Goal: Task Accomplishment & Management: Complete application form

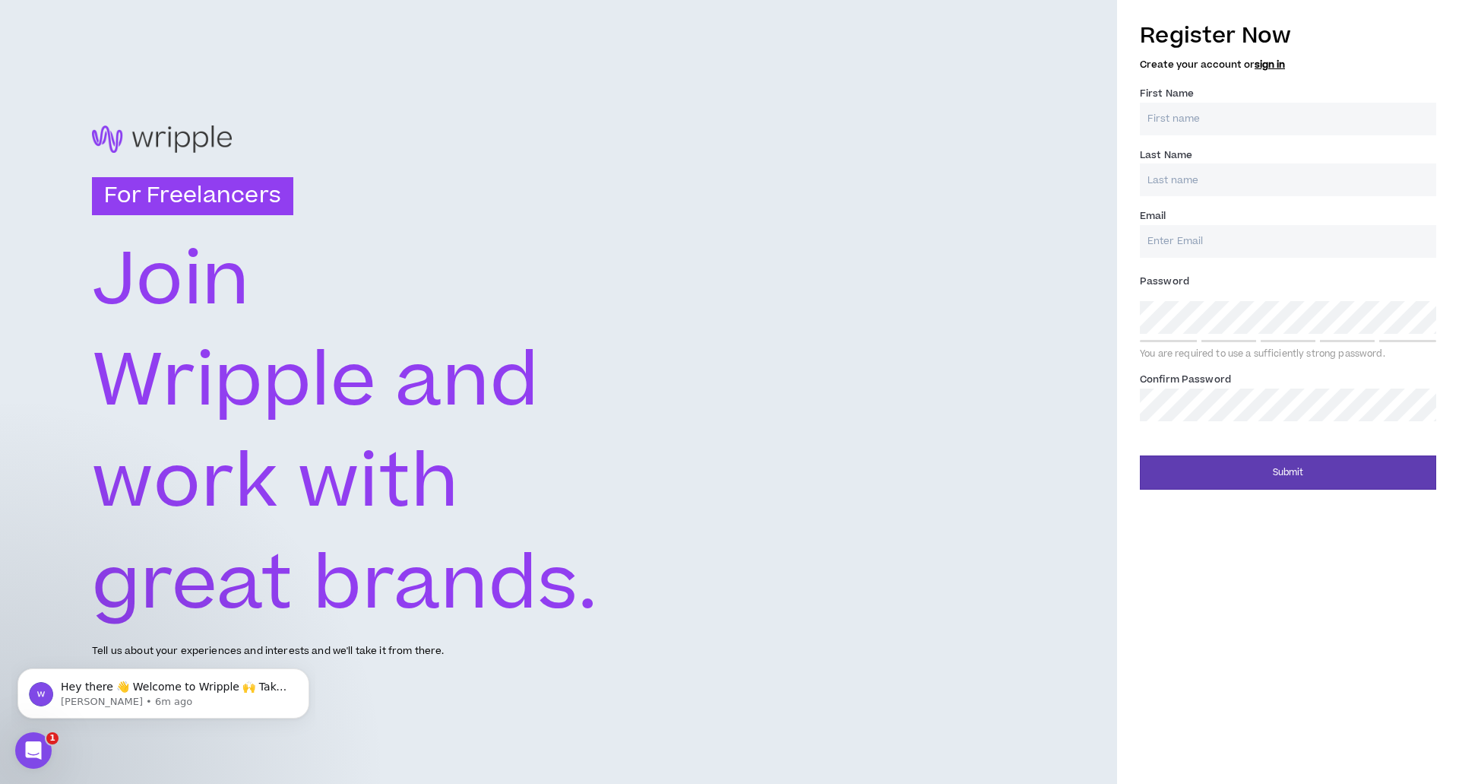
click at [1191, 120] on input "First Name *" at bounding box center [1288, 119] width 296 height 33
type input "Yankuba"
type input "Sawaneh"
type input "[EMAIL_ADDRESS][DOMAIN_NAME]"
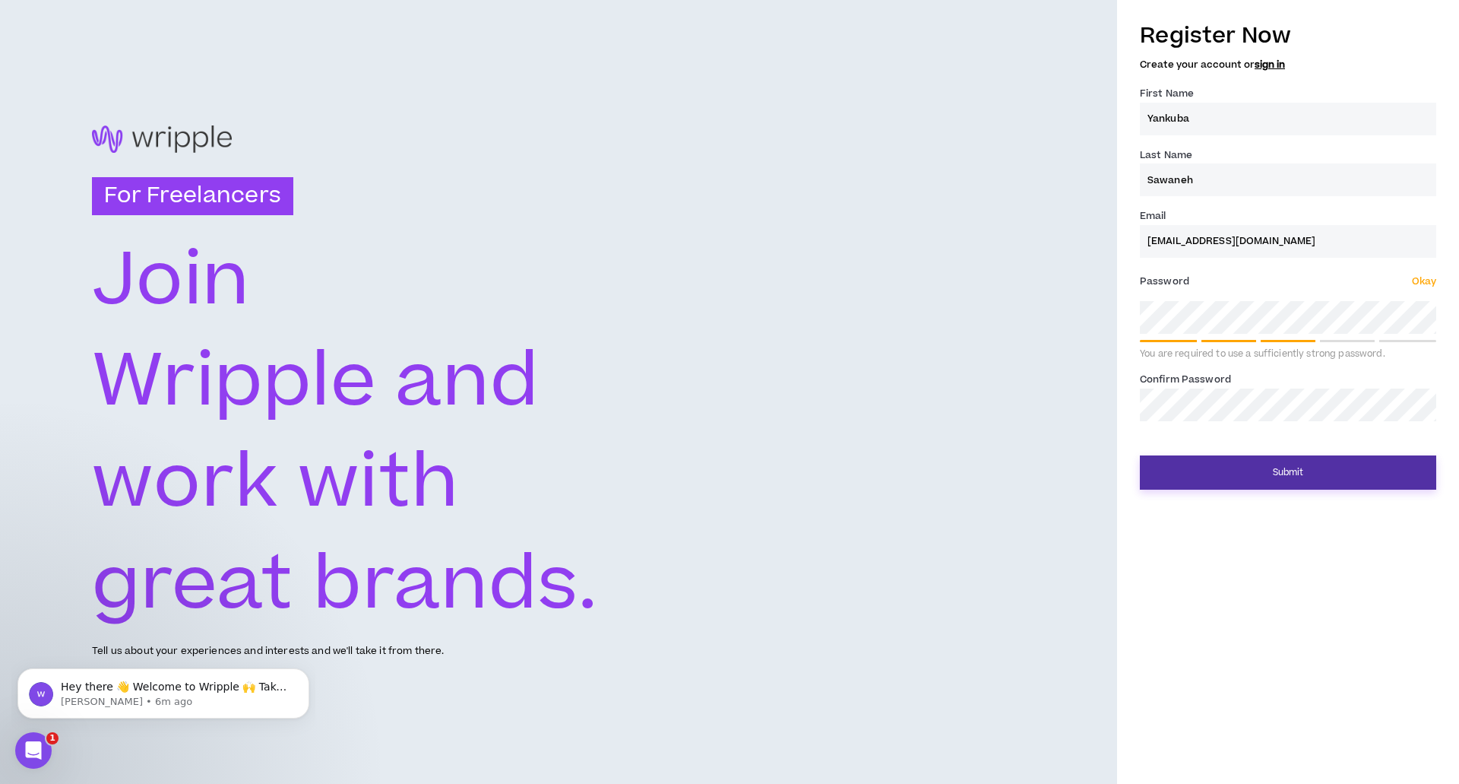
click at [1300, 475] on button "Submit" at bounding box center [1288, 472] width 296 height 34
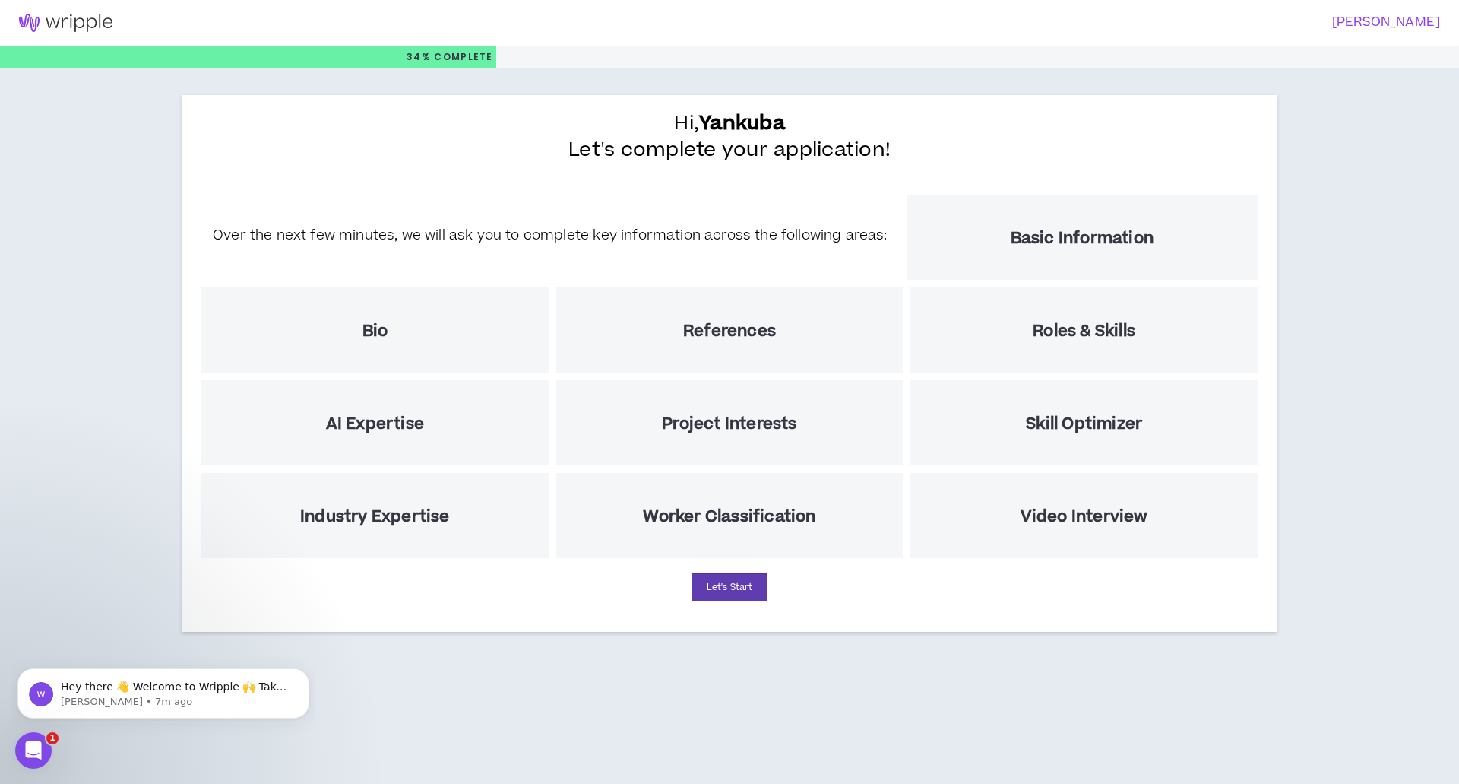
click at [398, 337] on div "Bio" at bounding box center [374, 329] width 347 height 85
click at [373, 330] on h5 "Bio" at bounding box center [376, 330] width 26 height 19
click at [482, 340] on div "Bio" at bounding box center [374, 329] width 347 height 85
click at [728, 586] on button "Let's Start" at bounding box center [730, 587] width 76 height 28
select select "US"
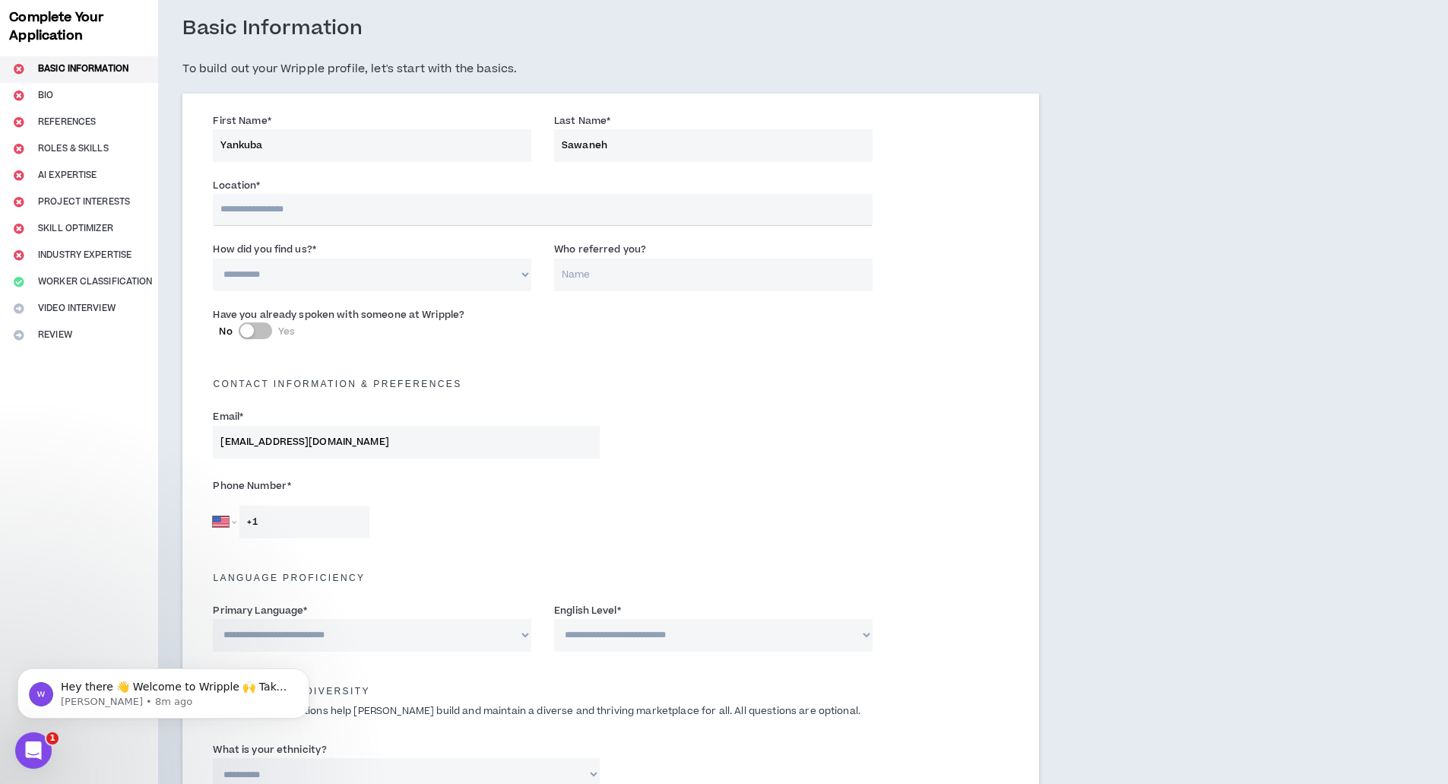
scroll to position [76, 0]
click at [515, 213] on input "text" at bounding box center [542, 209] width 659 height 32
click at [318, 213] on input "text" at bounding box center [542, 209] width 659 height 32
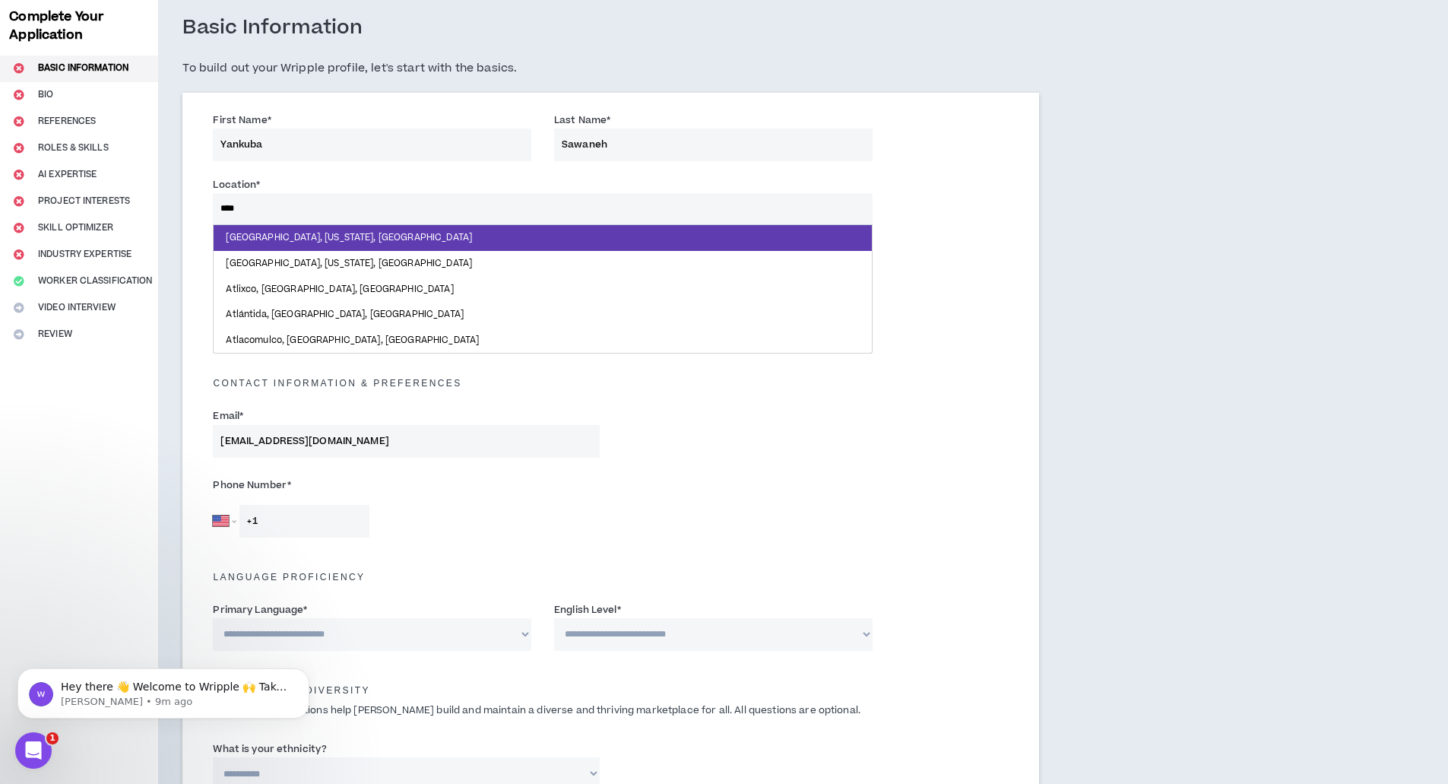
type input "*****"
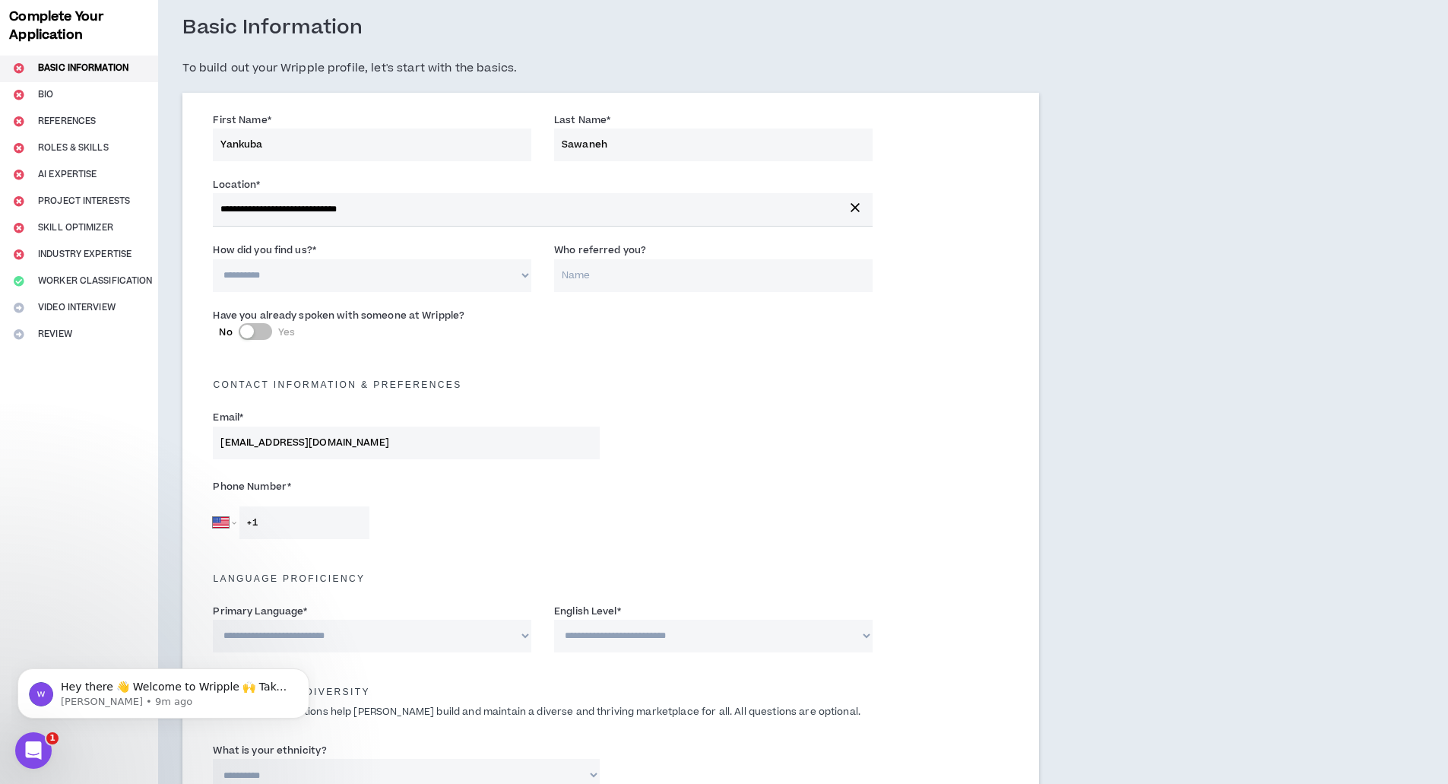
click at [483, 278] on select "**********" at bounding box center [372, 275] width 318 height 33
select select "*"
click at [213, 259] on select "**********" at bounding box center [372, 275] width 318 height 33
click at [245, 333] on div "button" at bounding box center [247, 332] width 14 height 14
click at [248, 332] on button "No Yes" at bounding box center [255, 331] width 33 height 17
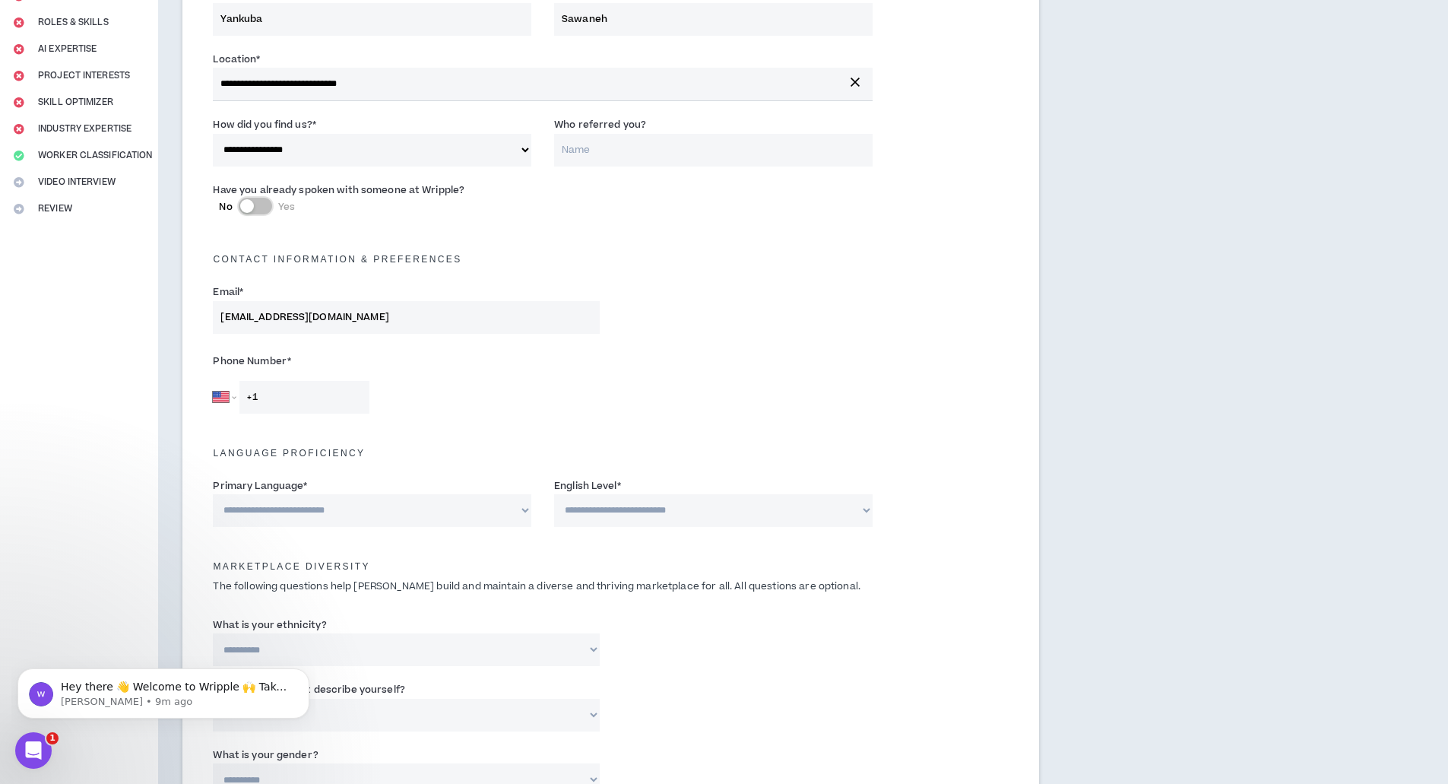
scroll to position [228, 0]
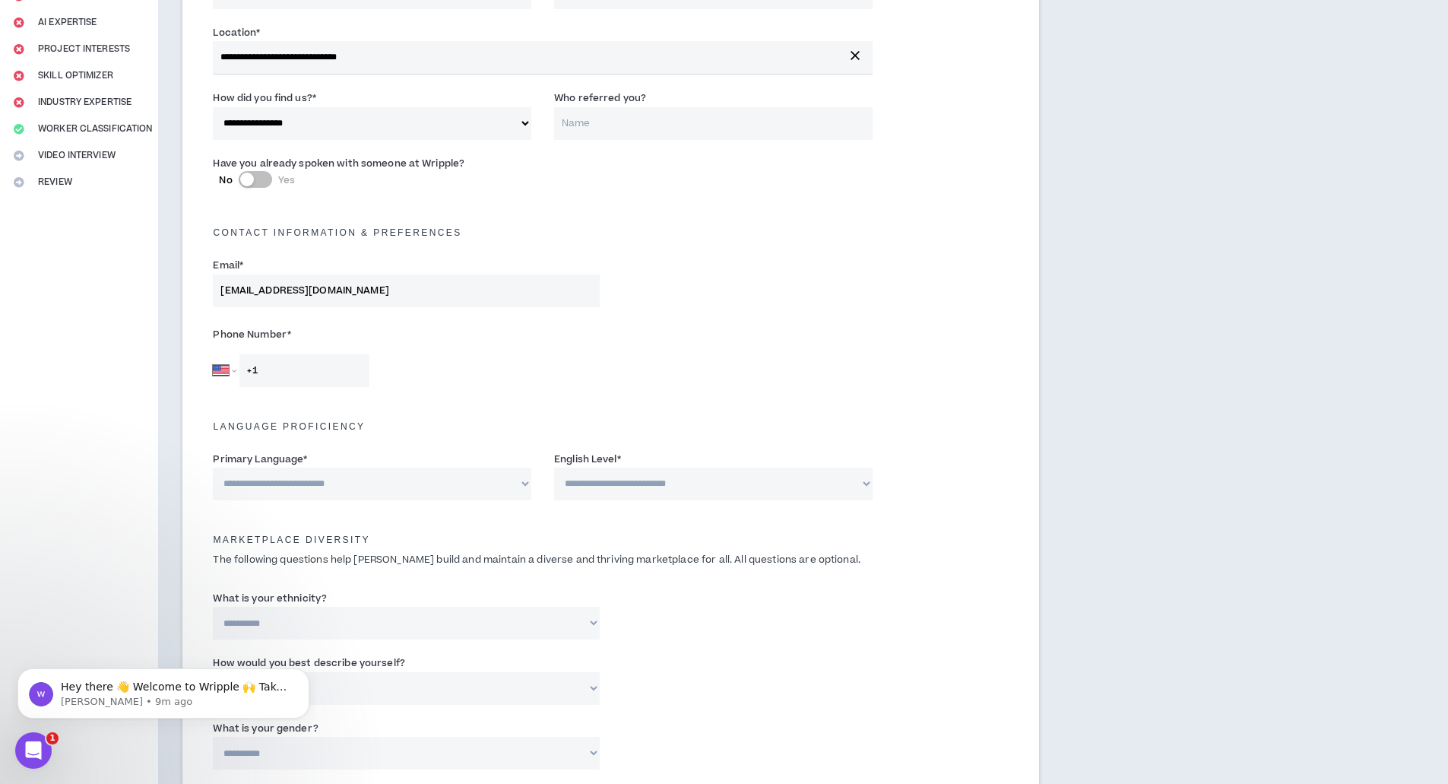
click at [296, 375] on input "+1" at bounding box center [304, 370] width 130 height 33
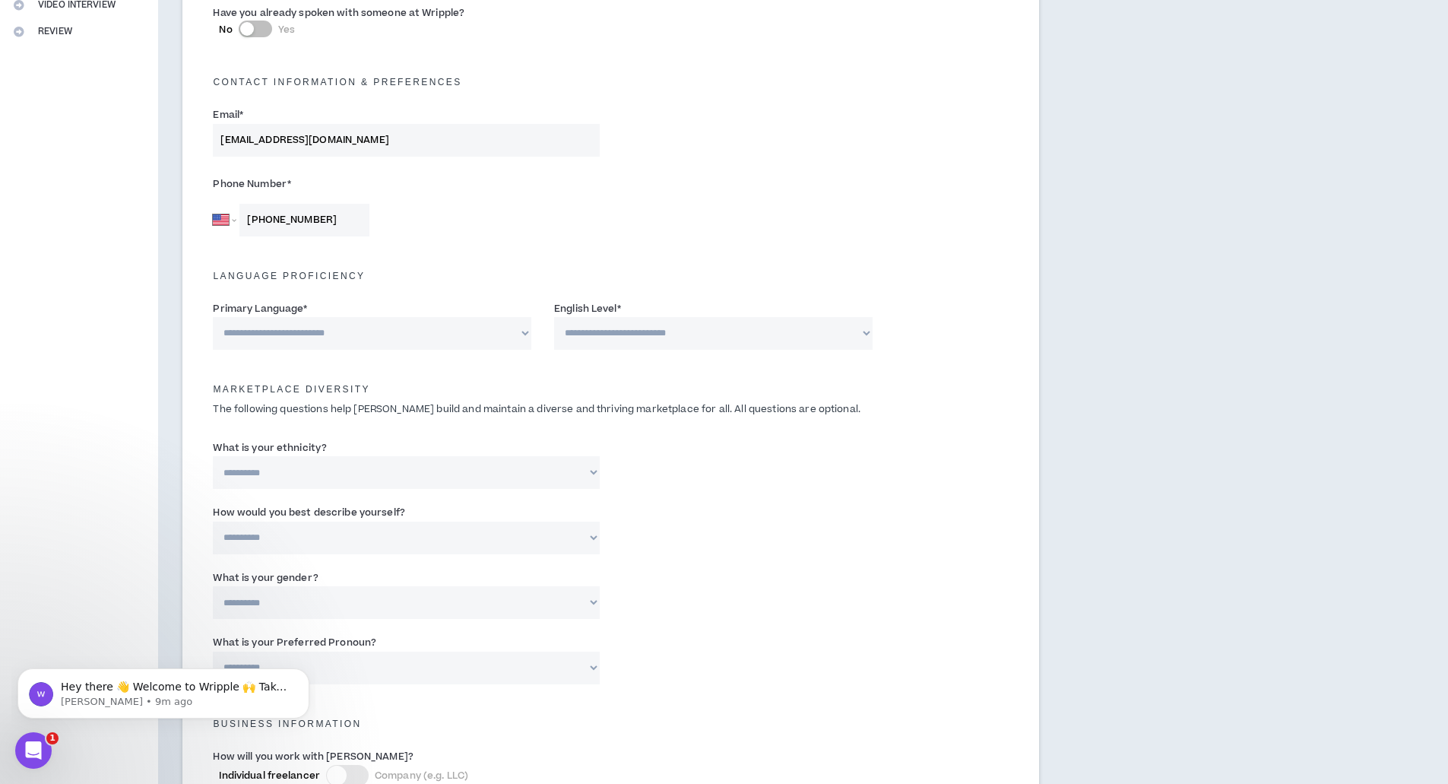
scroll to position [380, 0]
type input "[PHONE_NUMBER]"
click at [522, 329] on select "**********" at bounding box center [372, 331] width 318 height 33
select select "*******"
click at [213, 315] on select "**********" at bounding box center [372, 331] width 318 height 33
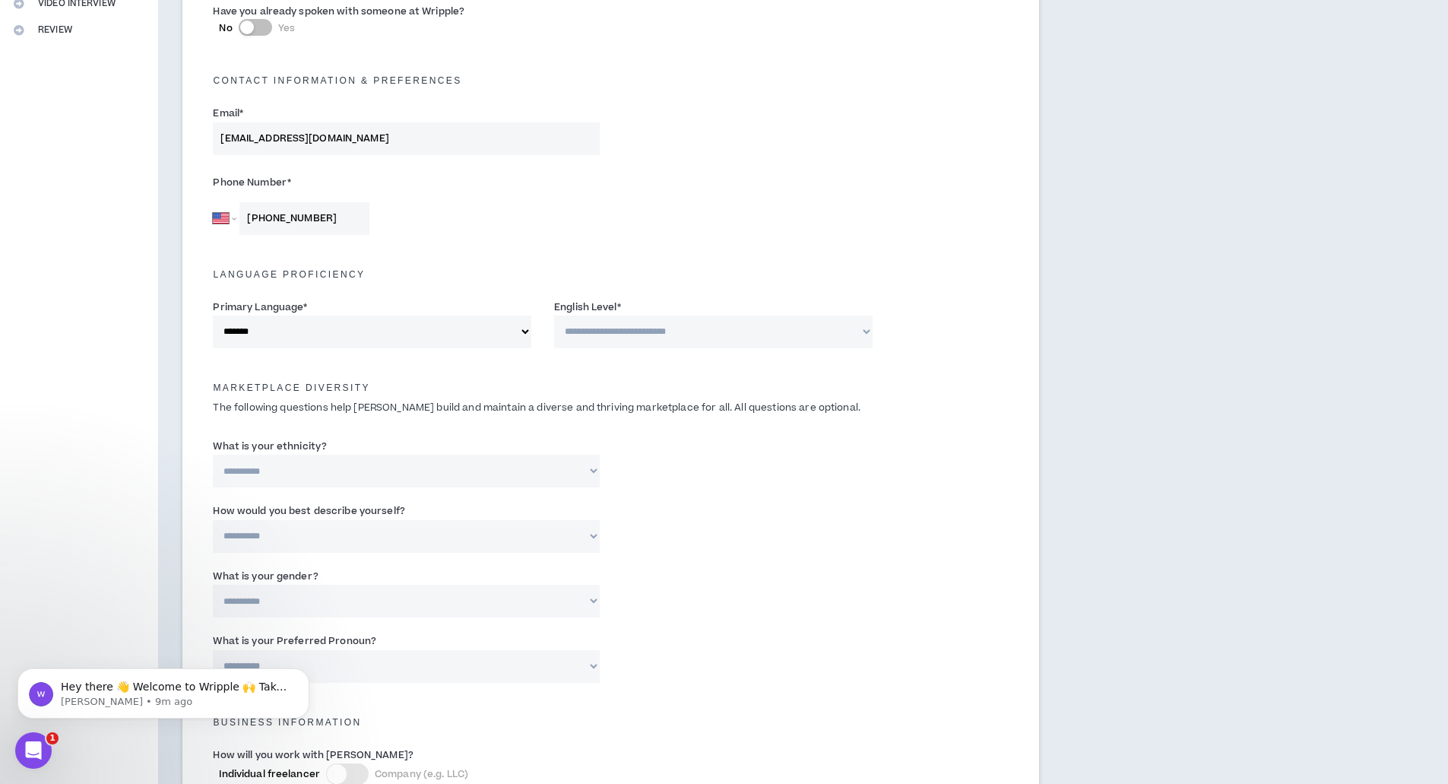
click at [859, 330] on select "**********" at bounding box center [713, 331] width 318 height 33
select select "*"
click at [554, 315] on select "**********" at bounding box center [713, 331] width 318 height 33
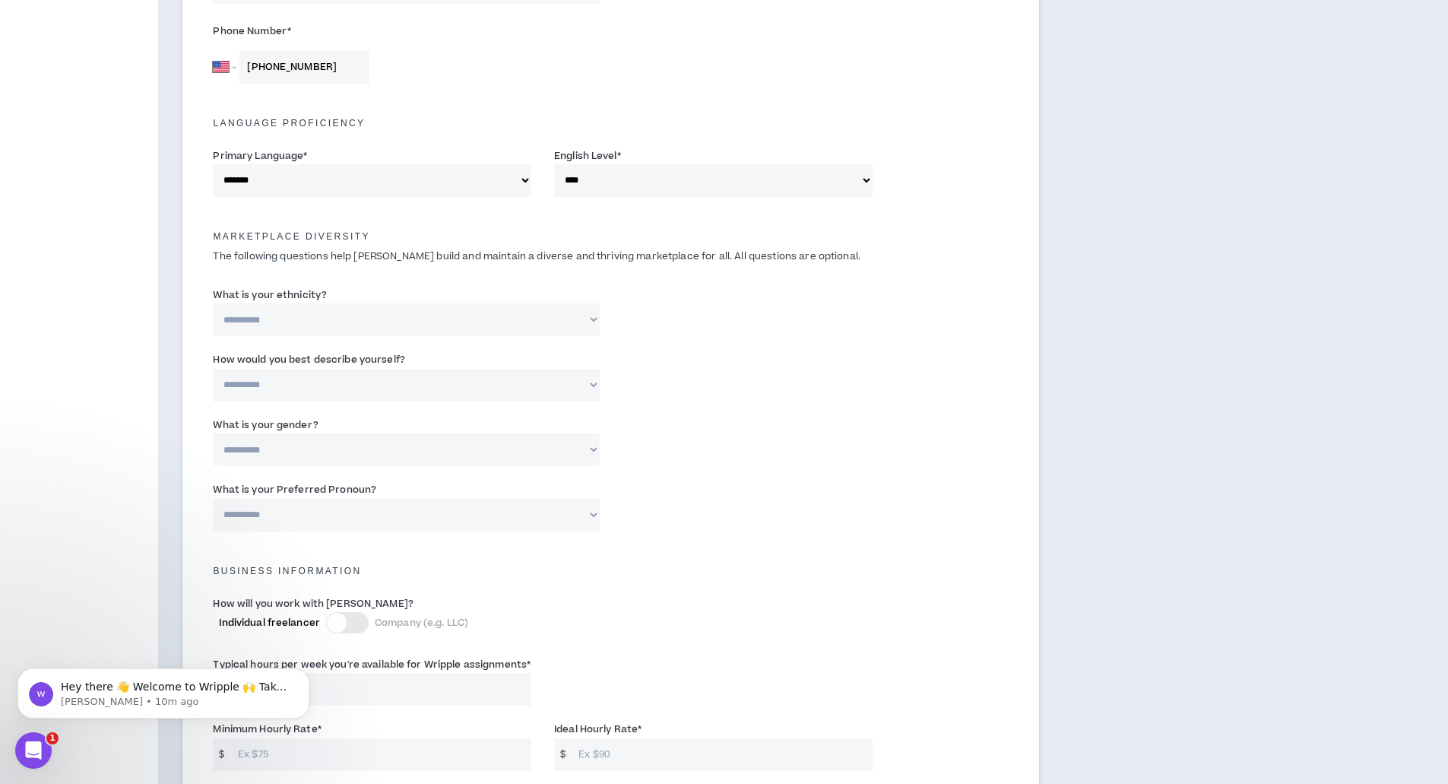
scroll to position [532, 0]
click at [594, 321] on select "**********" at bounding box center [406, 318] width 386 height 33
select select "**********"
click at [213, 302] on select "**********" at bounding box center [406, 318] width 386 height 33
click at [592, 385] on select "**********" at bounding box center [406, 384] width 386 height 33
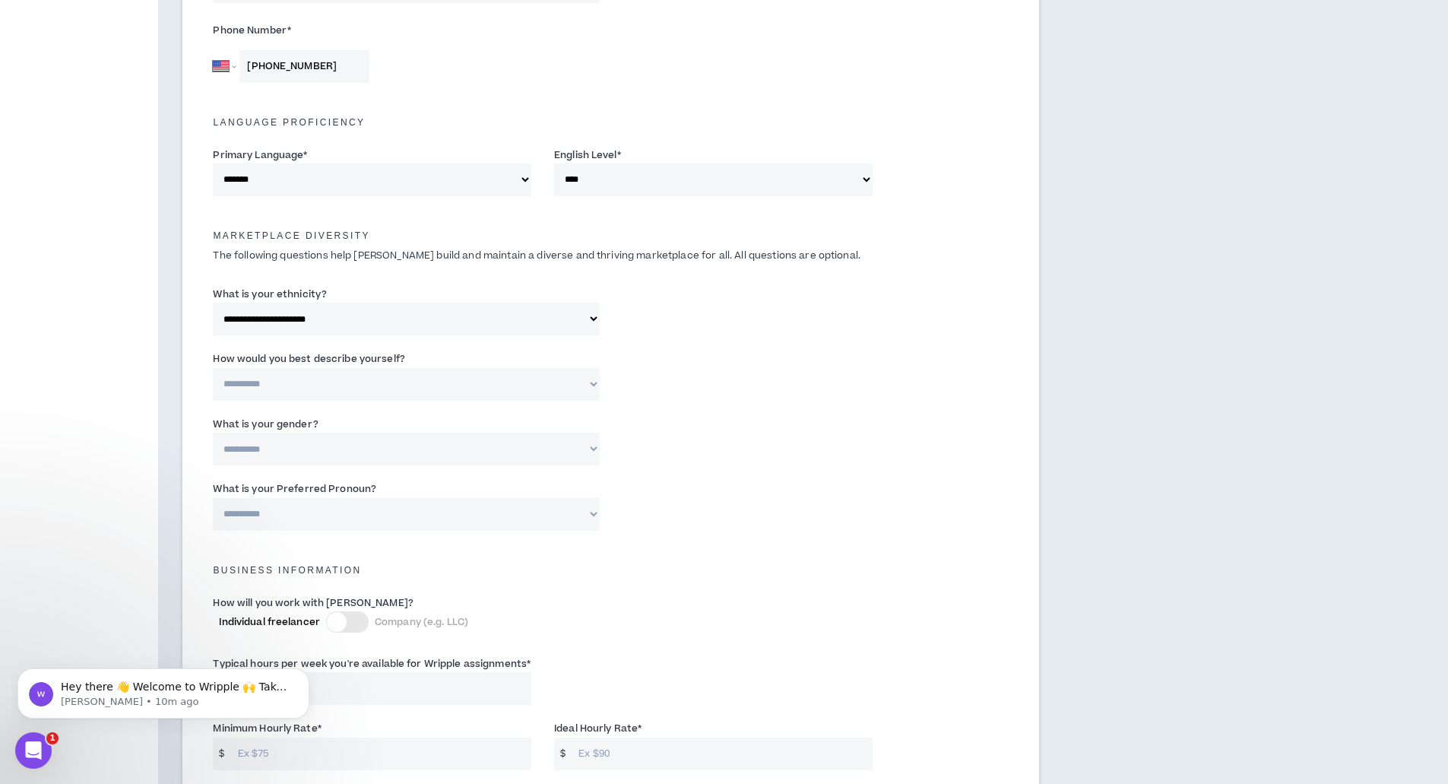
select select "**********"
click at [213, 368] on select "**********" at bounding box center [406, 384] width 386 height 33
click at [592, 448] on select "**********" at bounding box center [406, 448] width 386 height 33
select select "***"
click at [213, 432] on select "**********" at bounding box center [406, 448] width 386 height 33
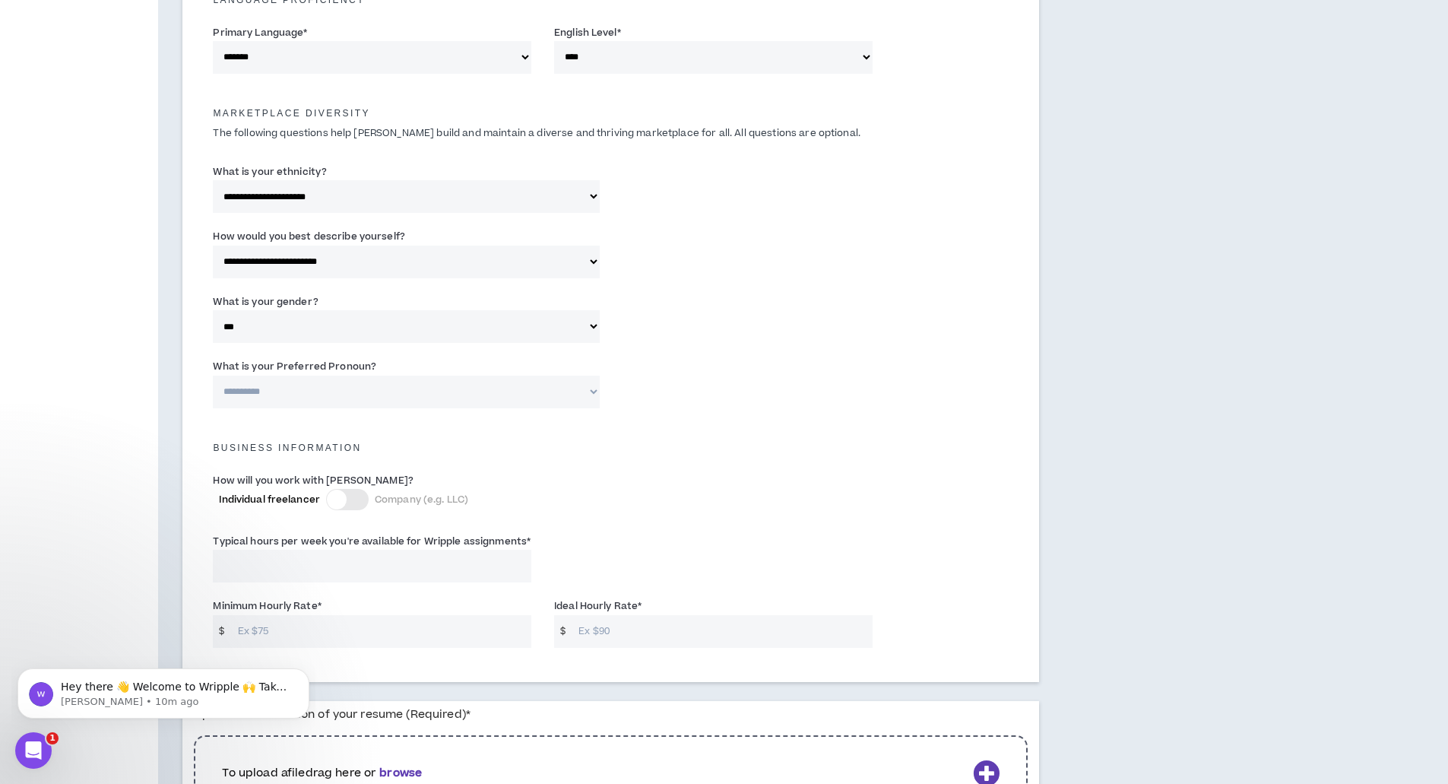
scroll to position [684, 0]
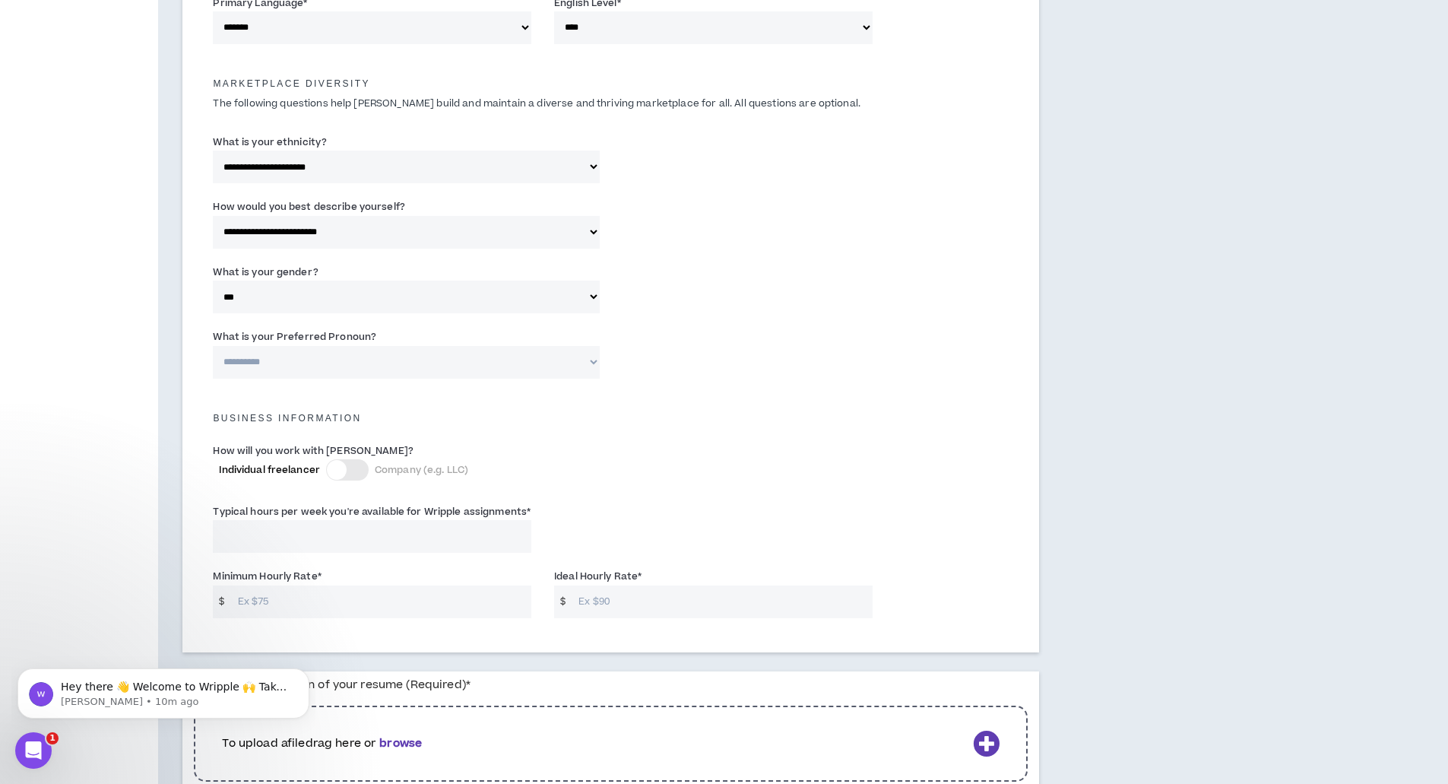
click at [591, 362] on select "**********" at bounding box center [406, 362] width 386 height 33
select select "**********"
click at [213, 346] on select "**********" at bounding box center [406, 362] width 386 height 33
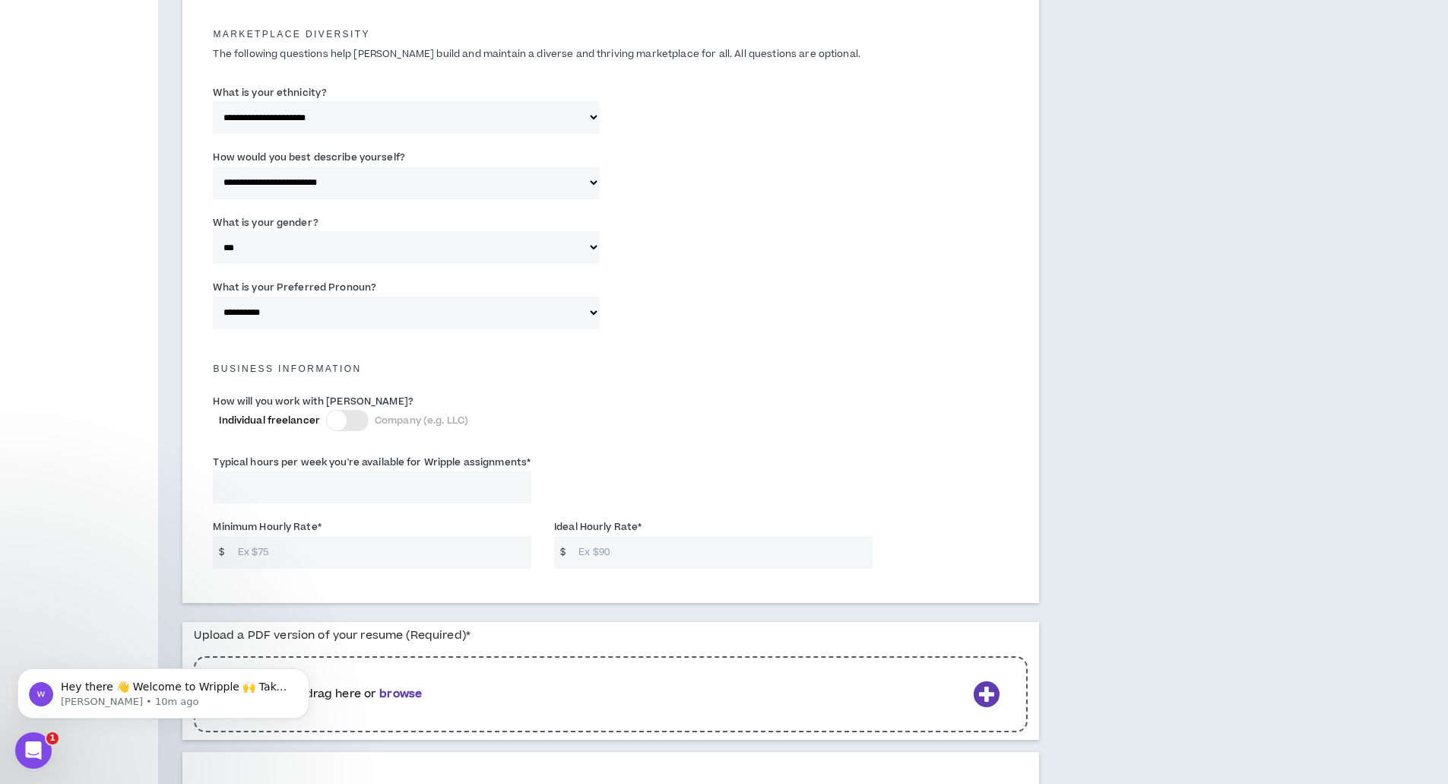
scroll to position [760, 0]
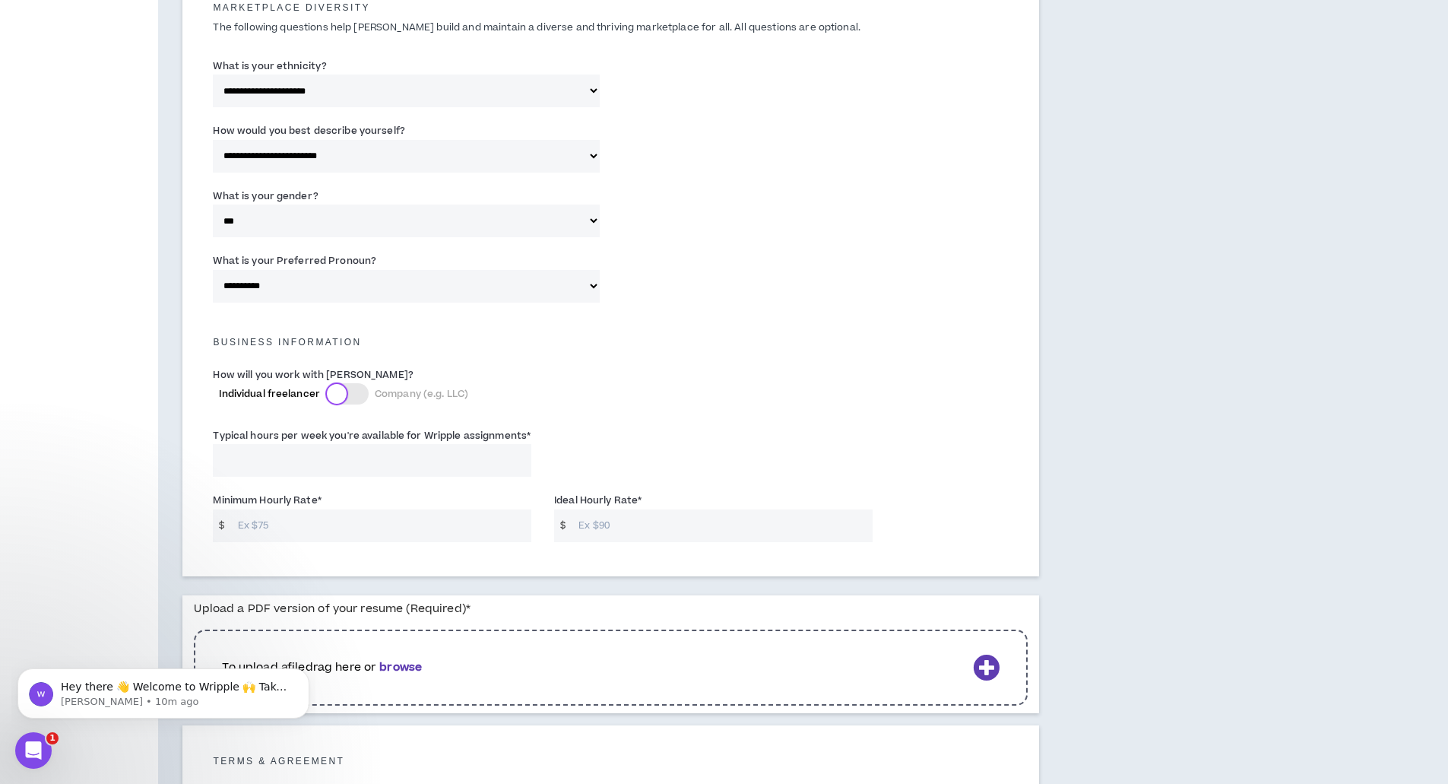
click at [338, 393] on div at bounding box center [337, 394] width 20 height 20
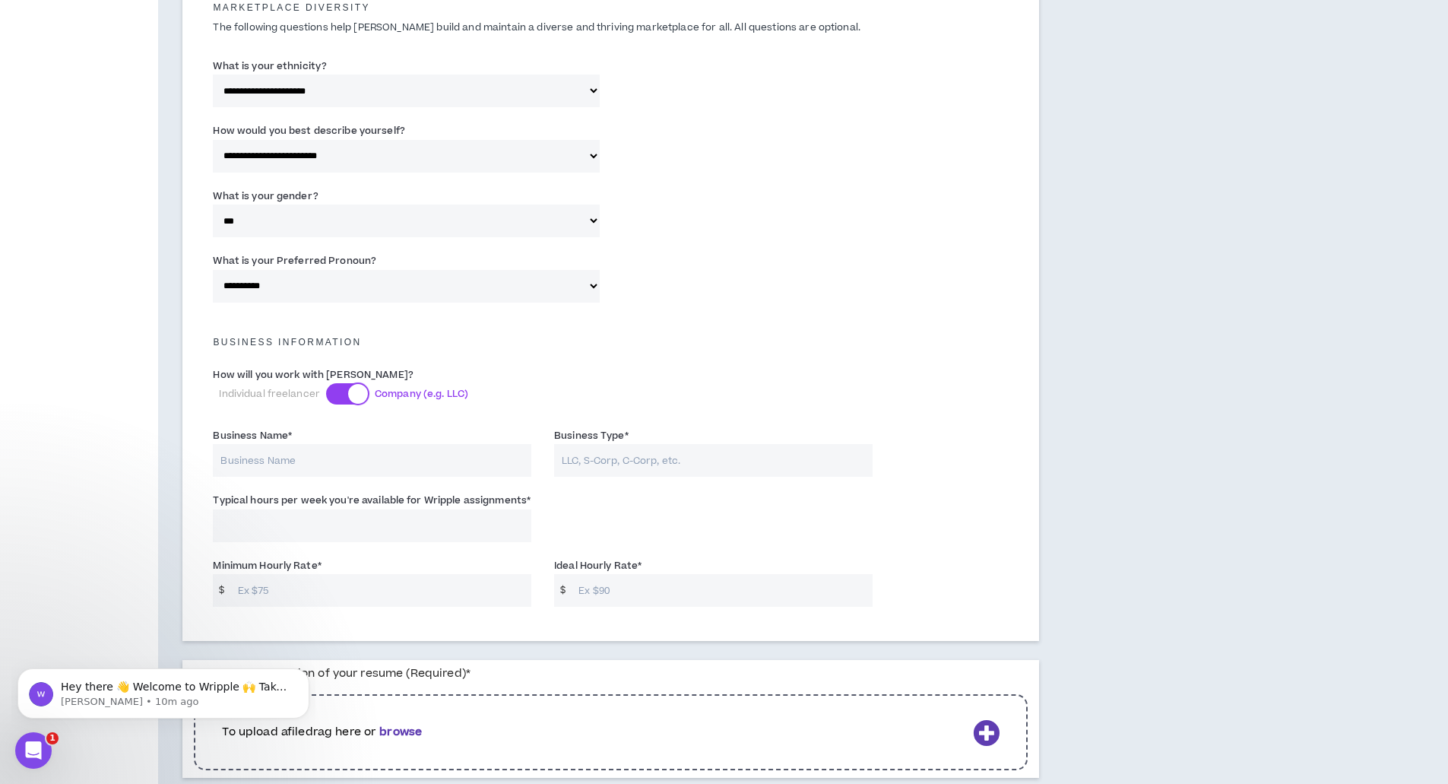
click at [354, 394] on div at bounding box center [358, 394] width 20 height 20
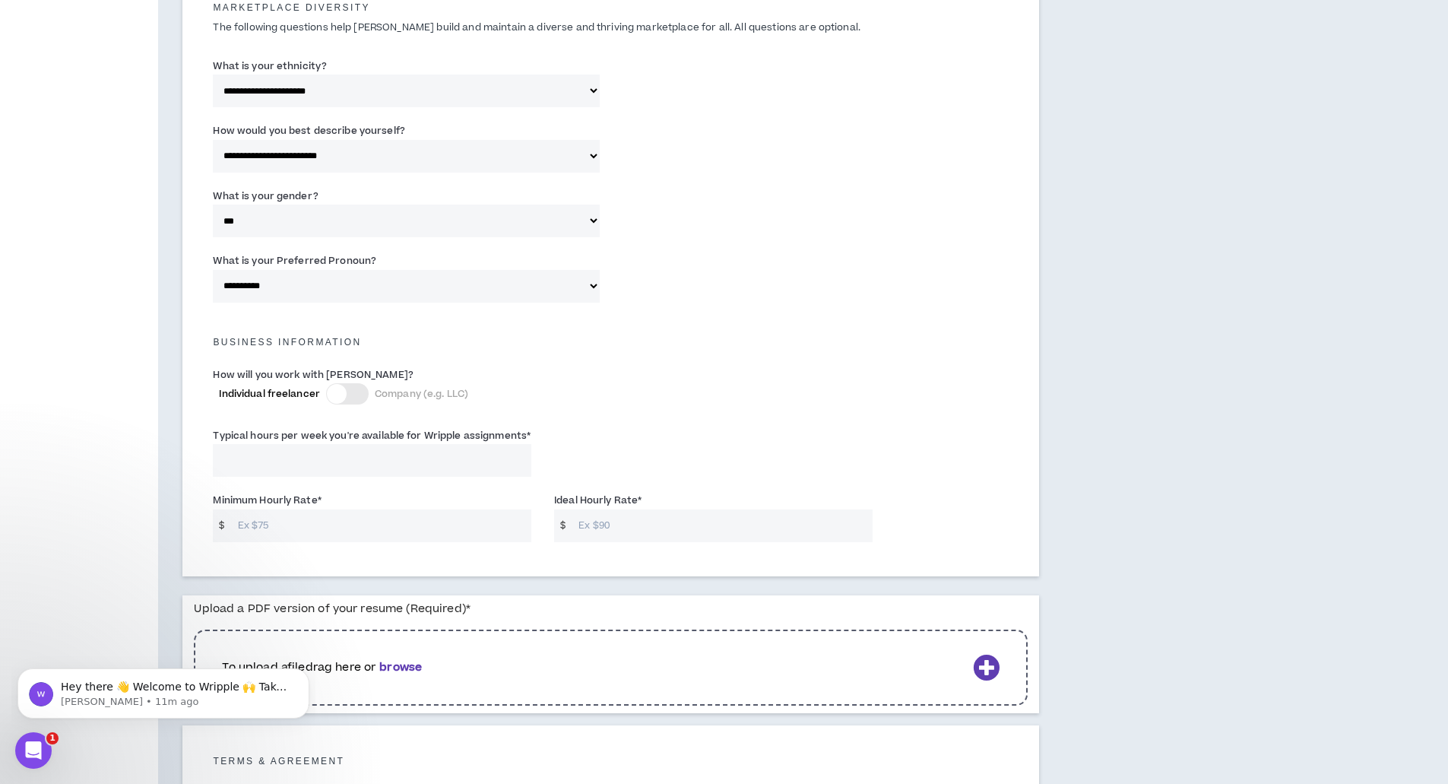
click at [302, 460] on input "Typical hours per week you're available for Wripple assignments *" at bounding box center [372, 460] width 318 height 33
type input "1"
type input "15"
type input "3"
type input "35"
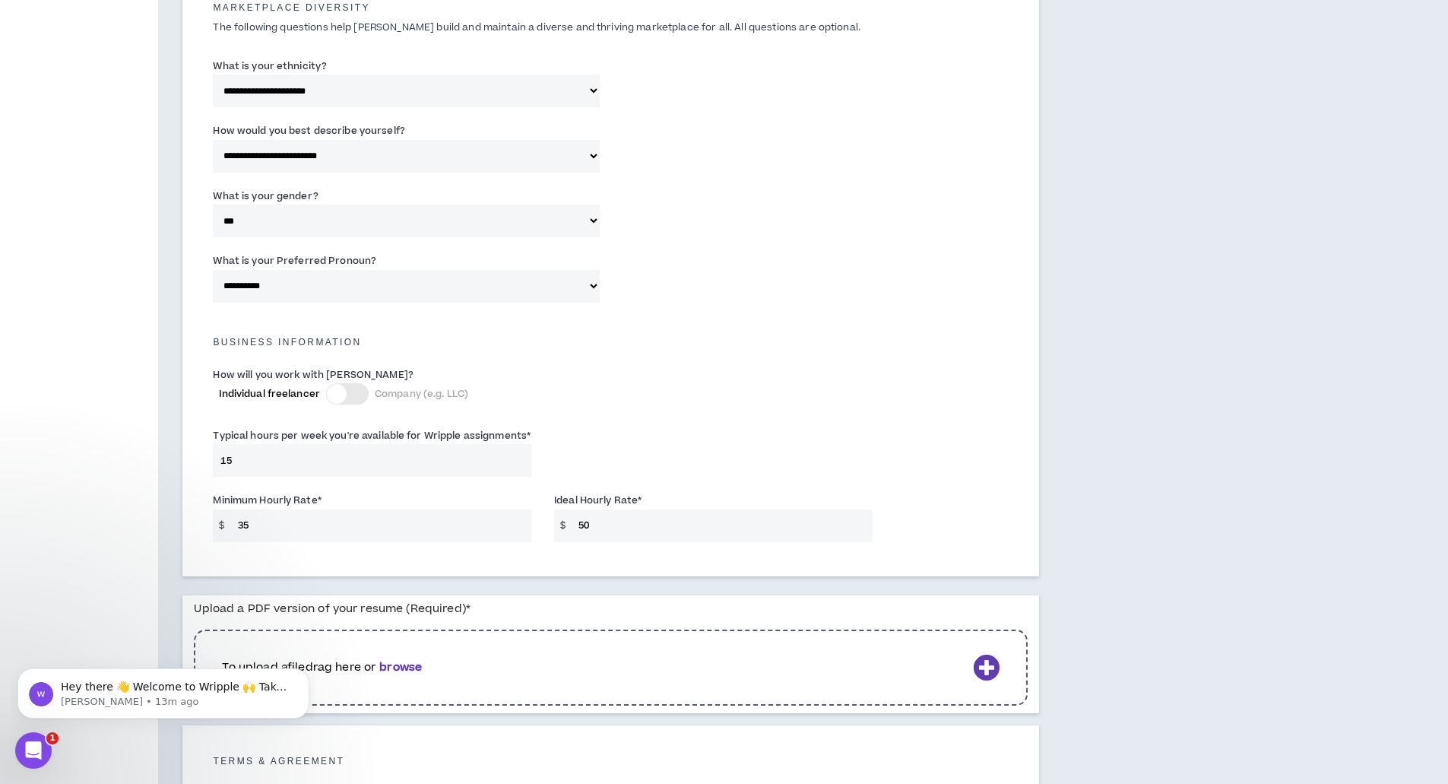
type input "50"
click at [252, 521] on input "35" at bounding box center [380, 525] width 301 height 33
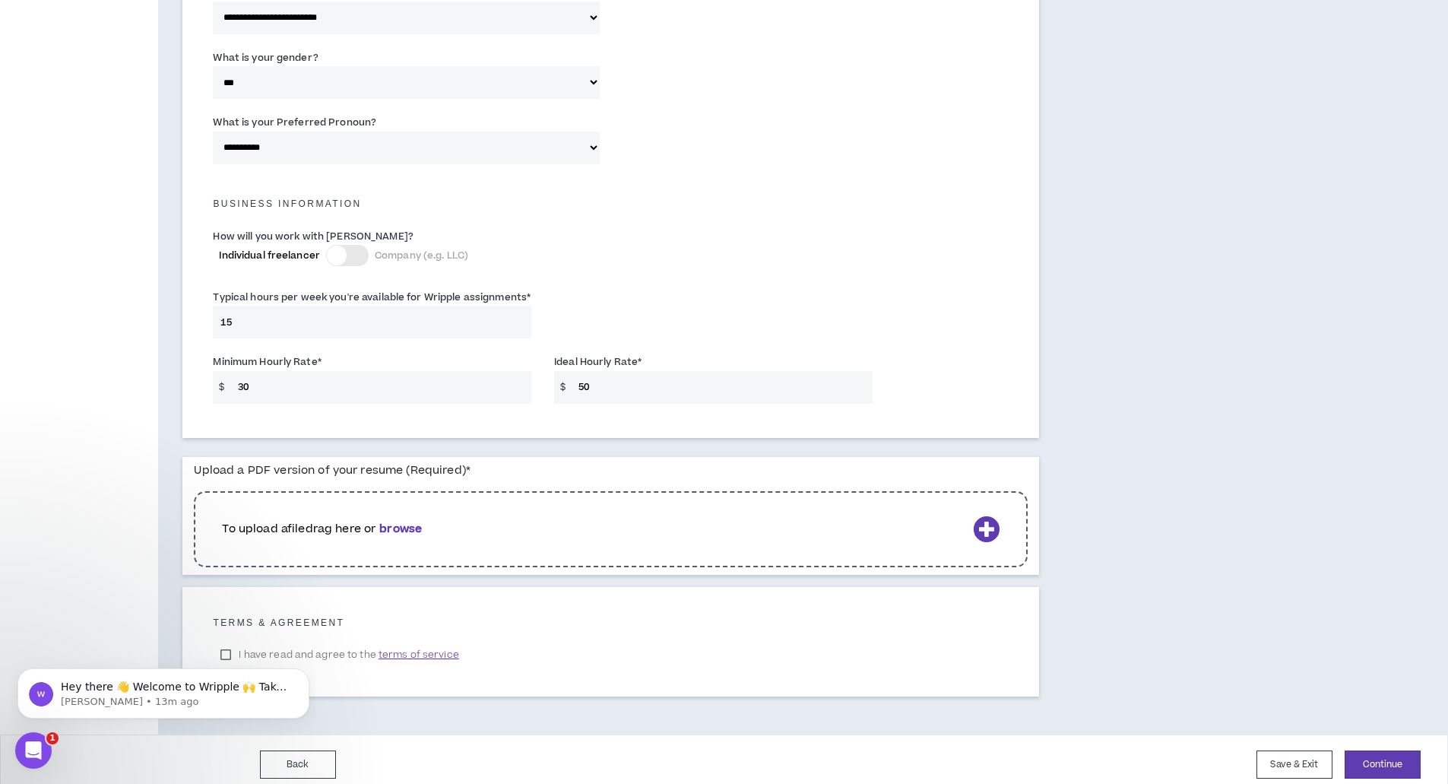
scroll to position [909, 0]
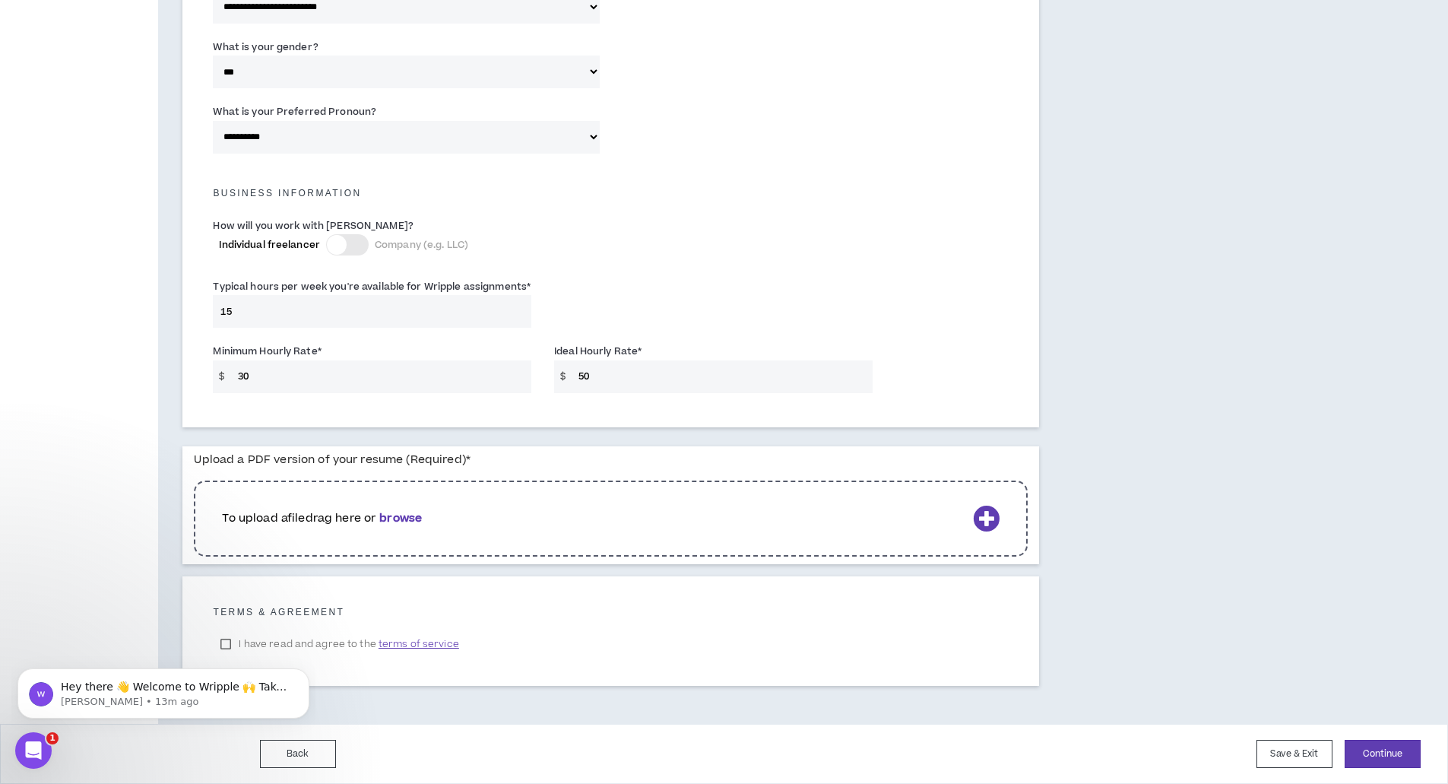
type input "30"
click at [980, 515] on icon at bounding box center [986, 518] width 27 height 27
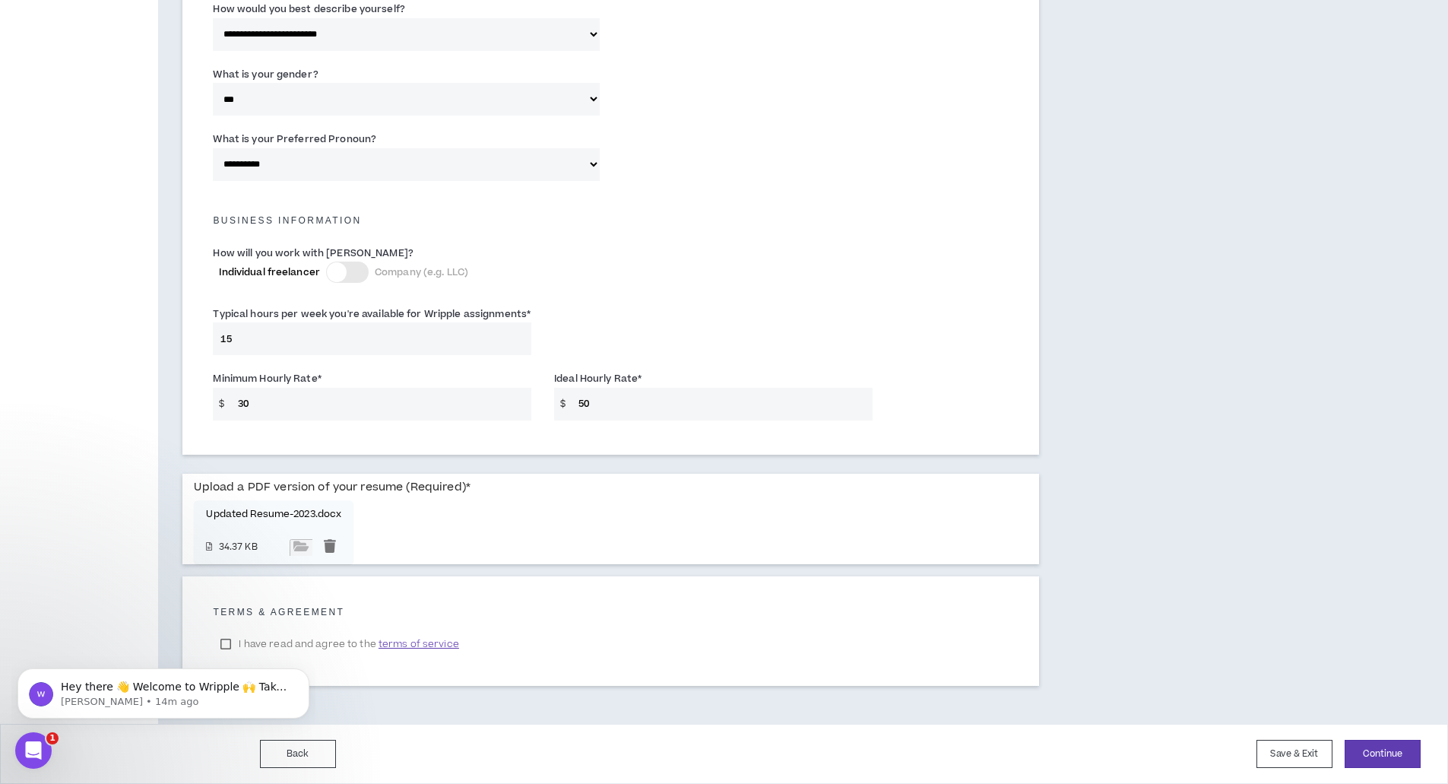
scroll to position [882, 0]
click at [228, 644] on body "Hey there 👋 Welcome to Wripple 🙌 Take a look around! If you have any questions,…" at bounding box center [163, 689] width 292 height 94
click at [222, 641] on html "Hey there 👋 Welcome to Wripple 🙌 Take a look around! If you have any questions,…" at bounding box center [163, 689] width 304 height 106
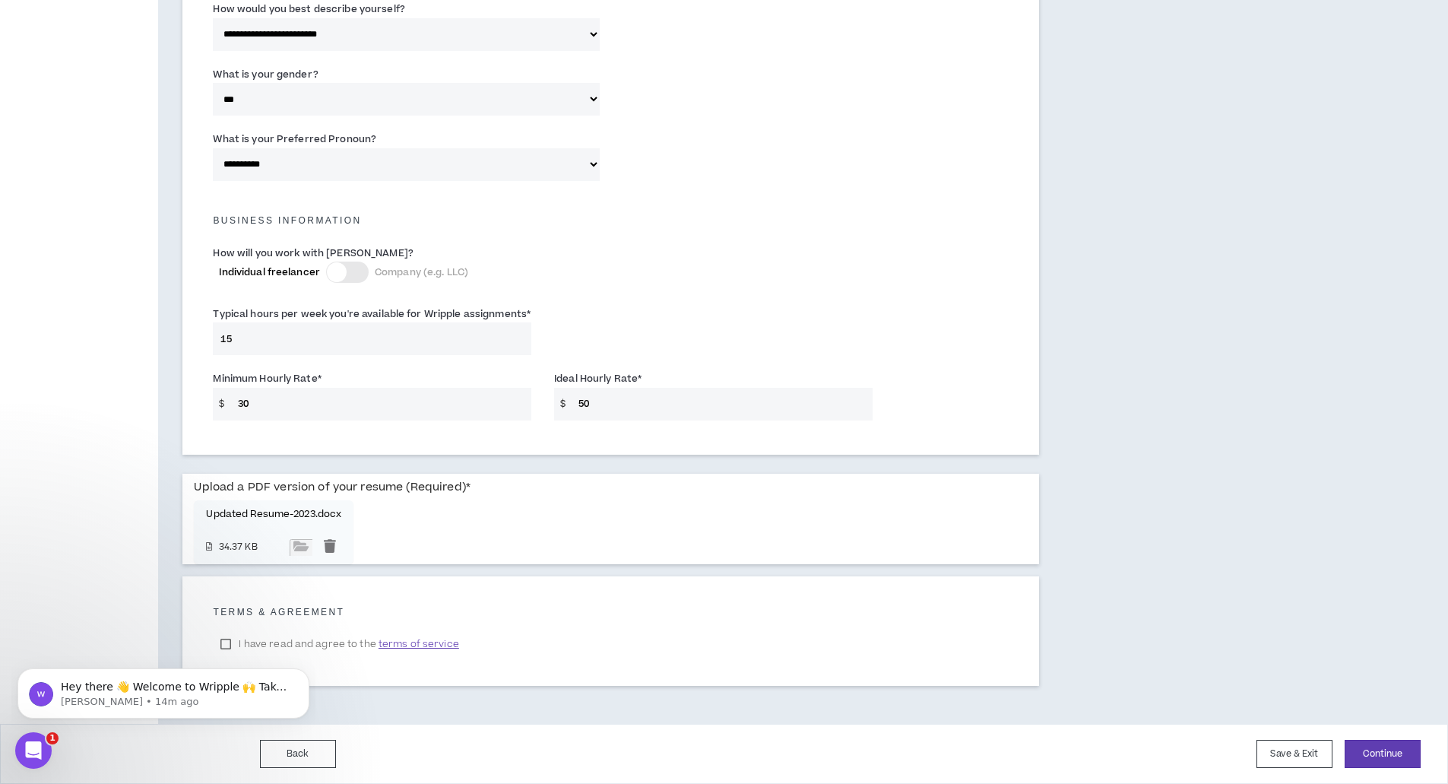
click at [299, 670] on button "Dismiss notification" at bounding box center [305, 673] width 20 height 20
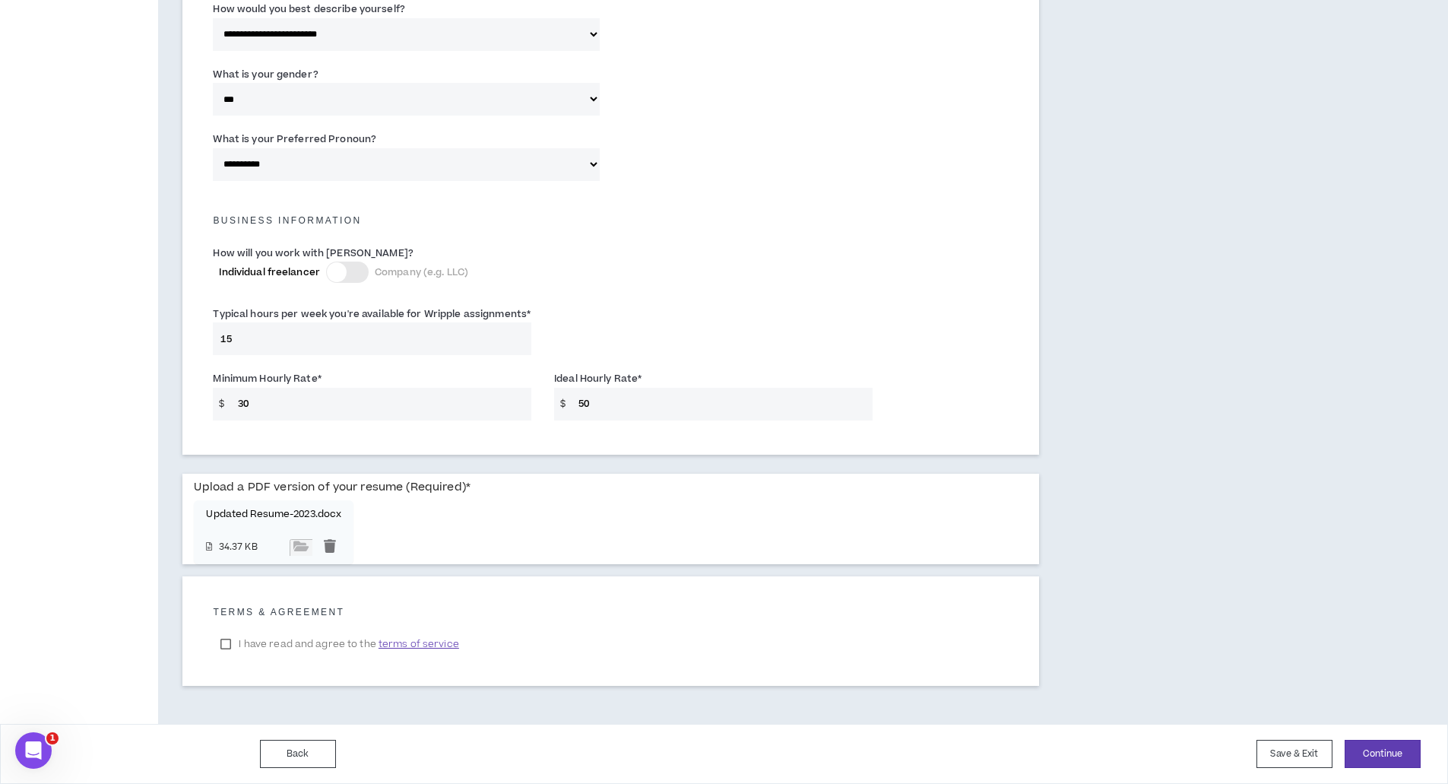
click at [223, 646] on label "I have read and agree to the terms of service" at bounding box center [339, 643] width 253 height 23
click at [1379, 753] on button "Continue" at bounding box center [1382, 753] width 76 height 28
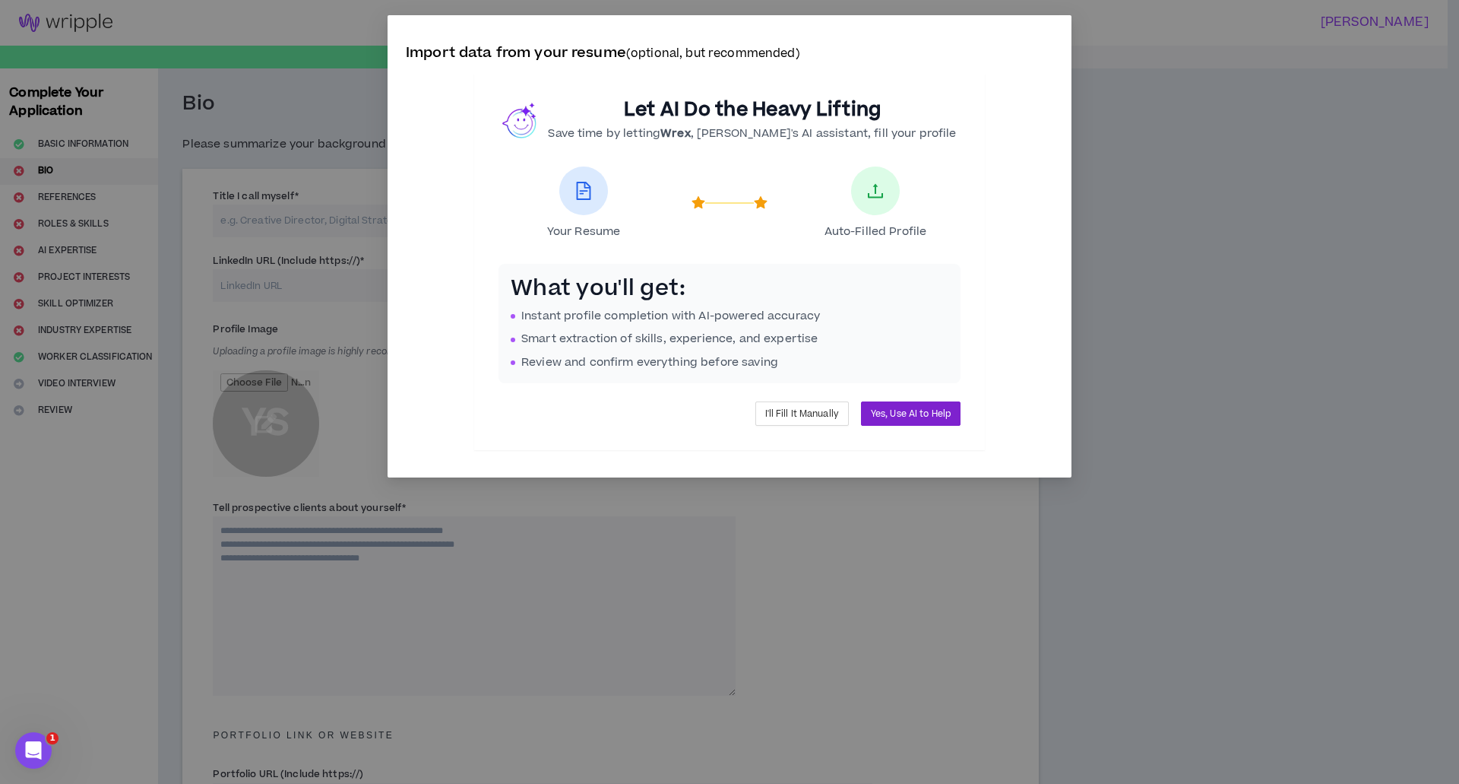
click at [915, 413] on span "Yes, Use AI to Help" at bounding box center [911, 414] width 80 height 14
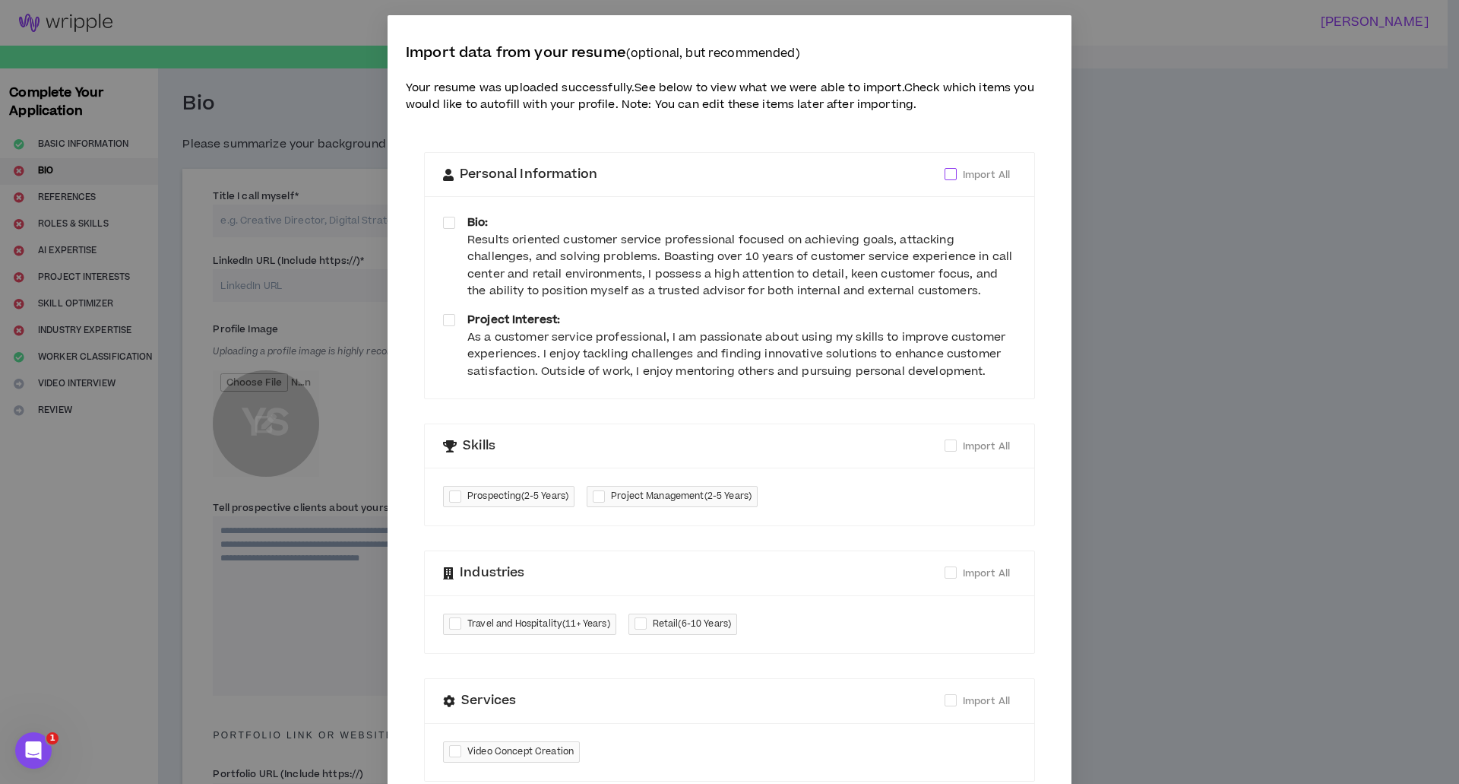
click at [945, 174] on span at bounding box center [951, 174] width 12 height 12
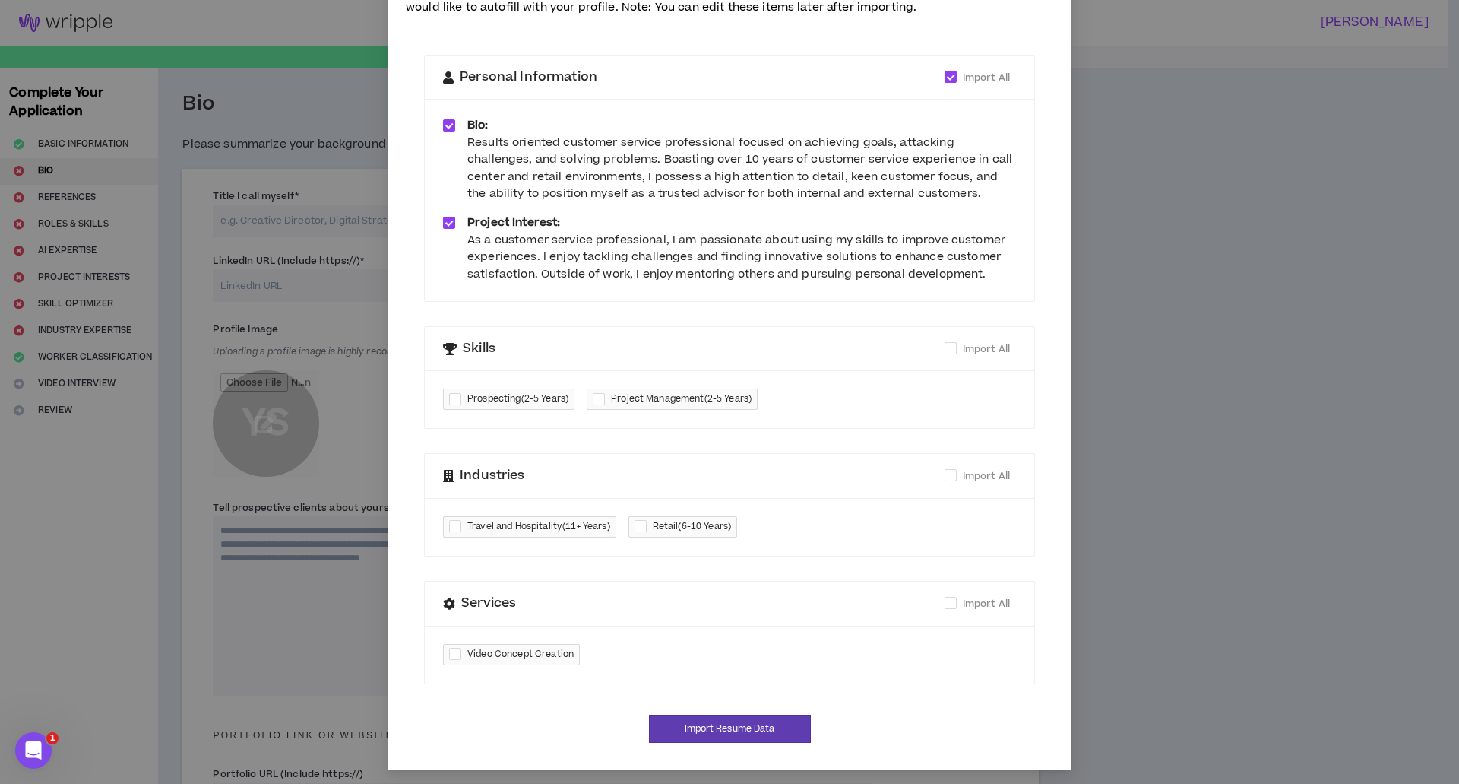
scroll to position [102, 0]
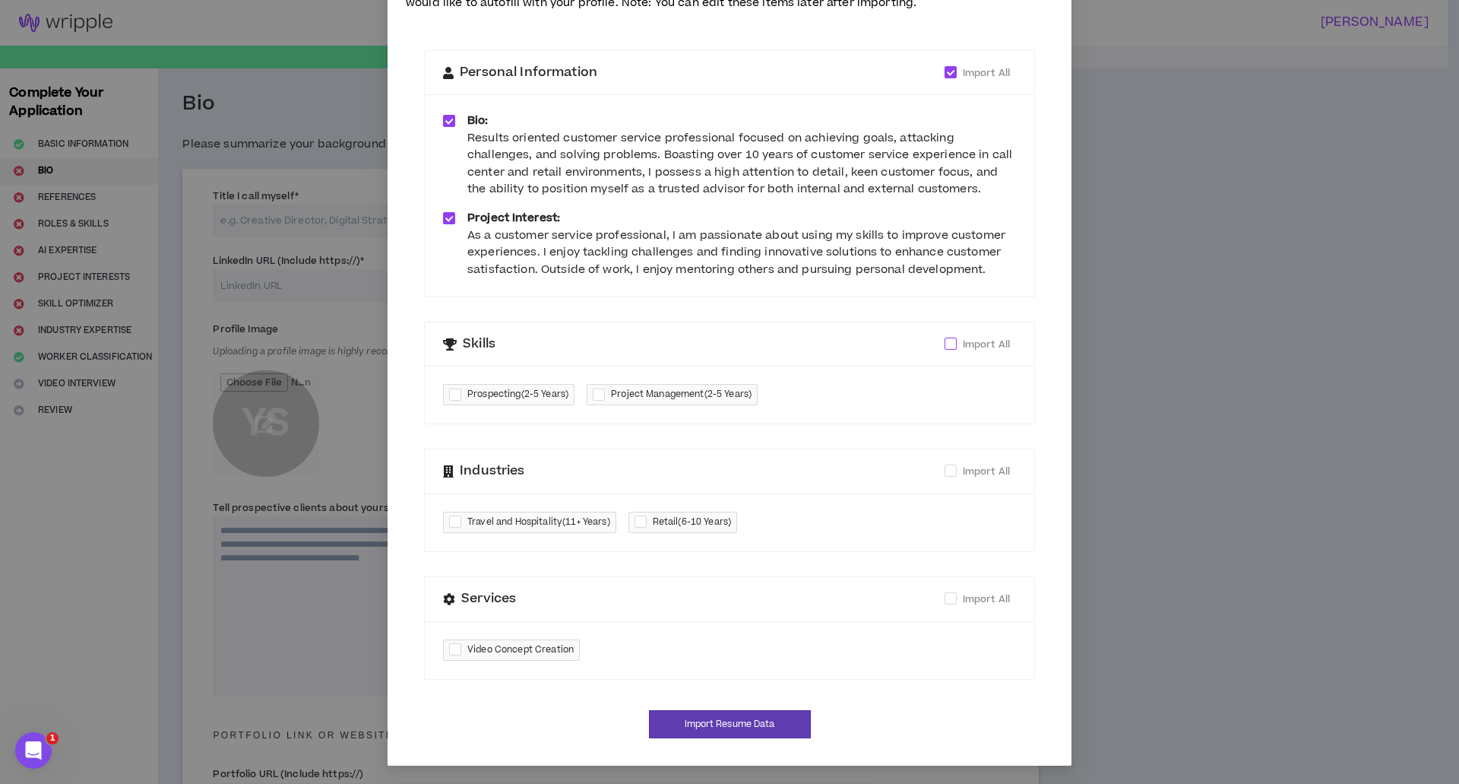
click at [948, 344] on span at bounding box center [951, 343] width 12 height 12
checkbox input "****"
click at [945, 469] on span at bounding box center [951, 470] width 12 height 12
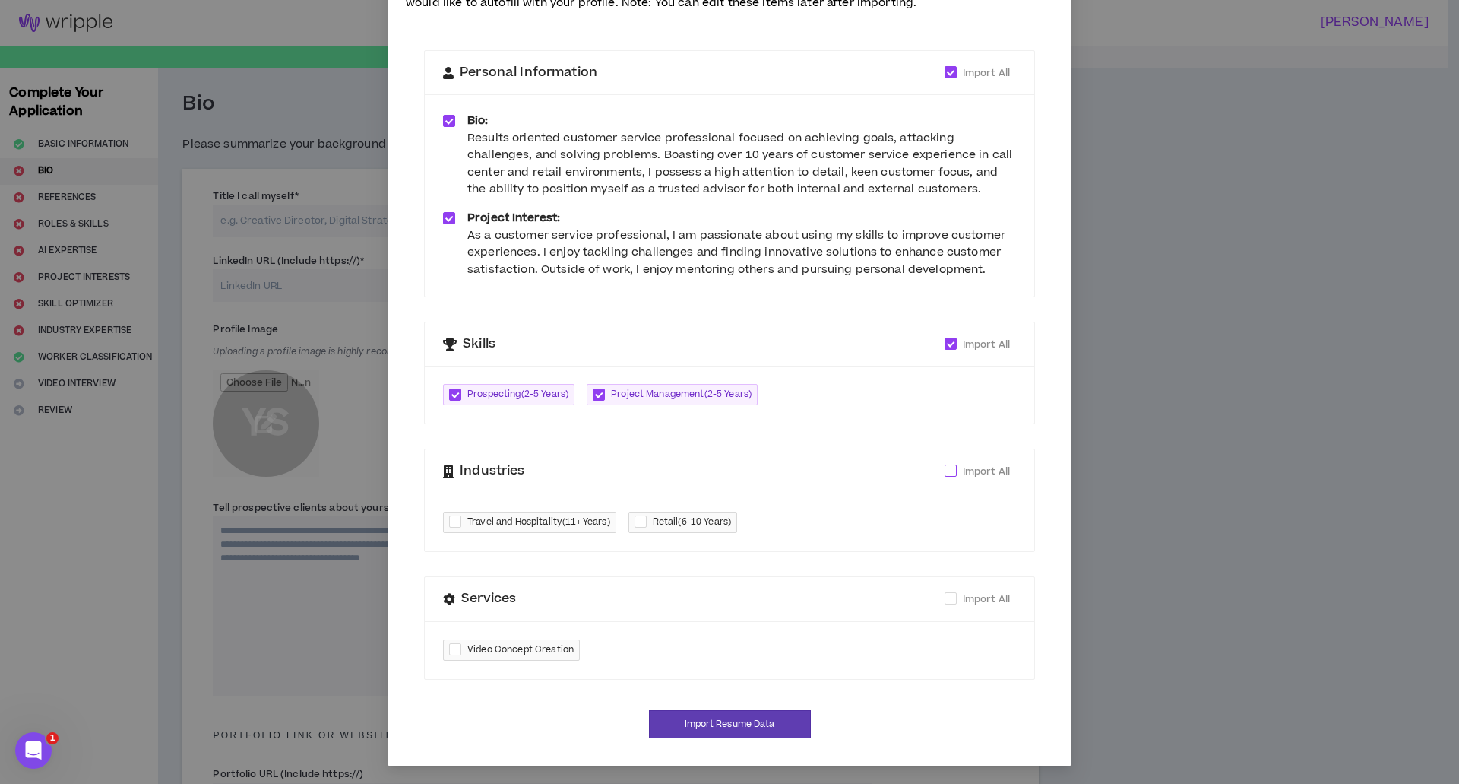
checkbox input "****"
click at [945, 595] on span at bounding box center [951, 598] width 12 height 12
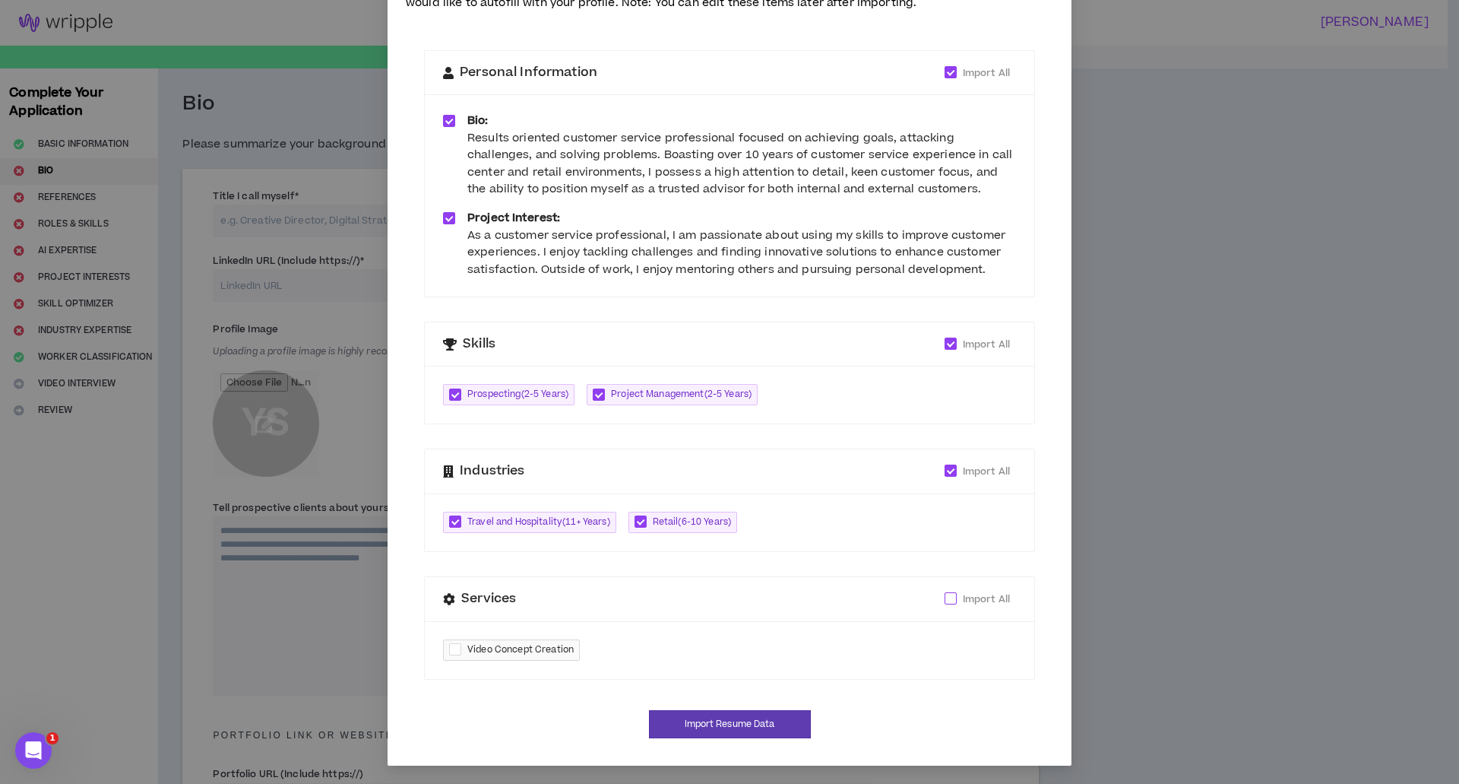
checkbox input "****"
click at [722, 721] on button "Import Resume Data" at bounding box center [730, 724] width 162 height 28
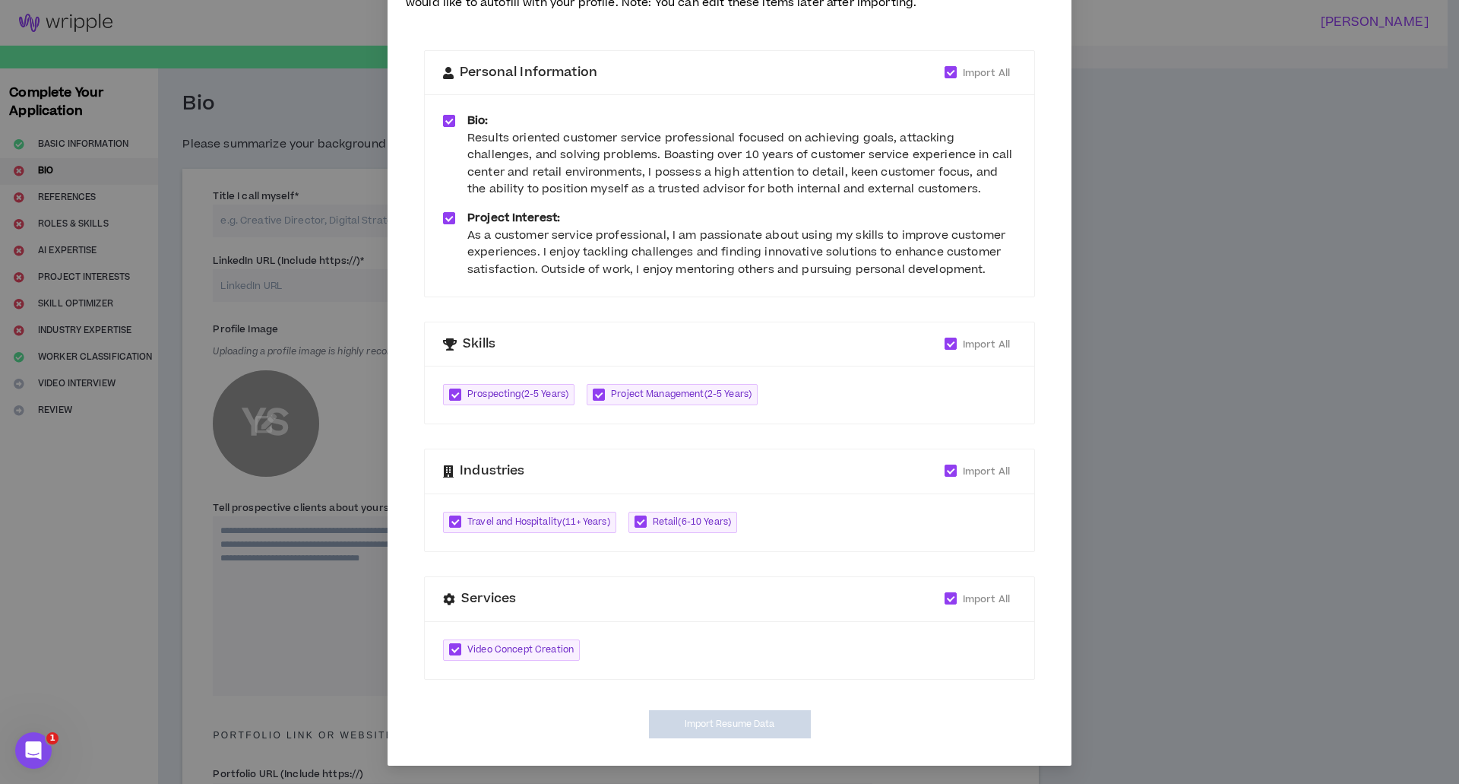
type textarea "**********"
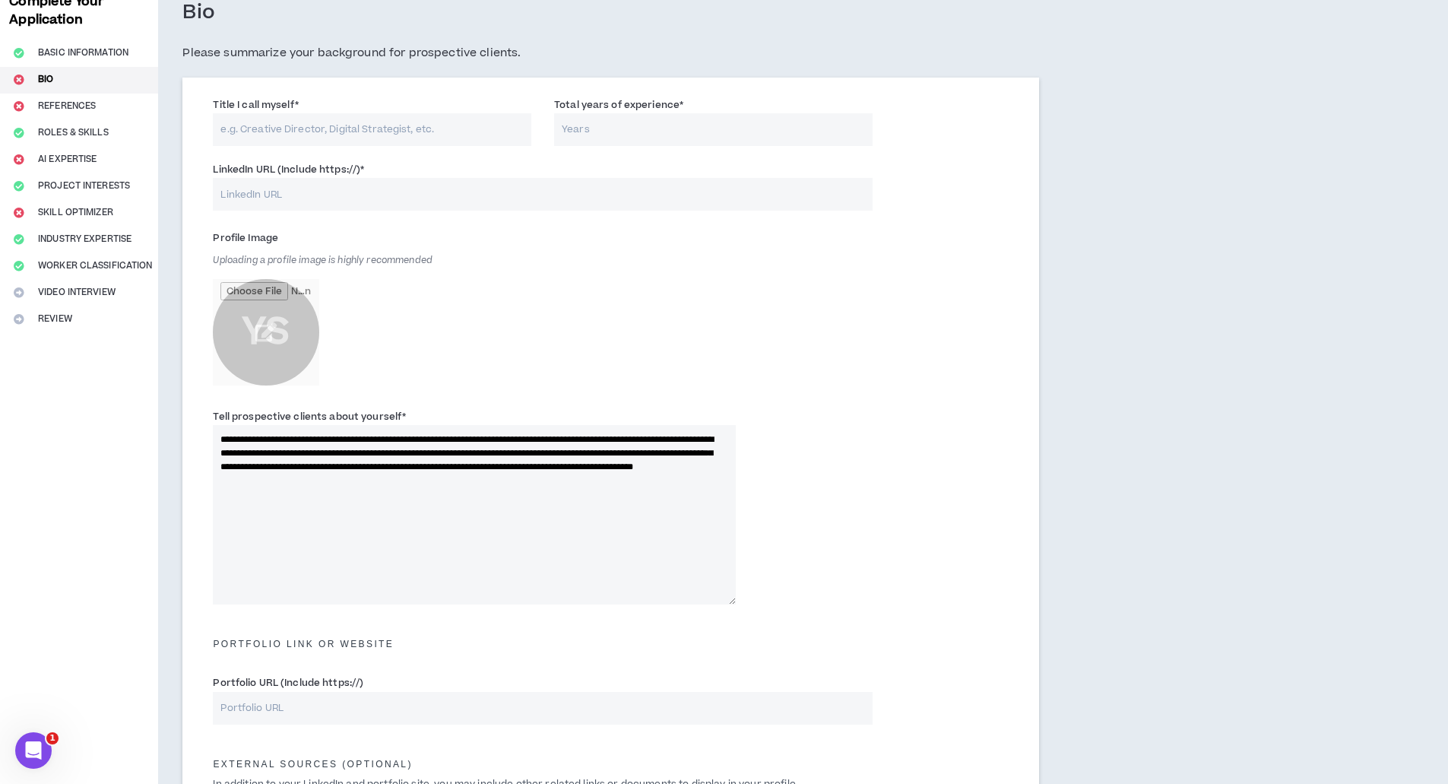
scroll to position [81, 0]
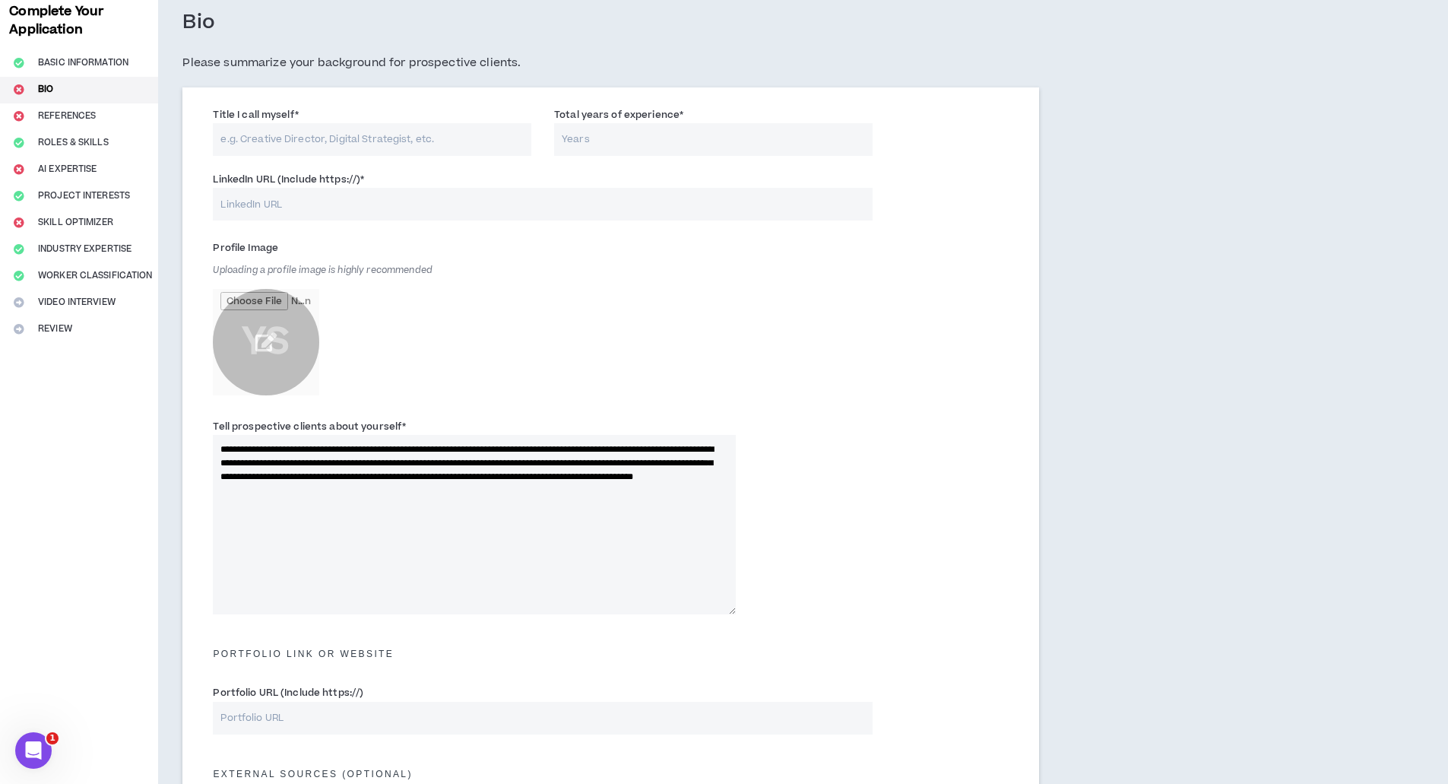
click at [271, 338] on input "file" at bounding box center [266, 342] width 106 height 106
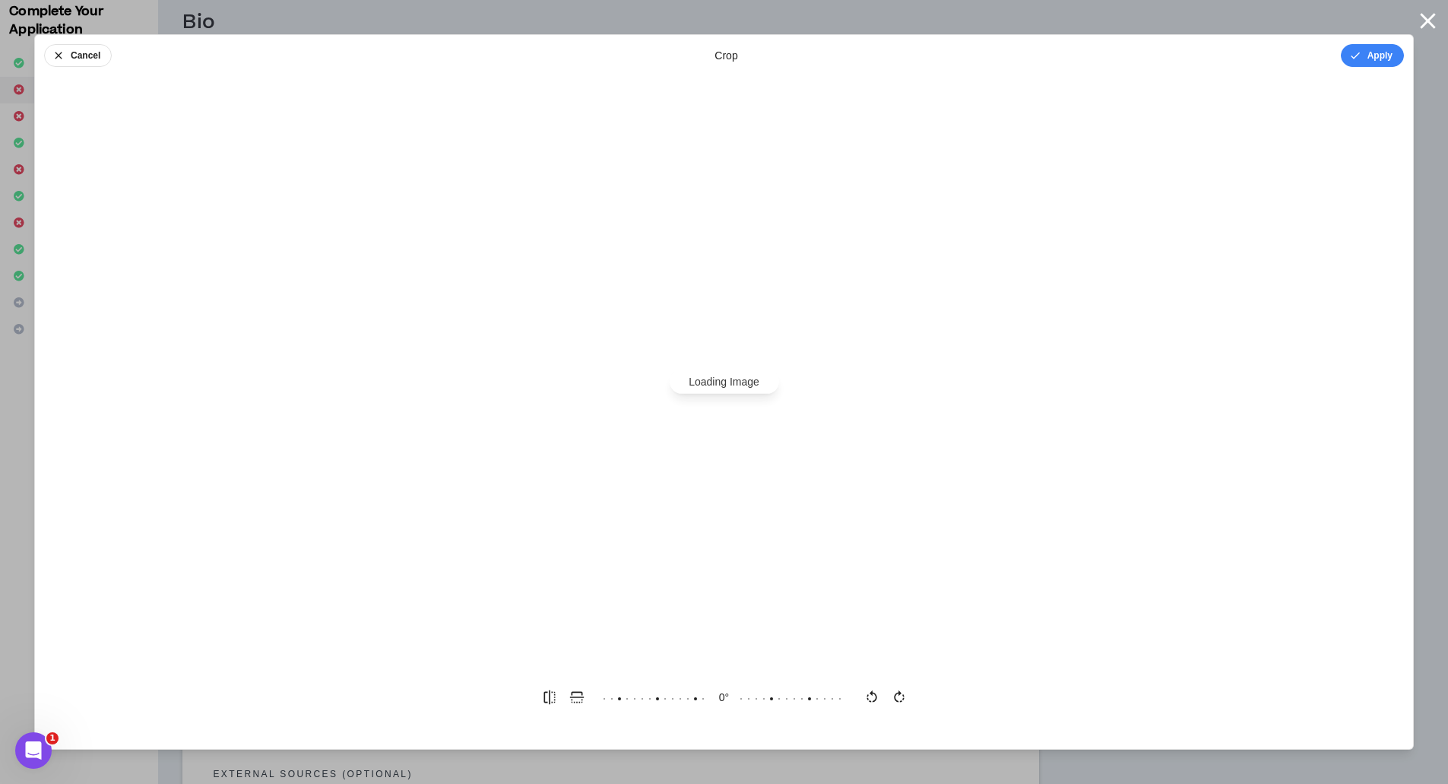
scroll to position [0, 0]
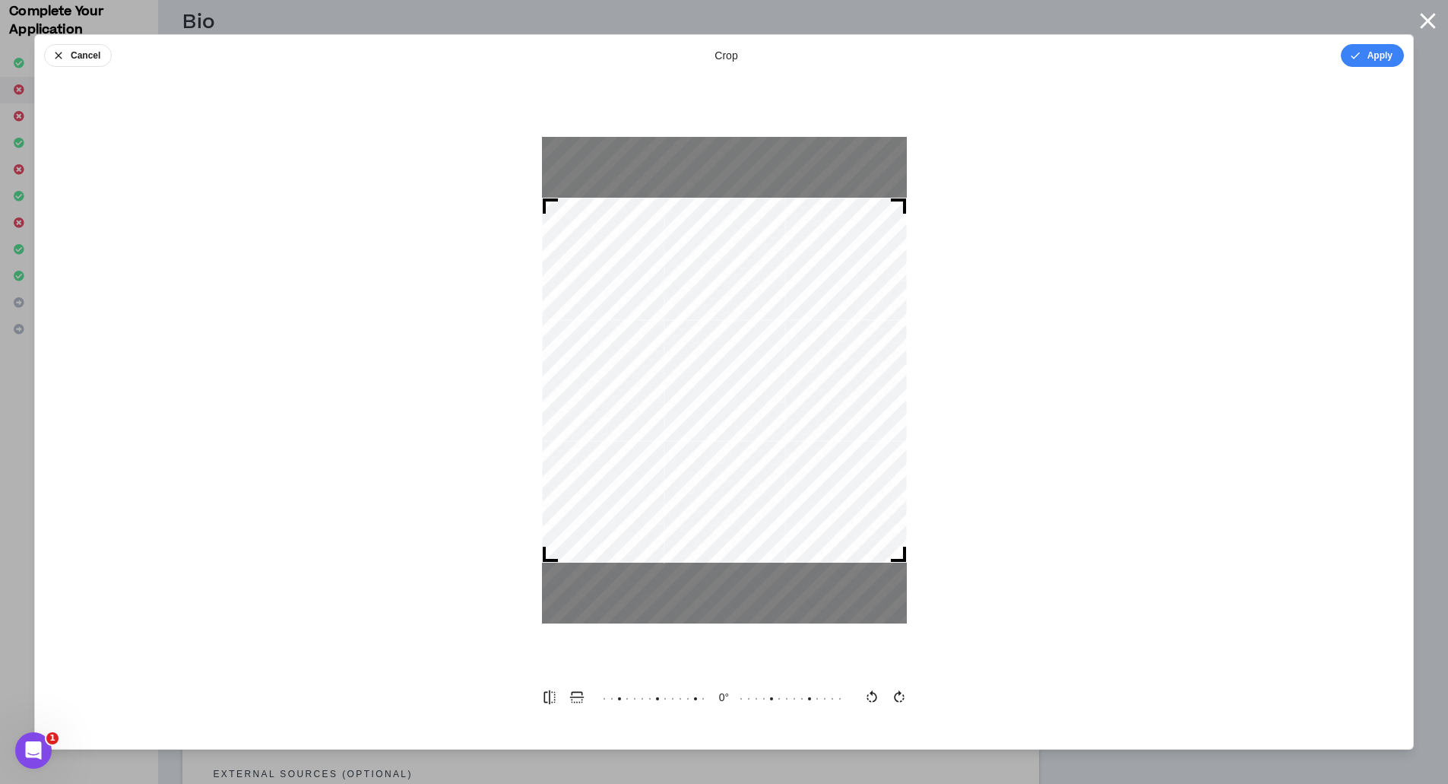
click at [853, 402] on div at bounding box center [724, 380] width 365 height 365
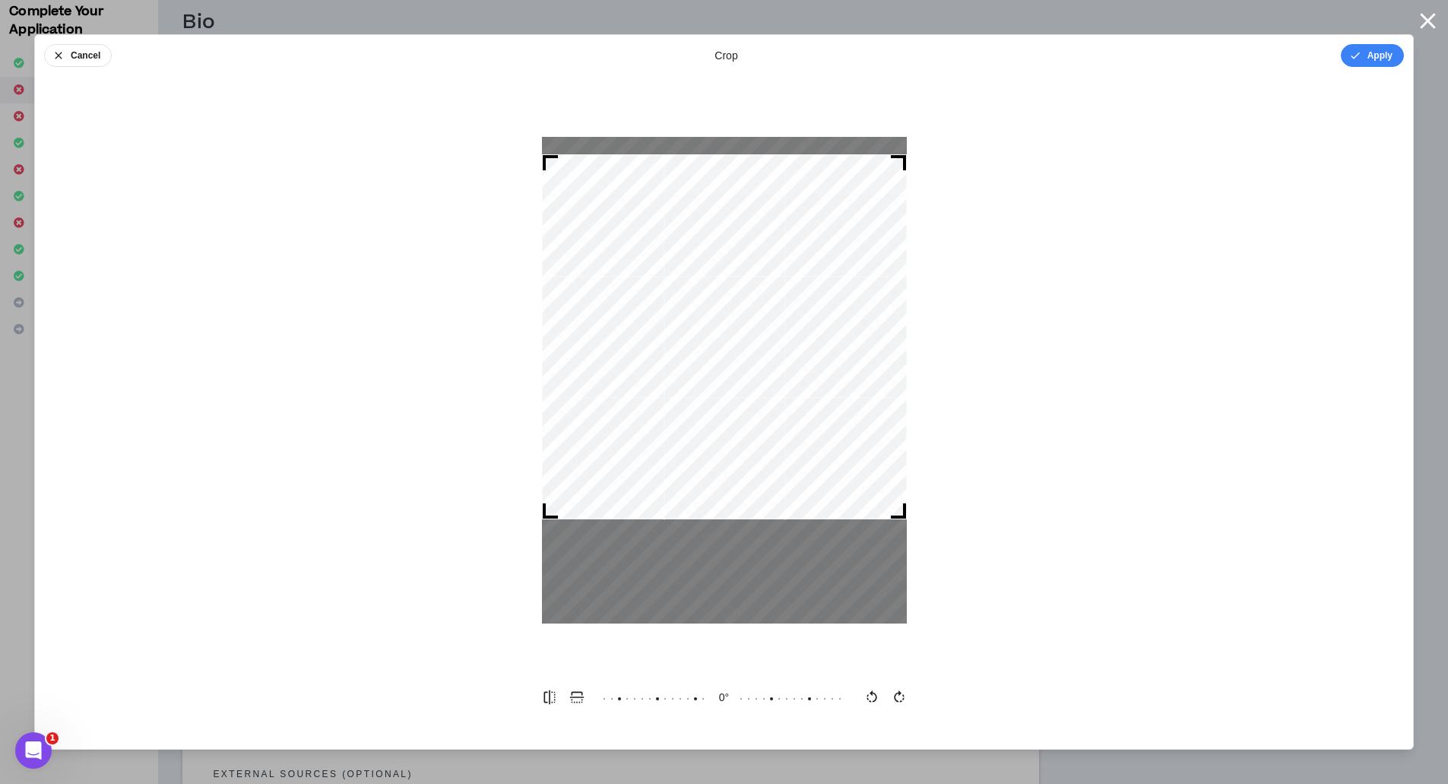
drag, startPoint x: 719, startPoint y: 272, endPoint x: 713, endPoint y: 230, distance: 43.0
click at [713, 230] on div at bounding box center [724, 336] width 365 height 365
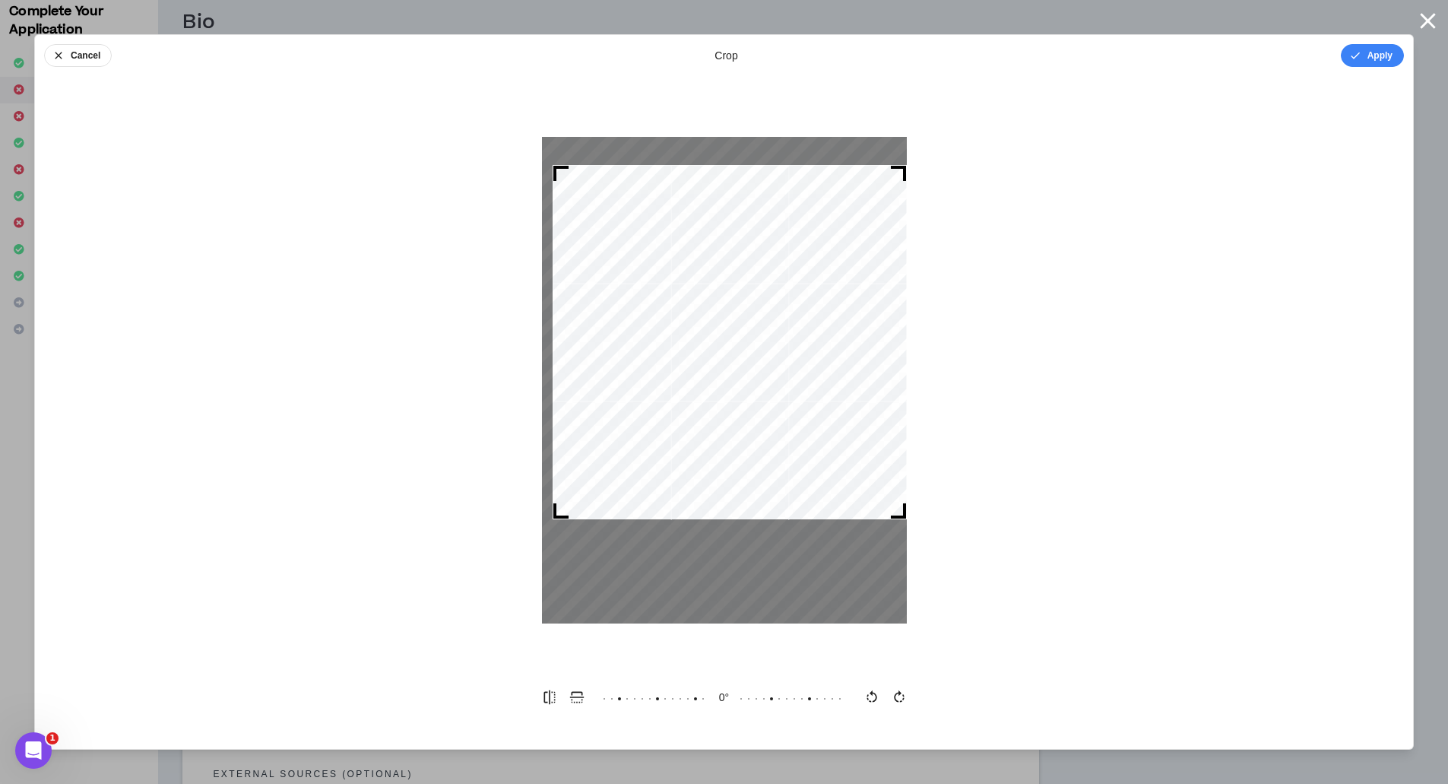
drag, startPoint x: 542, startPoint y: 154, endPoint x: 554, endPoint y: 158, distance: 13.0
click at [553, 158] on div at bounding box center [724, 380] width 365 height 486
click at [891, 323] on div at bounding box center [729, 342] width 353 height 353
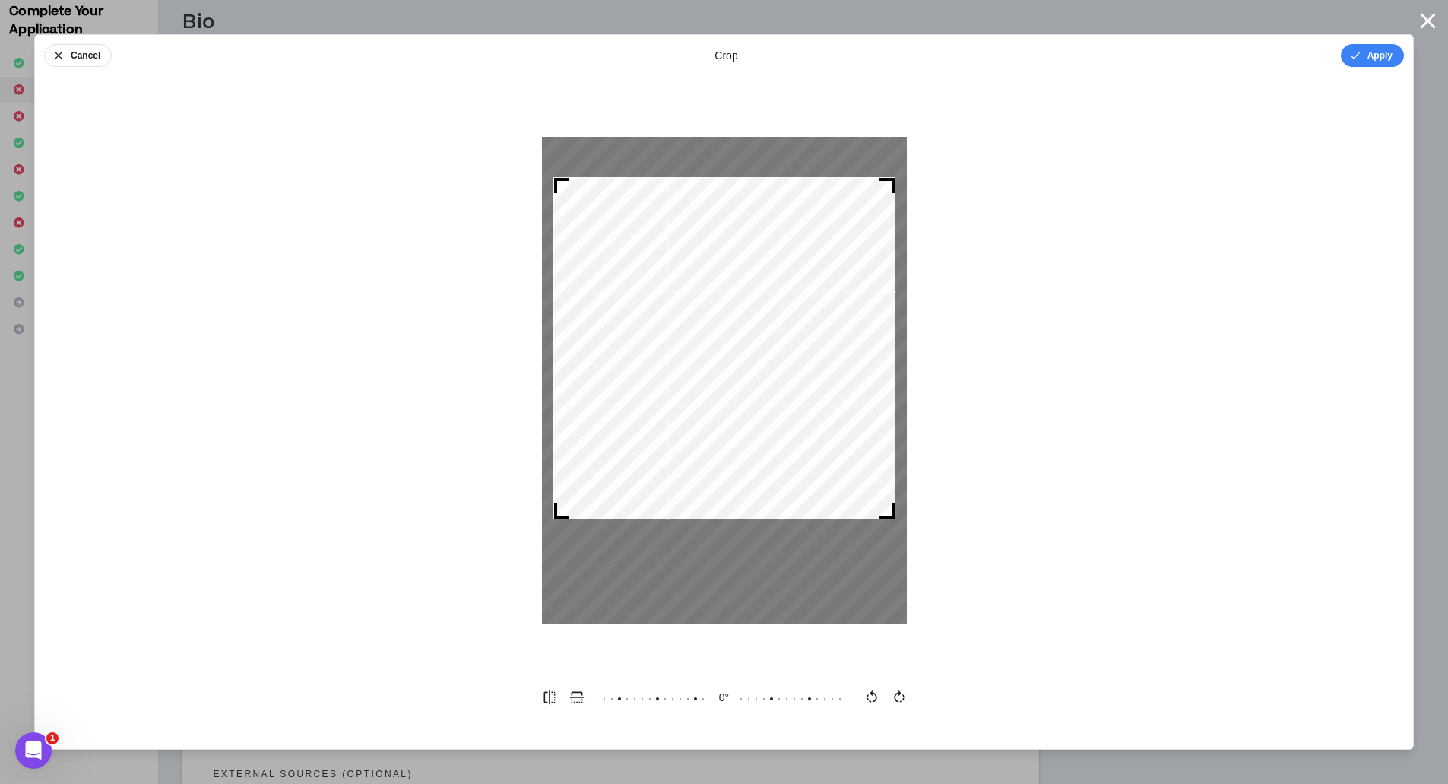
drag, startPoint x: 898, startPoint y: 174, endPoint x: 886, endPoint y: 173, distance: 11.5
click at [886, 173] on div at bounding box center [724, 380] width 365 height 486
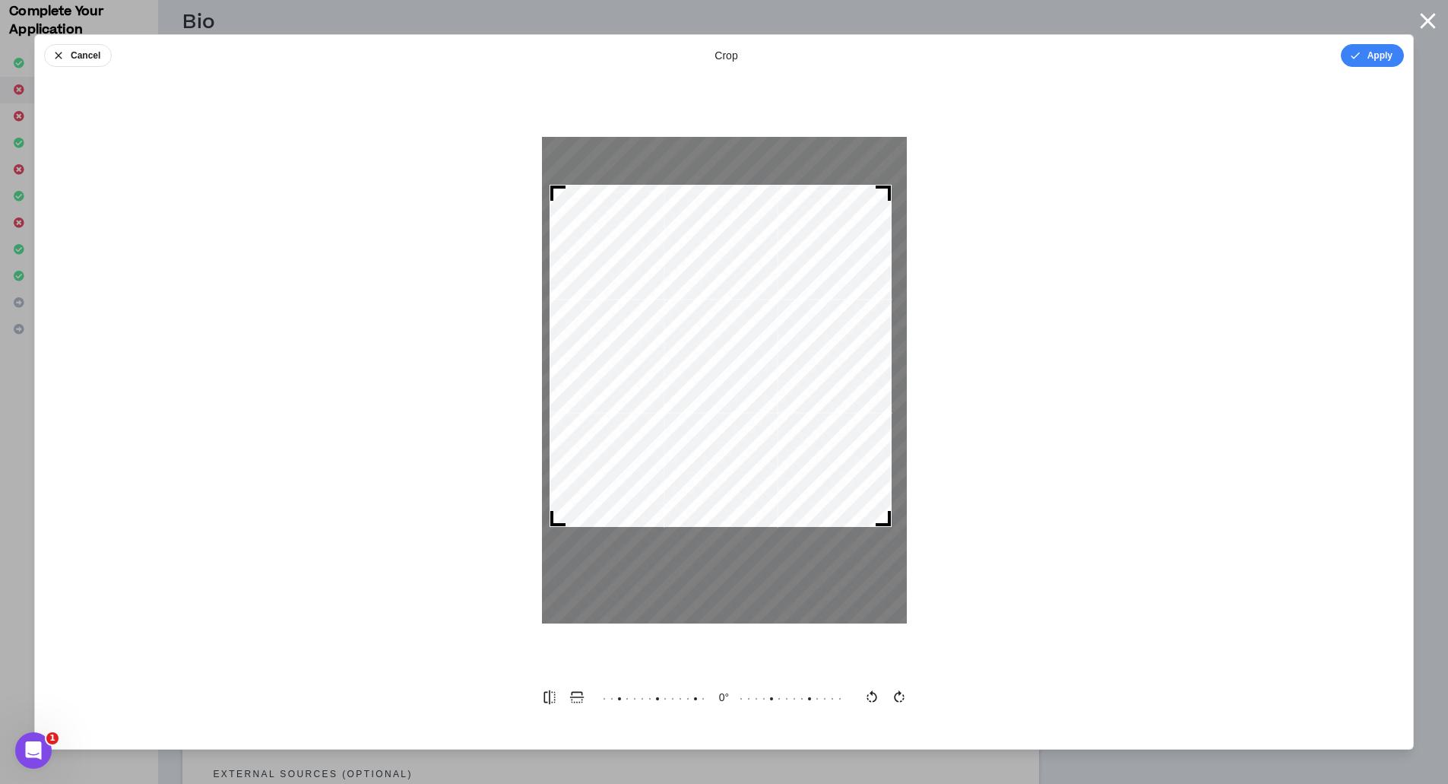
drag, startPoint x: 805, startPoint y: 305, endPoint x: 801, endPoint y: 312, distance: 8.5
click at [801, 312] on div at bounding box center [720, 356] width 342 height 342
click at [548, 339] on div at bounding box center [719, 354] width 342 height 342
click at [1381, 53] on button "Apply" at bounding box center [1372, 55] width 63 height 23
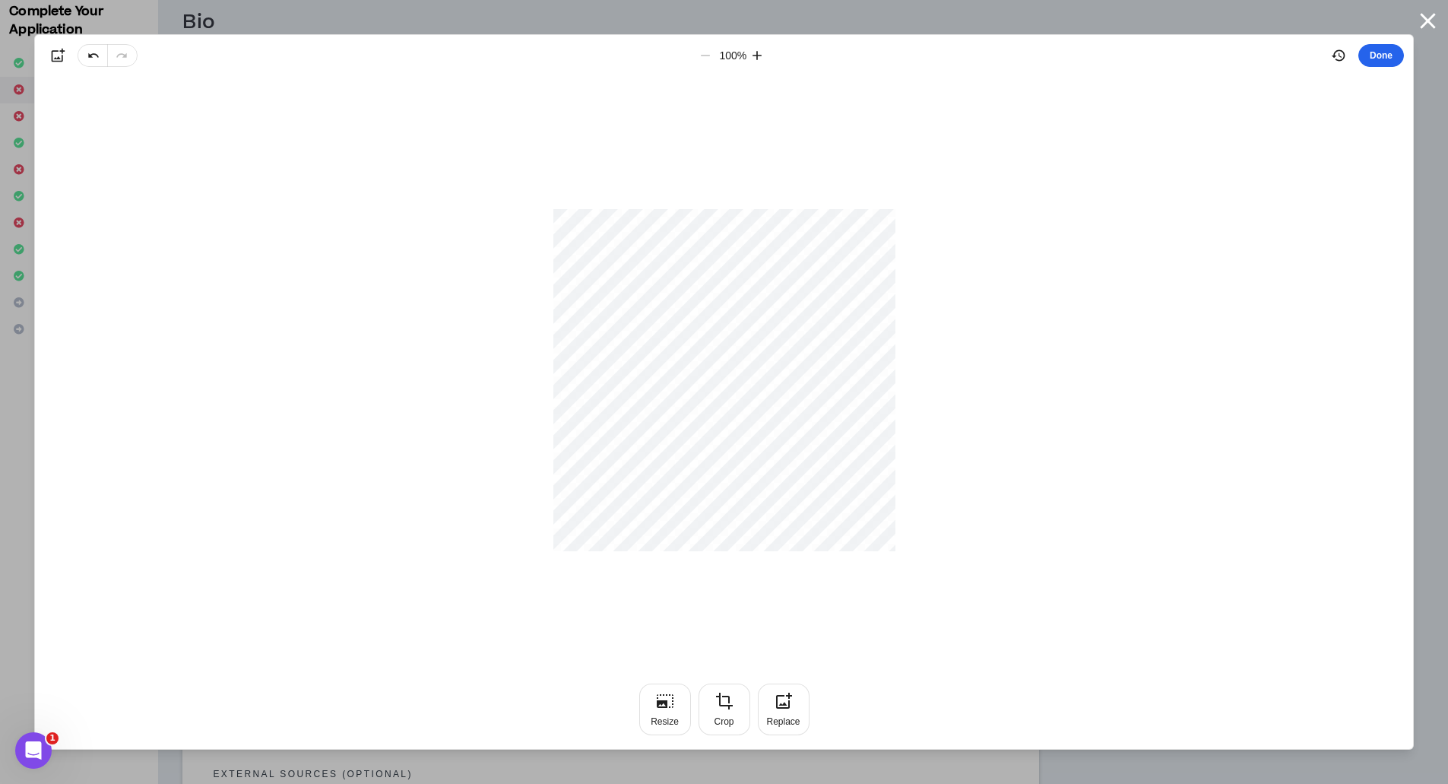
click at [1389, 52] on button "Done" at bounding box center [1381, 55] width 46 height 23
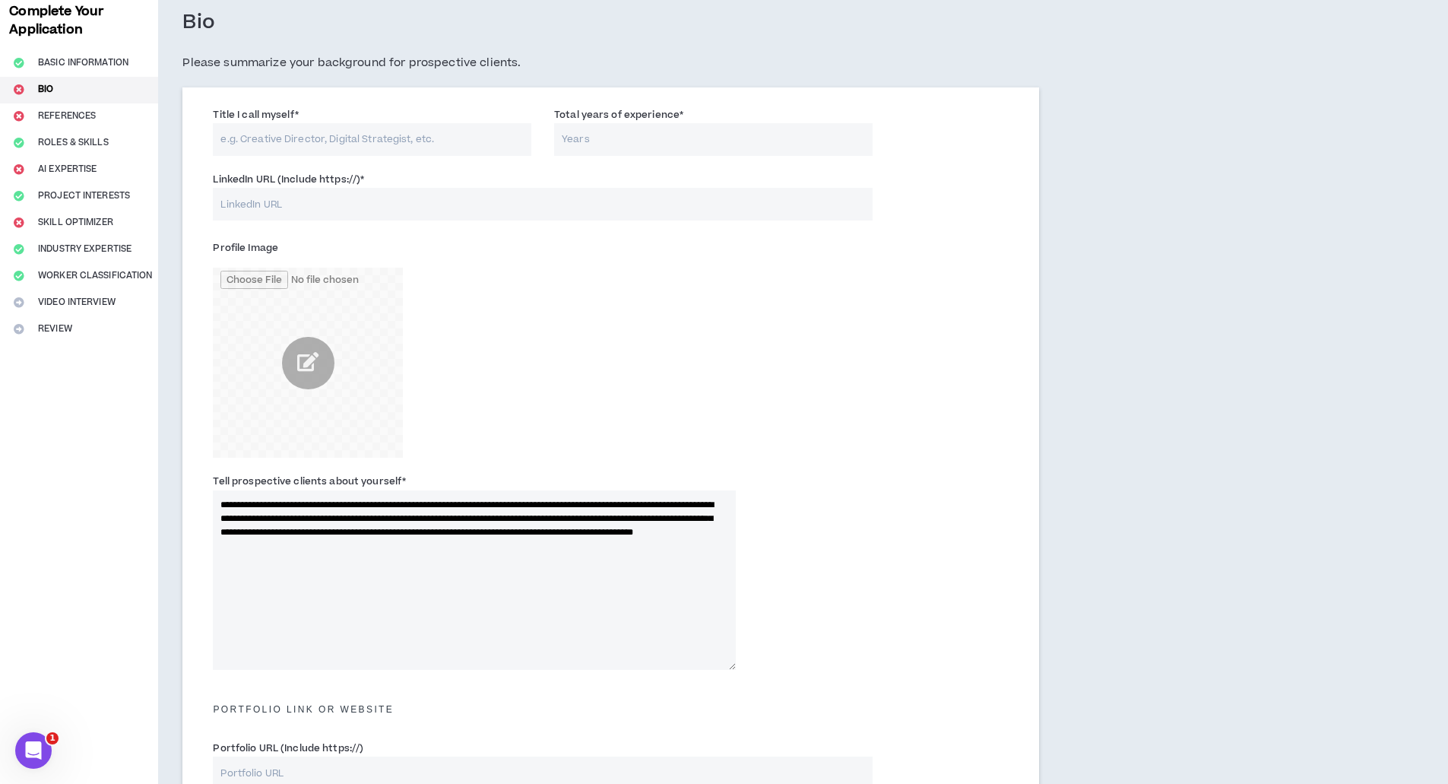
click at [245, 135] on input "Title I call myself *" at bounding box center [372, 139] width 318 height 33
click at [290, 131] on input "Title I call myself *" at bounding box center [372, 139] width 318 height 33
type input "Analyst"
click at [638, 128] on input "Total years of experience *" at bounding box center [713, 139] width 318 height 33
click at [241, 203] on input "LinkedIn URL (Include https://) *" at bounding box center [542, 204] width 659 height 33
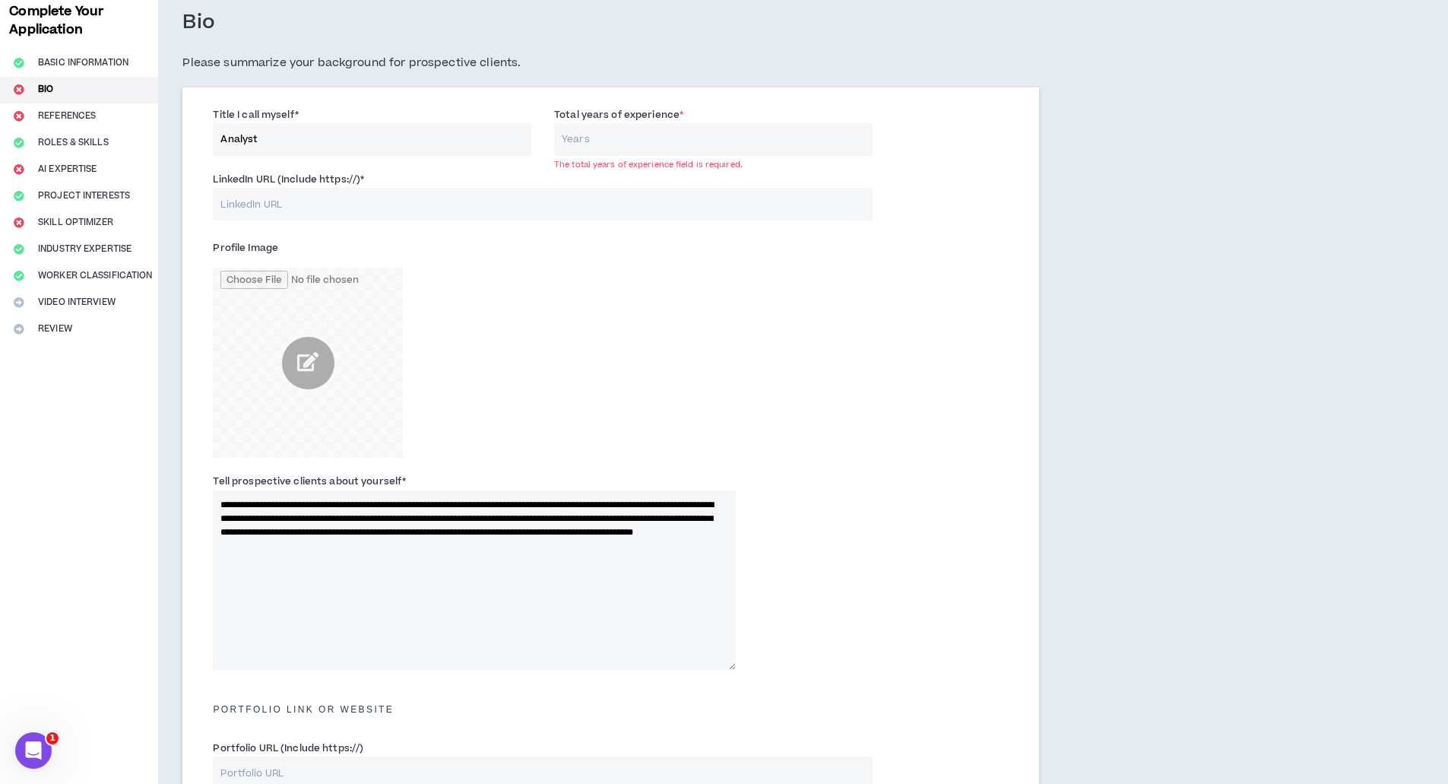
paste input "[URL][DOMAIN_NAME]"
type input "[URL][DOMAIN_NAME]"
click at [620, 140] on input "Total years of experience *" at bounding box center [713, 139] width 318 height 33
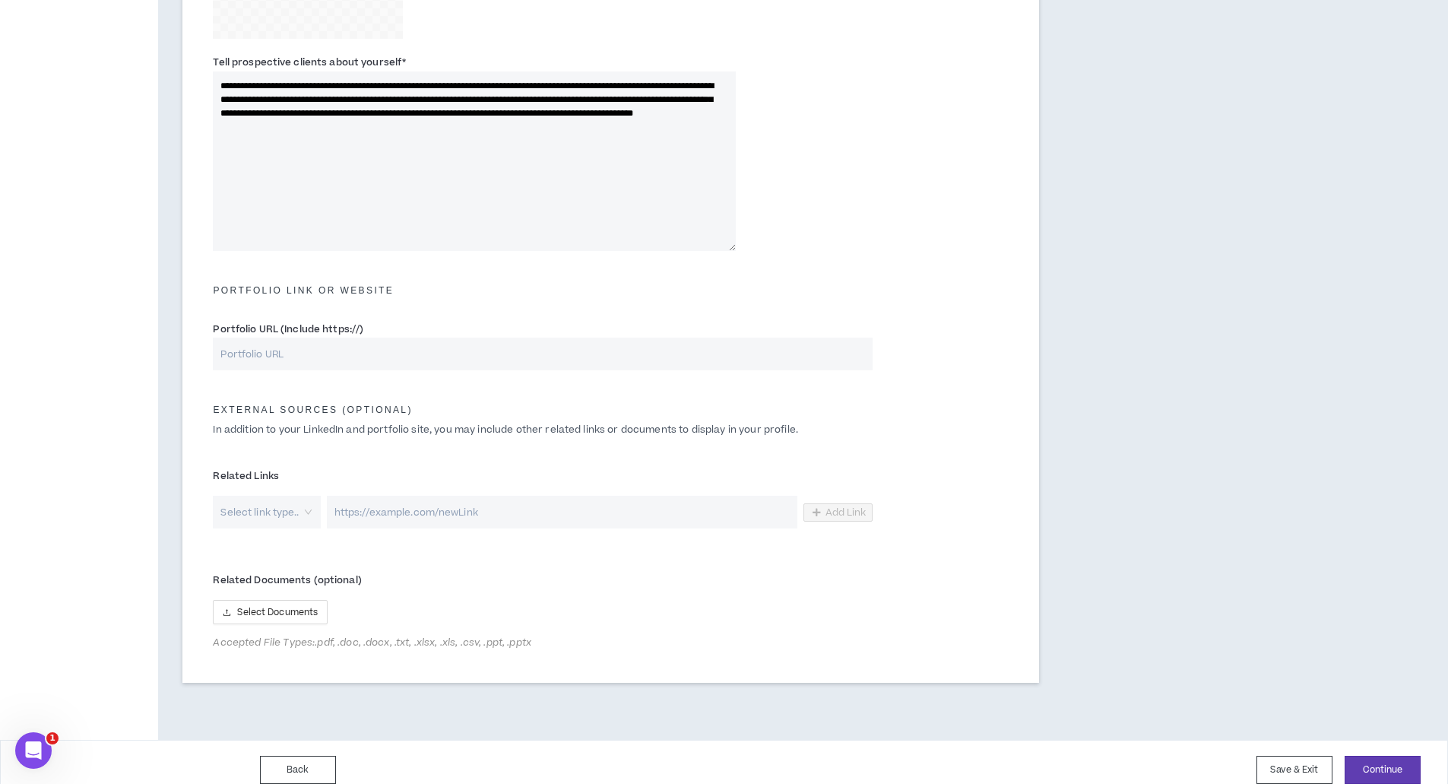
scroll to position [516, 0]
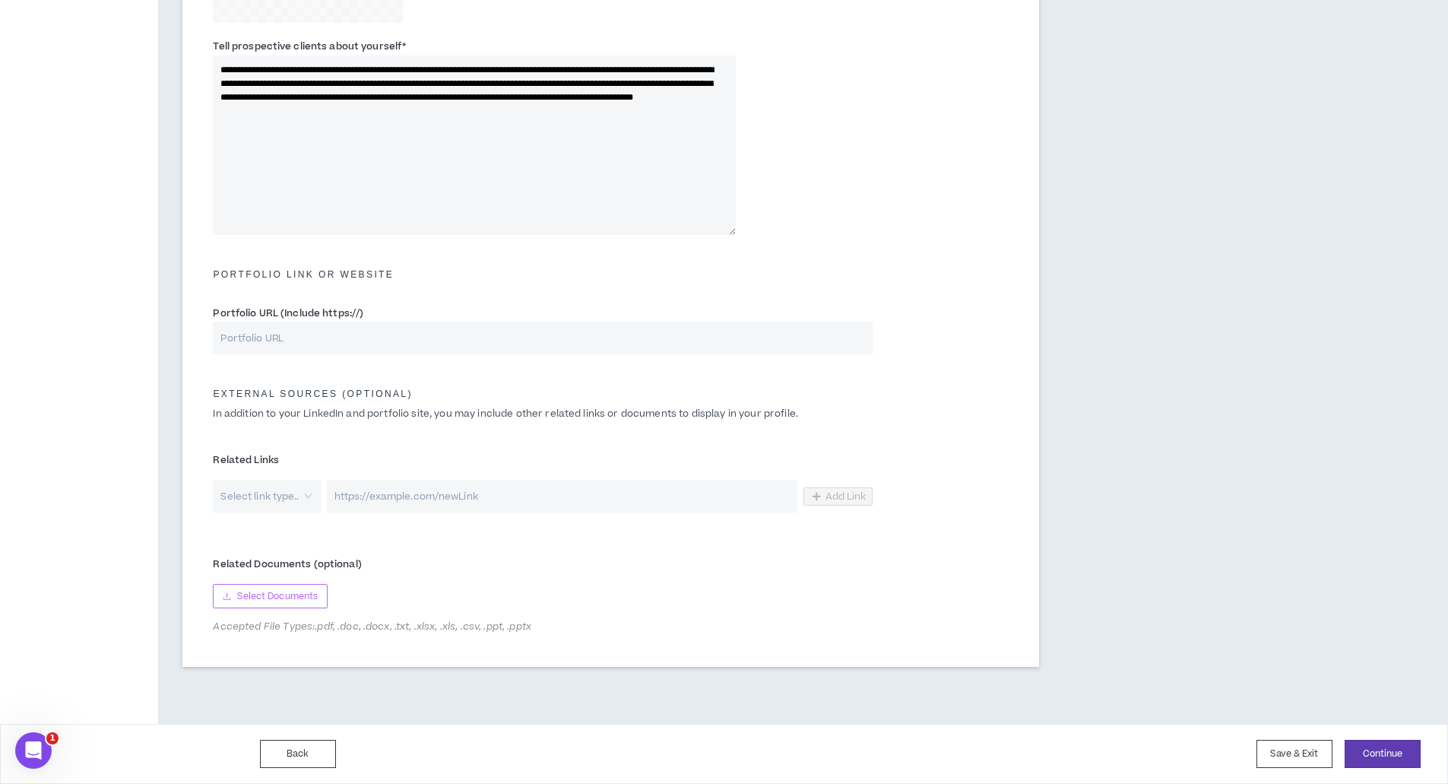
type input "15"
click at [283, 596] on span "Select Documents" at bounding box center [277, 596] width 81 height 14
click at [1386, 753] on button "Continue" at bounding box center [1382, 753] width 76 height 28
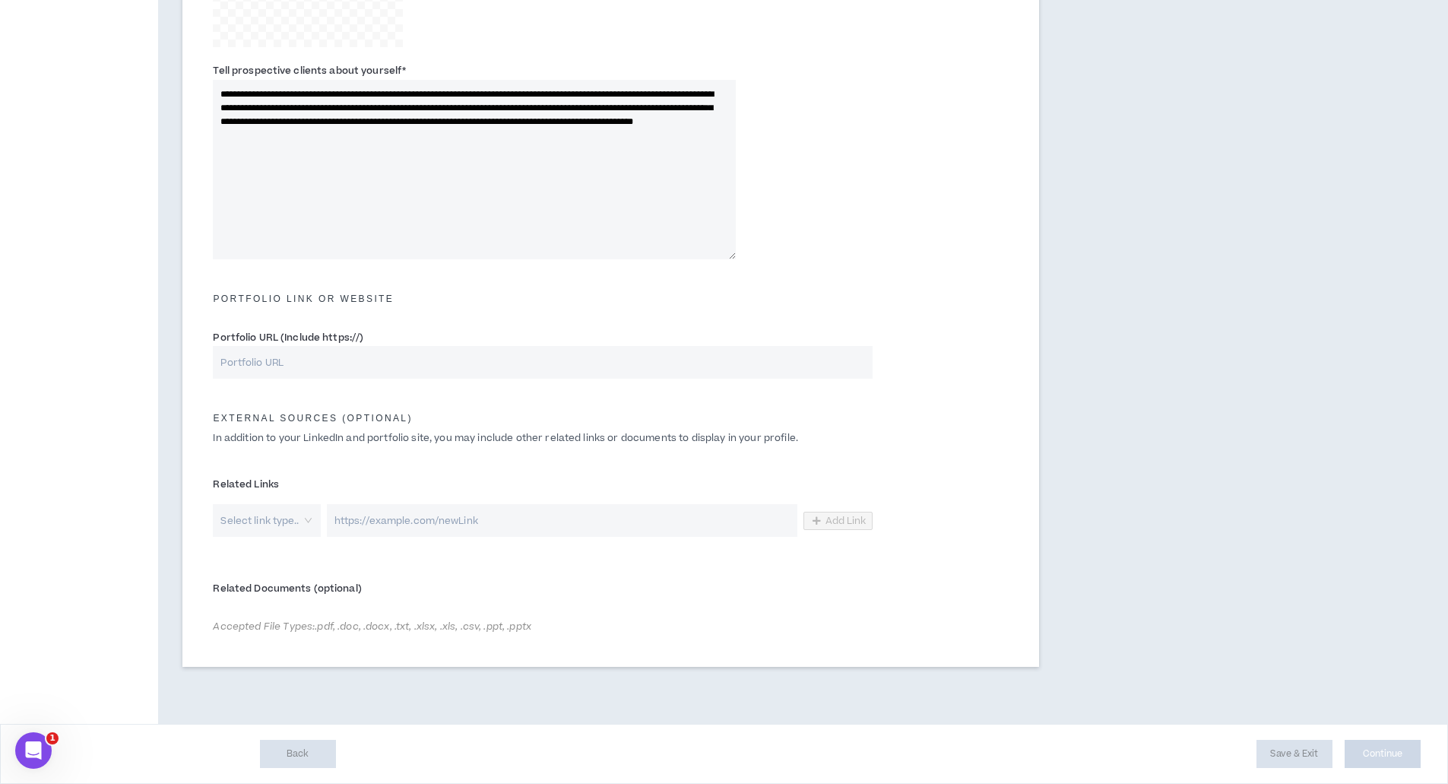
scroll to position [492, 0]
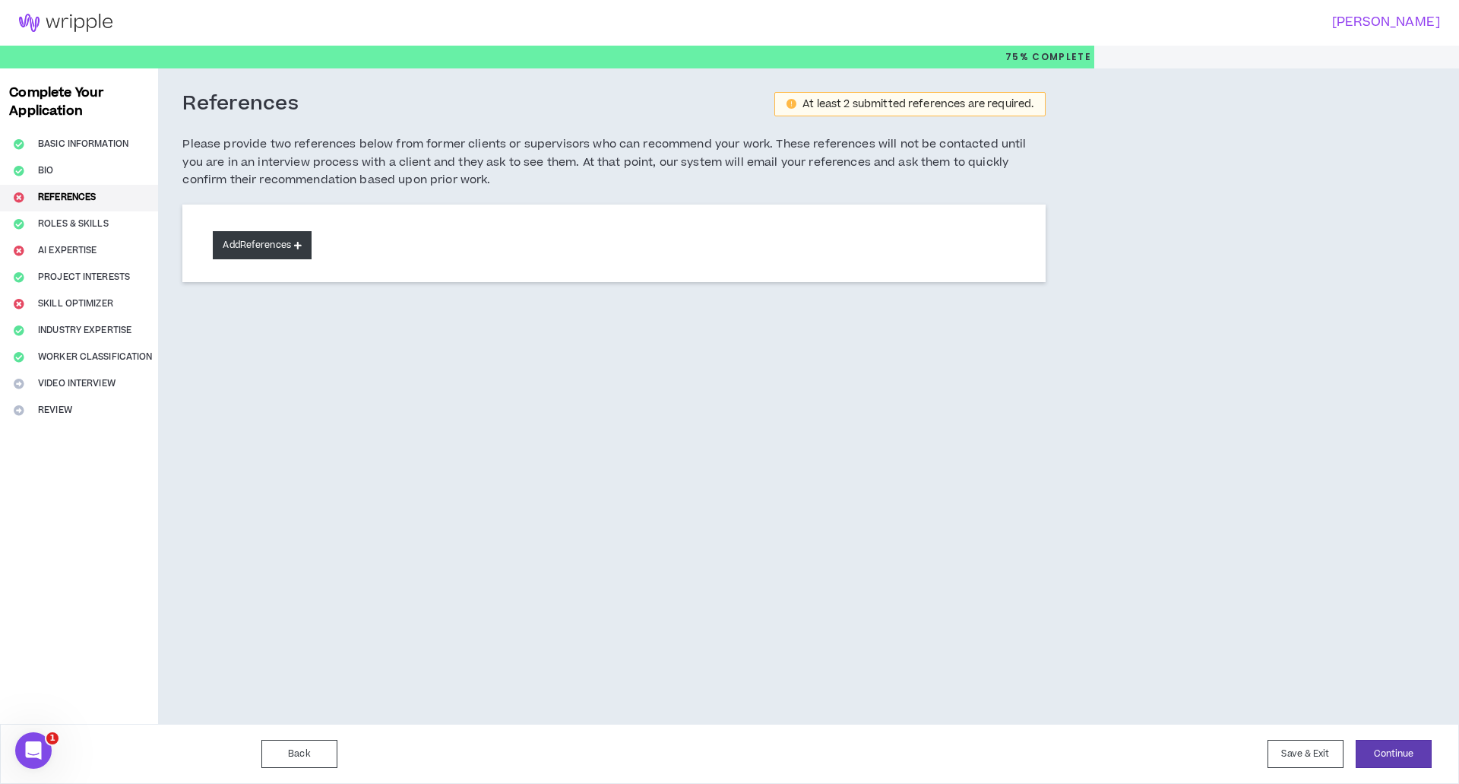
click at [299, 242] on icon at bounding box center [298, 245] width 8 height 8
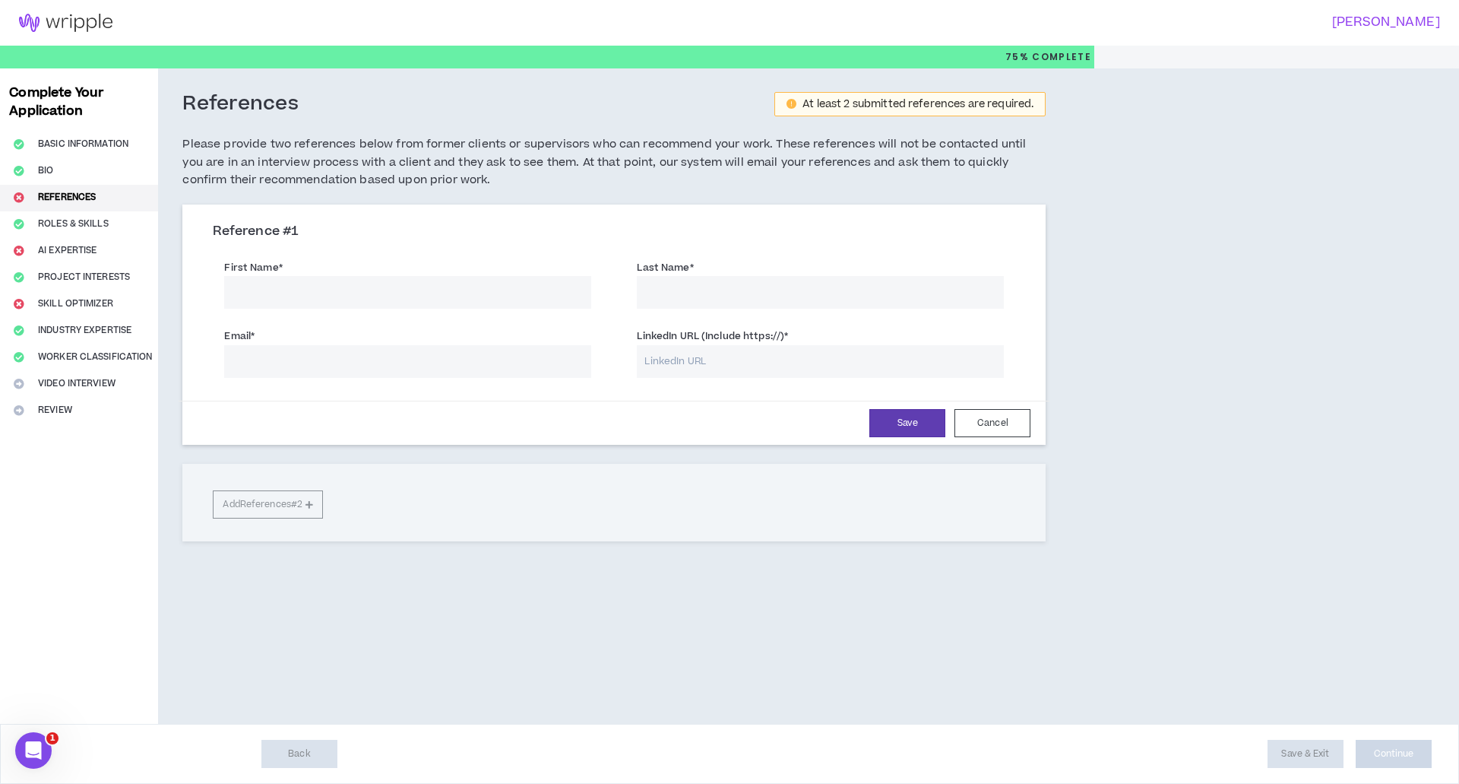
click at [301, 287] on input "First Name *" at bounding box center [407, 292] width 367 height 33
click at [271, 298] on input "First Name *" at bounding box center [407, 292] width 367 height 33
type input "F"
type input "[PERSON_NAME]"
type input "Favors"
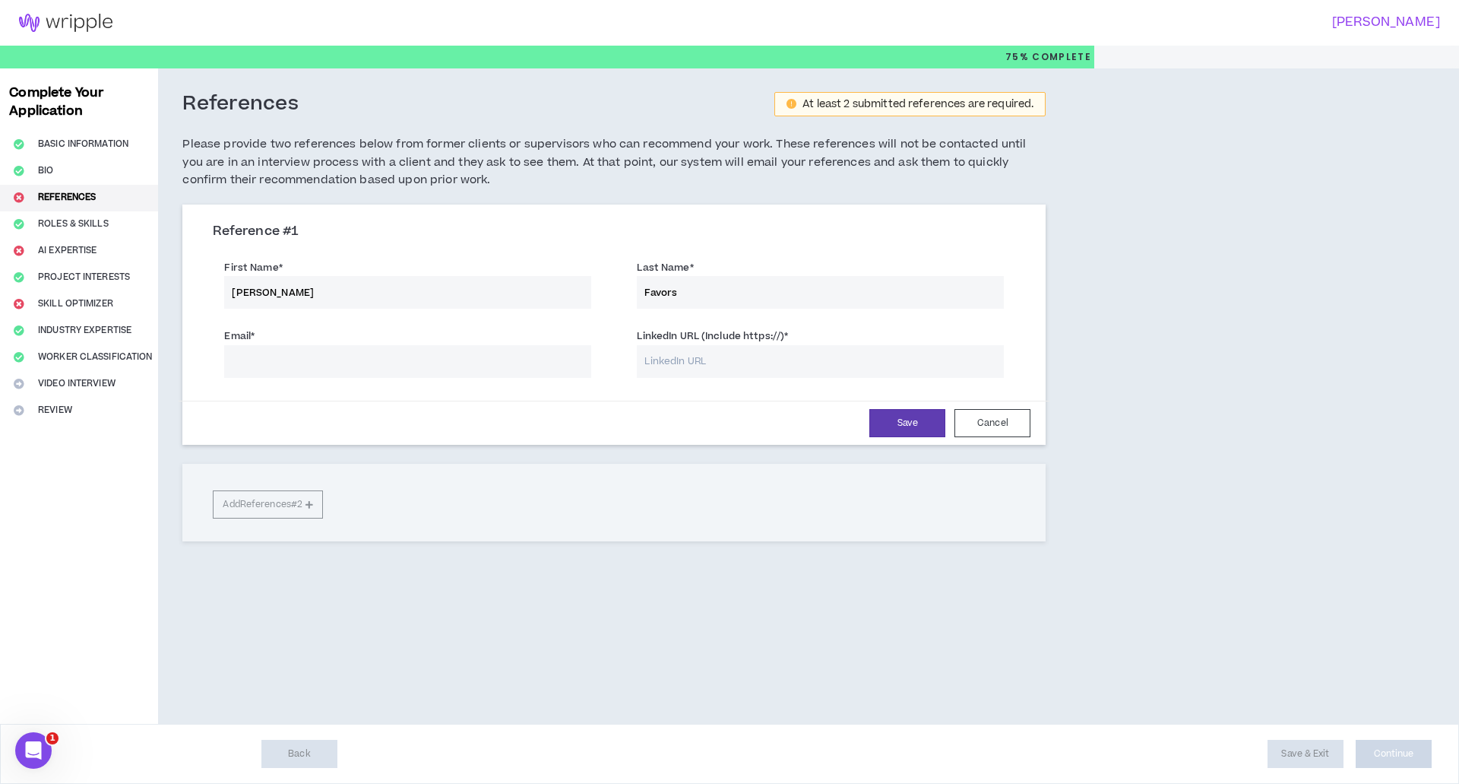
click at [314, 358] on input "Email *" at bounding box center [407, 361] width 367 height 33
click at [660, 363] on input "LinkedIn URL (Include https://) *" at bounding box center [820, 361] width 367 height 33
paste input "[URL][DOMAIN_NAME]"
type input "[URL][DOMAIN_NAME]"
click at [285, 365] on input "Email *" at bounding box center [407, 361] width 367 height 33
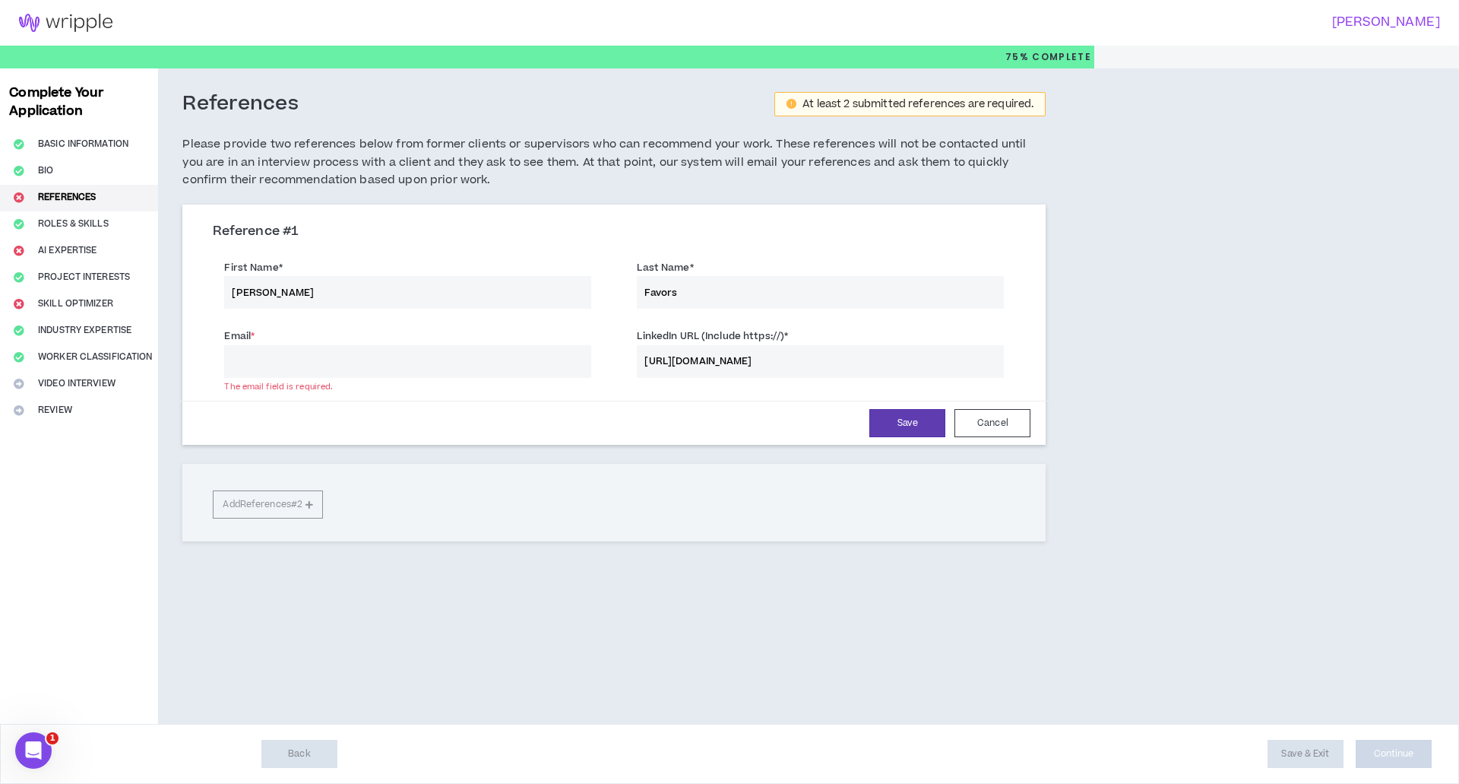
click at [237, 363] on input "Email *" at bounding box center [407, 361] width 367 height 33
paste input "[PERSON_NAME][EMAIL_ADDRESS][DOMAIN_NAME]"
type input "[PERSON_NAME][EMAIL_ADDRESS][DOMAIN_NAME]"
click at [919, 423] on button "Save" at bounding box center [907, 423] width 76 height 28
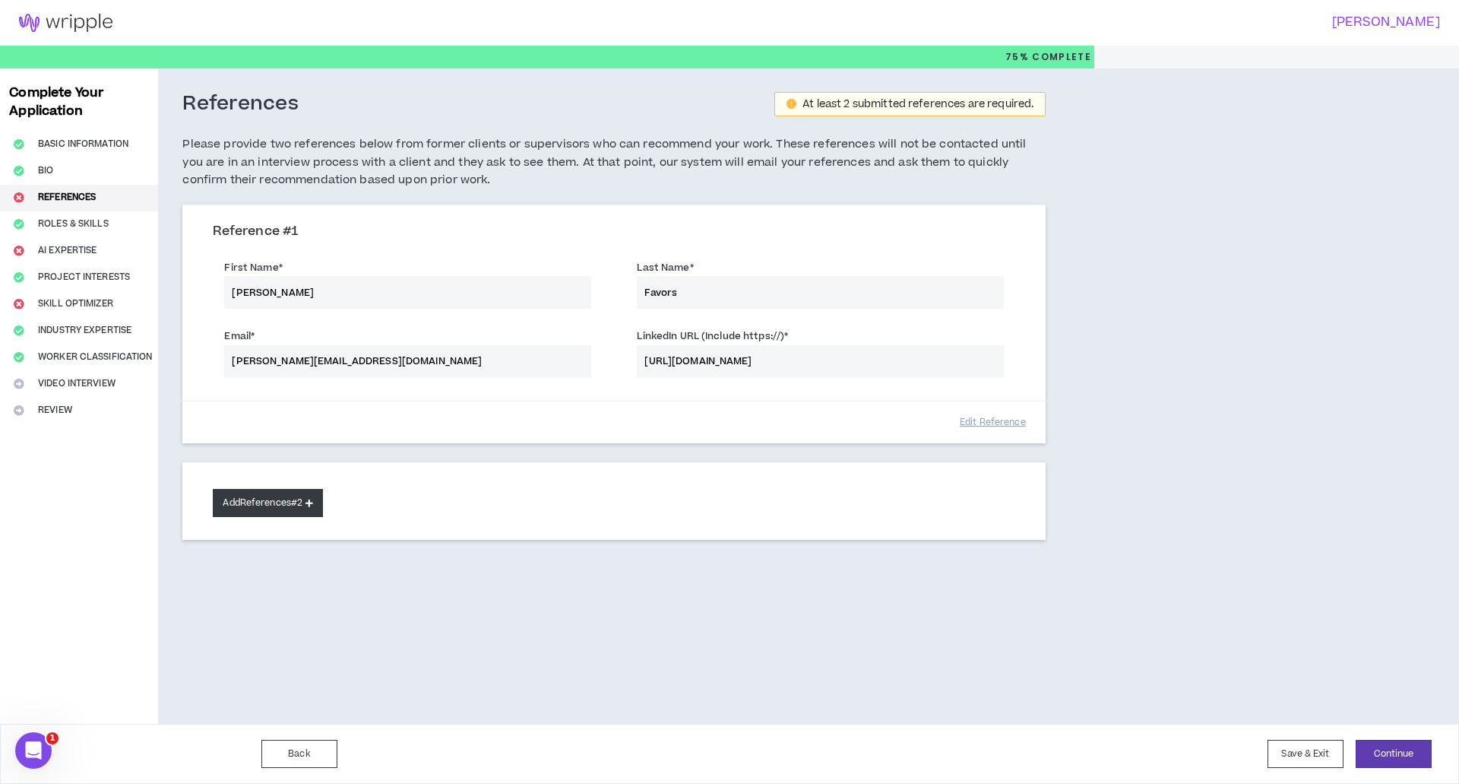
click at [243, 501] on button "Add References #2" at bounding box center [268, 503] width 110 height 28
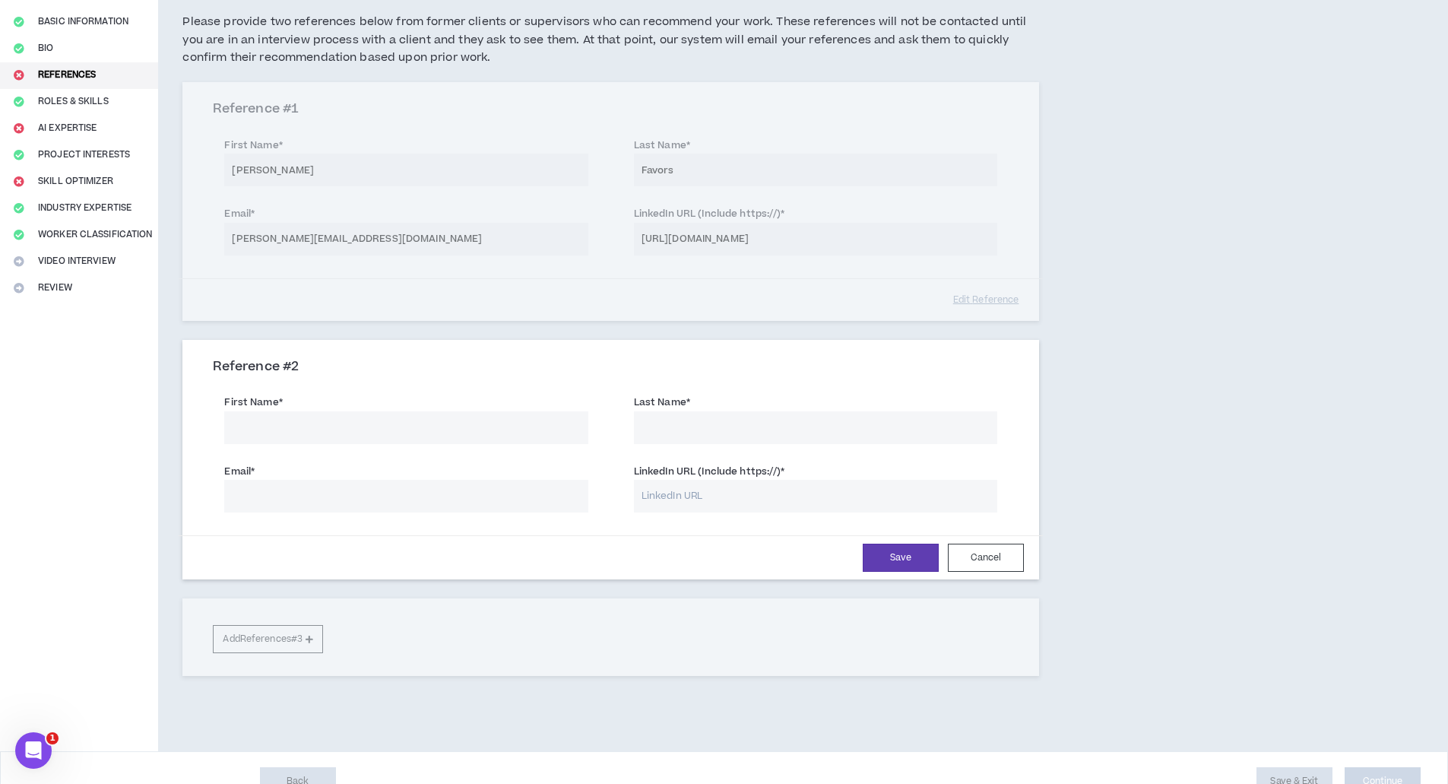
scroll to position [150, 0]
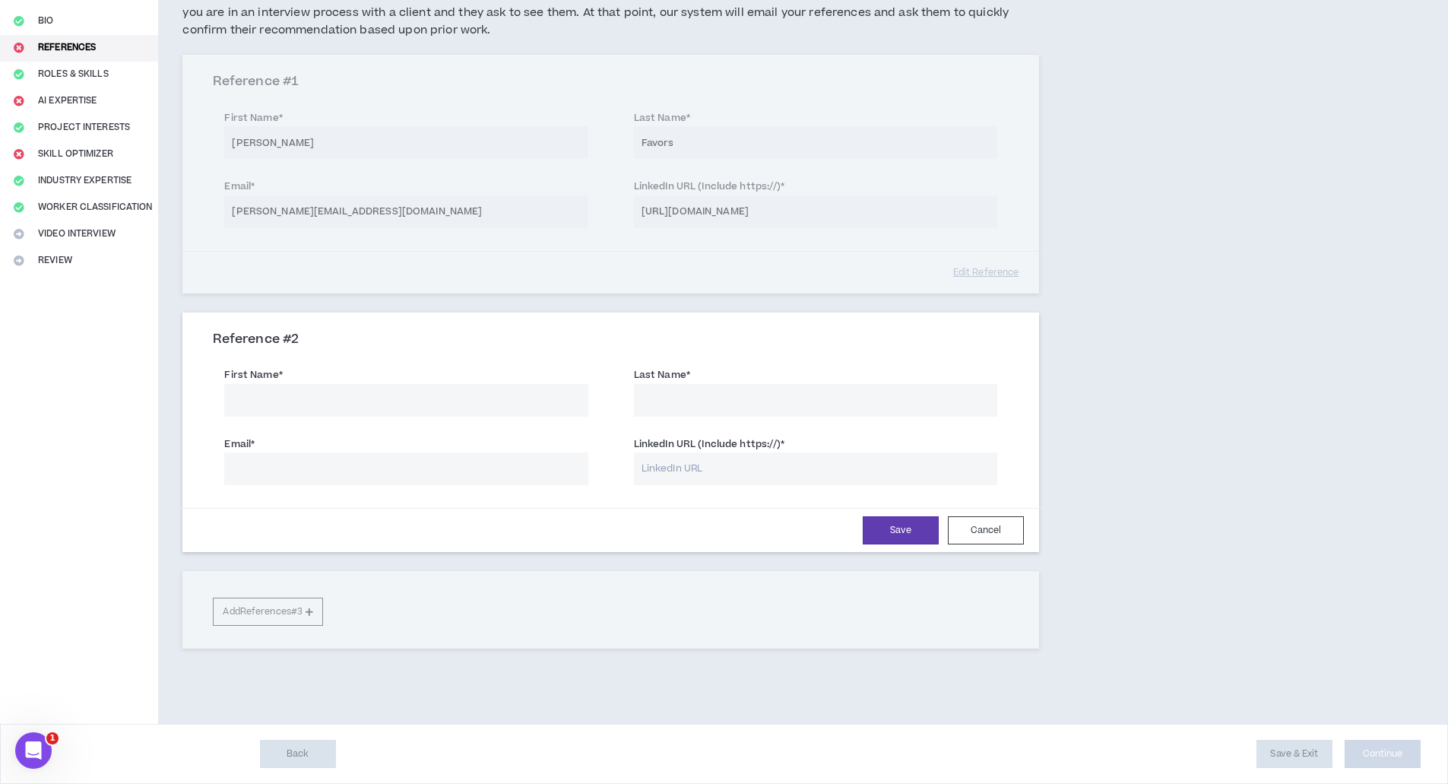
click at [283, 407] on input "First Name *" at bounding box center [405, 400] width 363 height 33
click at [268, 396] on input "[PERSON_NAME]" at bounding box center [405, 400] width 363 height 33
type input "F"
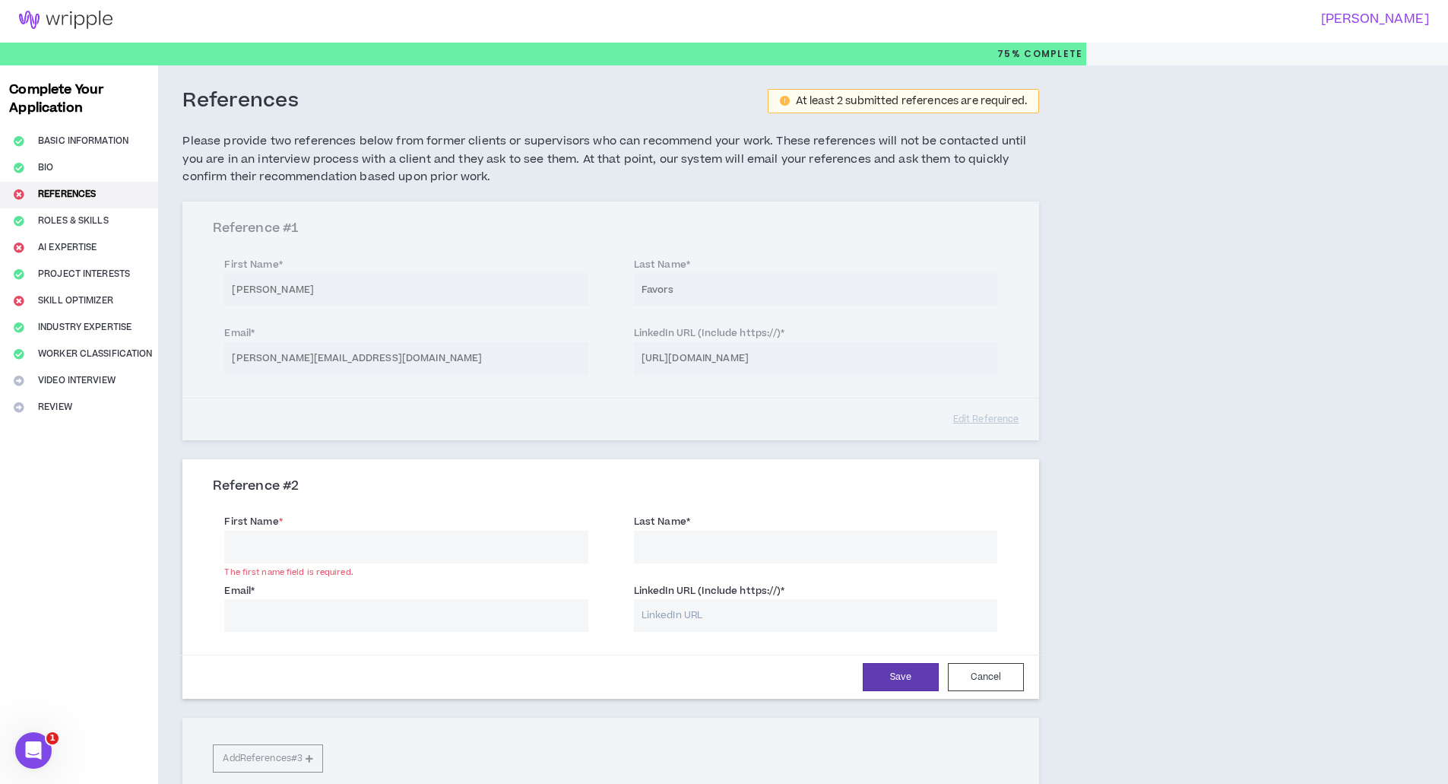
scroll to position [0, 0]
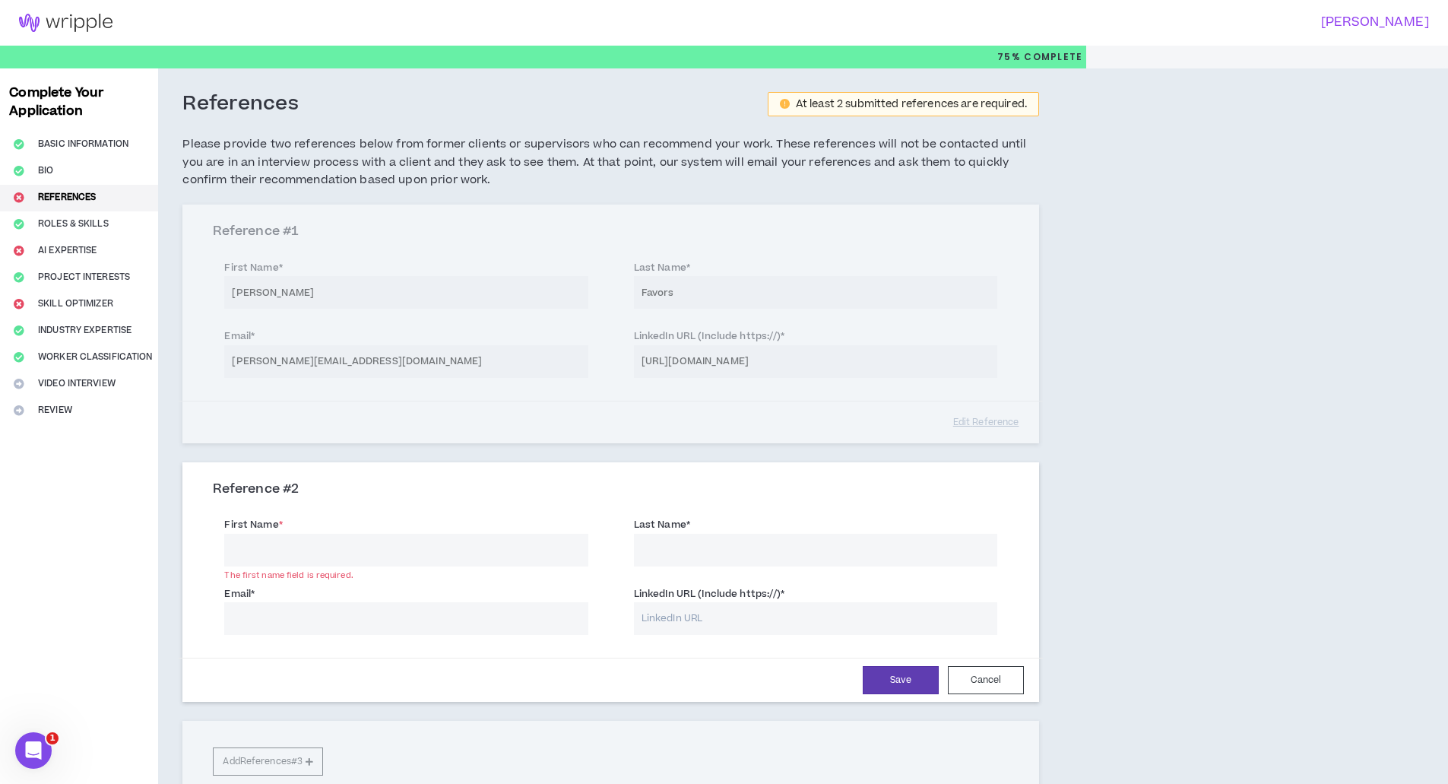
click at [916, 420] on div "Reference # 1 First Name * [PERSON_NAME] Last Name * Favors Email * [PERSON_NAM…" at bounding box center [610, 323] width 856 height 238
click at [910, 408] on div "Reference # 1 First Name * [PERSON_NAME] Last Name * Favors Email * [PERSON_NAM…" at bounding box center [610, 323] width 856 height 238
click at [257, 552] on input "First Name *" at bounding box center [405, 550] width 363 height 33
type input "Ramatoulaye"
type input "[PERSON_NAME]"
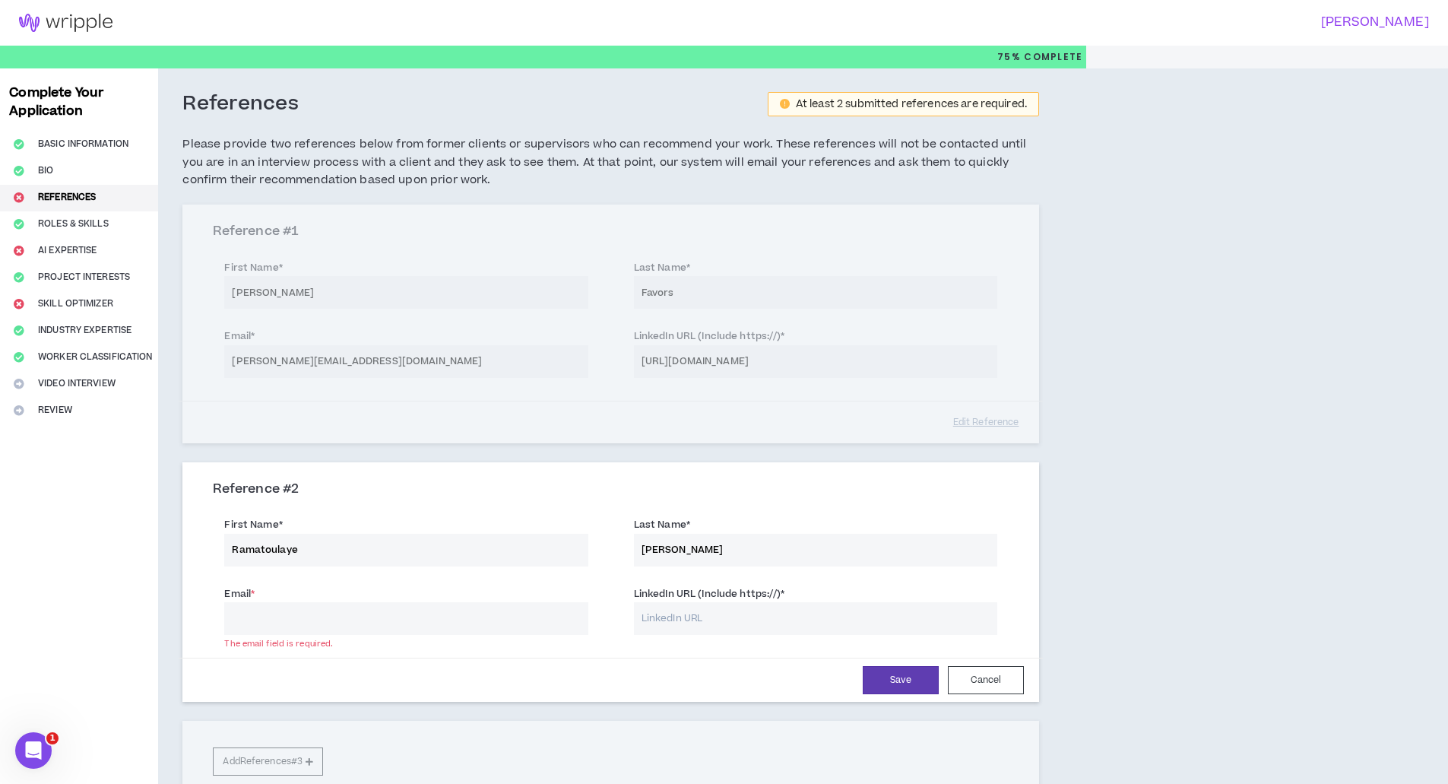
click at [646, 618] on input "LinkedIn URL (Include https://) *" at bounding box center [815, 618] width 363 height 33
paste input "[URL][DOMAIN_NAME][PERSON_NAME]"
type input "[URL][DOMAIN_NAME][PERSON_NAME]"
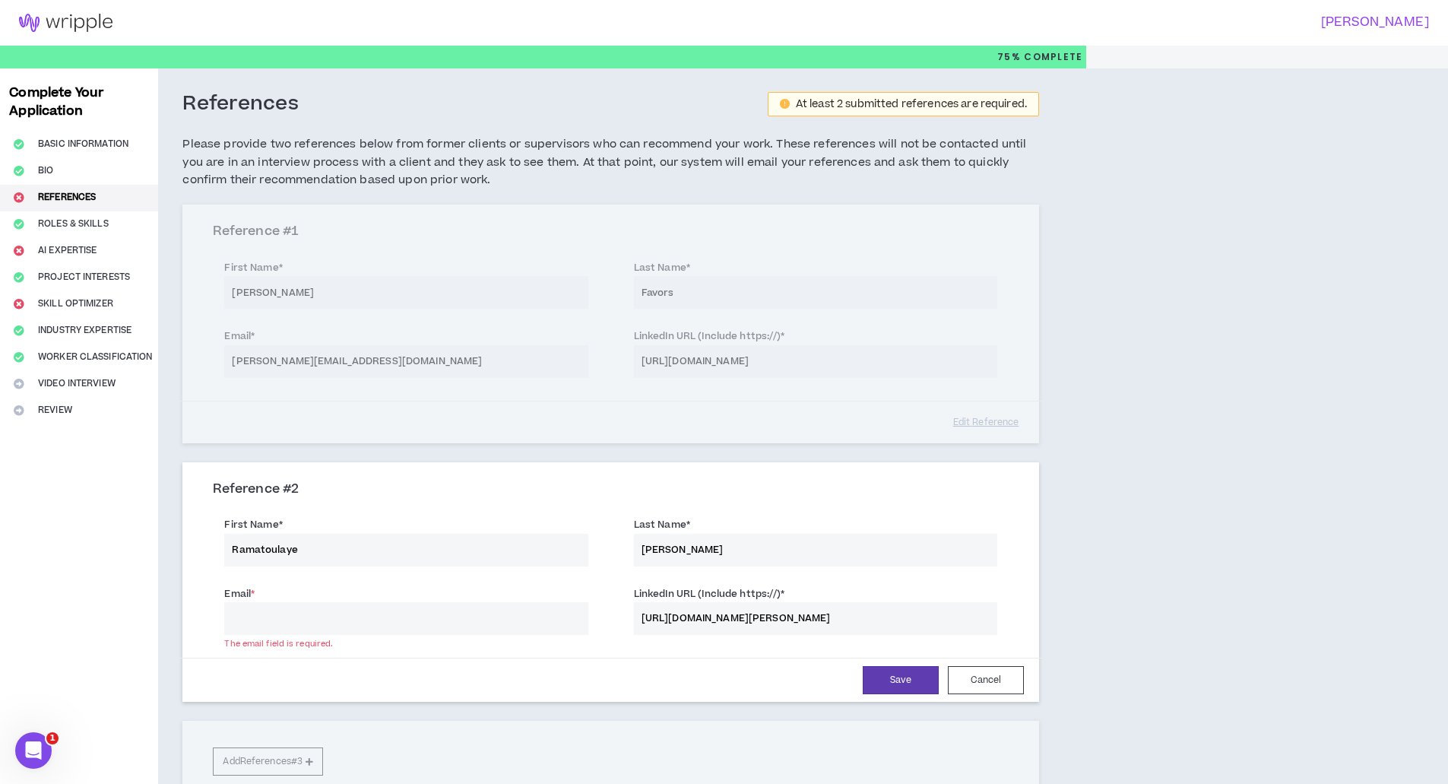
click at [254, 621] on input "Email *" at bounding box center [405, 618] width 363 height 33
paste input "[EMAIL_ADDRESS][PERSON_NAME][DOMAIN_NAME]"
type input "[EMAIL_ADDRESS][PERSON_NAME][DOMAIN_NAME]"
click at [991, 615] on input "[URL][DOMAIN_NAME][PERSON_NAME]" at bounding box center [815, 618] width 363 height 33
click at [984, 619] on input "[URL][DOMAIN_NAME][PERSON_NAME]" at bounding box center [815, 618] width 363 height 33
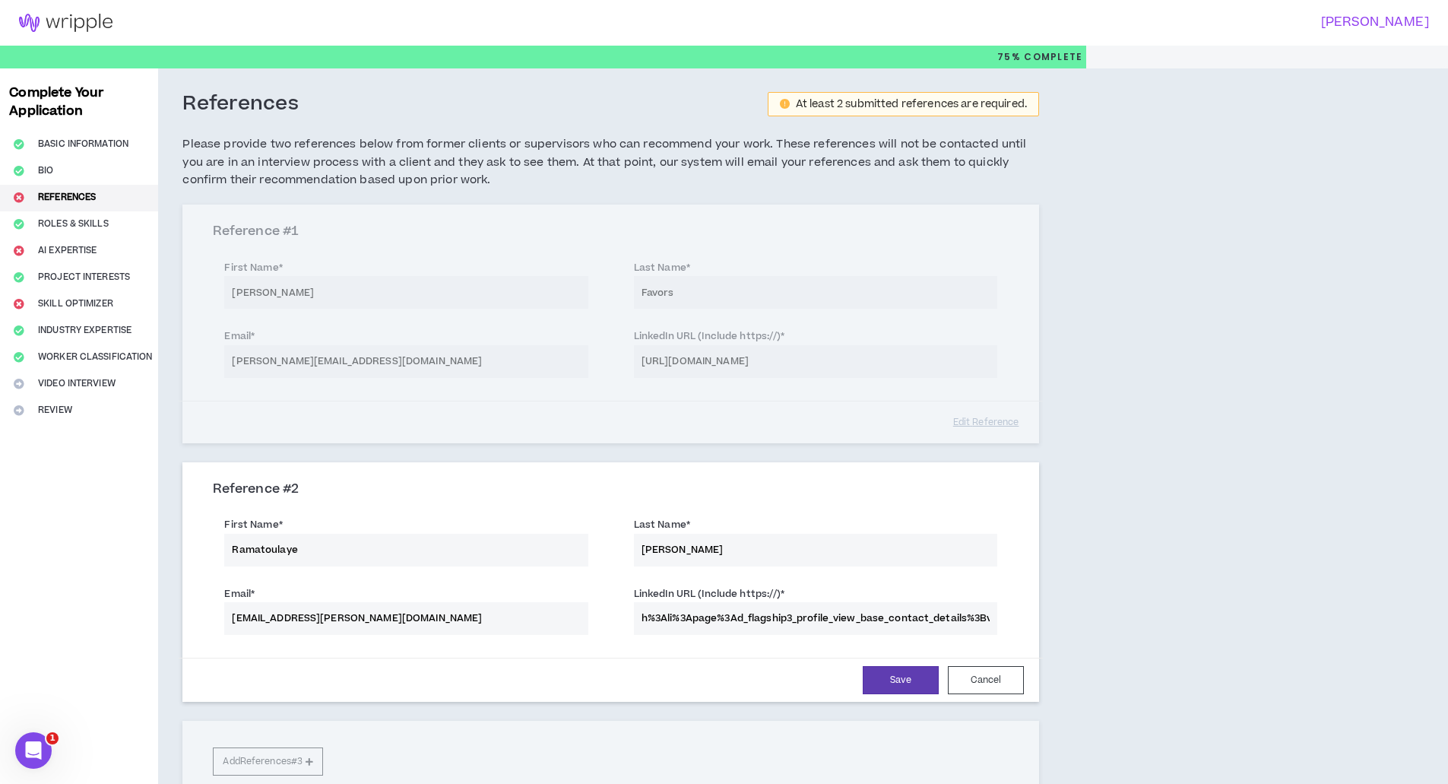
type input "%3Ali%3Apage%3Ad_flagship3_profile_view_base_contact_details%3BvgPvm7AQR7egnnpf…"
drag, startPoint x: 639, startPoint y: 616, endPoint x: 1131, endPoint y: 598, distance: 492.0
click at [1131, 598] on div "References At least 2 submitted references are required. Please provide two ref…" at bounding box center [701, 470] width 1086 height 805
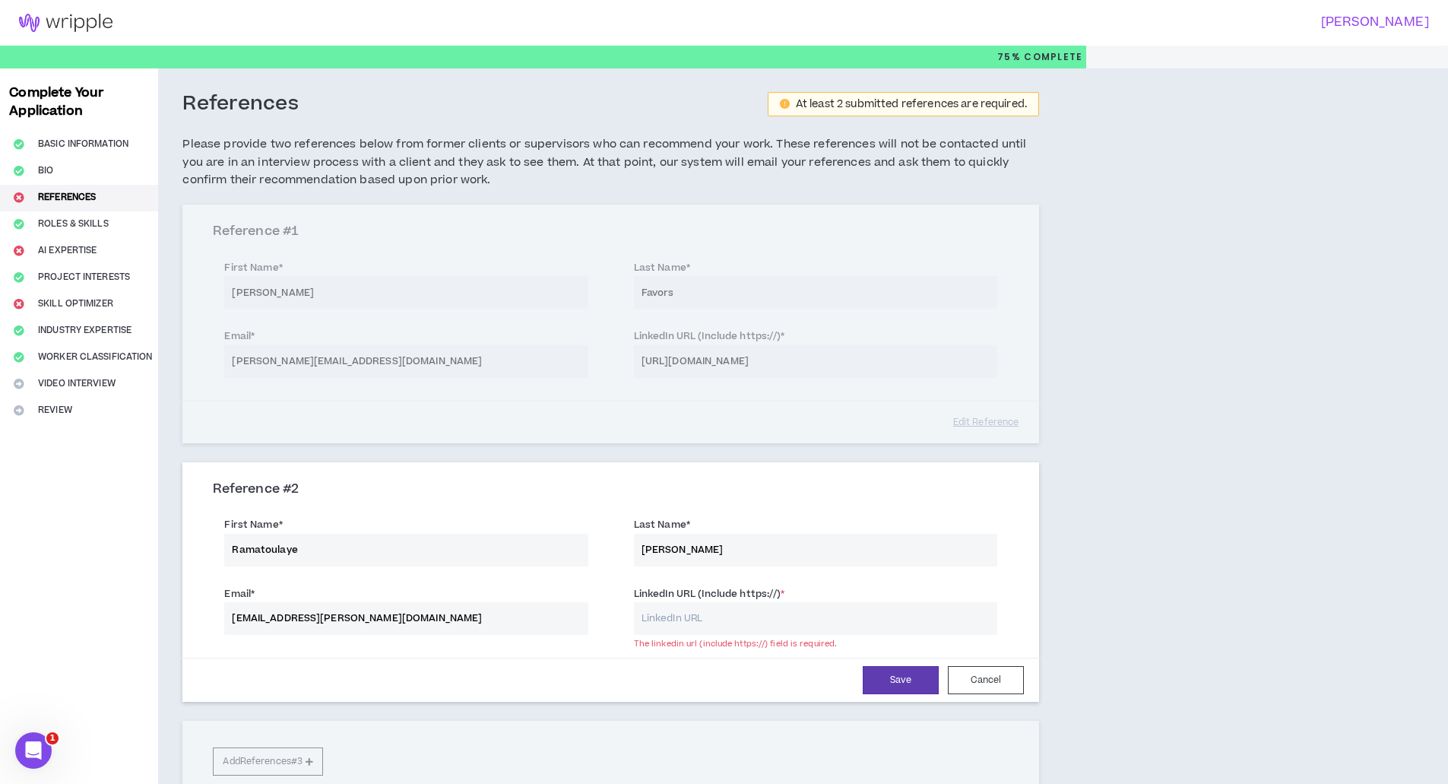
click at [647, 618] on input "LinkedIn URL (Include https://) *" at bounding box center [815, 618] width 363 height 33
paste input "[URL][DOMAIN_NAME][PERSON_NAME]"
type input "[URL][DOMAIN_NAME][PERSON_NAME]"
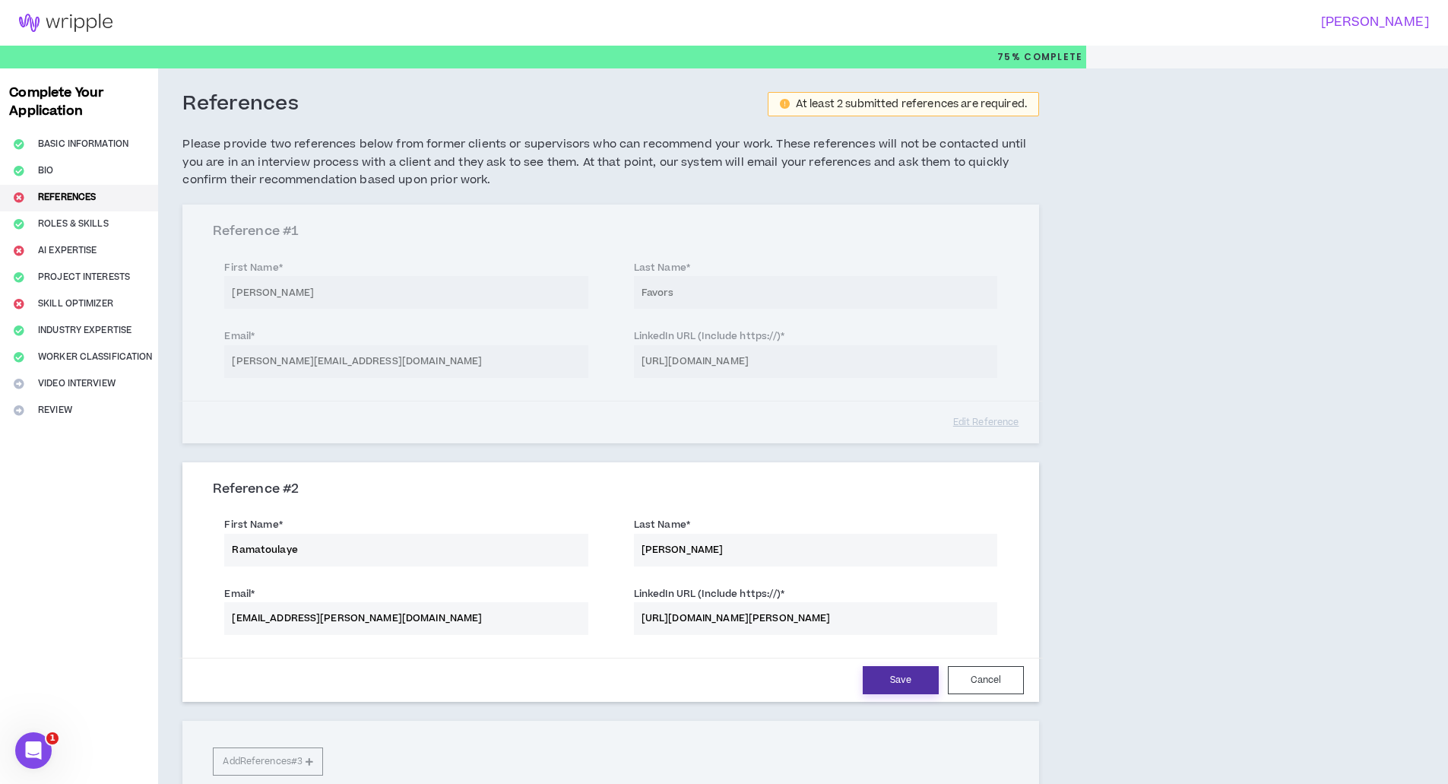
click at [900, 676] on button "Save" at bounding box center [901, 680] width 76 height 28
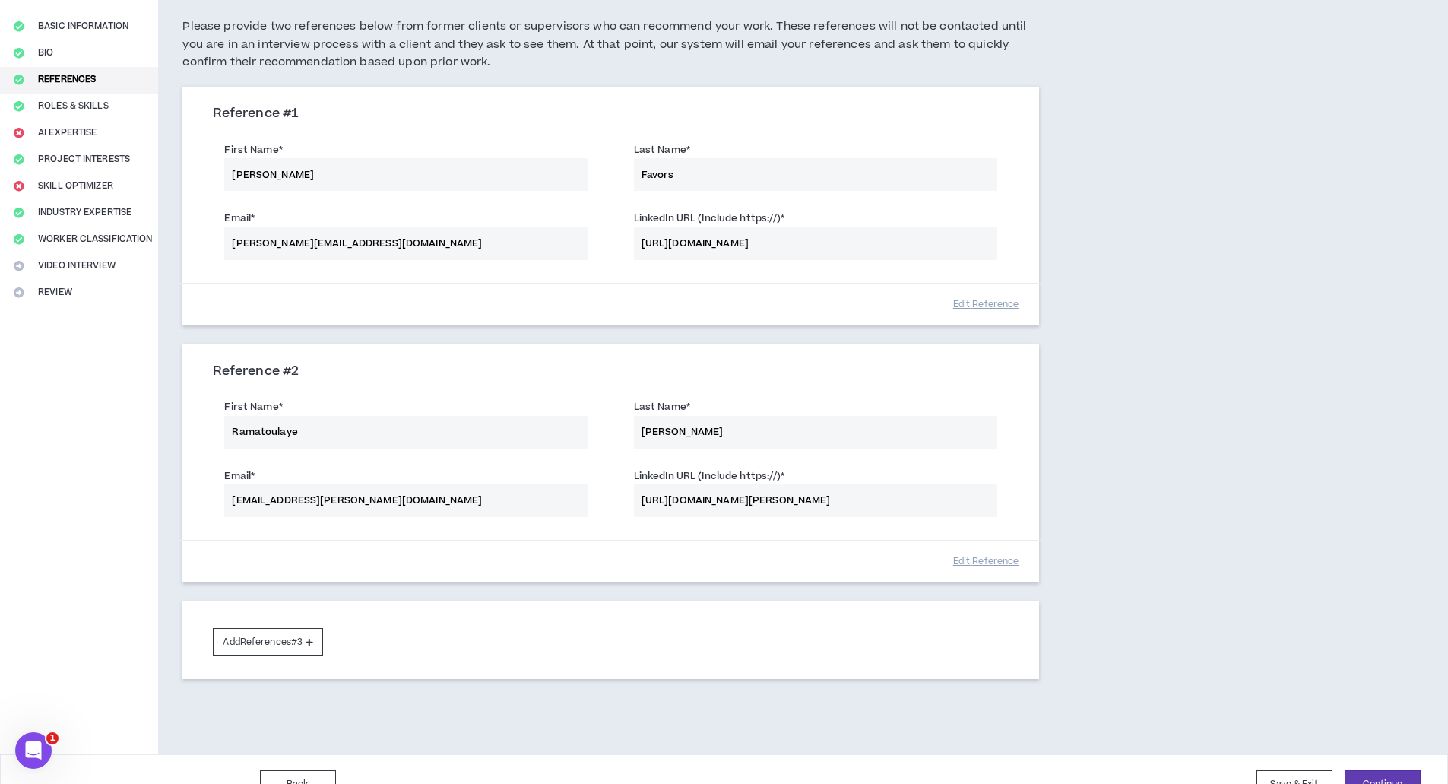
scroll to position [148, 0]
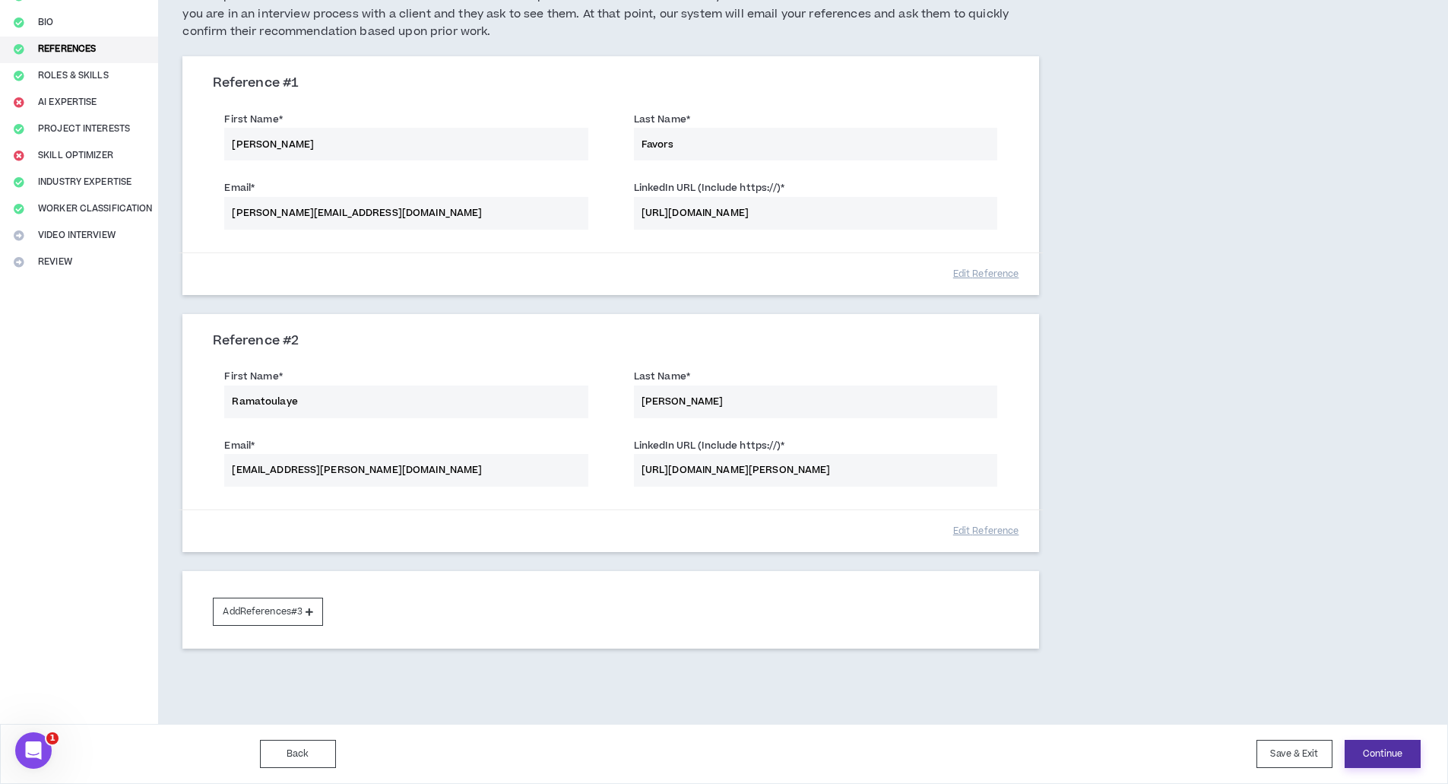
click at [1369, 744] on button "Continue" at bounding box center [1382, 753] width 76 height 28
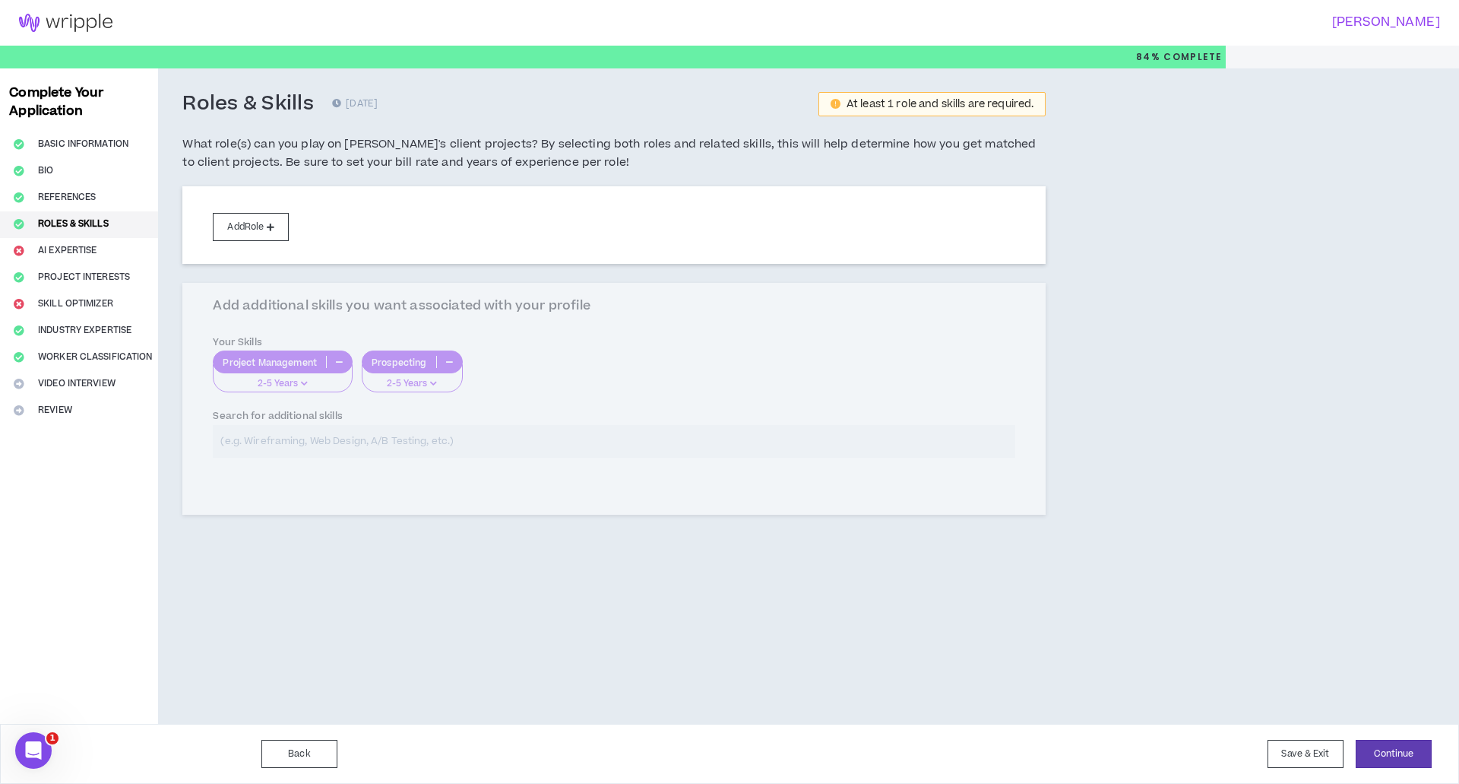
click at [305, 382] on div "Add Role Add additional skills you want associated with your profile Your Skill…" at bounding box center [613, 368] width 863 height 365
click at [623, 392] on div "Add Role Add additional skills you want associated with your profile Your Skill…" at bounding box center [613, 368] width 863 height 365
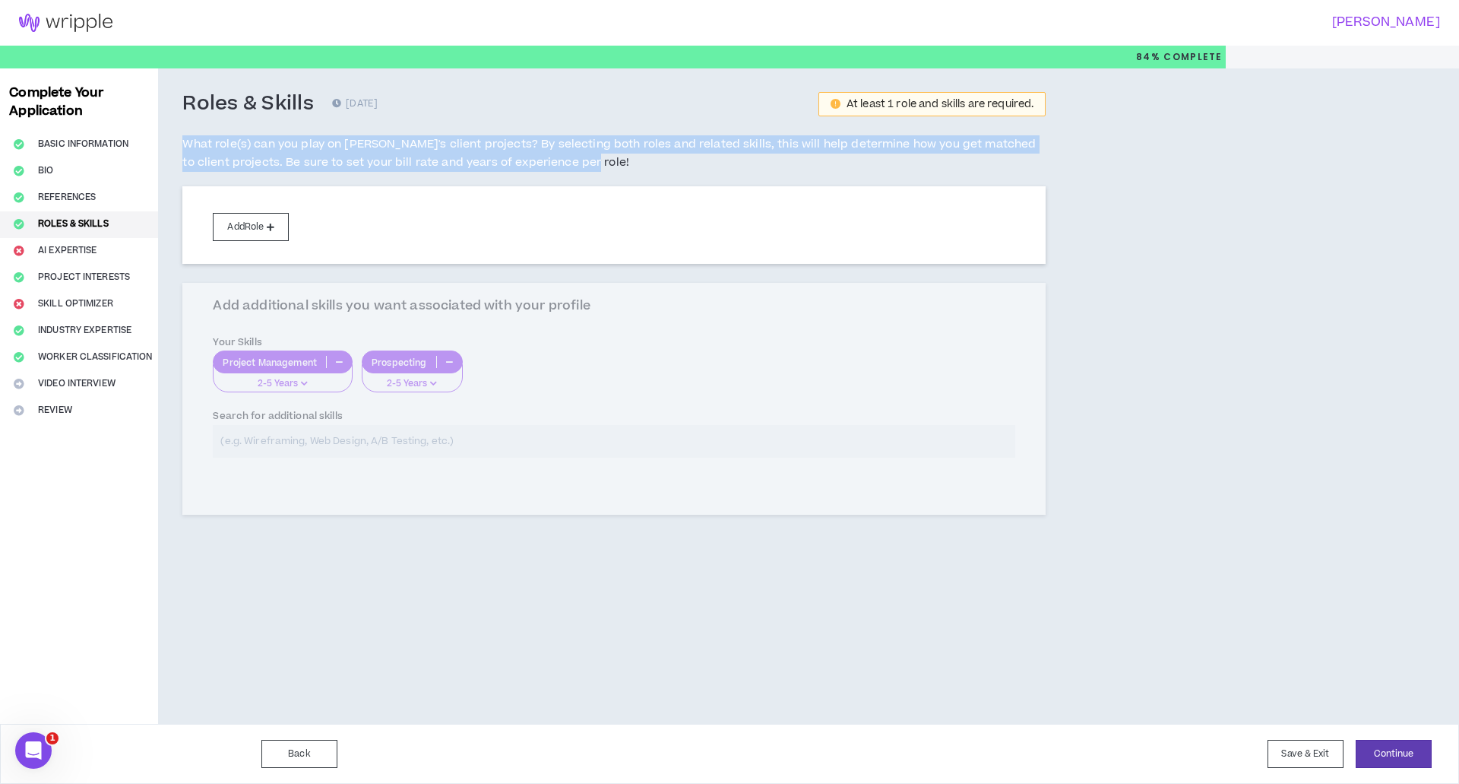
drag, startPoint x: 183, startPoint y: 144, endPoint x: 597, endPoint y: 165, distance: 413.9
click at [597, 165] on h5 "What role(s) can you play on [PERSON_NAME]'s client projects? By selecting both…" at bounding box center [613, 153] width 863 height 36
copy h5 "What role(s) can you play on [PERSON_NAME]'s client projects? By selecting both…"
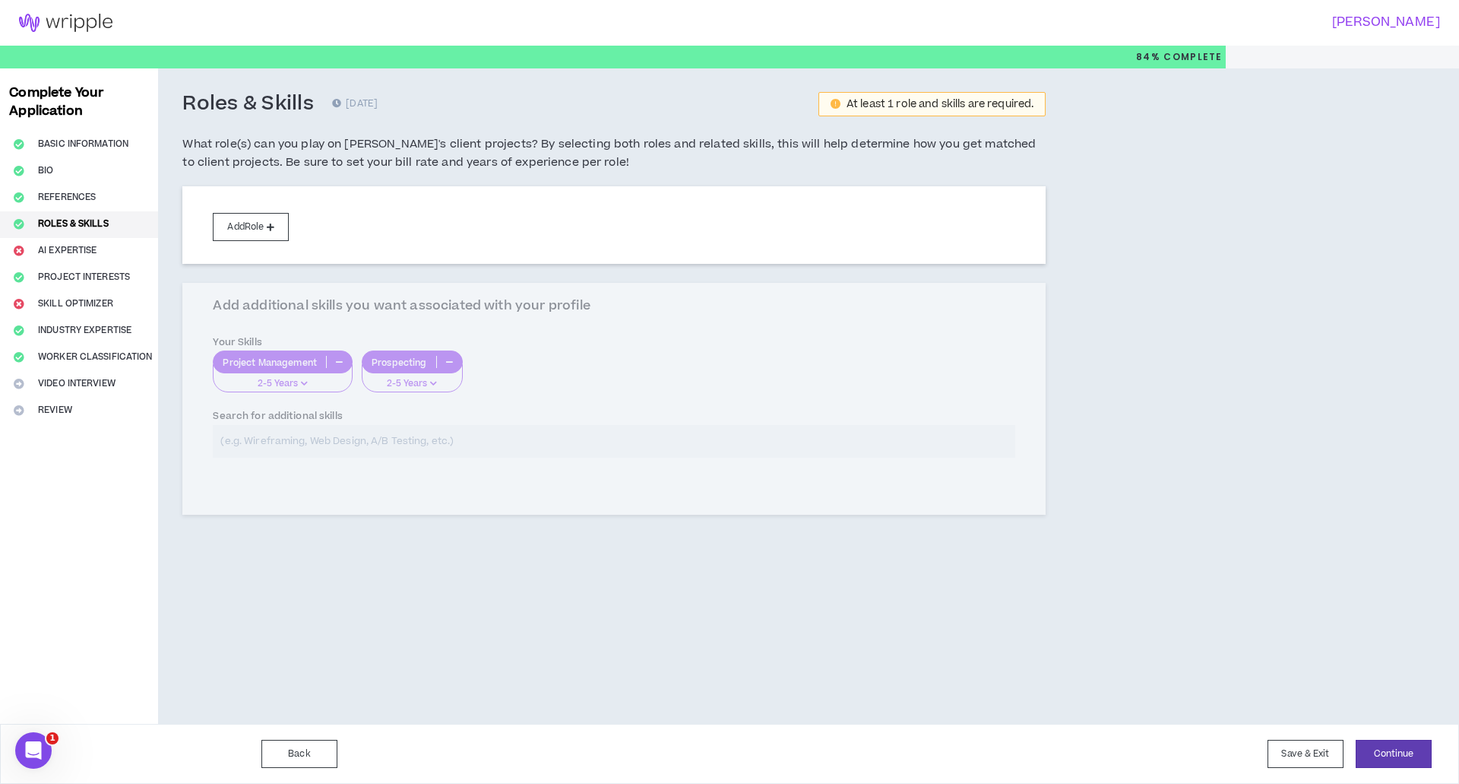
click at [481, 223] on div "Add Role" at bounding box center [613, 225] width 863 height 78
click at [270, 224] on icon at bounding box center [271, 227] width 8 height 8
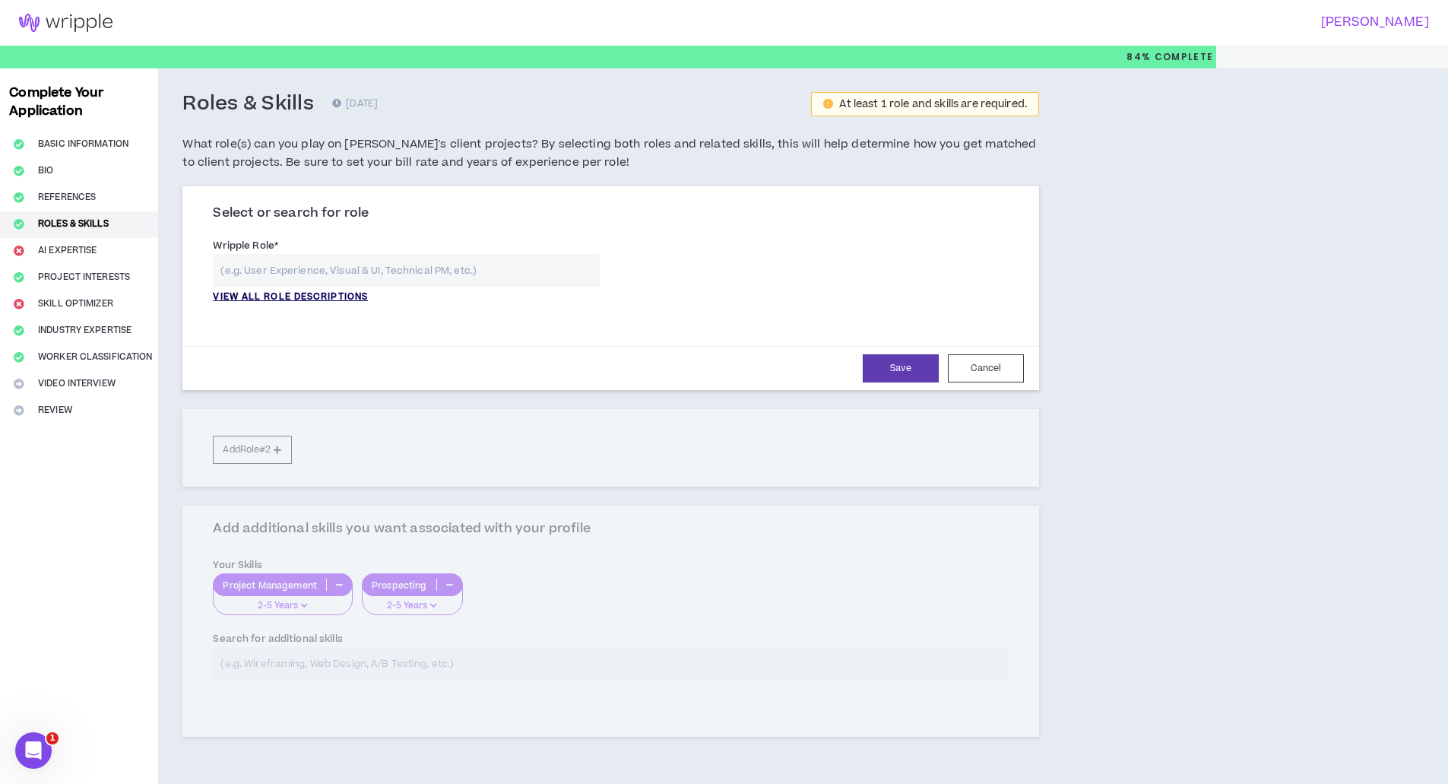
click at [328, 293] on p "VIEW ALL ROLE DESCRIPTIONS" at bounding box center [290, 297] width 155 height 14
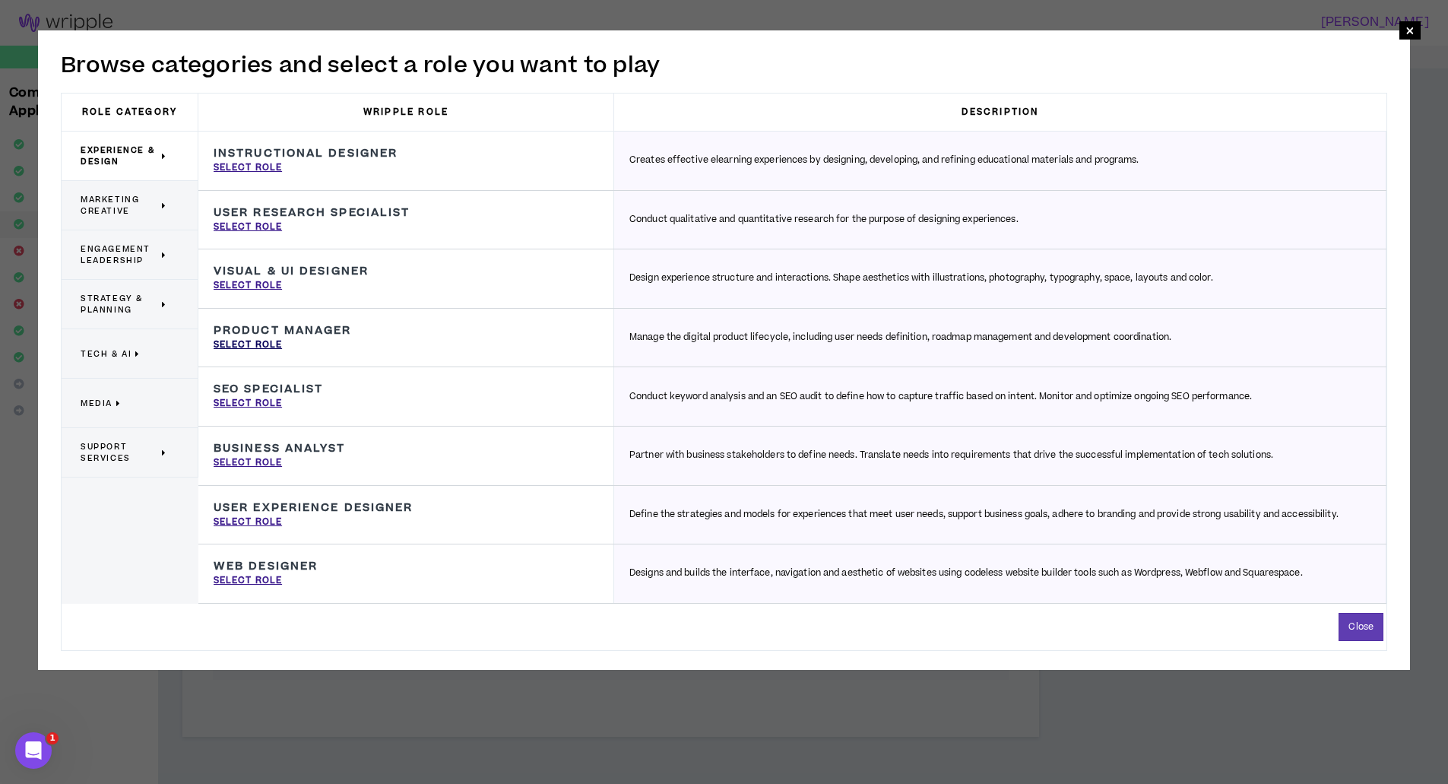
click at [270, 344] on p "Select Role" at bounding box center [248, 345] width 68 height 14
type input "Product Manager"
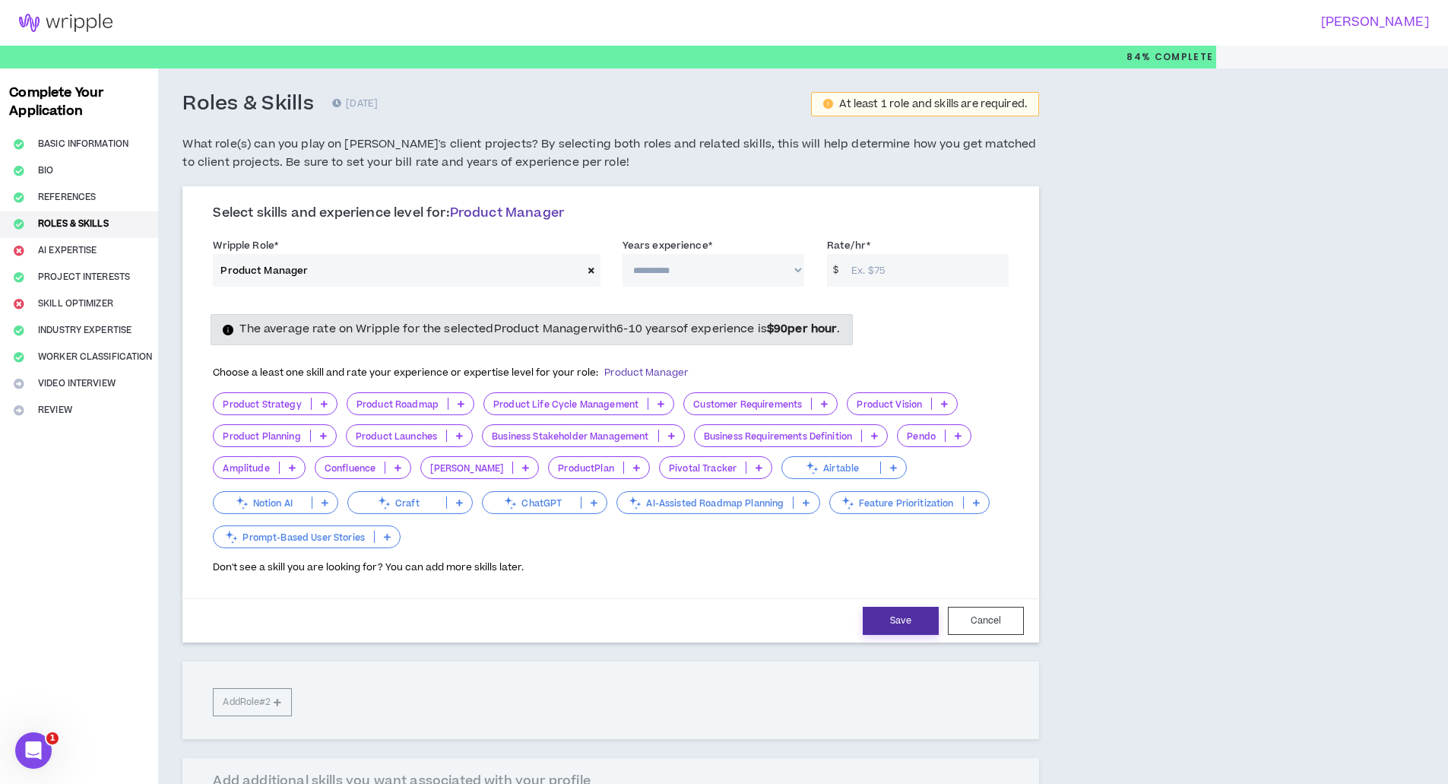
click at [900, 618] on button "Save" at bounding box center [901, 620] width 76 height 28
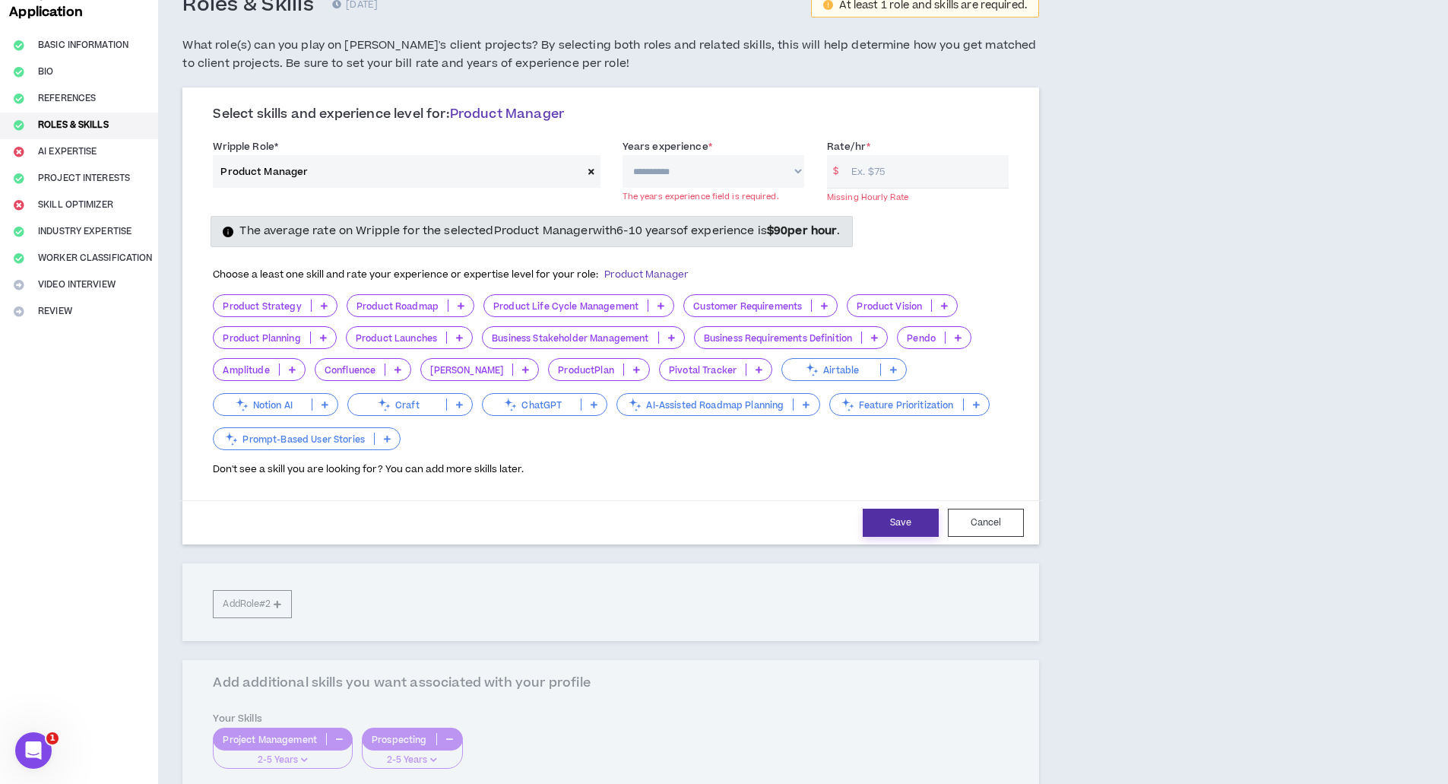
scroll to position [85, 0]
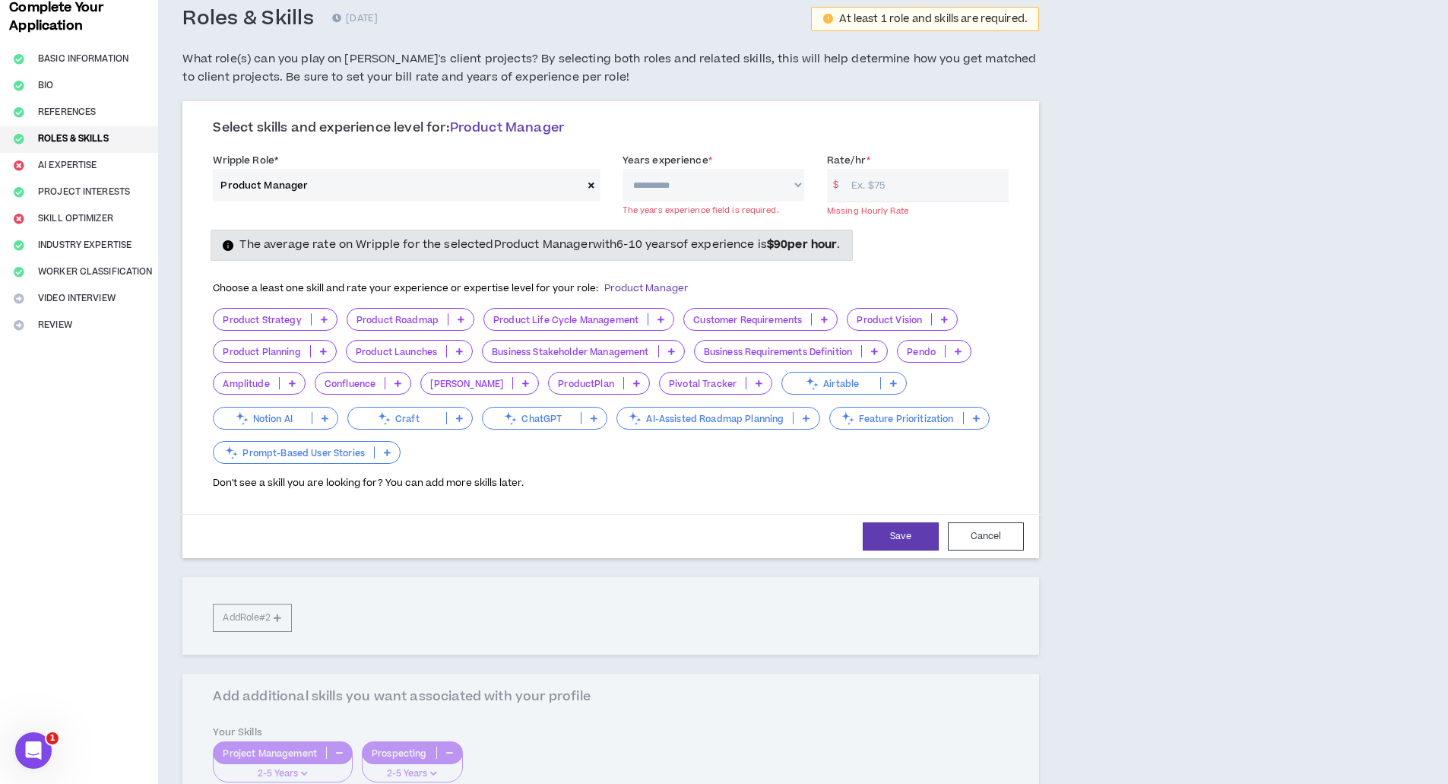
click at [796, 183] on select "**********" at bounding box center [713, 185] width 182 height 33
select select "**"
click at [622, 169] on select "**********" at bounding box center [713, 185] width 182 height 33
click at [925, 194] on input "Rate/hr *" at bounding box center [926, 185] width 165 height 33
type input "60"
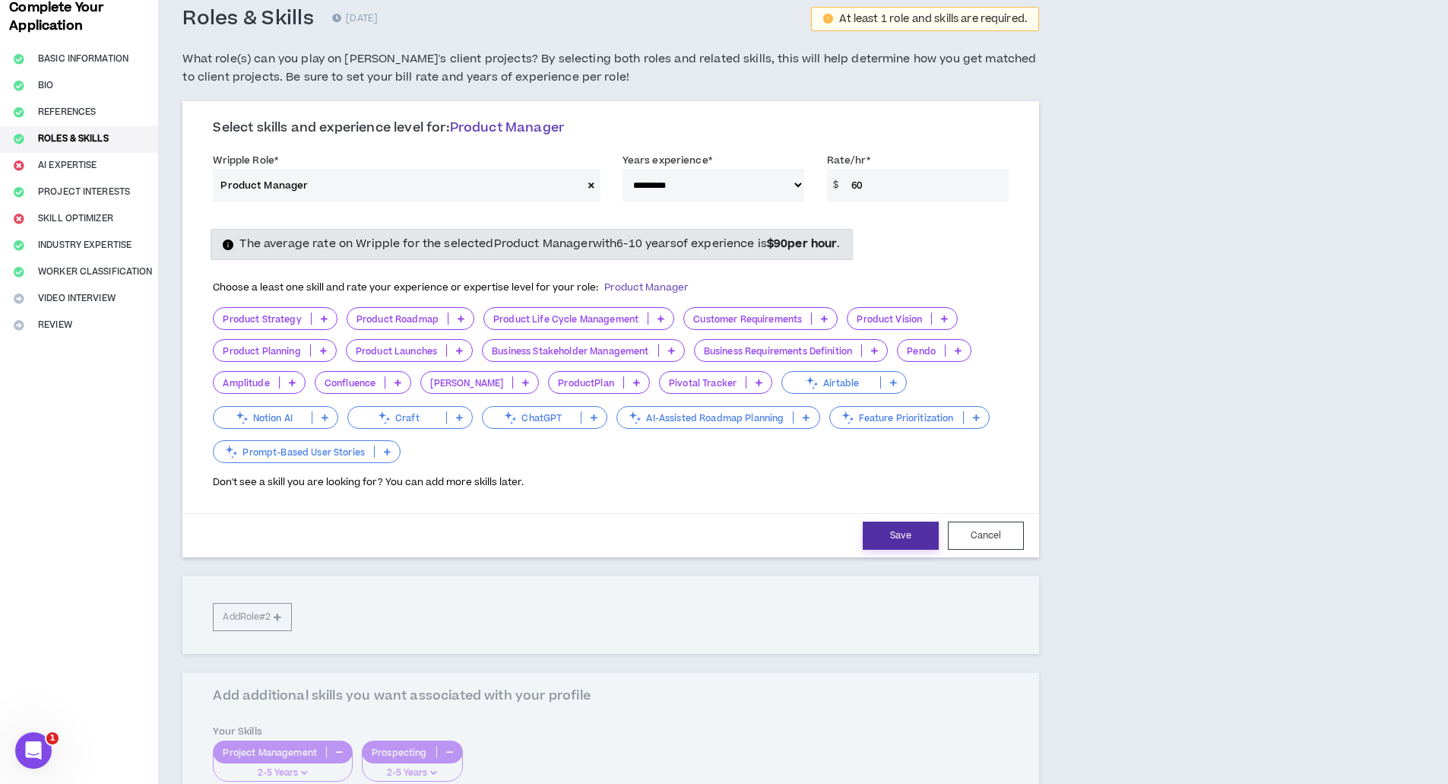
click at [914, 535] on button "Save" at bounding box center [901, 535] width 76 height 28
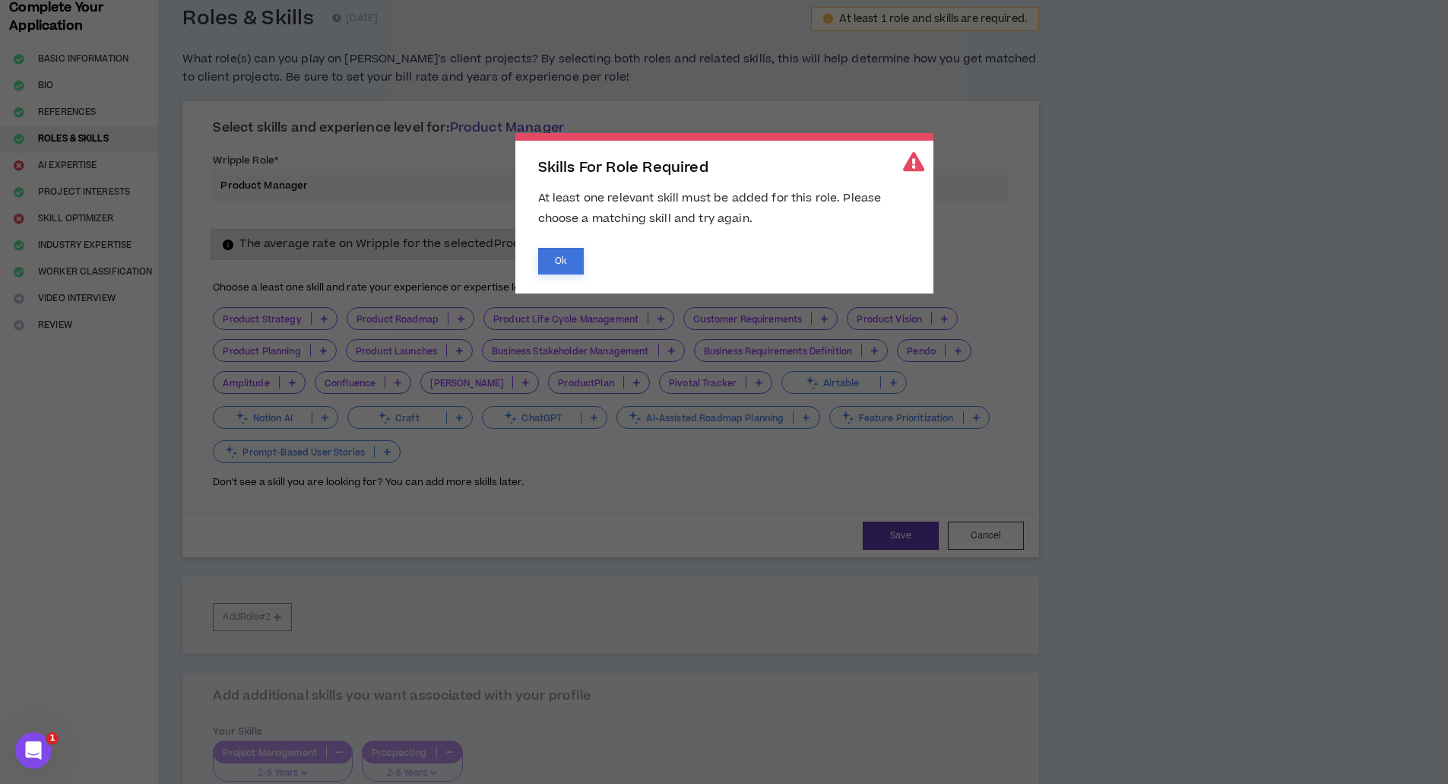
click at [564, 257] on button "Ok" at bounding box center [561, 261] width 46 height 27
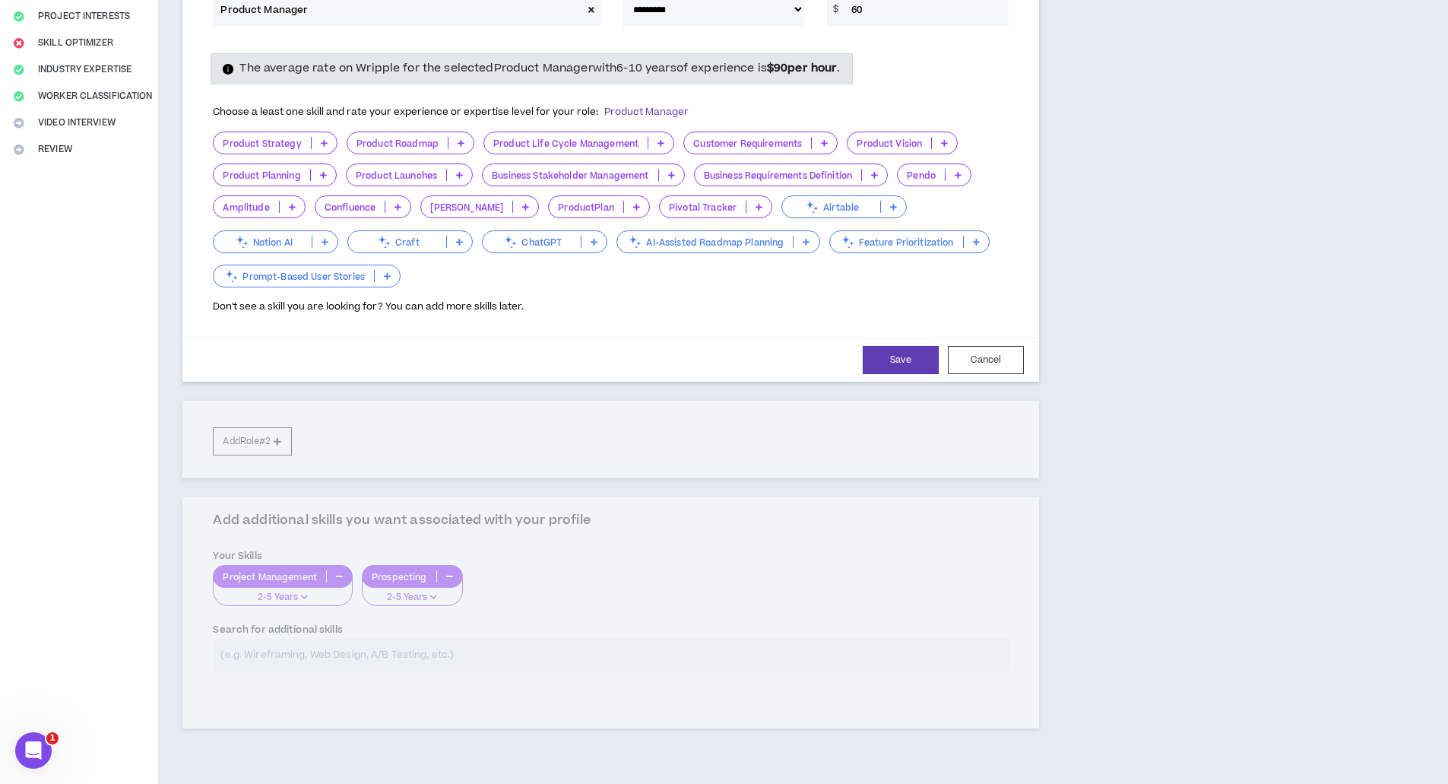
scroll to position [237, 0]
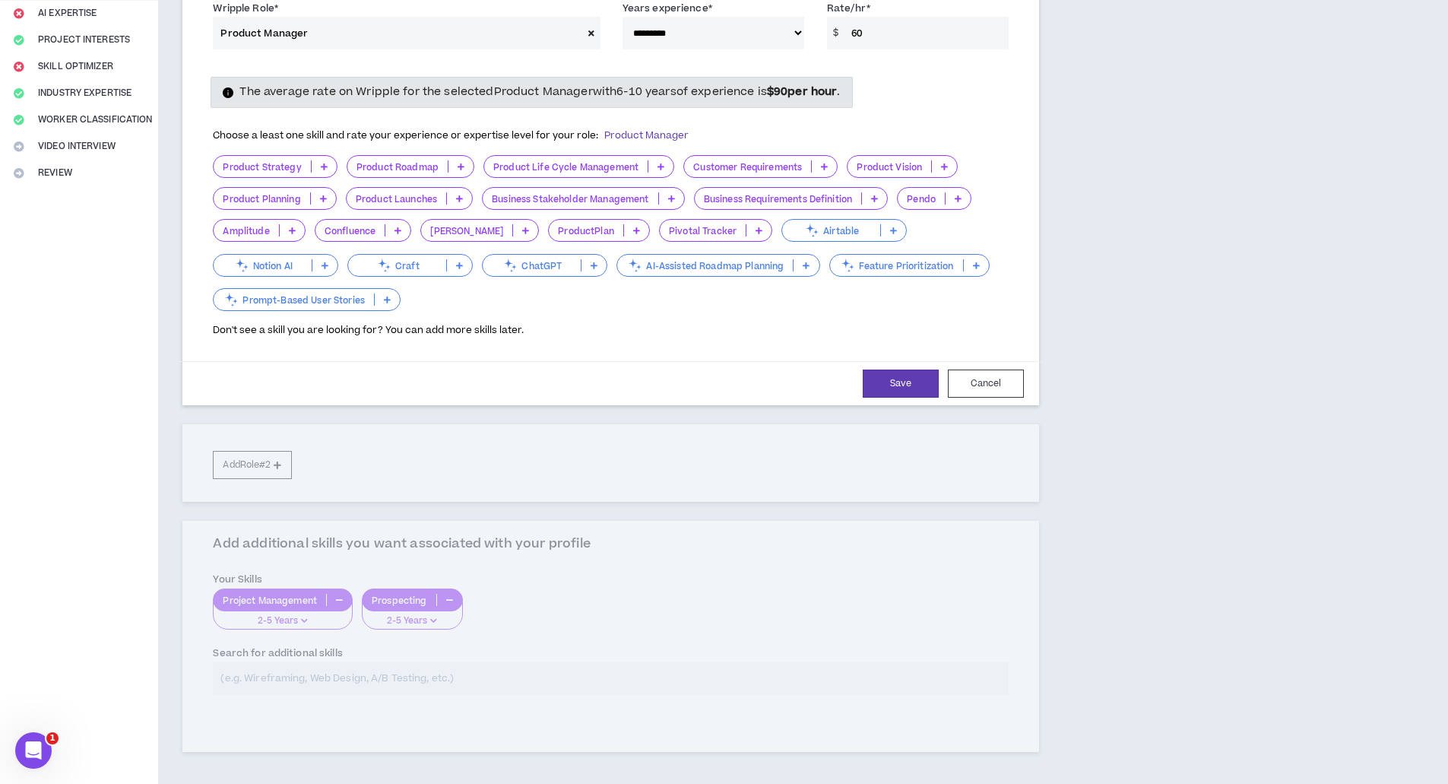
click at [823, 165] on icon at bounding box center [824, 167] width 7 height 8
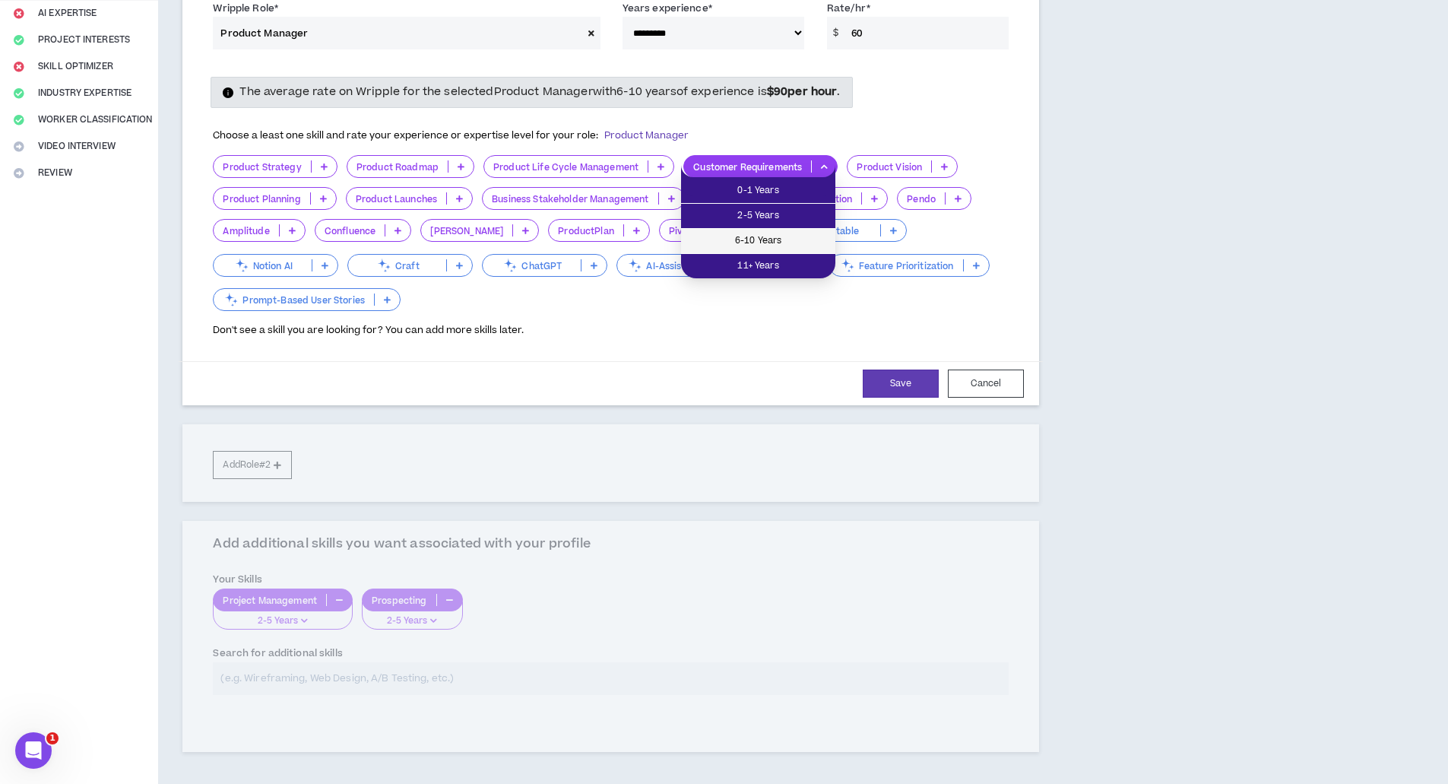
click at [802, 236] on span "6-10 Years" at bounding box center [758, 241] width 136 height 17
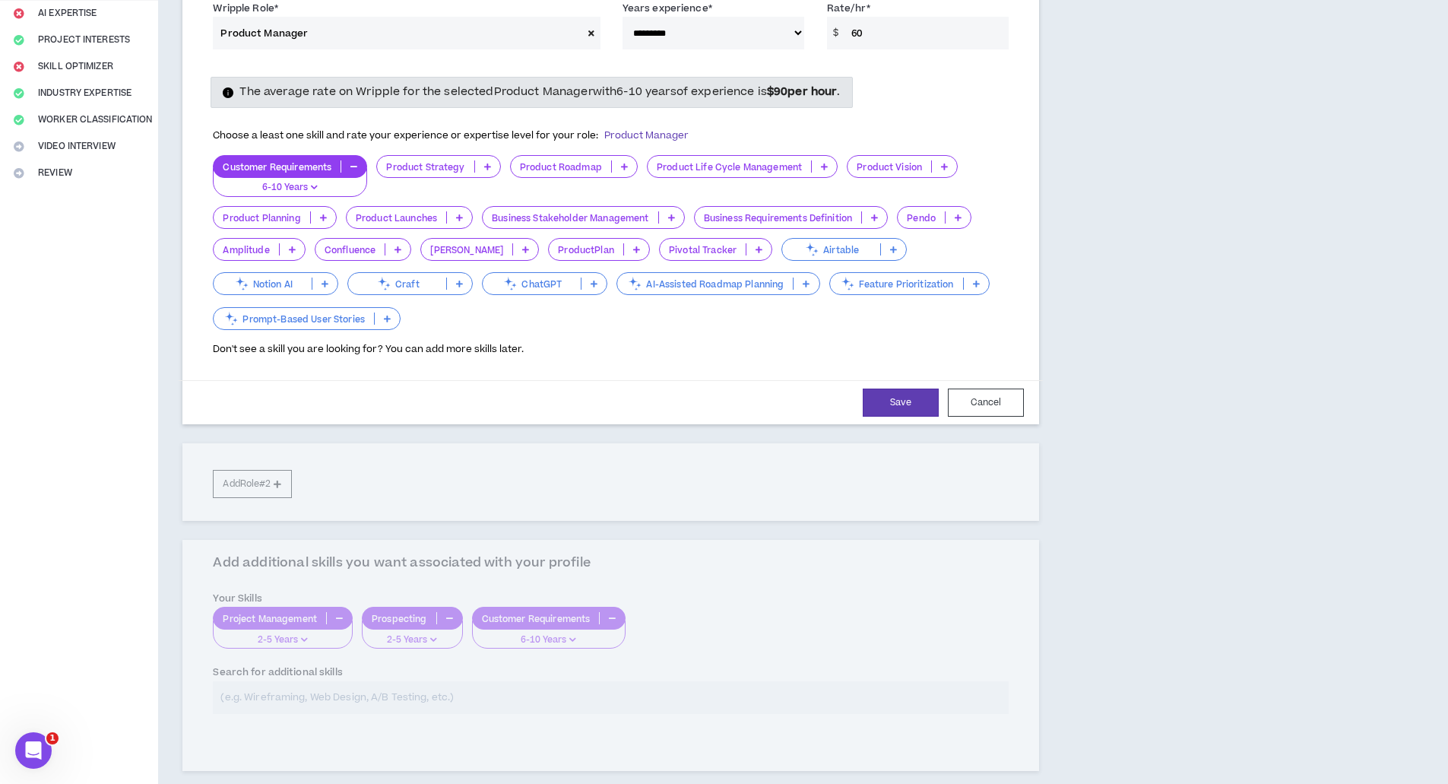
click at [824, 165] on icon at bounding box center [824, 167] width 7 height 8
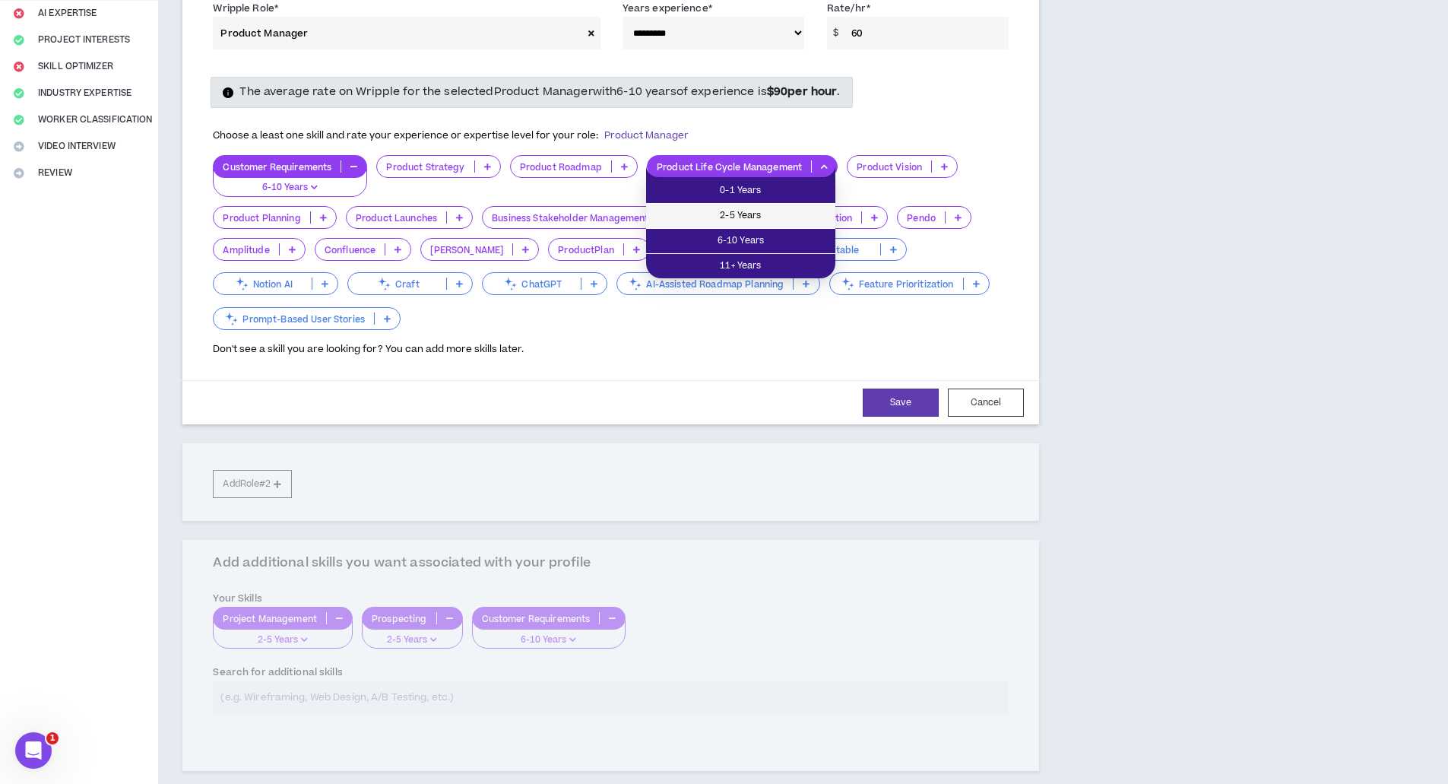
click at [797, 214] on span "2-5 Years" at bounding box center [740, 215] width 171 height 17
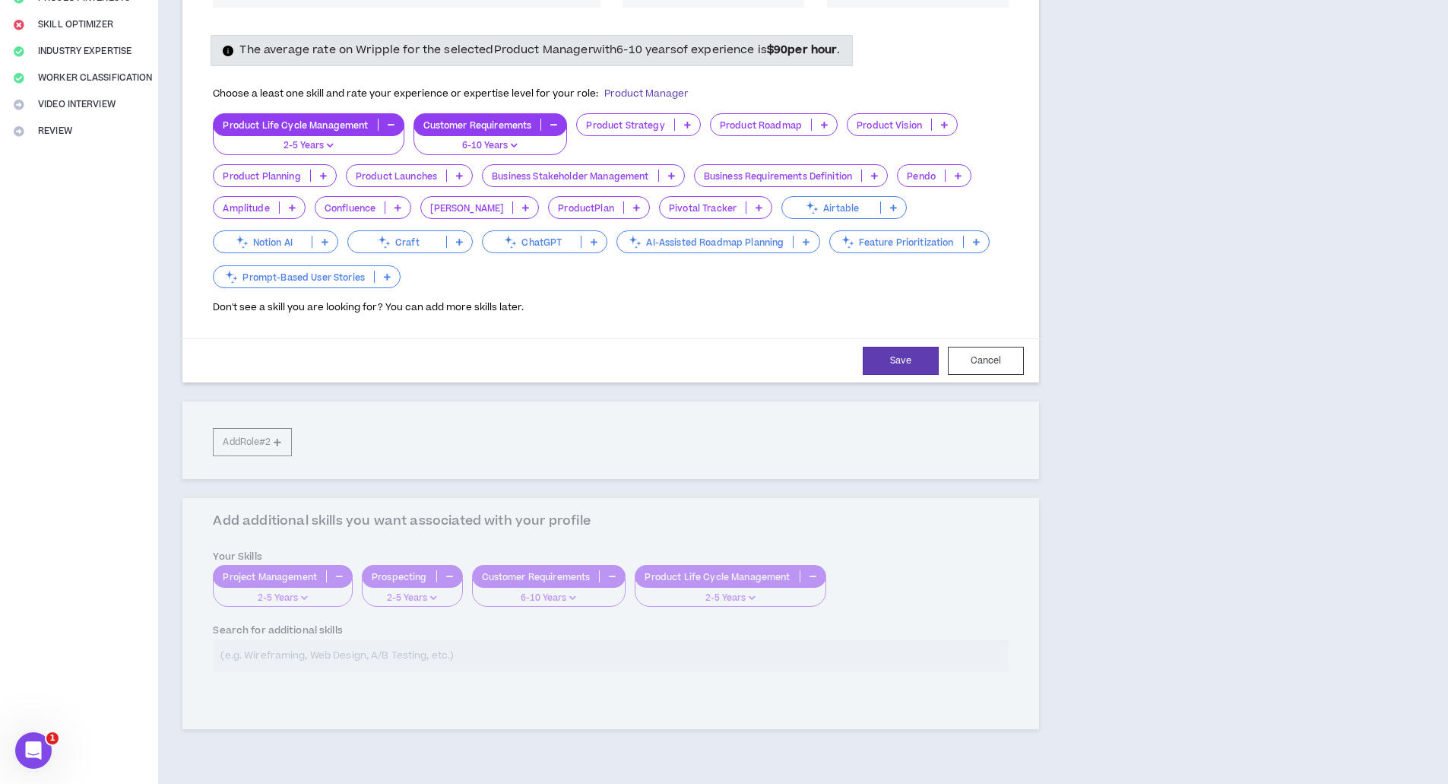
scroll to position [313, 0]
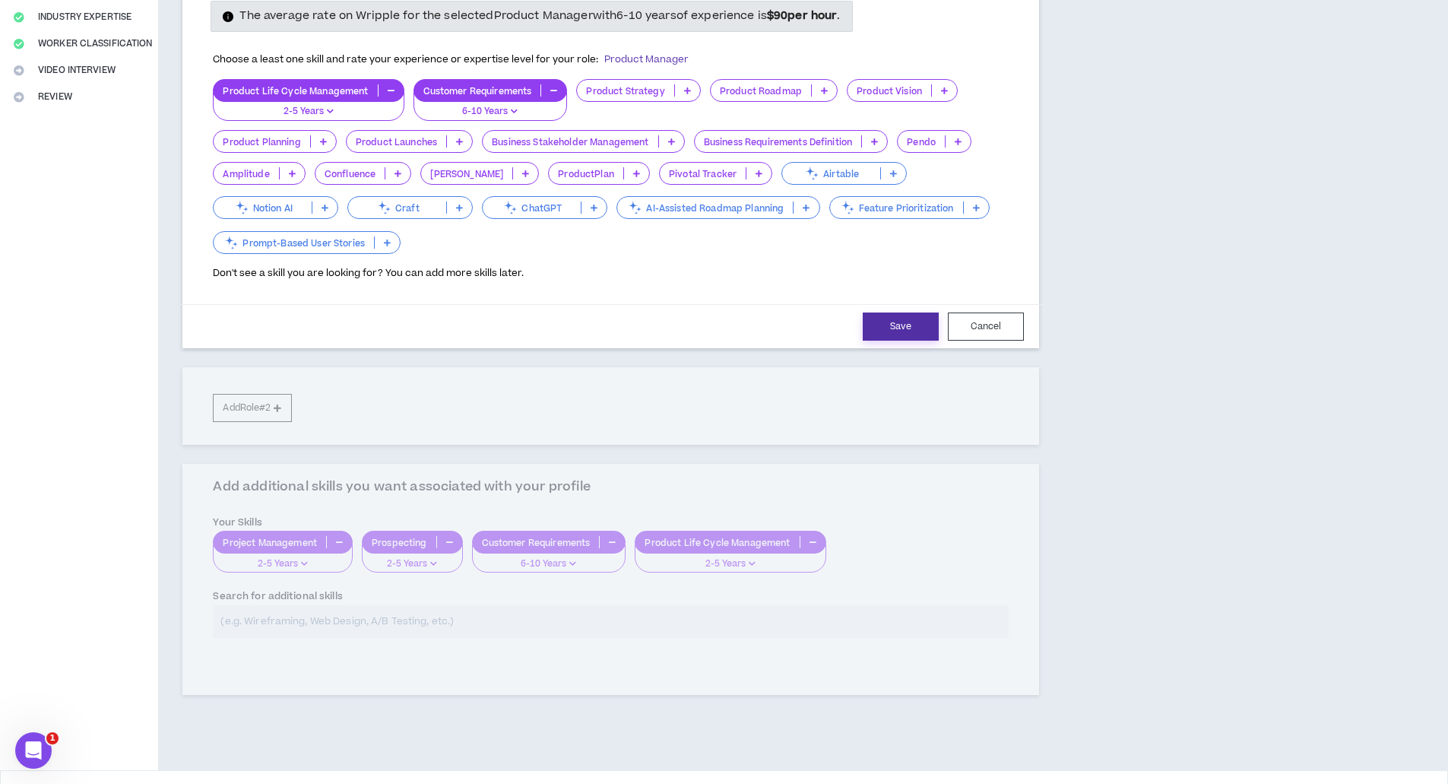
click at [899, 327] on button "Save" at bounding box center [901, 326] width 76 height 28
select select "**"
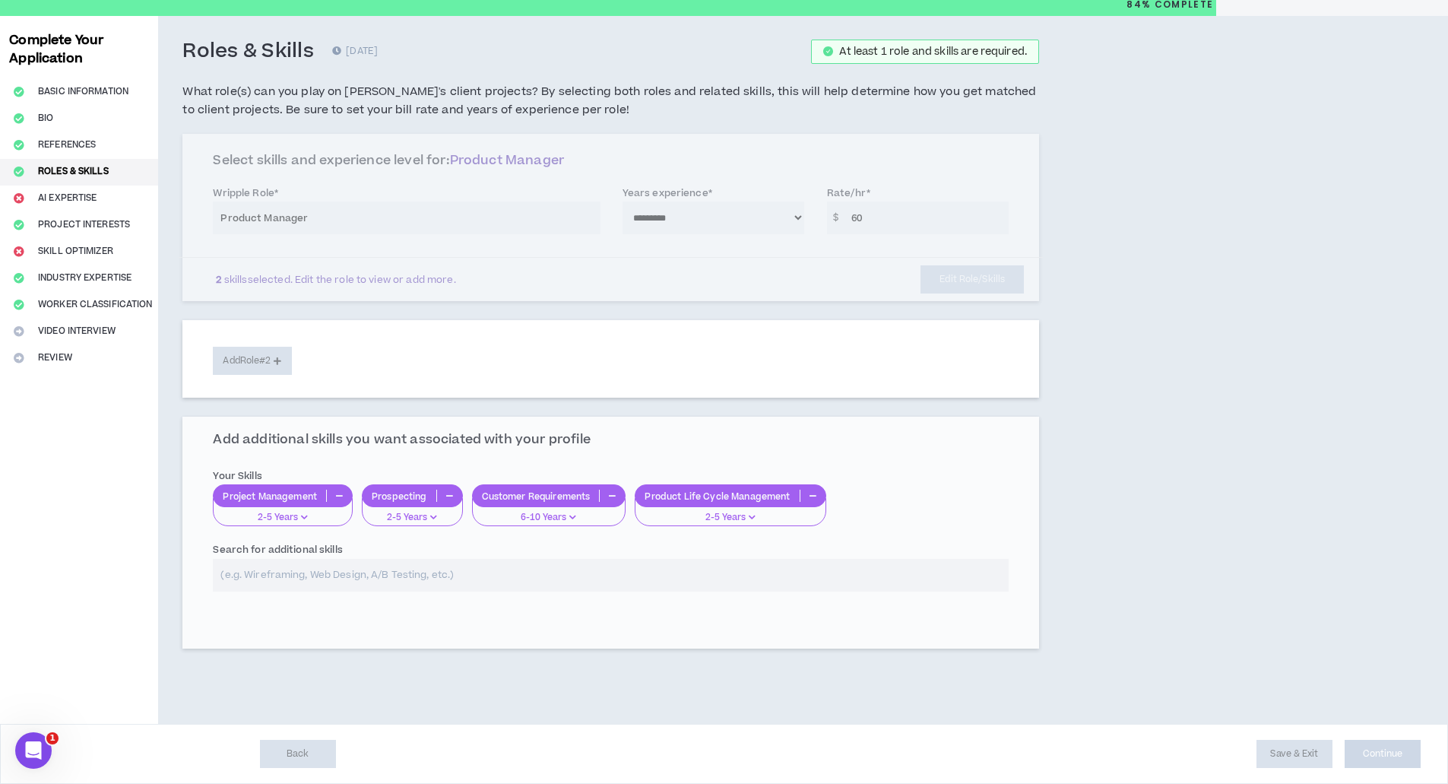
scroll to position [52, 0]
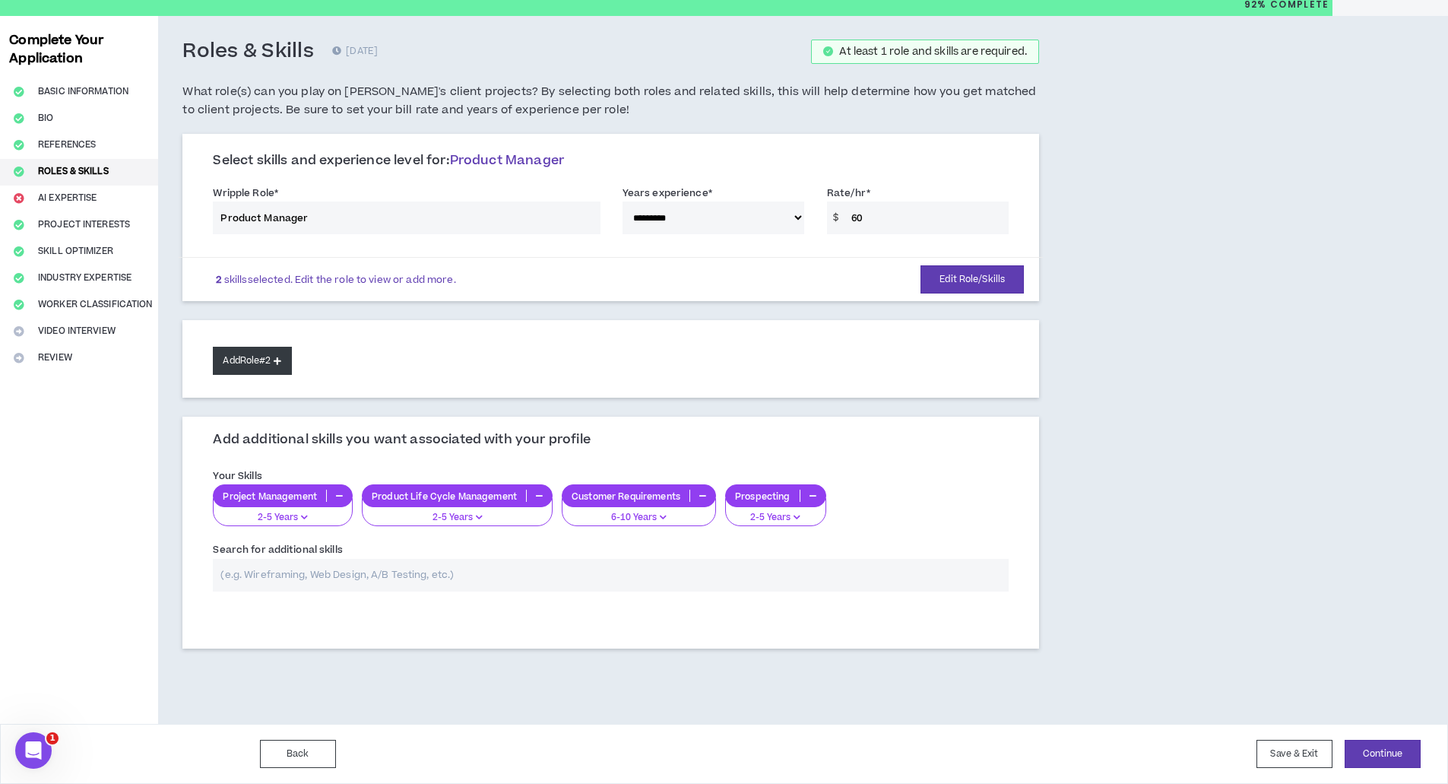
click at [279, 360] on icon at bounding box center [278, 360] width 8 height 8
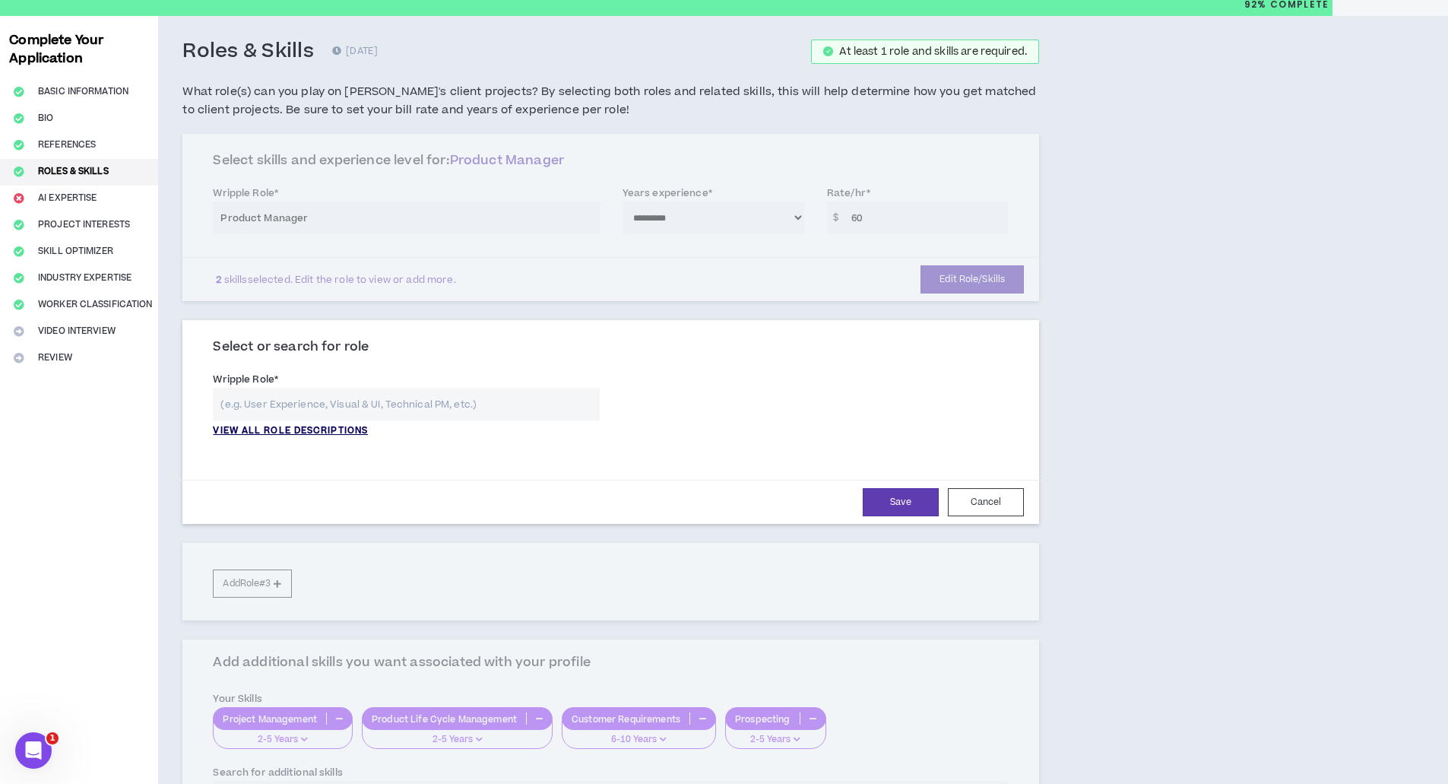
click at [277, 425] on p "VIEW ALL ROLE DESCRIPTIONS" at bounding box center [290, 431] width 155 height 14
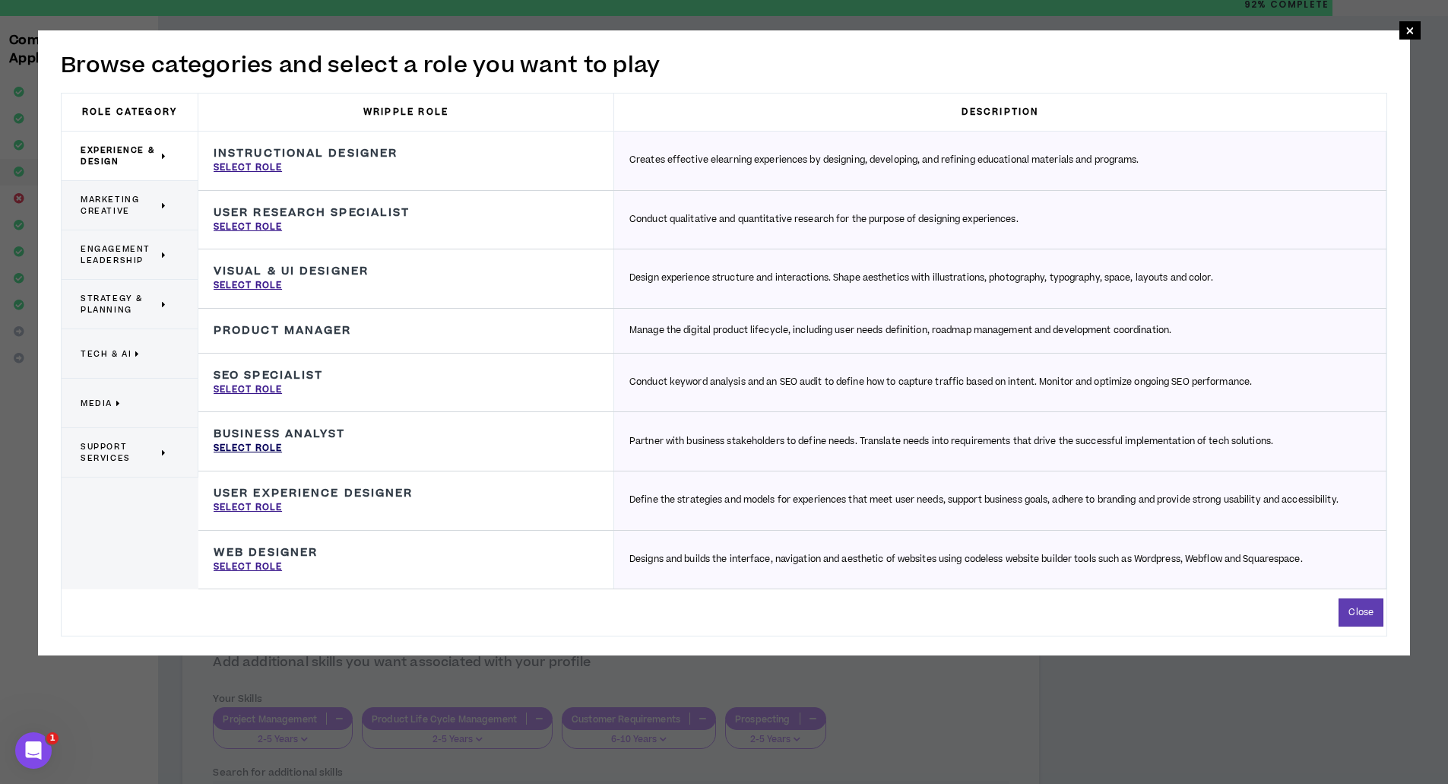
click at [255, 442] on p "Select Role" at bounding box center [248, 449] width 68 height 14
type input "Business Analyst"
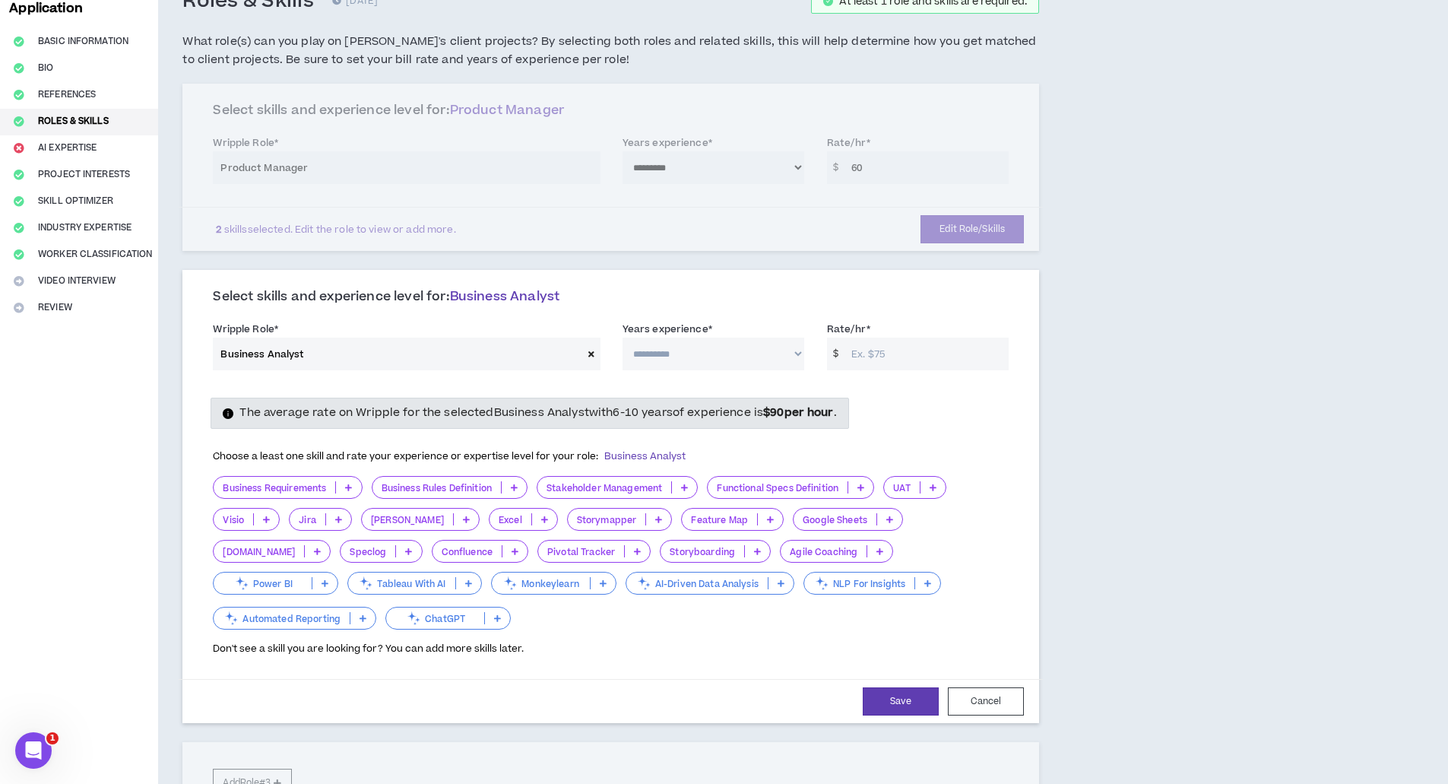
scroll to position [128, 0]
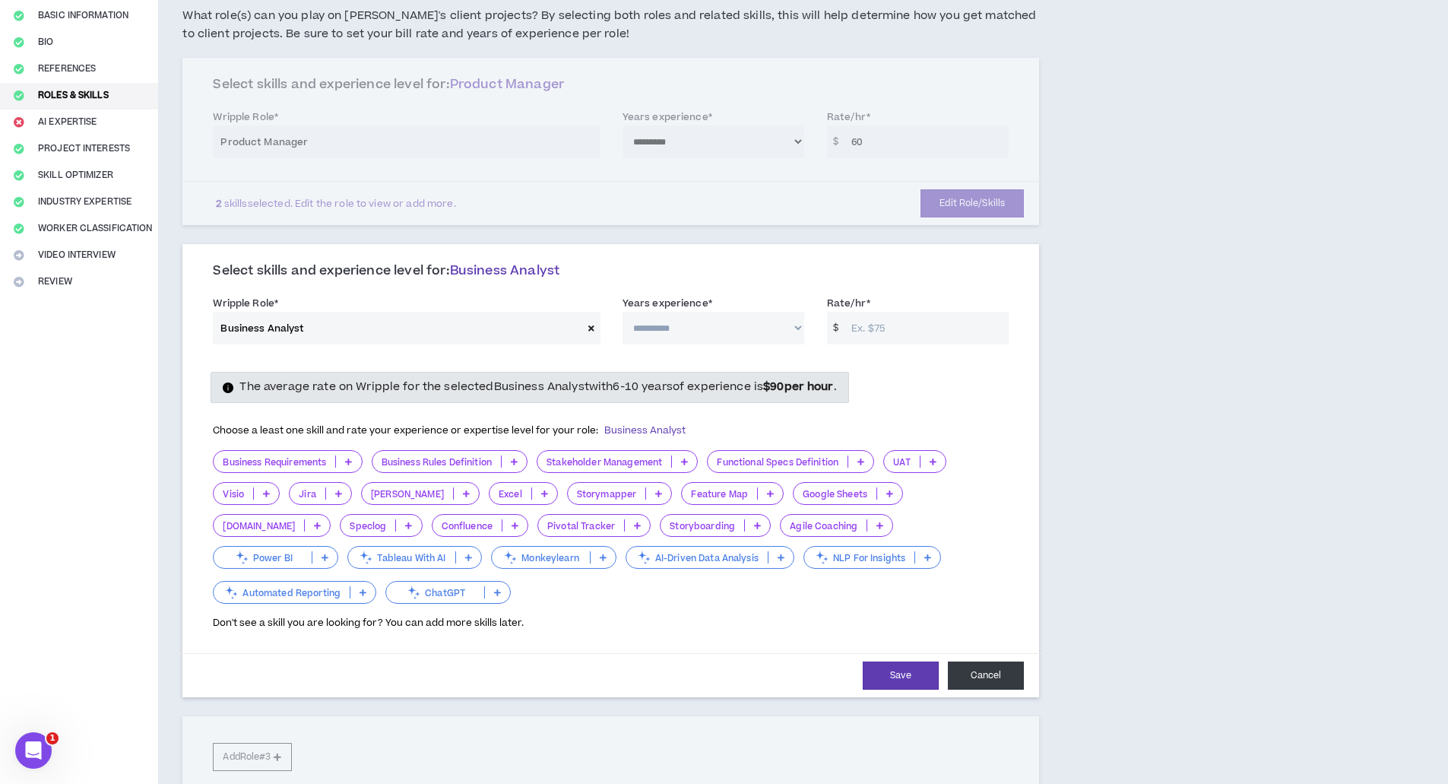
click at [981, 673] on button "Cancel" at bounding box center [986, 675] width 76 height 28
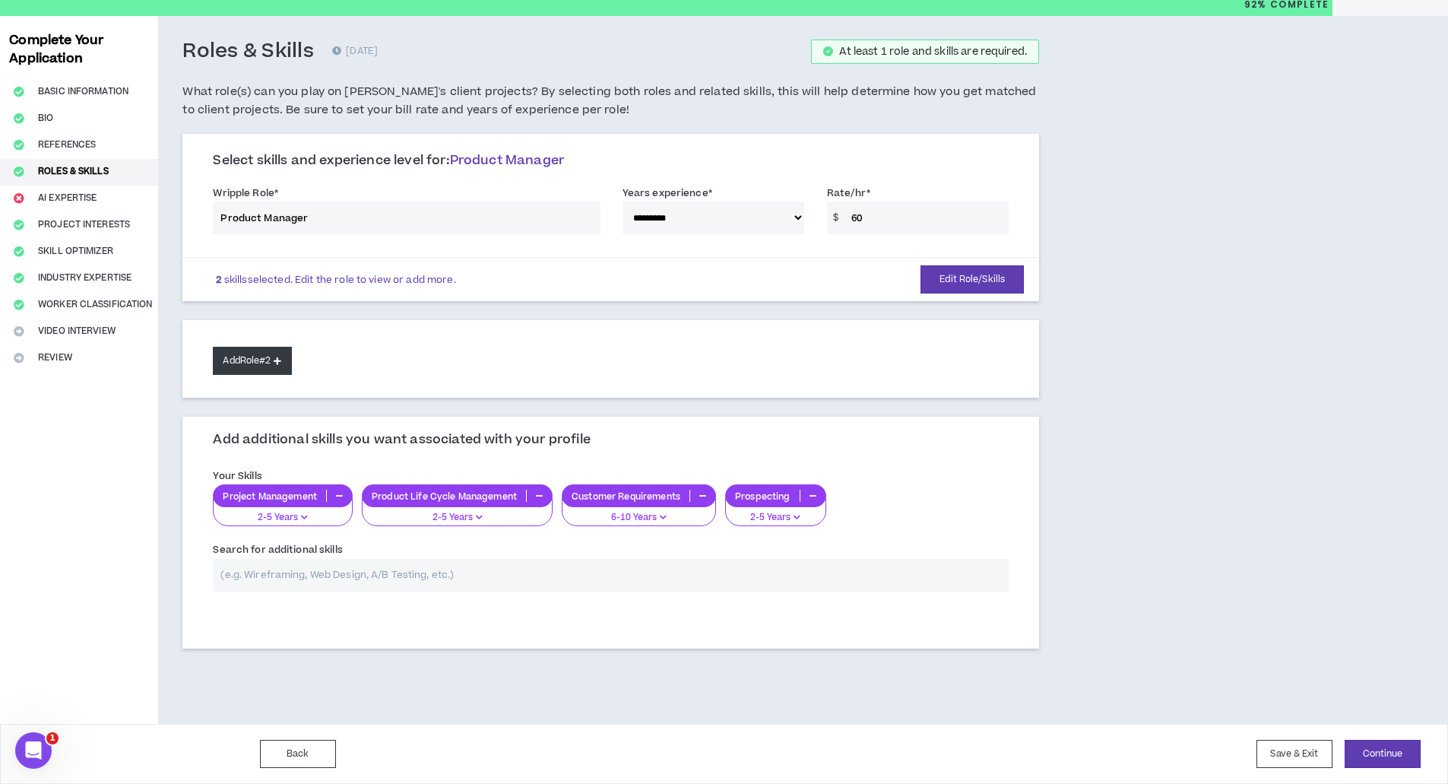
click at [287, 359] on button "Add Role #2" at bounding box center [252, 361] width 78 height 28
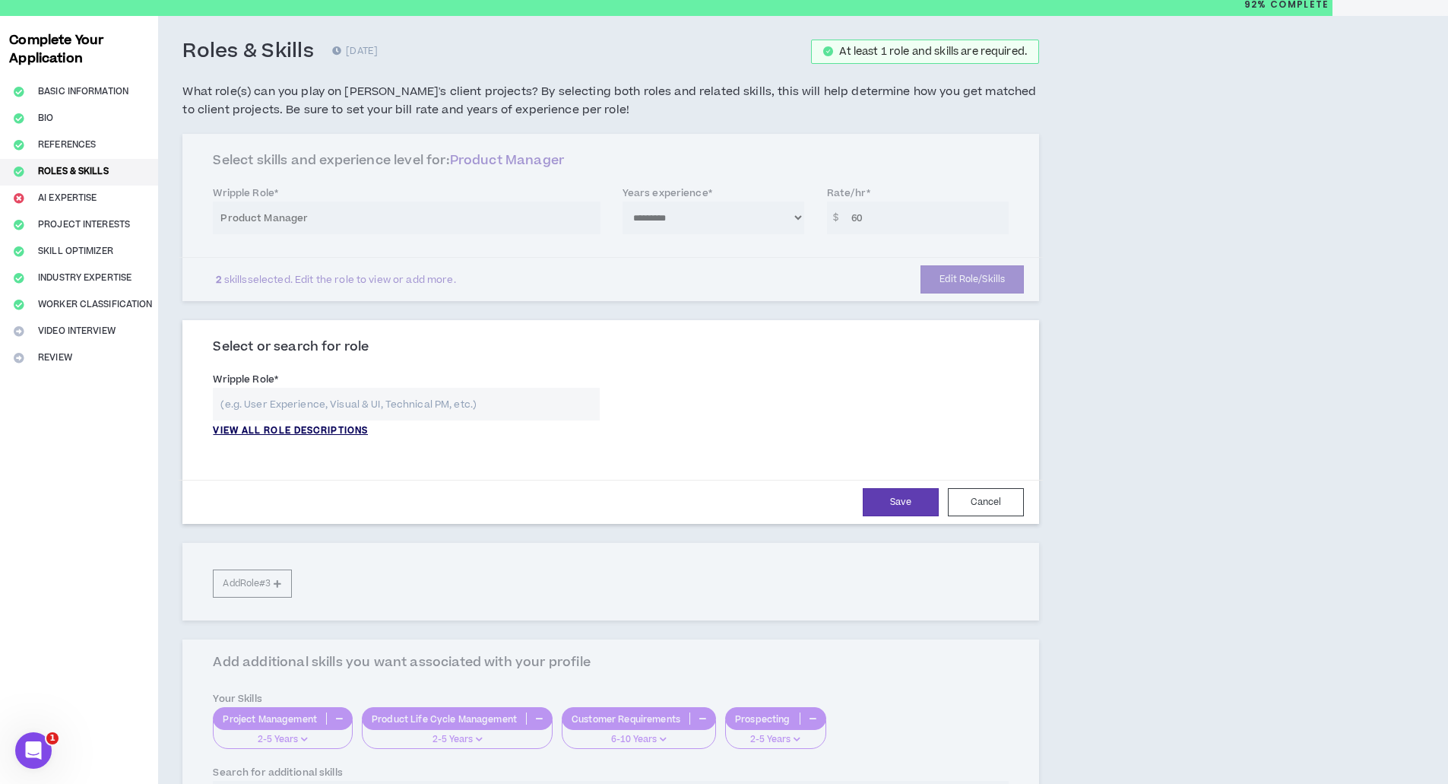
click at [286, 427] on p "VIEW ALL ROLE DESCRIPTIONS" at bounding box center [290, 431] width 155 height 14
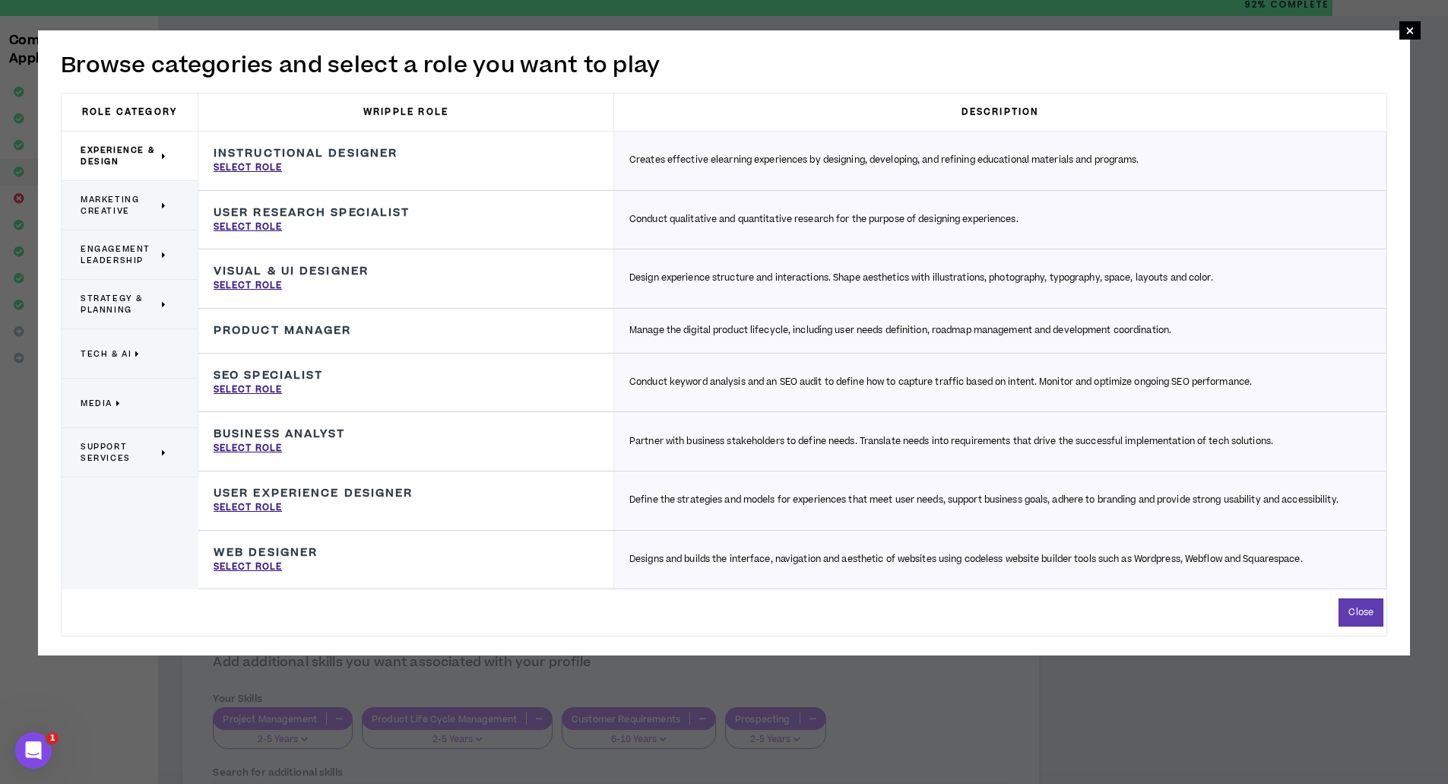
click at [131, 249] on span "Engagement Leadership" at bounding box center [120, 254] width 78 height 23
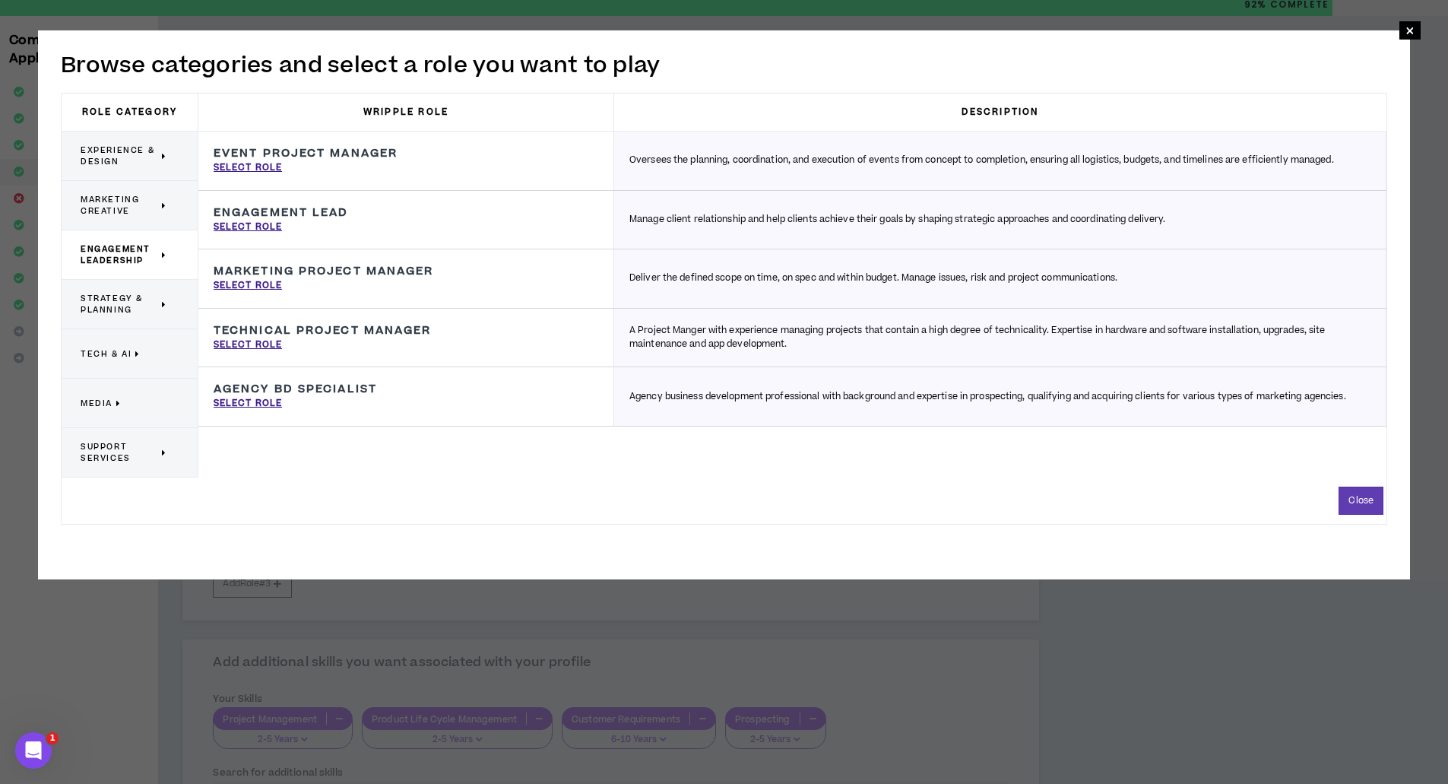
click at [135, 349] on icon at bounding box center [137, 353] width 5 height 11
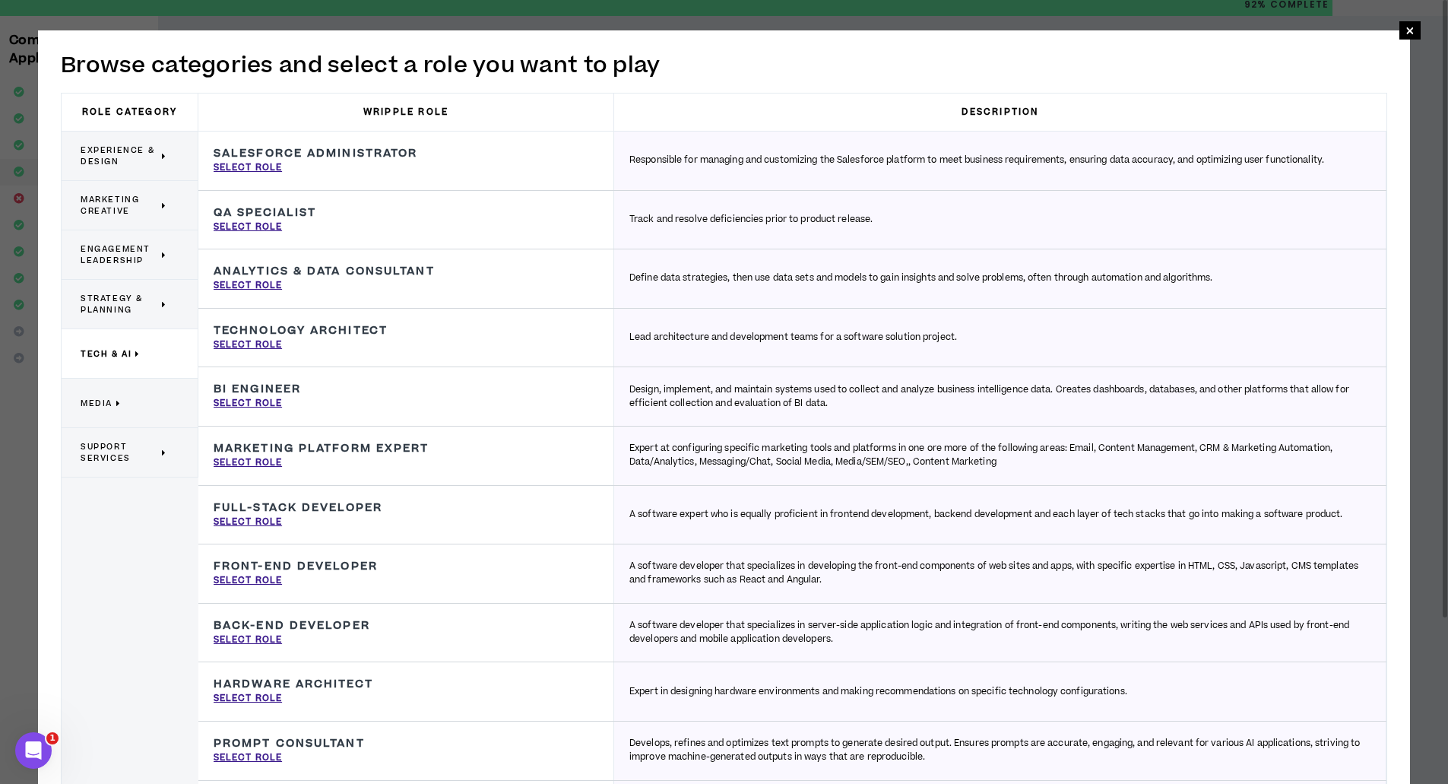
click at [126, 299] on span "Strategy & Planning" at bounding box center [120, 304] width 78 height 23
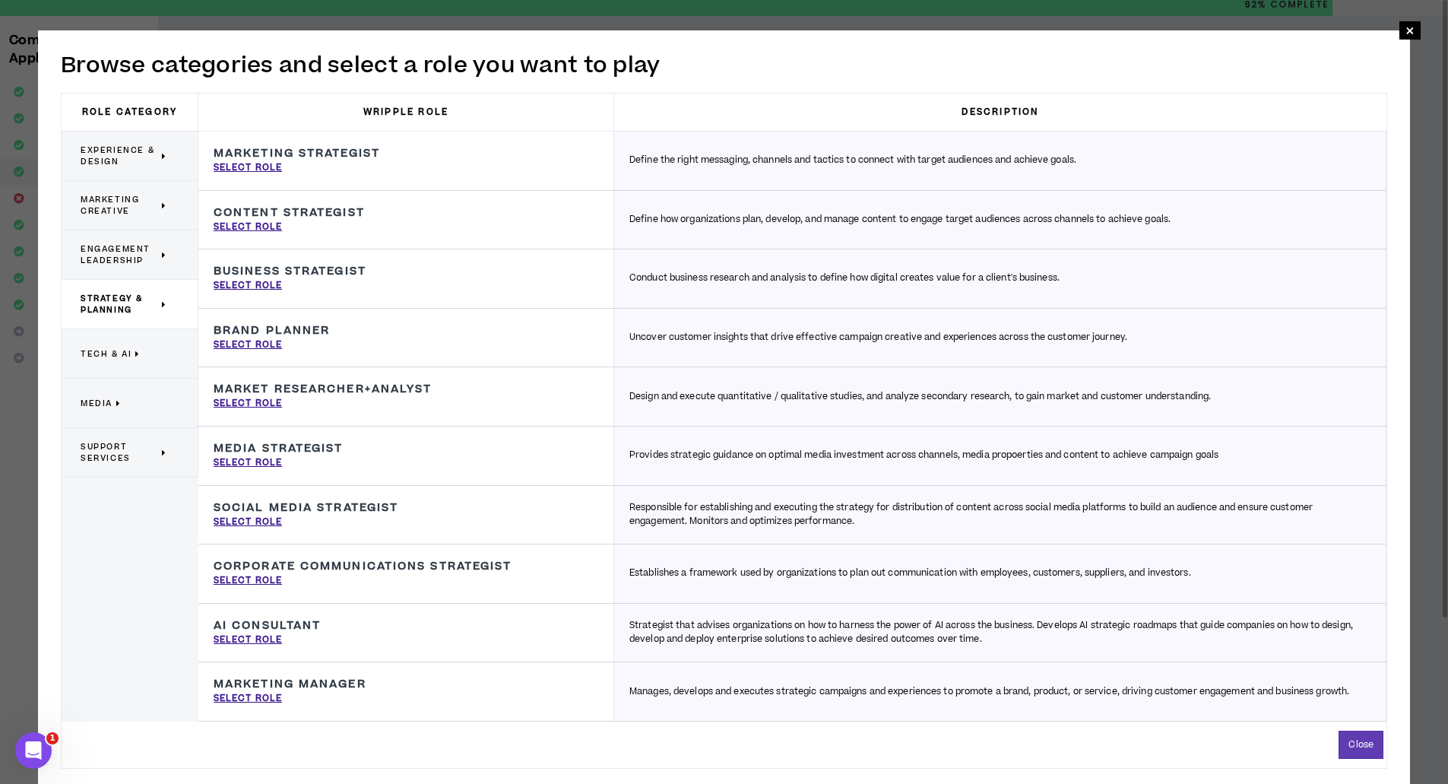
click at [326, 635] on div "AI Consultant Strategist that advises organizations on how to harness the power…" at bounding box center [406, 632] width 416 height 59
click at [296, 625] on h3 "AI Consultant" at bounding box center [267, 626] width 107 height 14
click at [258, 636] on p "Select Role" at bounding box center [248, 640] width 68 height 14
type input "AI Consultant"
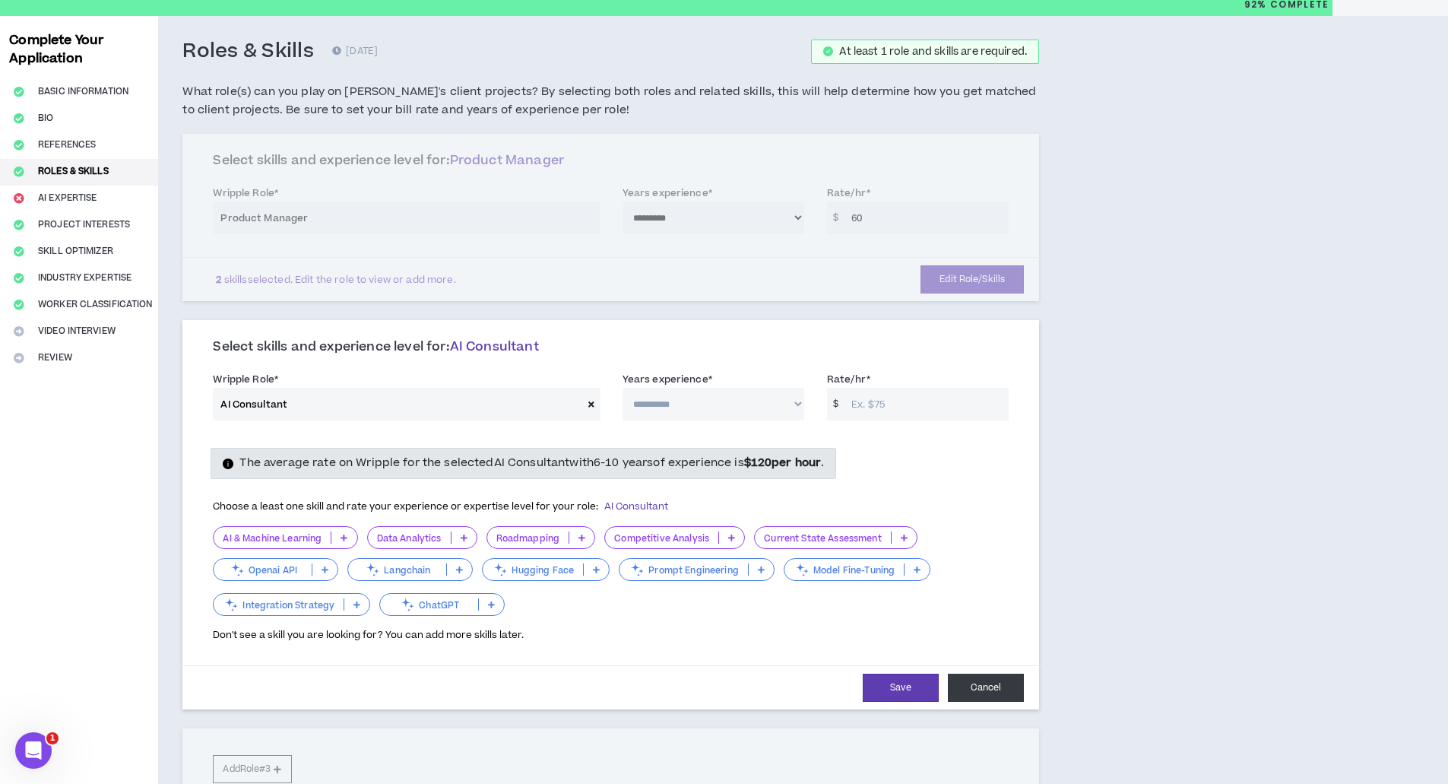
click at [979, 687] on button "Cancel" at bounding box center [986, 687] width 76 height 28
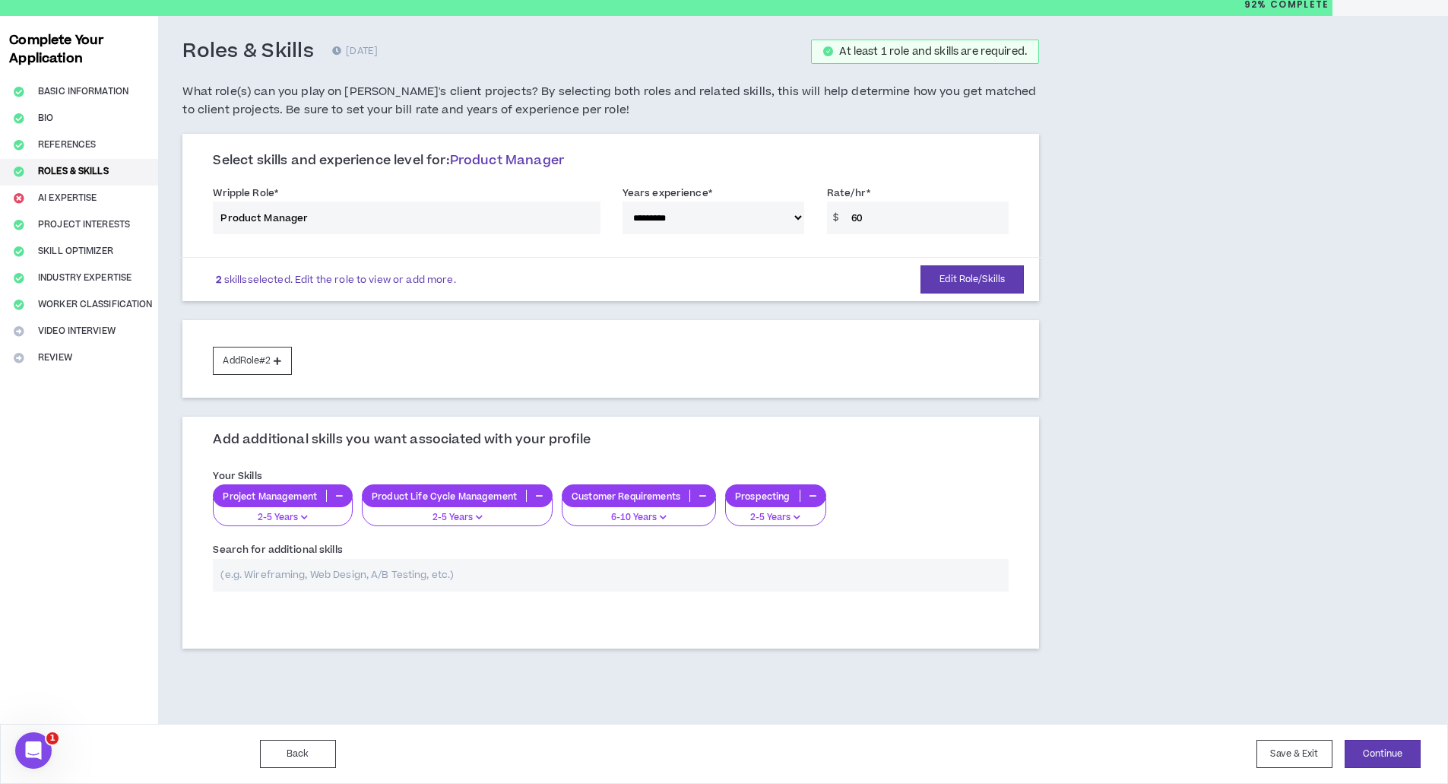
click at [71, 191] on div "Complete Your Application Basic Information Bio References Roles & Skills AI Ex…" at bounding box center [79, 370] width 158 height 708
click at [280, 357] on icon at bounding box center [278, 360] width 8 height 8
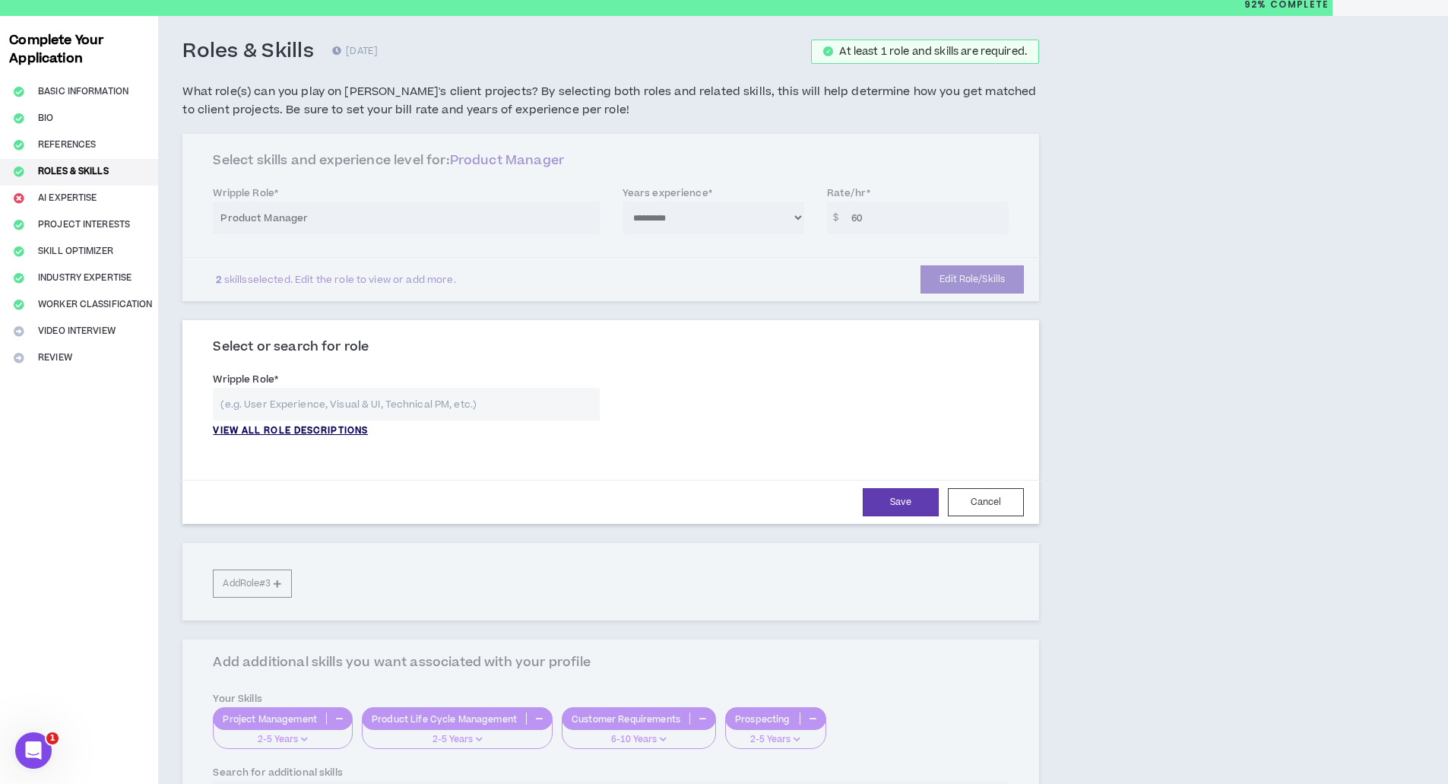
click at [343, 426] on p "VIEW ALL ROLE DESCRIPTIONS" at bounding box center [290, 431] width 155 height 14
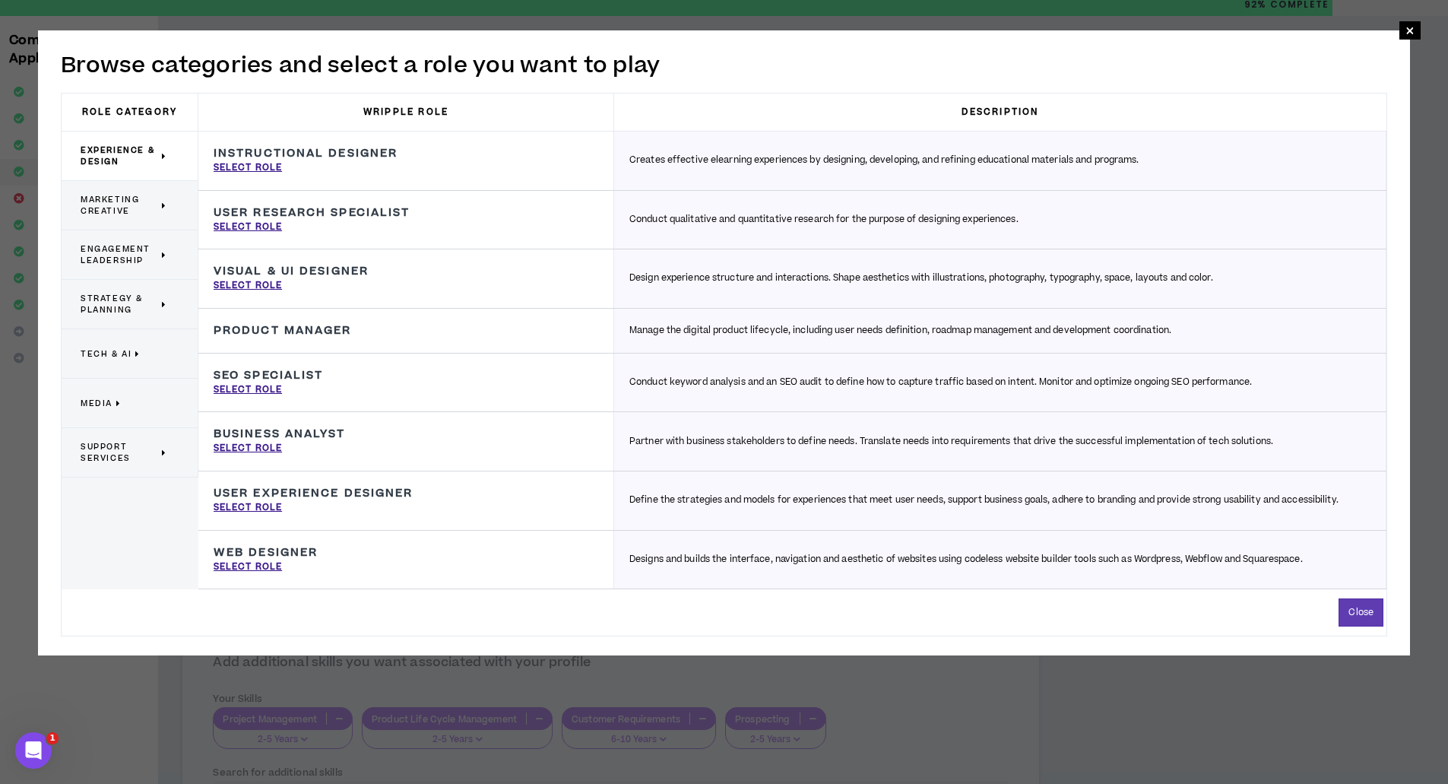
click at [154, 249] on span "Engagement Leadership" at bounding box center [120, 254] width 78 height 23
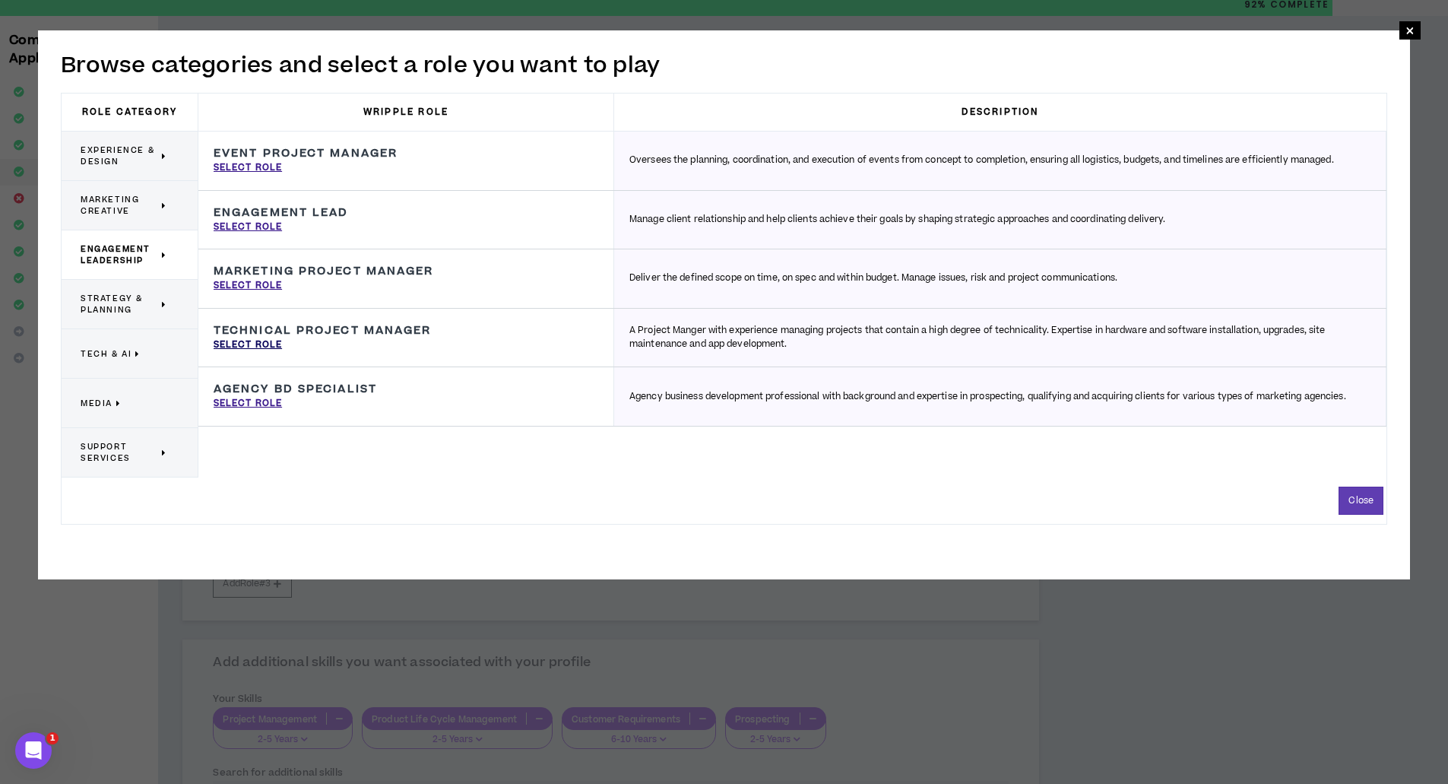
click at [245, 340] on p "Select Role" at bounding box center [248, 345] width 68 height 14
type input "Technical Project Manager"
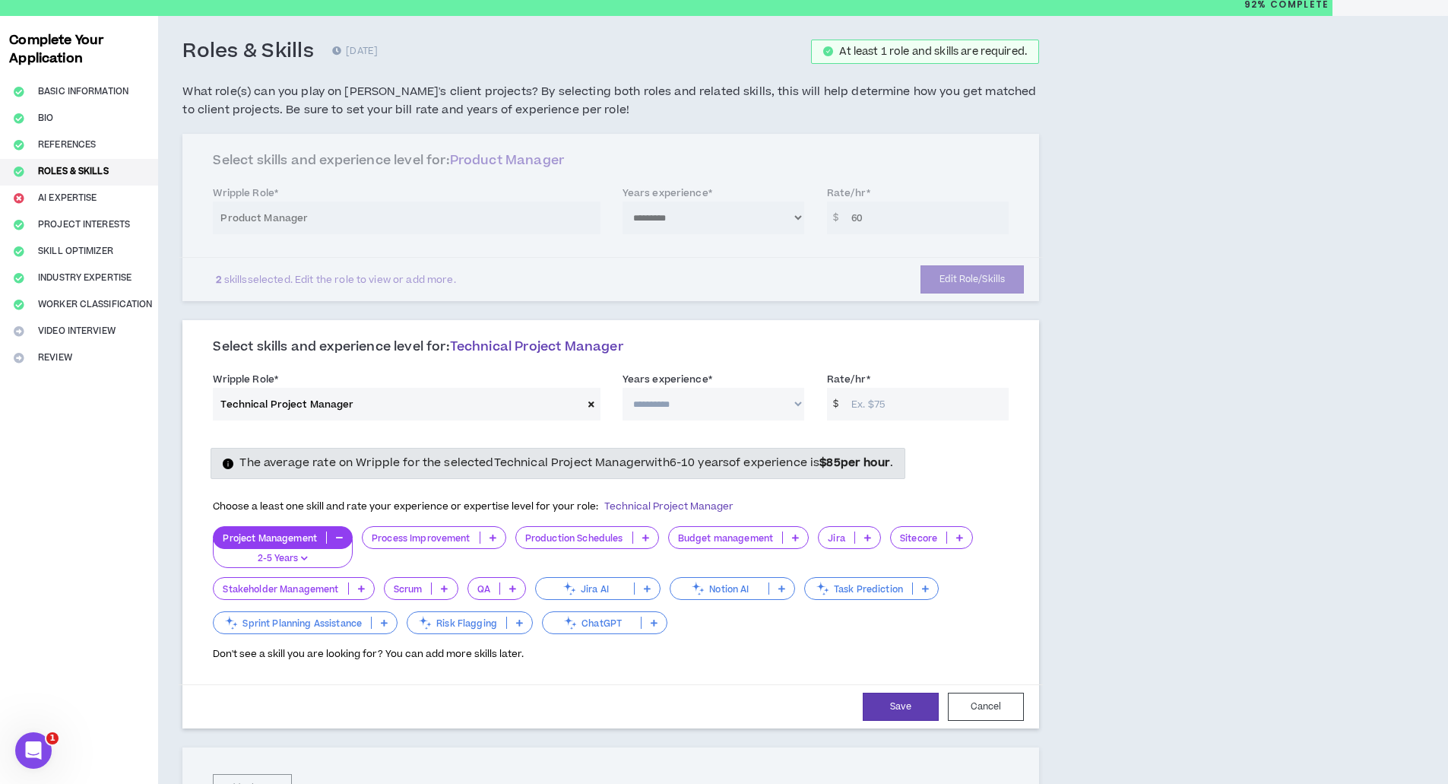
click at [487, 533] on p at bounding box center [492, 537] width 25 height 12
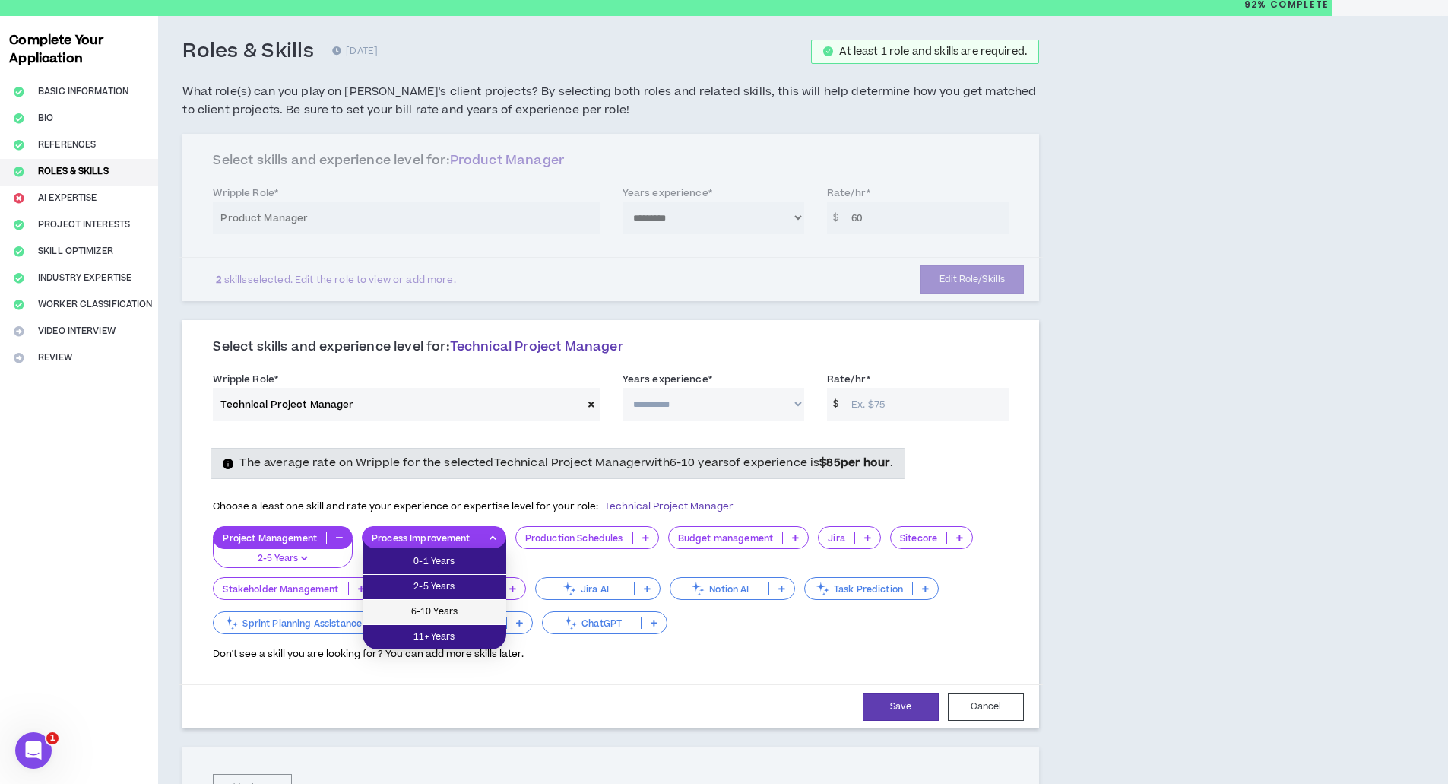
click at [464, 603] on span "6-10 Years" at bounding box center [434, 611] width 125 height 17
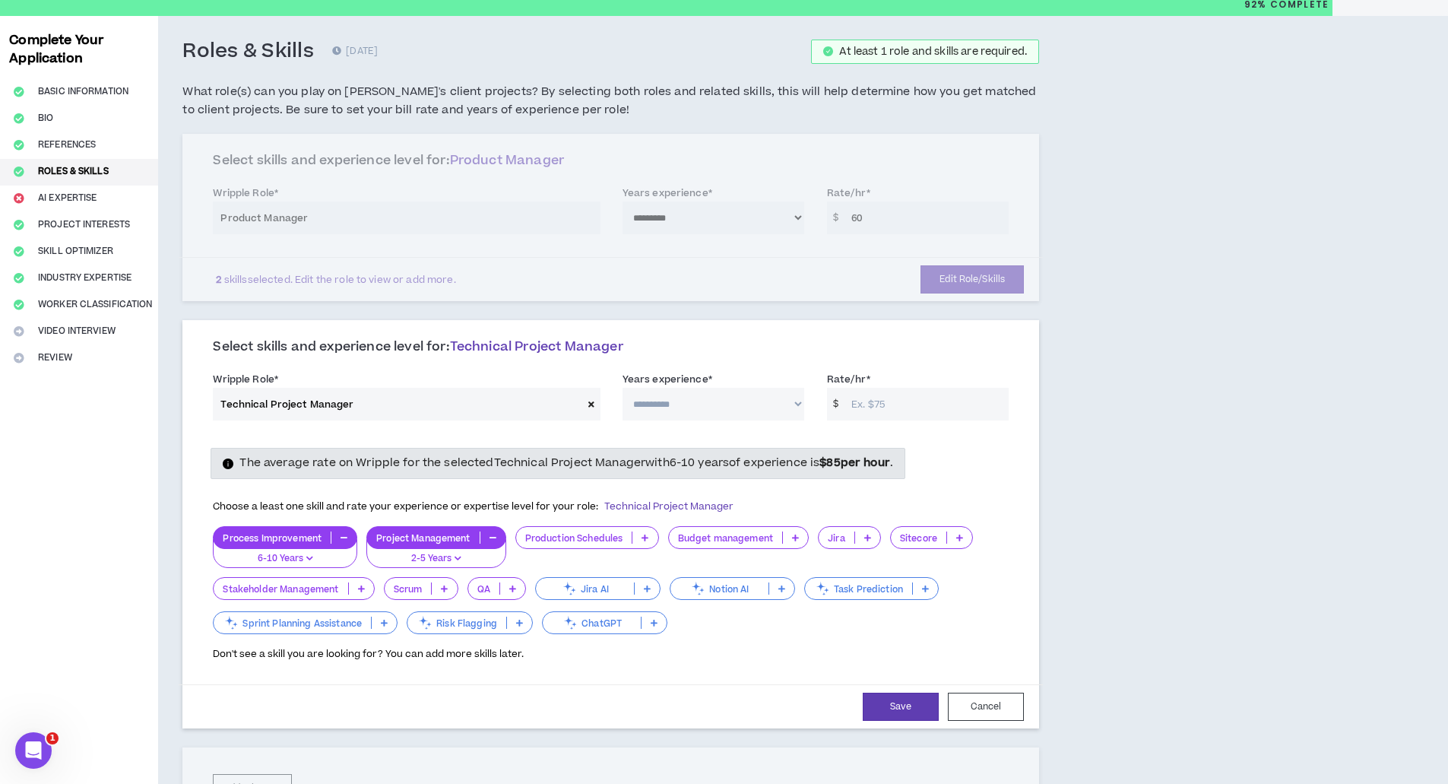
click at [641, 540] on p at bounding box center [644, 537] width 25 height 12
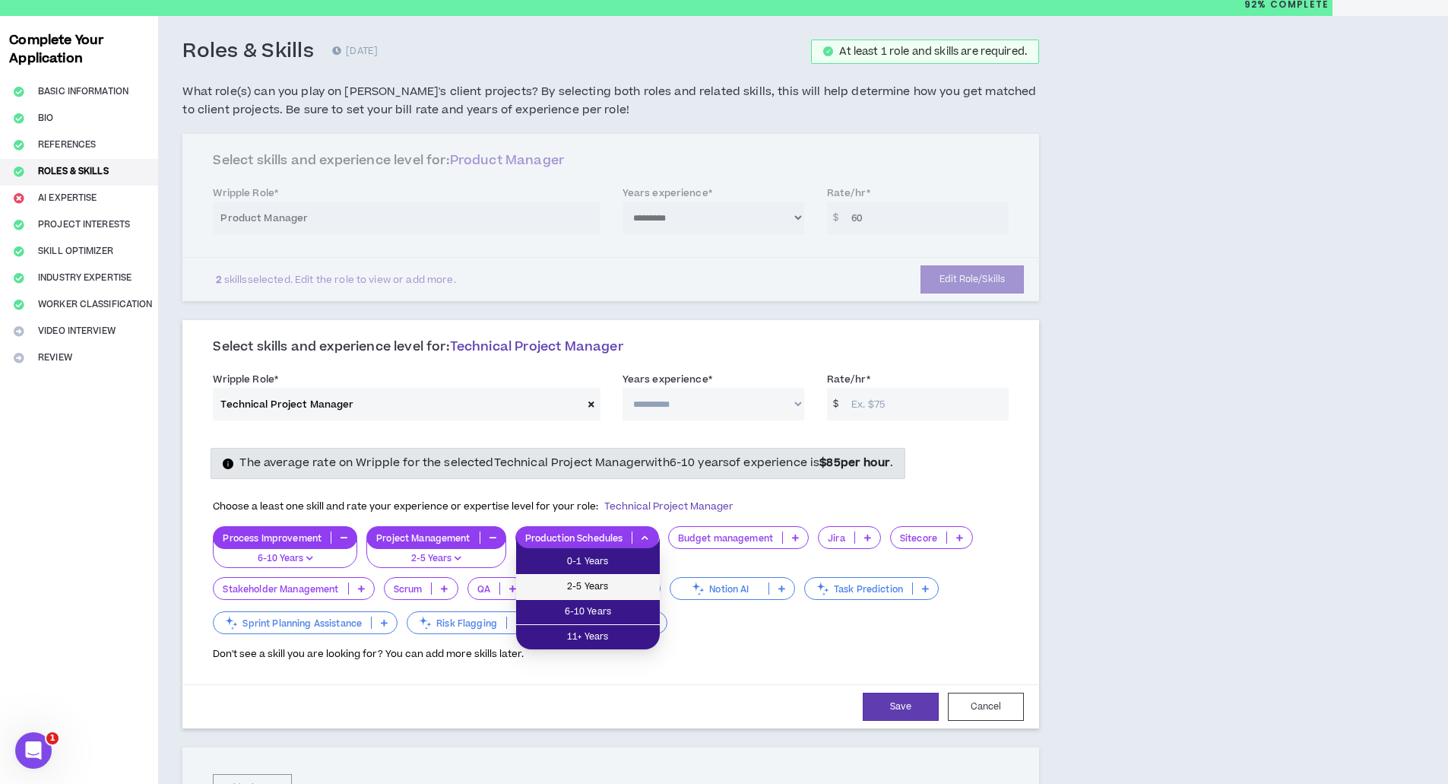
click at [639, 581] on span "2-5 Years" at bounding box center [587, 586] width 125 height 17
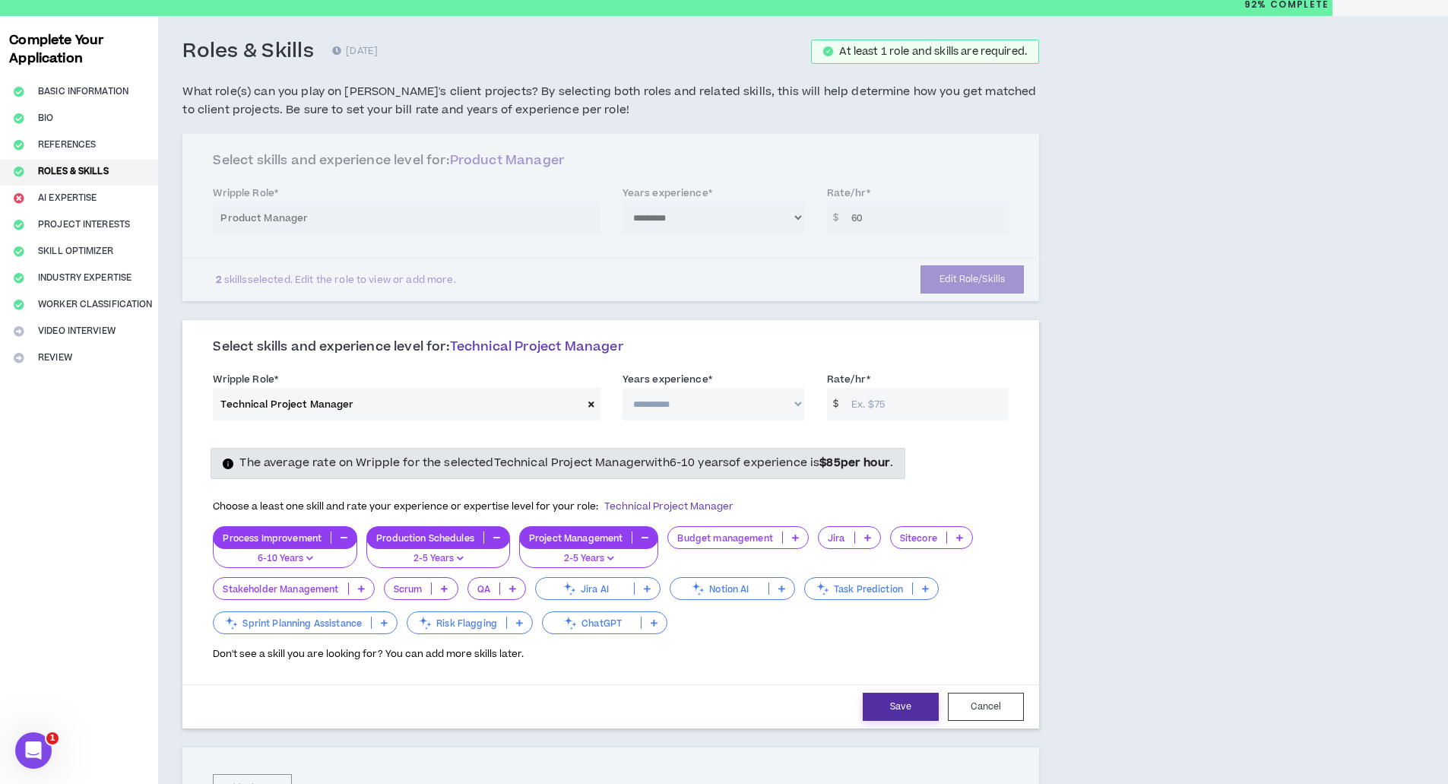
click at [900, 706] on button "Save" at bounding box center [901, 706] width 76 height 28
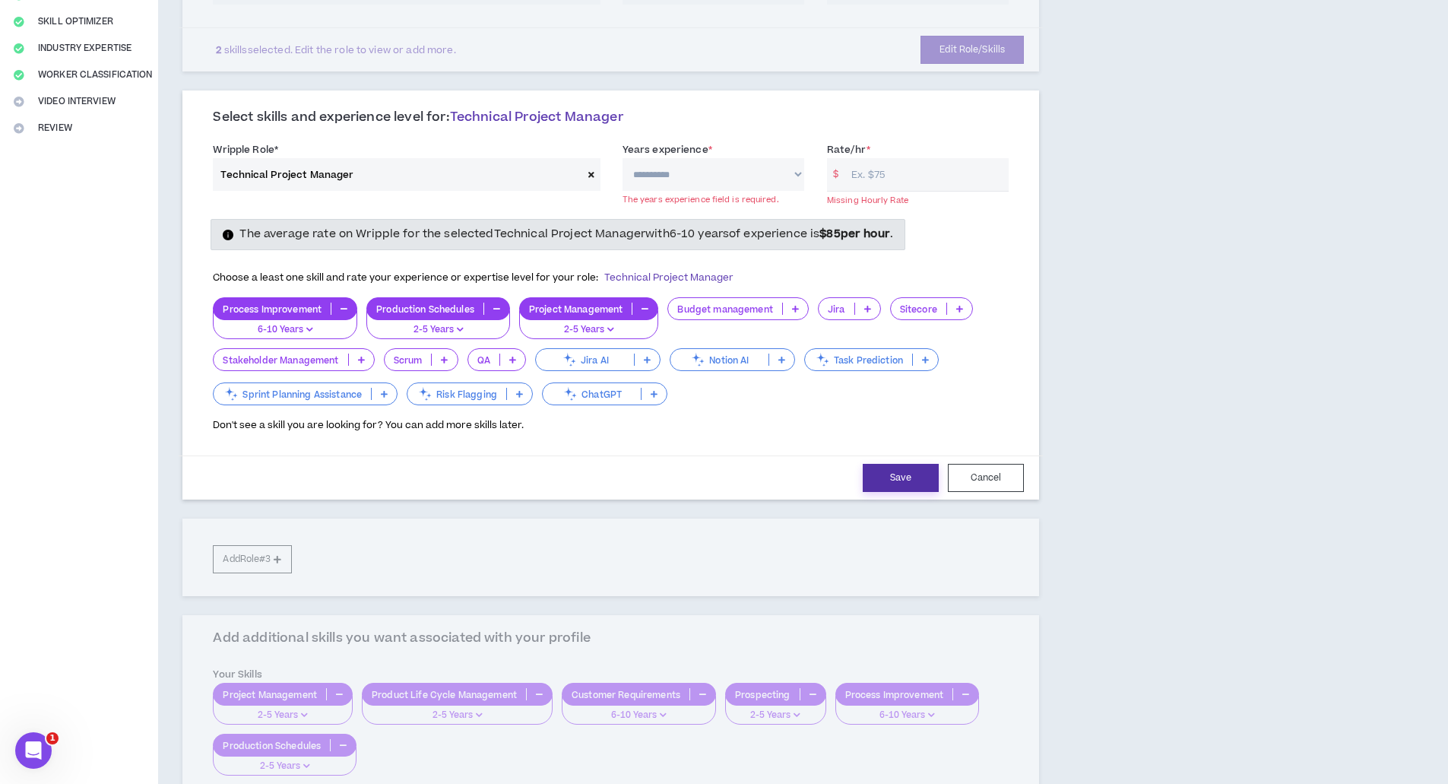
scroll to position [271, 0]
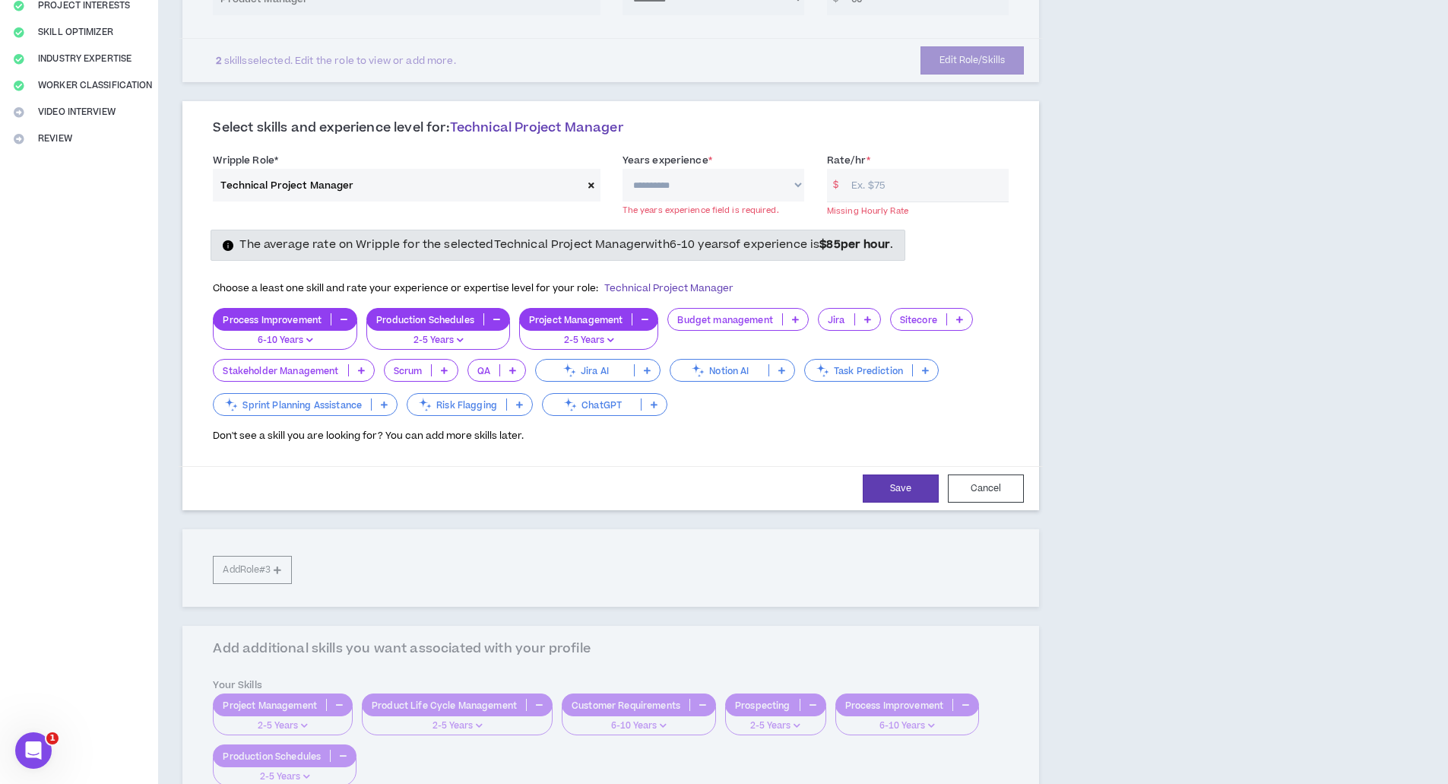
click at [793, 180] on select "**********" at bounding box center [713, 185] width 182 height 33
select select "**"
click at [622, 169] on select "**********" at bounding box center [713, 185] width 182 height 33
click at [906, 189] on input "Rate/hr *" at bounding box center [926, 185] width 165 height 33
type input "60"
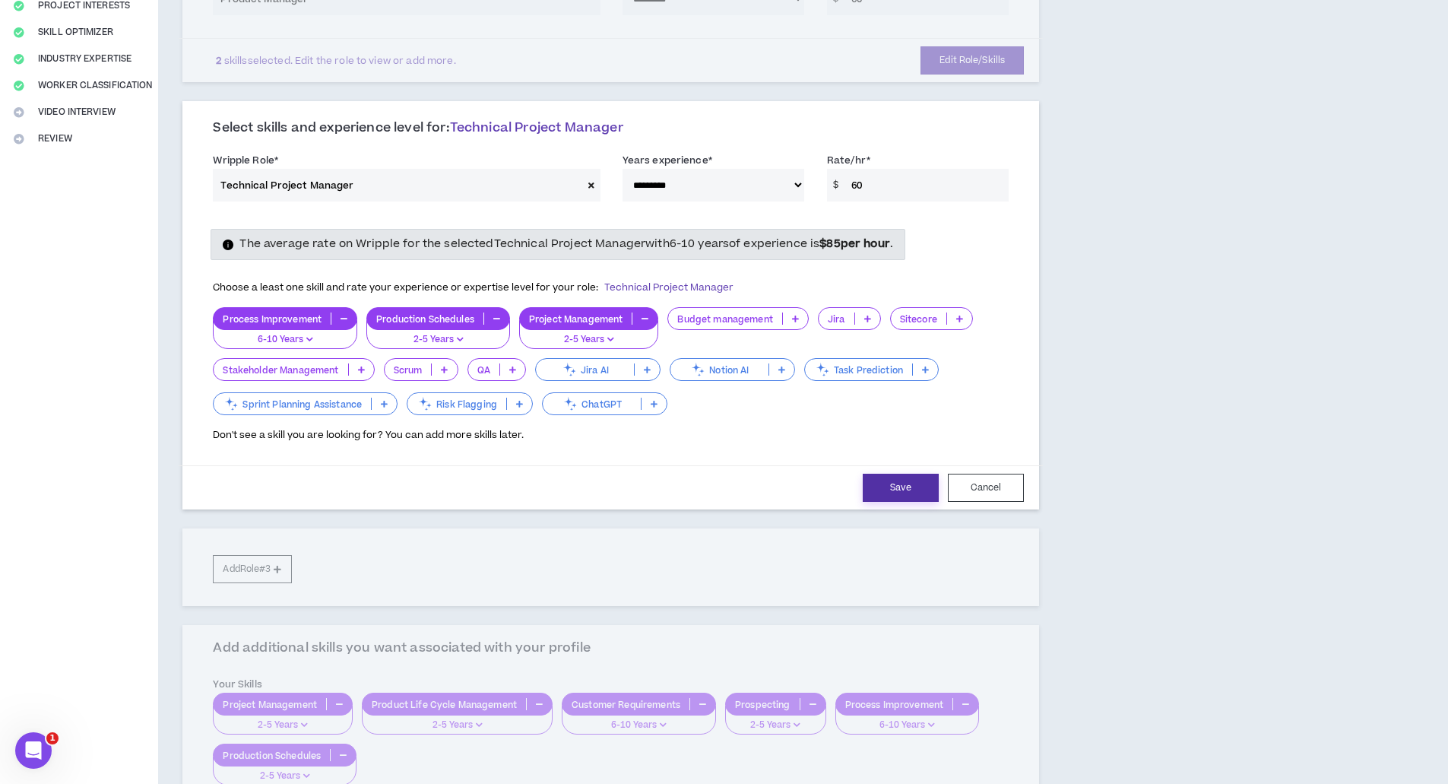
click at [898, 489] on button "Save" at bounding box center [901, 487] width 76 height 28
select select "**"
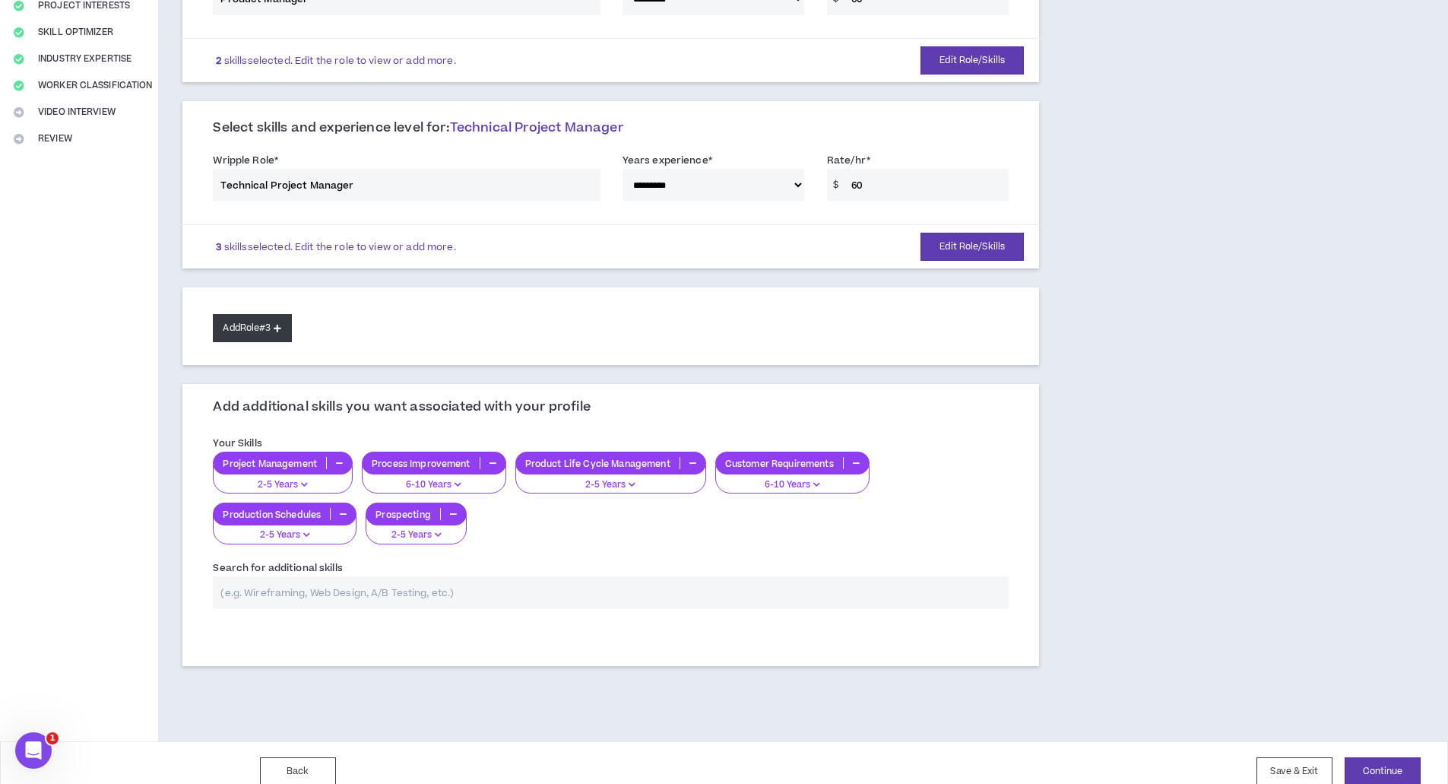
click at [281, 323] on button "Add Role #3" at bounding box center [252, 328] width 78 height 28
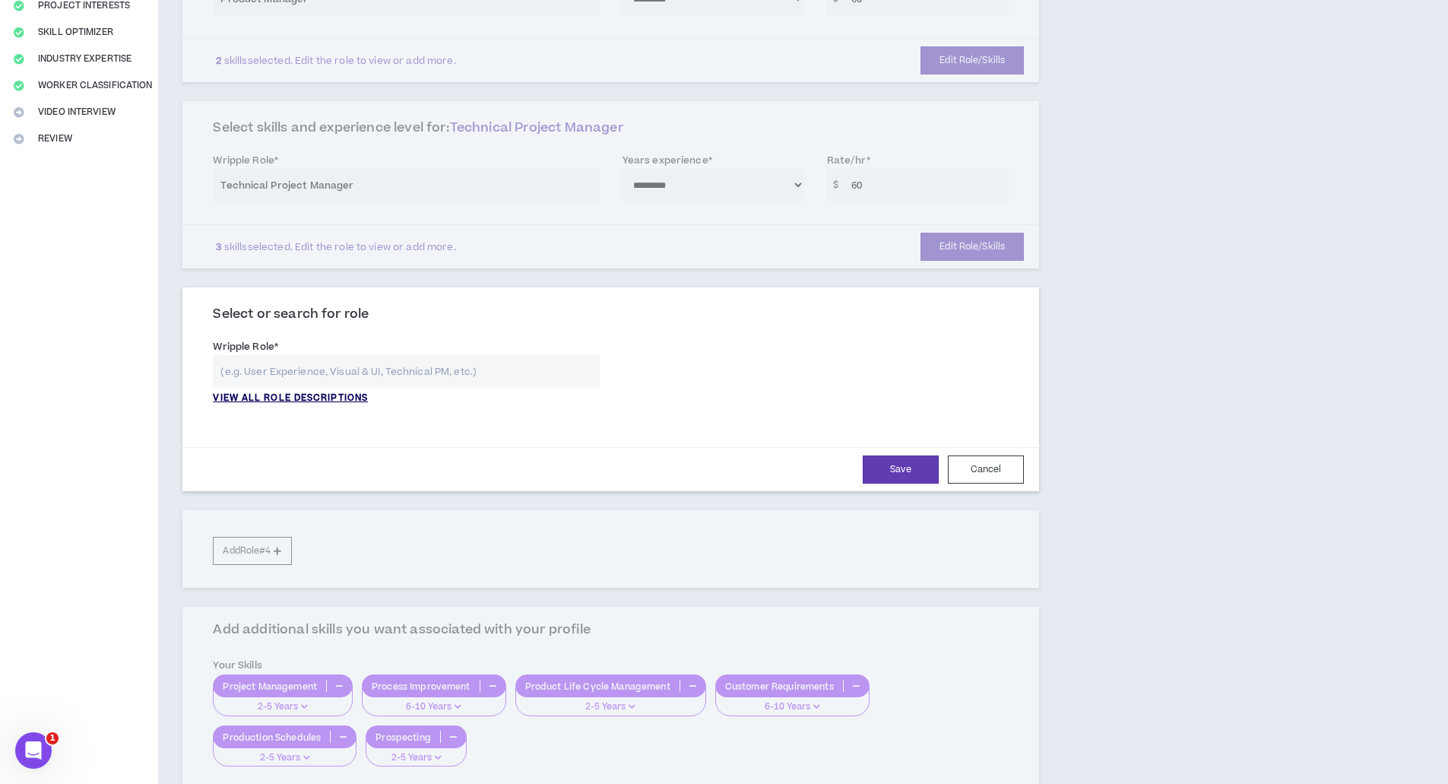
click at [292, 394] on p "VIEW ALL ROLE DESCRIPTIONS" at bounding box center [290, 398] width 155 height 14
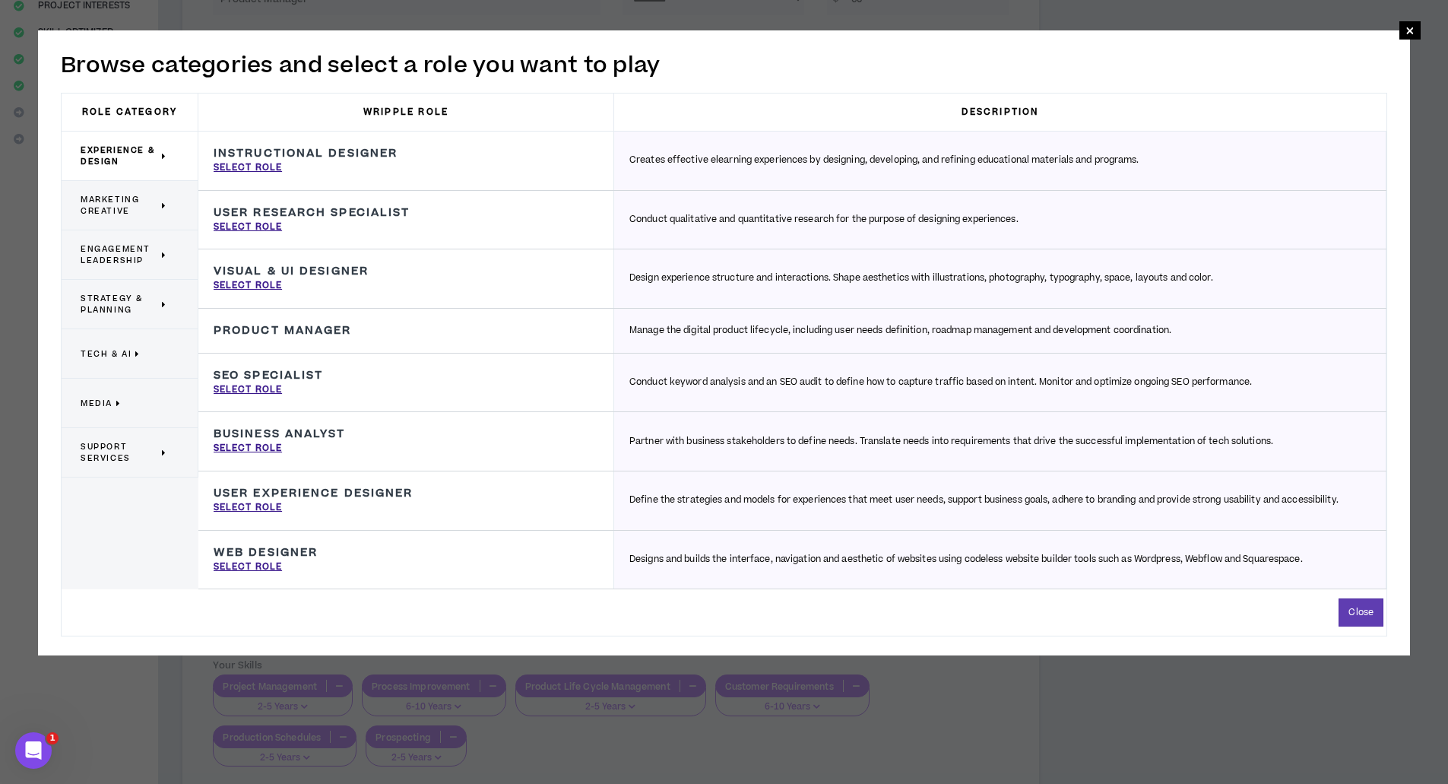
click at [128, 348] on span "Tech & AI" at bounding box center [106, 353] width 51 height 11
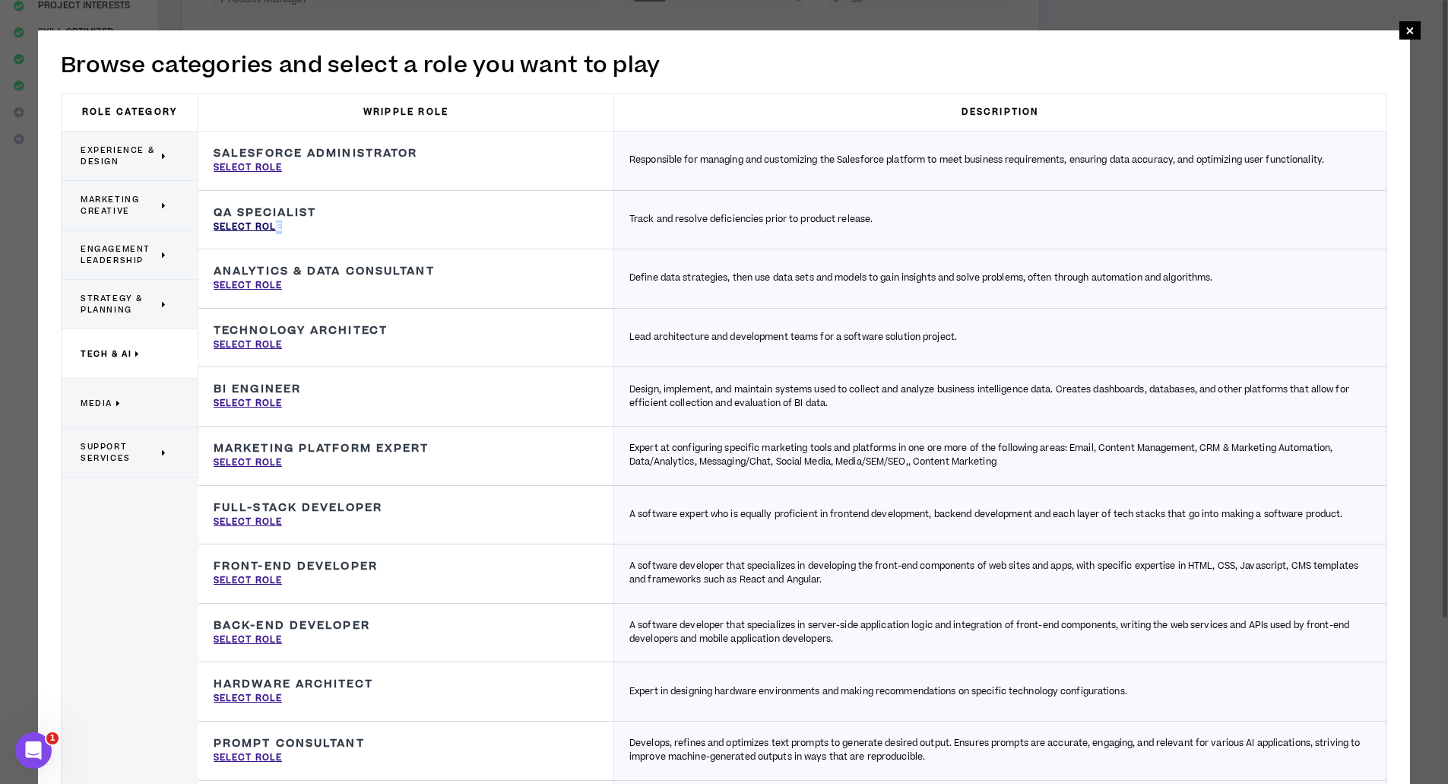
click at [278, 220] on p "Select Role" at bounding box center [248, 227] width 68 height 14
type input "QA Specialist"
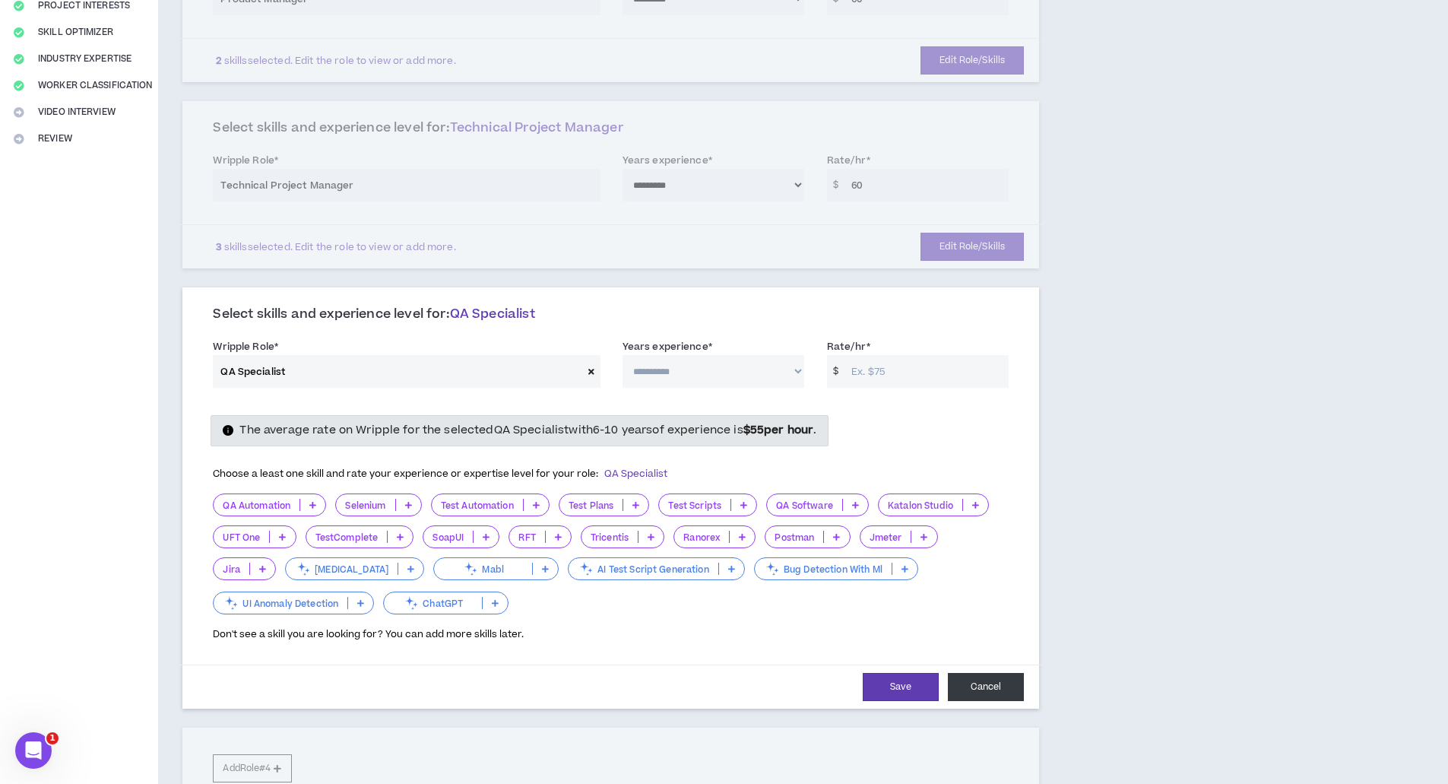
click at [1009, 692] on button "Cancel" at bounding box center [986, 687] width 76 height 28
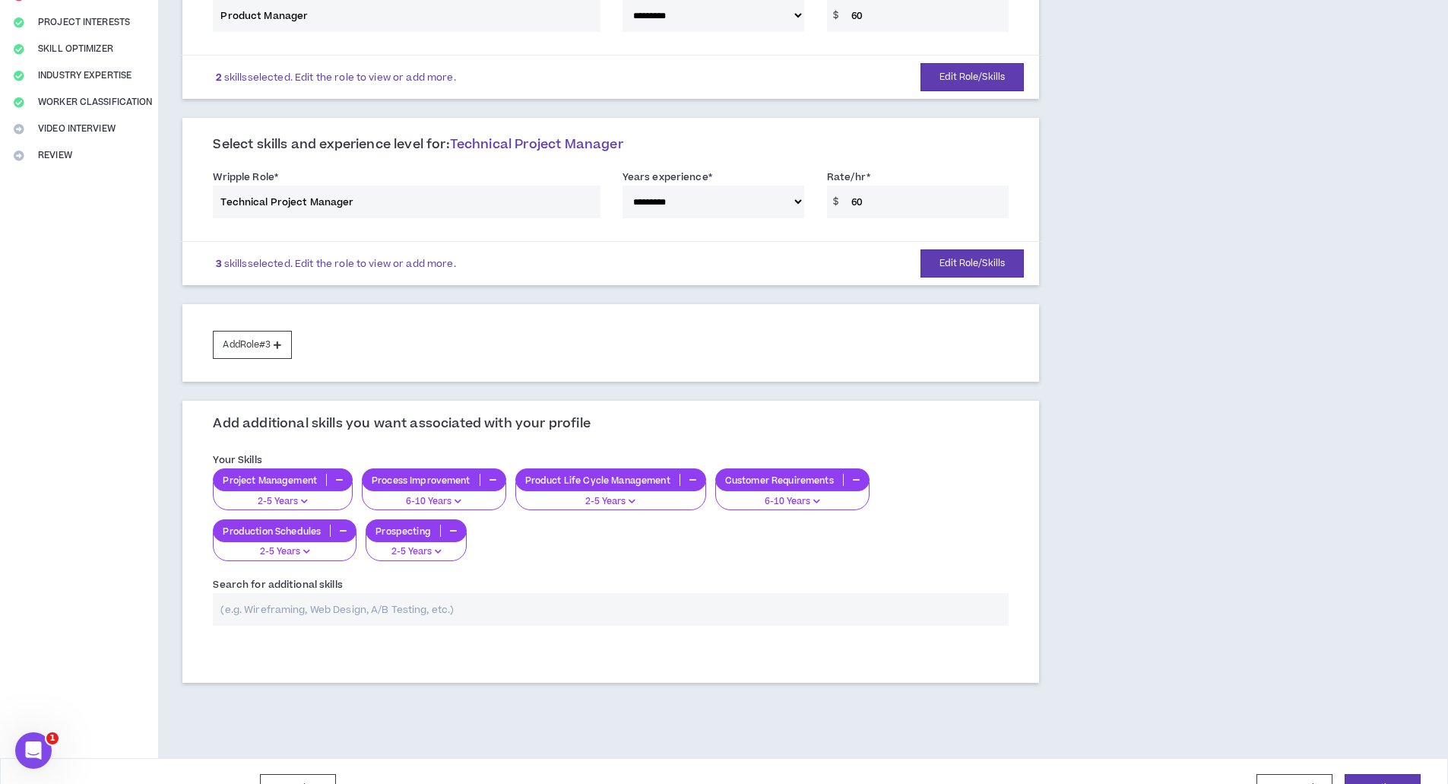
scroll to position [289, 0]
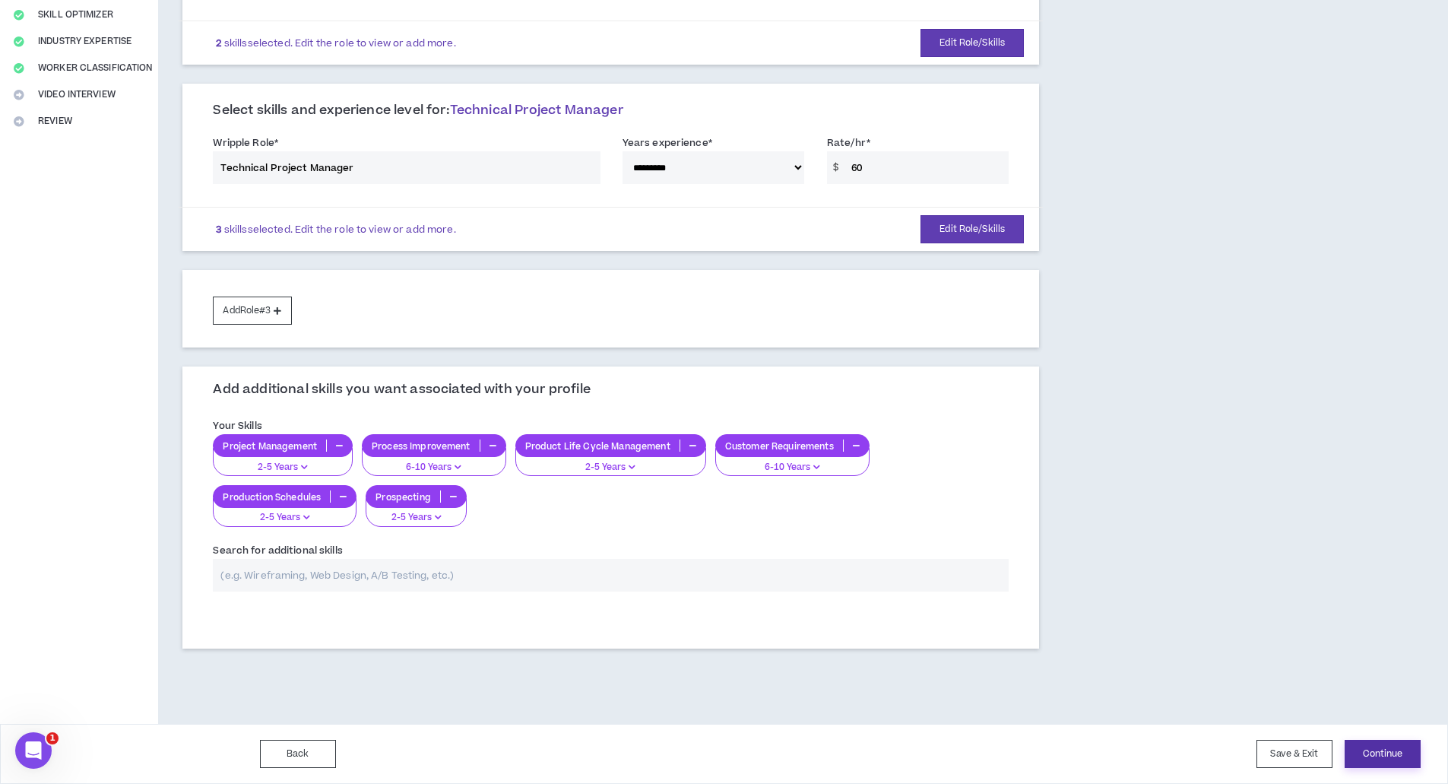
click at [1372, 752] on button "Continue" at bounding box center [1382, 753] width 76 height 28
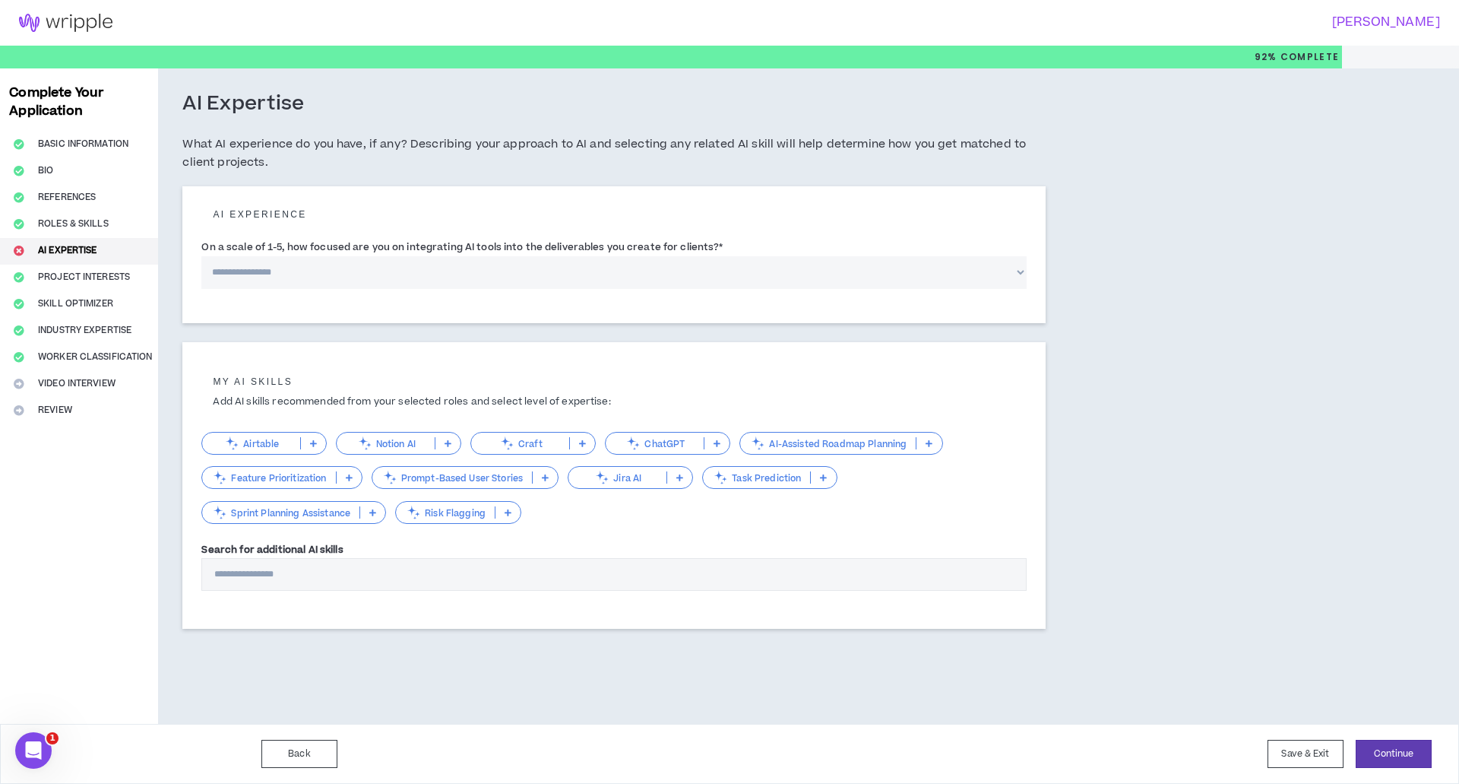
click at [663, 439] on p "ChatGPT" at bounding box center [655, 443] width 98 height 11
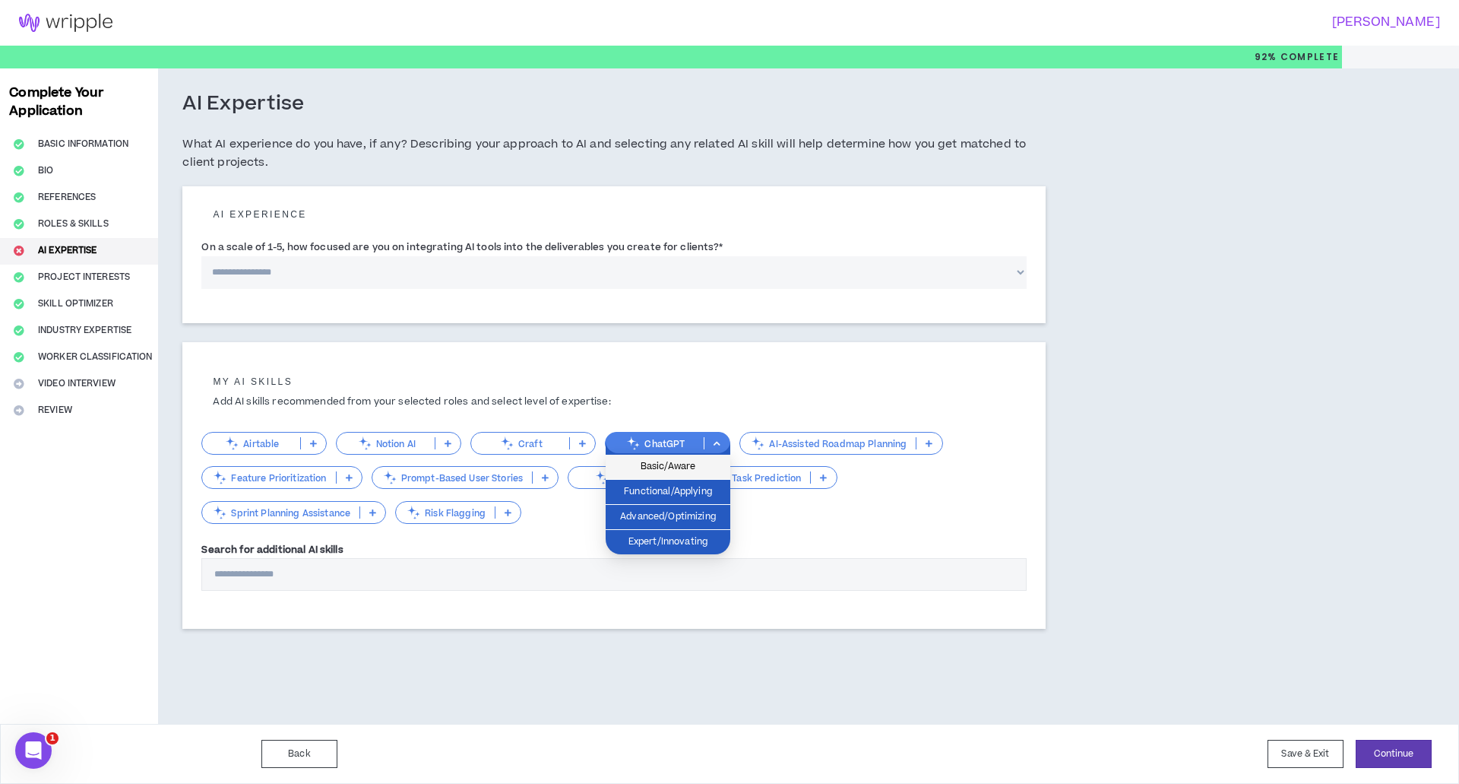
click at [684, 464] on span "Basic/Aware" at bounding box center [668, 466] width 106 height 17
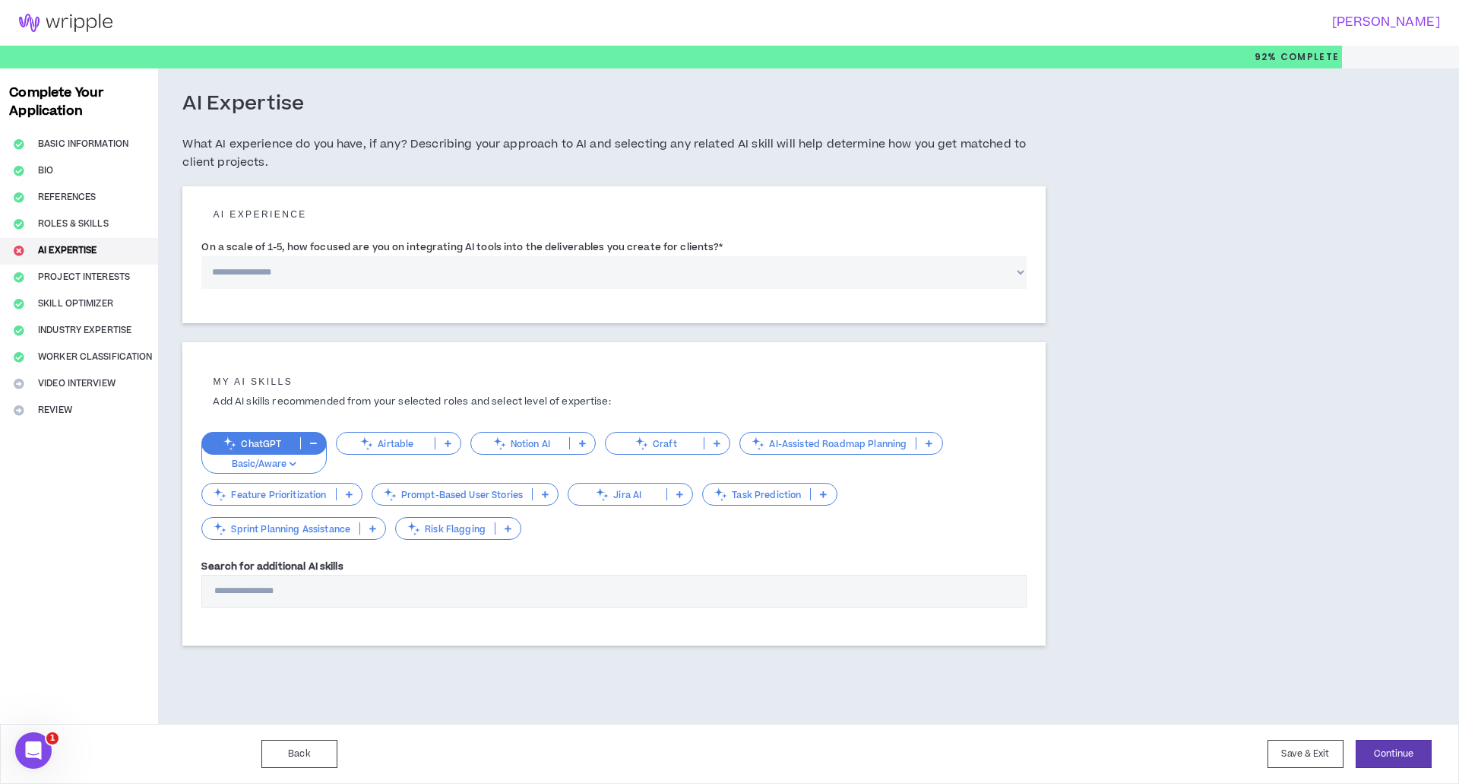
click at [546, 494] on icon at bounding box center [545, 494] width 7 height 8
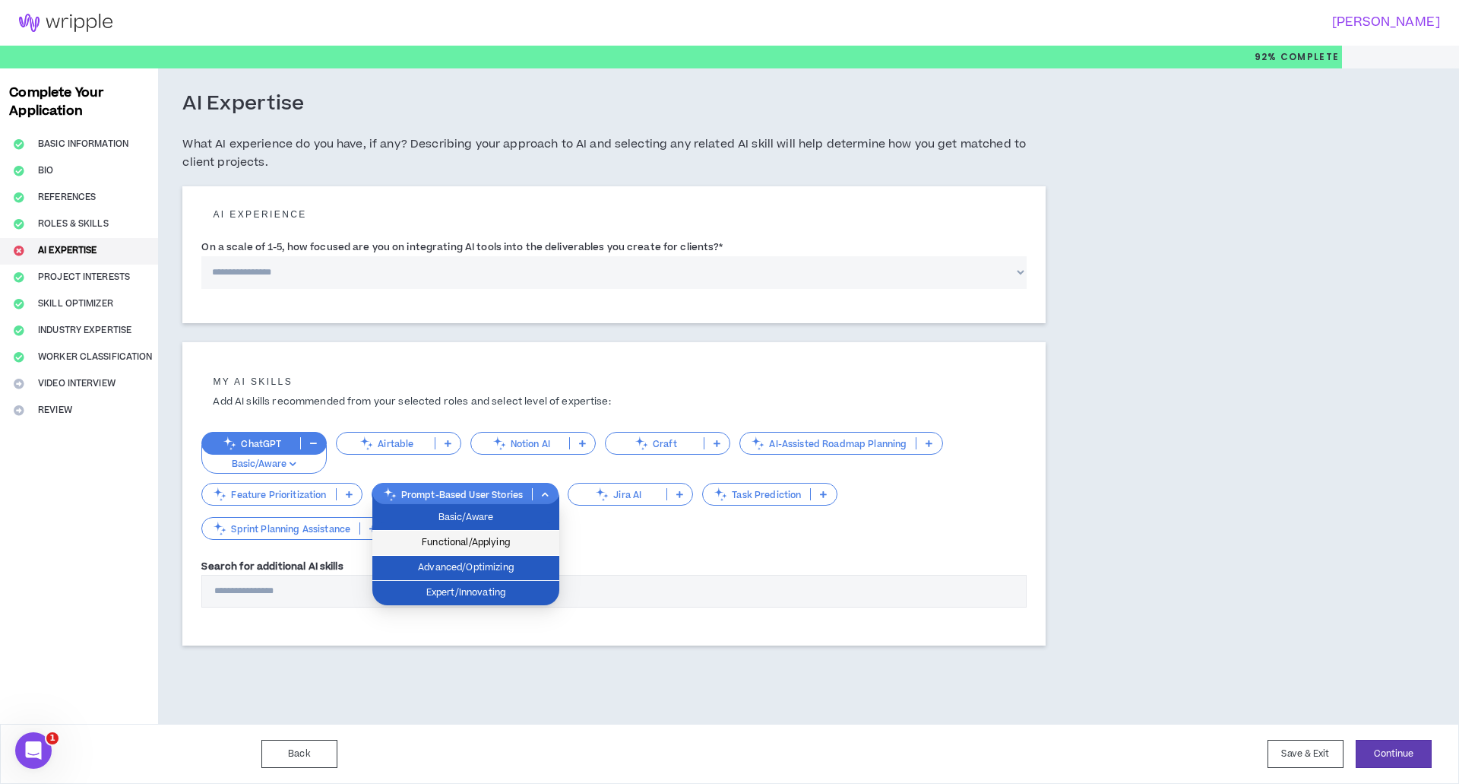
click at [526, 538] on span "Functional/Applying" at bounding box center [466, 542] width 169 height 17
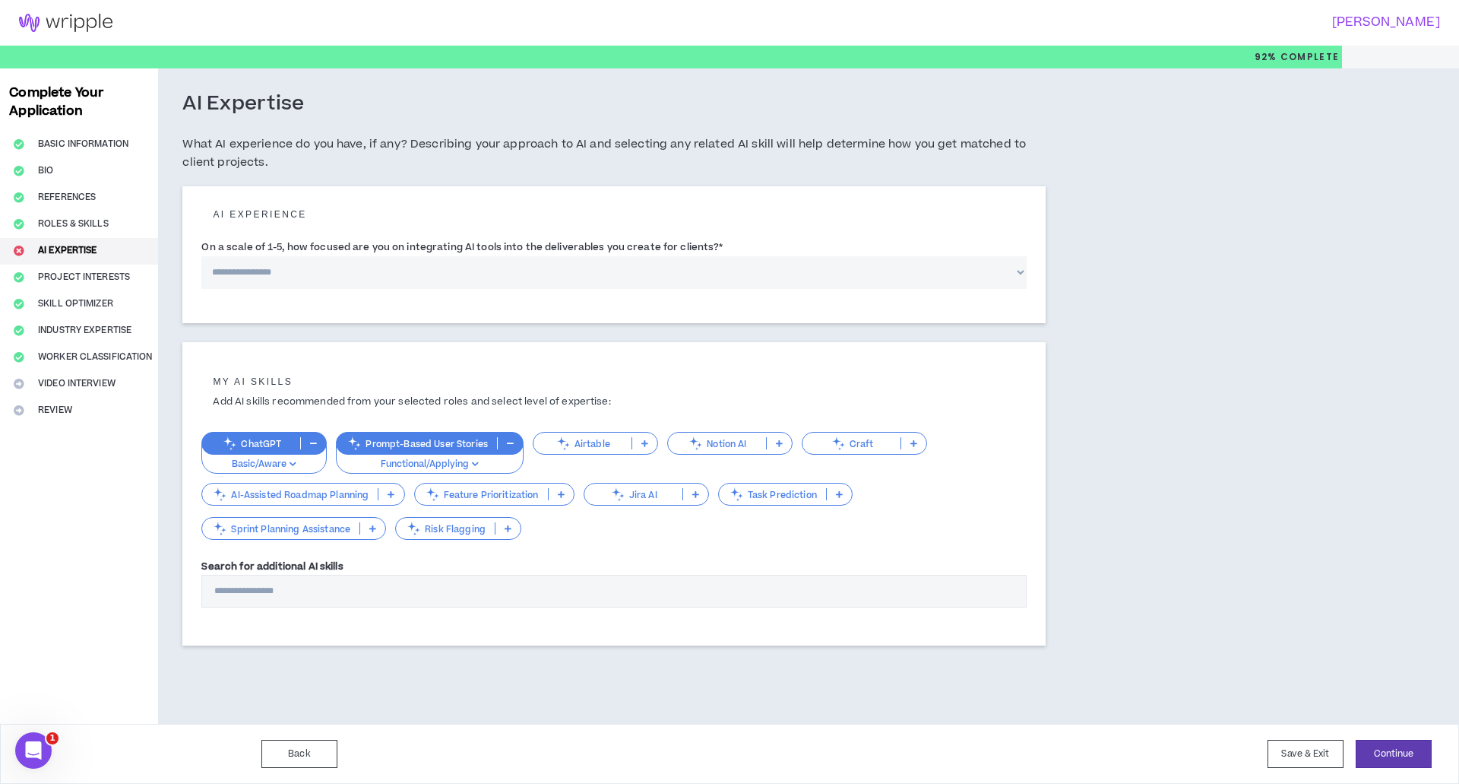
click at [276, 590] on input "Search for additional AI skills" at bounding box center [613, 591] width 825 height 33
click at [1391, 751] on button "Continue" at bounding box center [1394, 753] width 76 height 28
click at [1015, 274] on select "**********" at bounding box center [613, 272] width 825 height 33
select select "*"
click at [201, 256] on select "**********" at bounding box center [613, 272] width 825 height 33
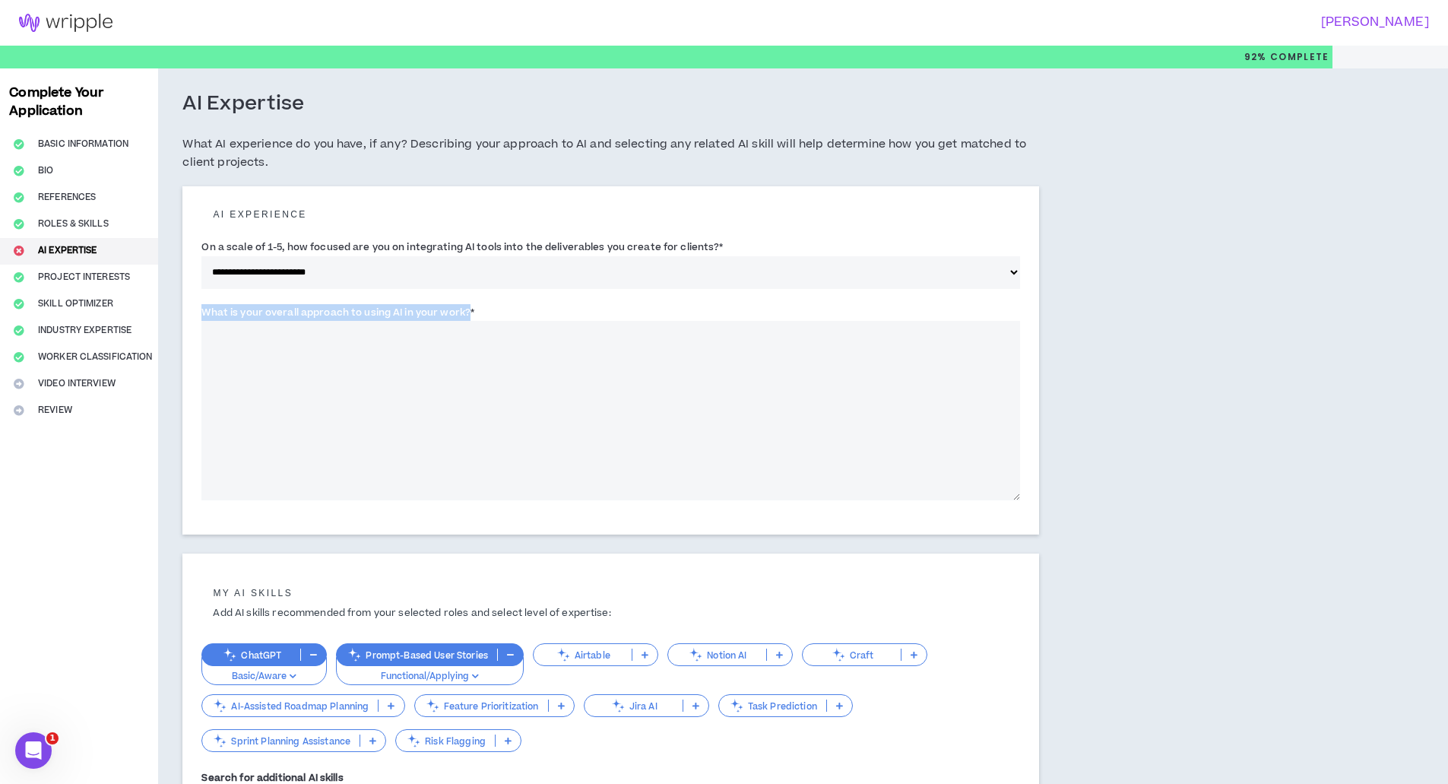
drag, startPoint x: 201, startPoint y: 309, endPoint x: 467, endPoint y: 318, distance: 266.1
click at [467, 318] on label "What is your overall approach to using AI in your work? *" at bounding box center [337, 312] width 273 height 24
copy label "What is your overall approach to using AI in your work?"
click at [226, 339] on textarea "What is your overall approach to using AI in your work? *" at bounding box center [610, 410] width 818 height 179
paste textarea "**********"
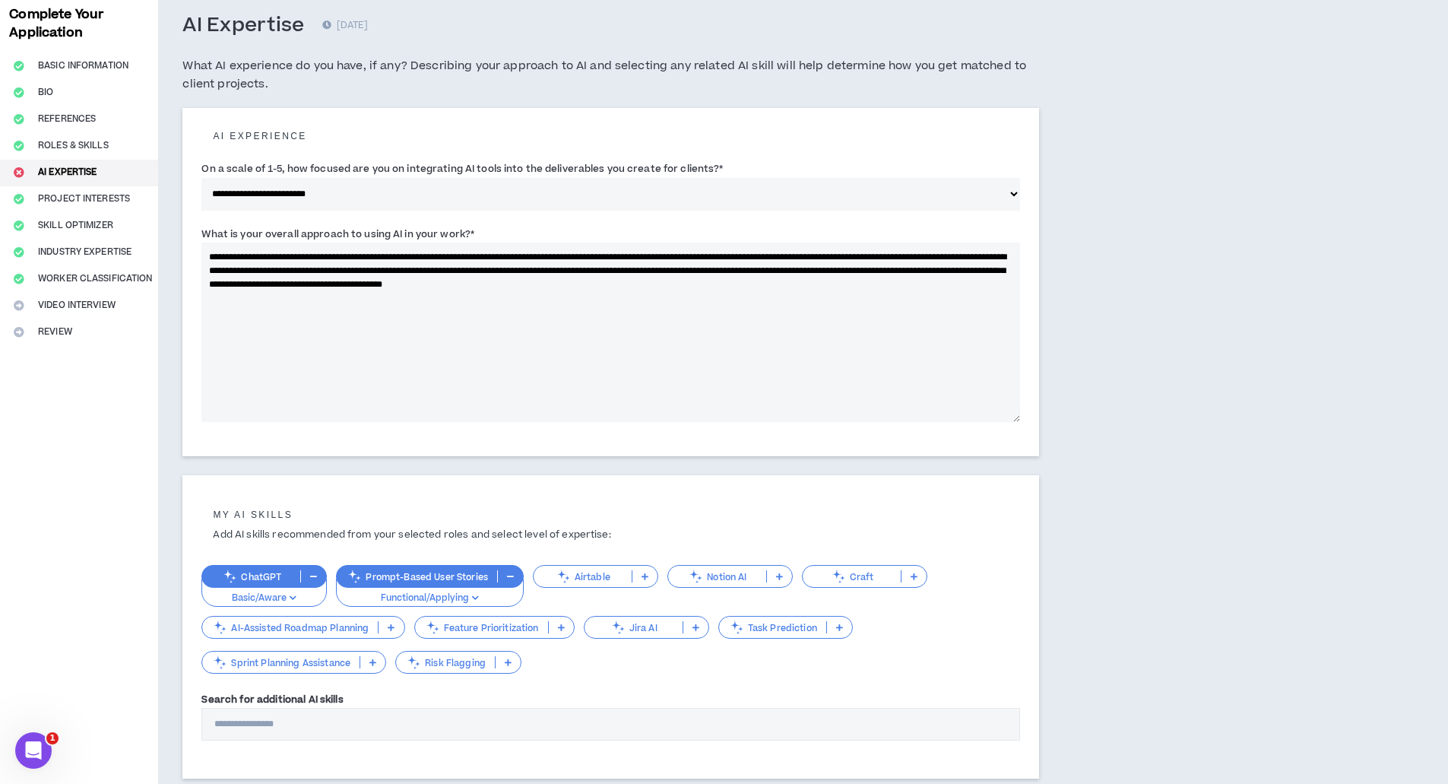
scroll to position [183, 0]
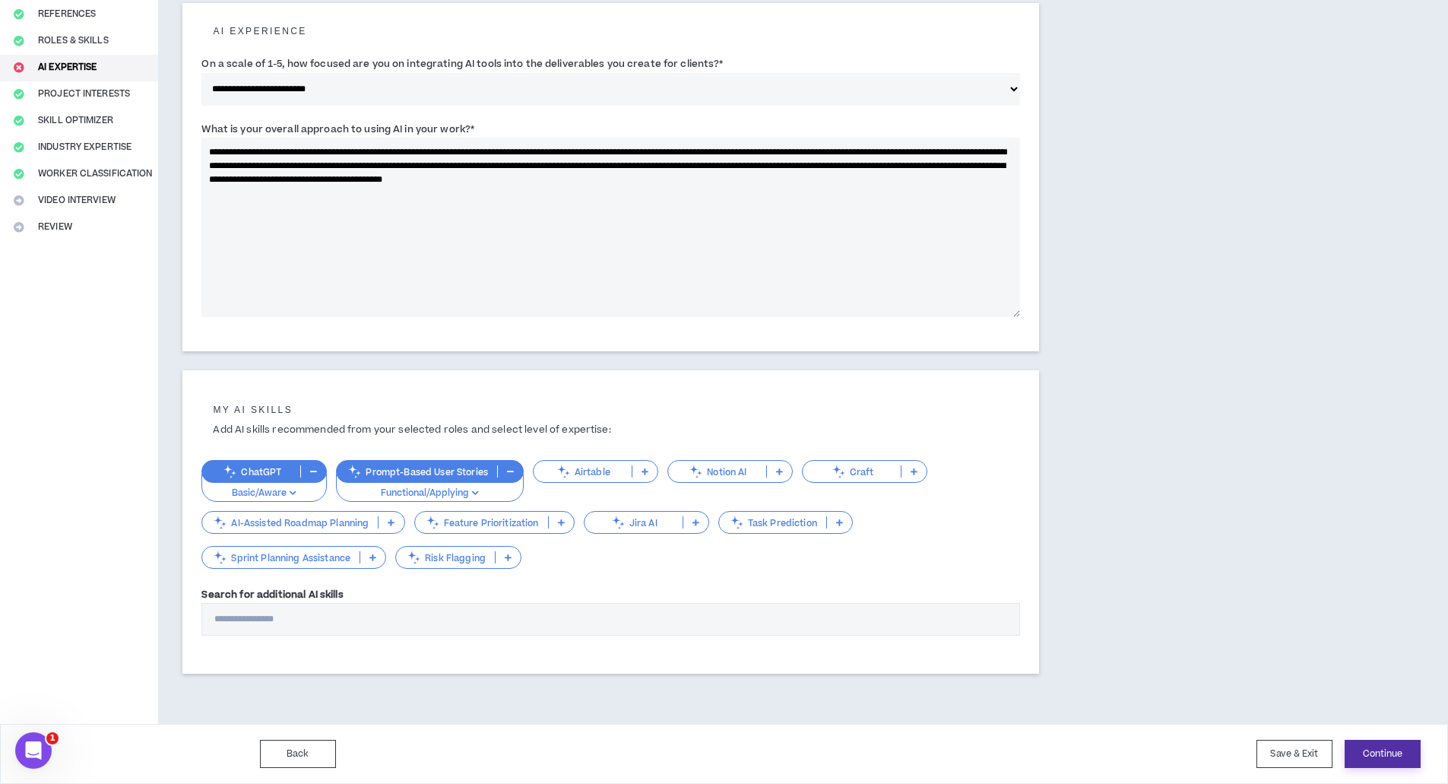
type textarea "**********"
click at [1374, 752] on button "Continue" at bounding box center [1382, 753] width 76 height 28
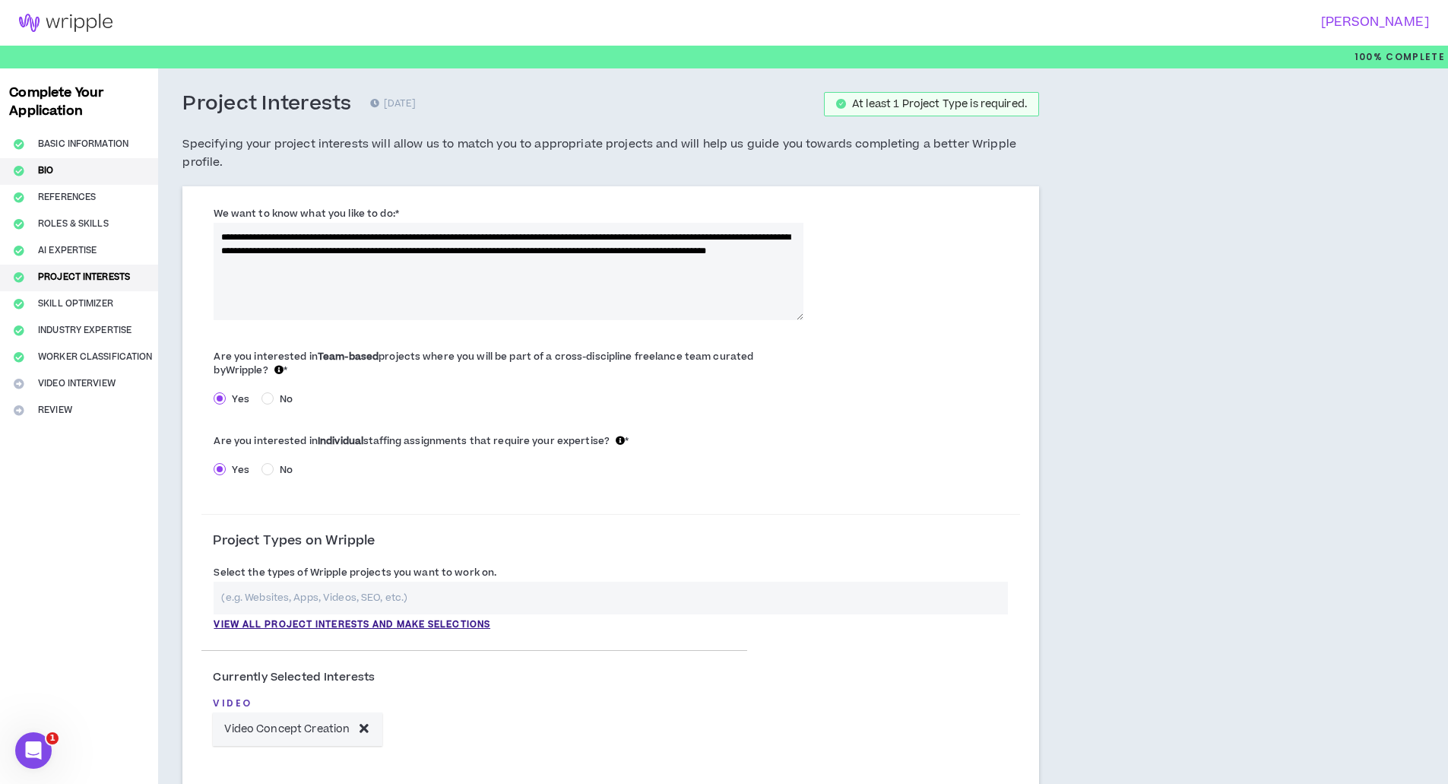
click at [47, 166] on button "Bio" at bounding box center [79, 171] width 158 height 27
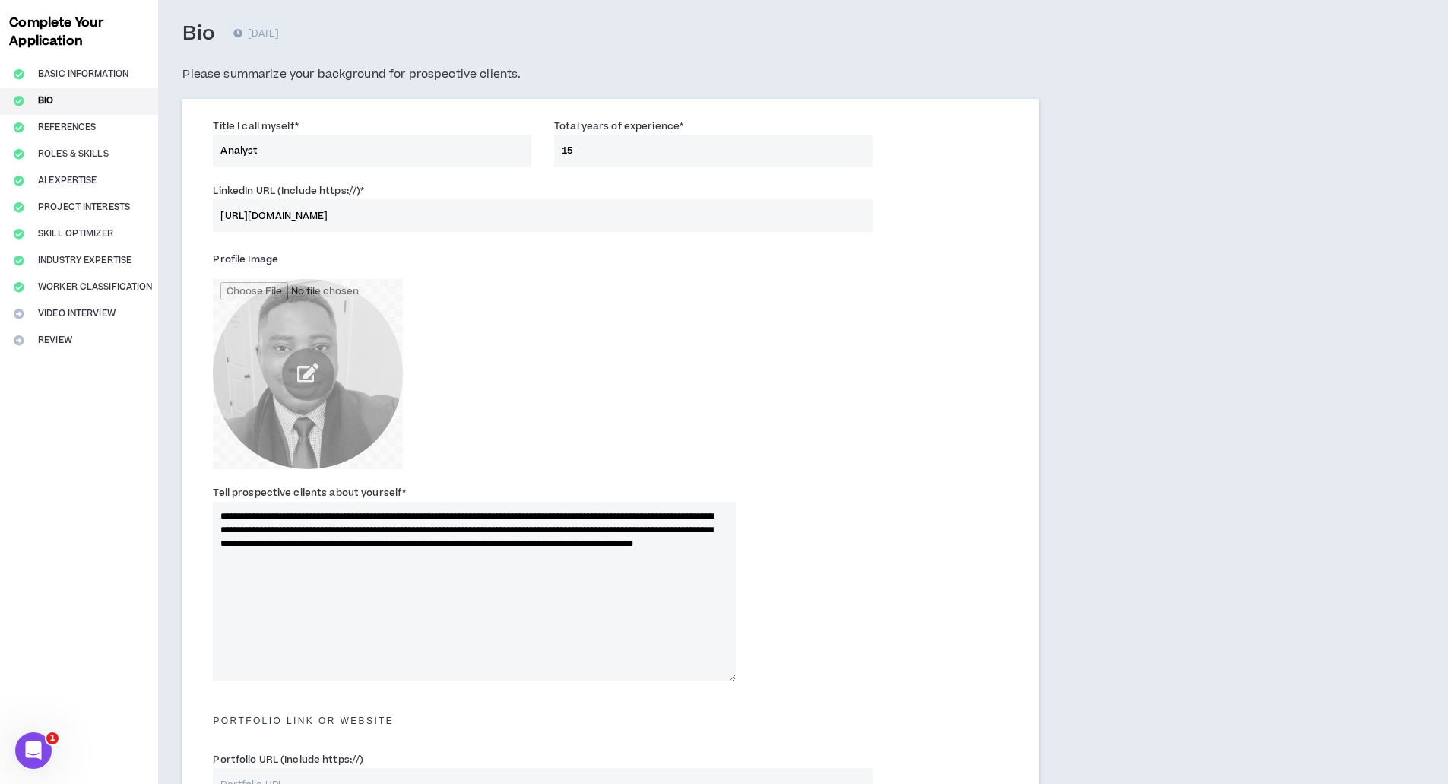
scroll to position [152, 0]
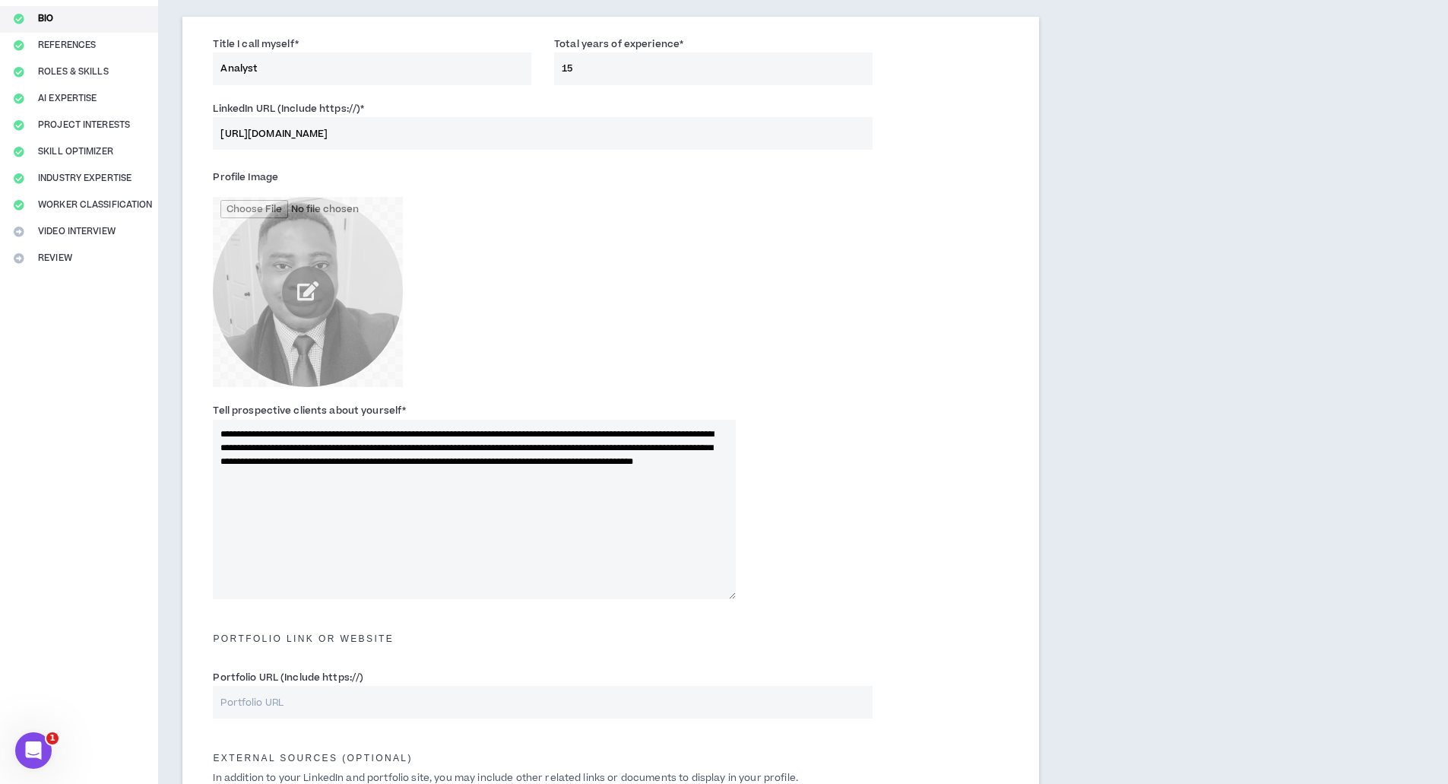
drag, startPoint x: 217, startPoint y: 433, endPoint x: 578, endPoint y: 493, distance: 365.9
click at [578, 493] on textarea "**********" at bounding box center [474, 509] width 523 height 179
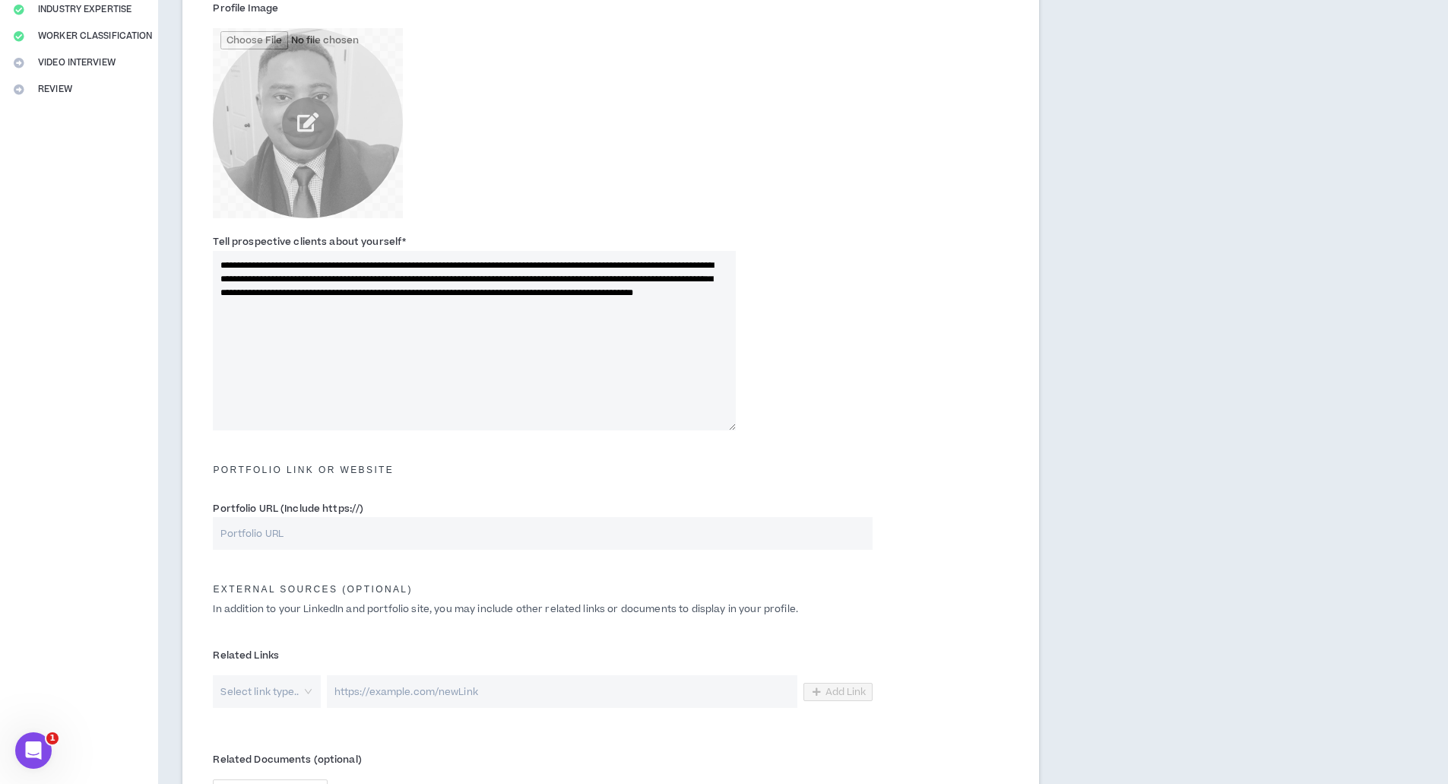
scroll to position [304, 0]
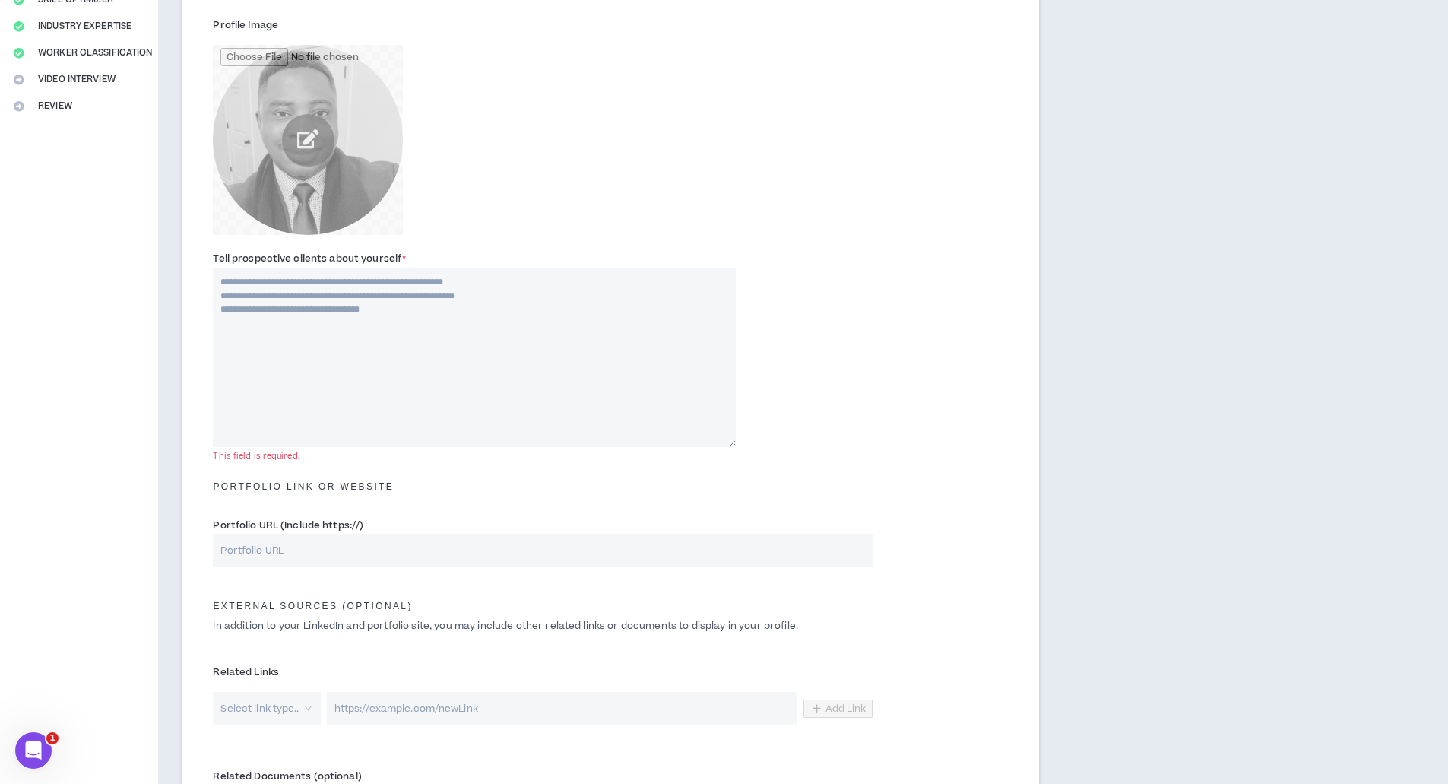
paste textarea "**********"
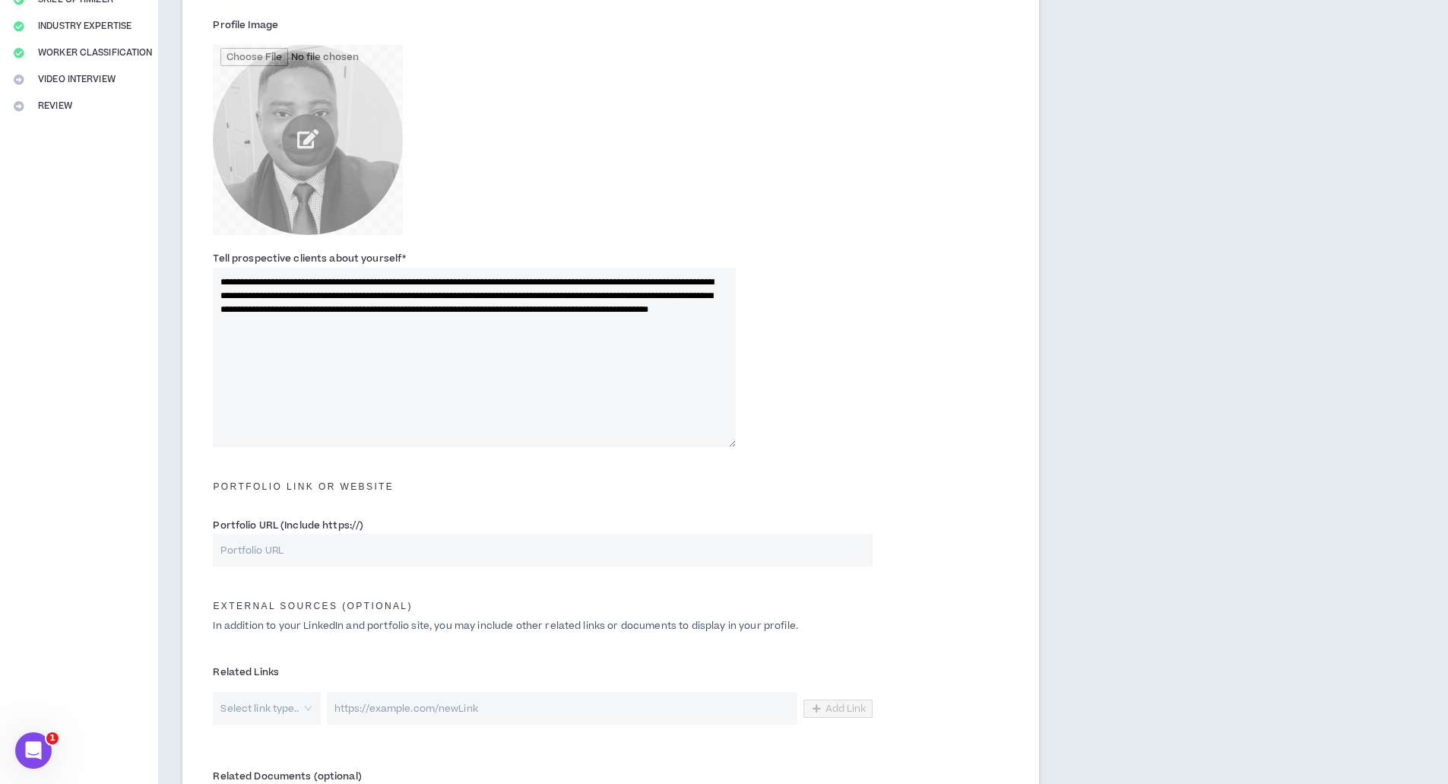
click at [575, 399] on textarea "**********" at bounding box center [474, 357] width 523 height 179
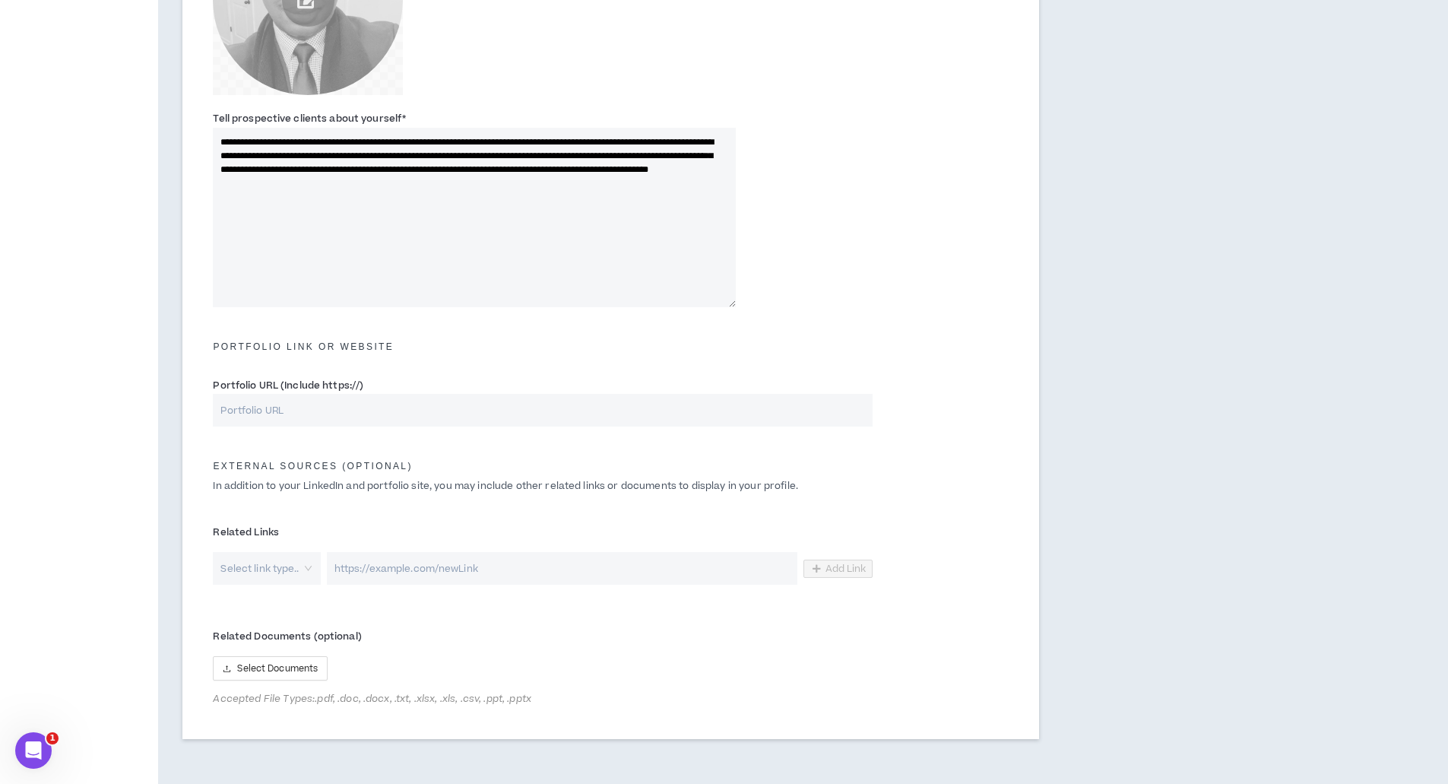
scroll to position [516, 0]
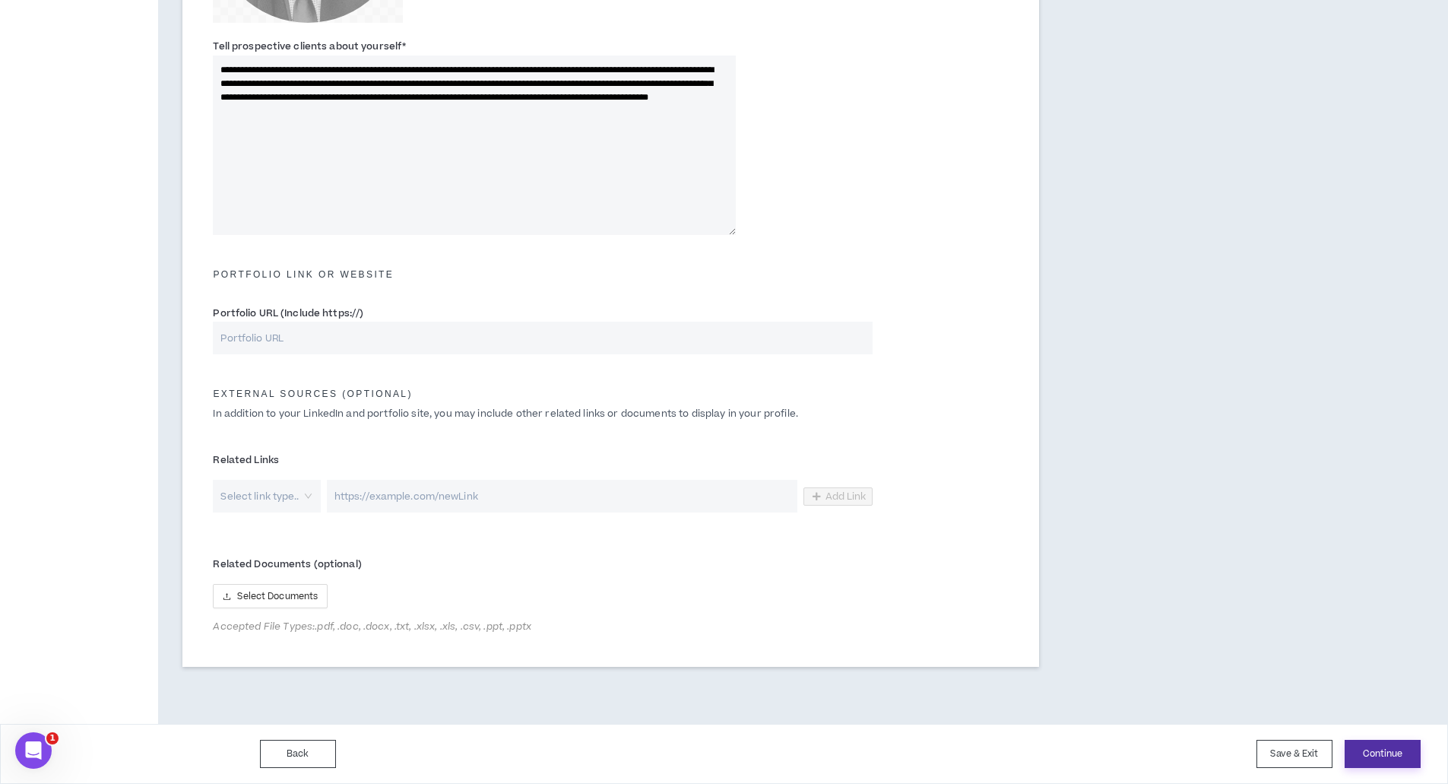
type textarea "**********"
click at [1372, 753] on button "Continue" at bounding box center [1382, 753] width 76 height 28
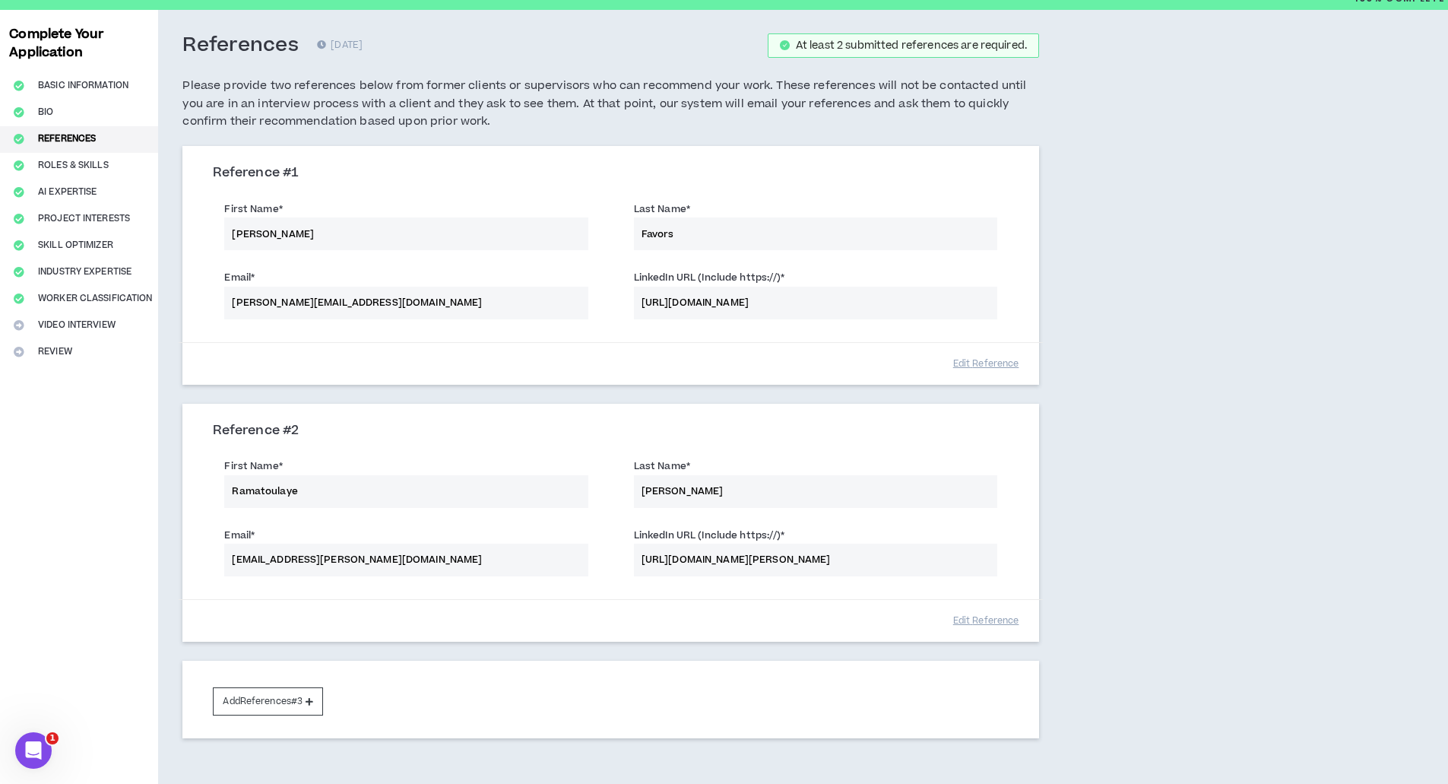
scroll to position [148, 0]
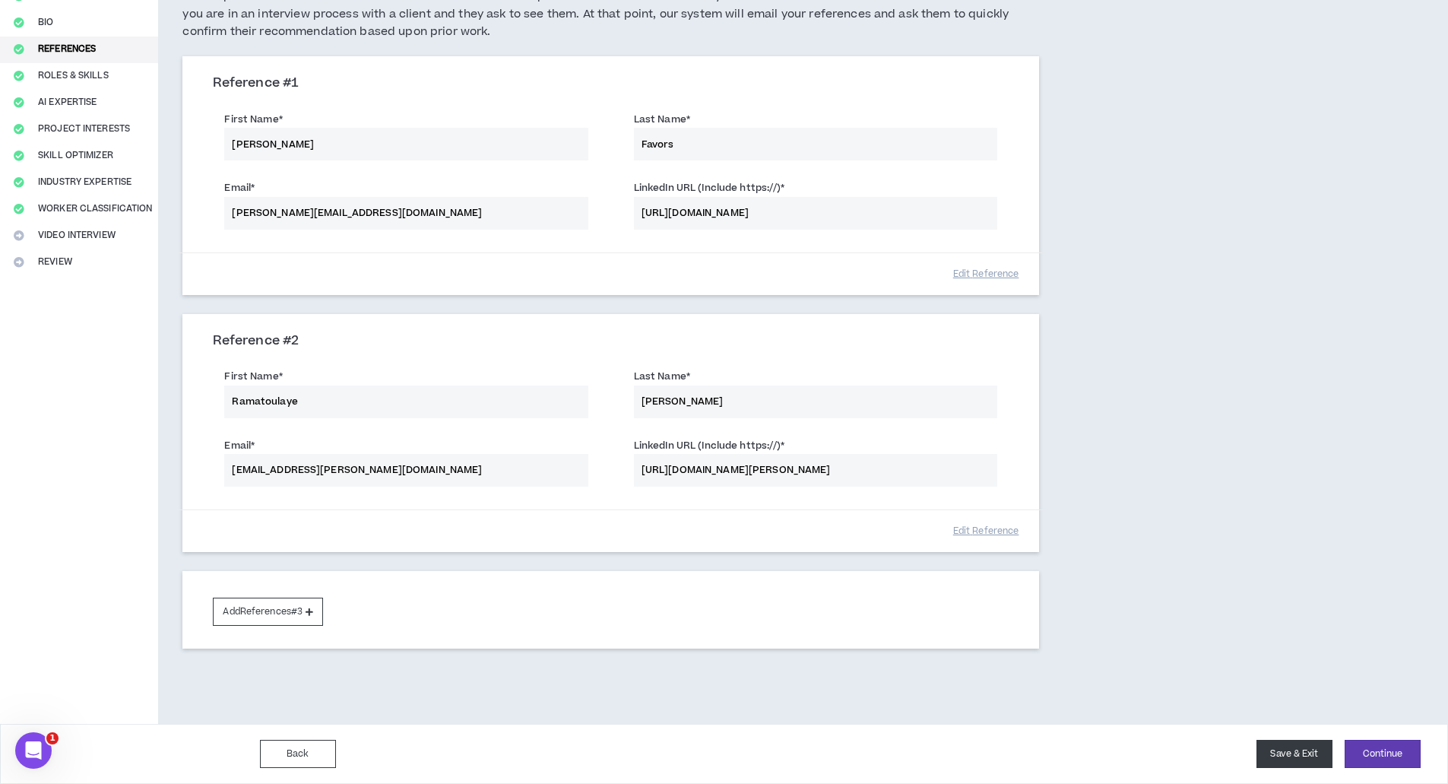
click at [1293, 750] on button "Save & Exit" at bounding box center [1294, 753] width 76 height 28
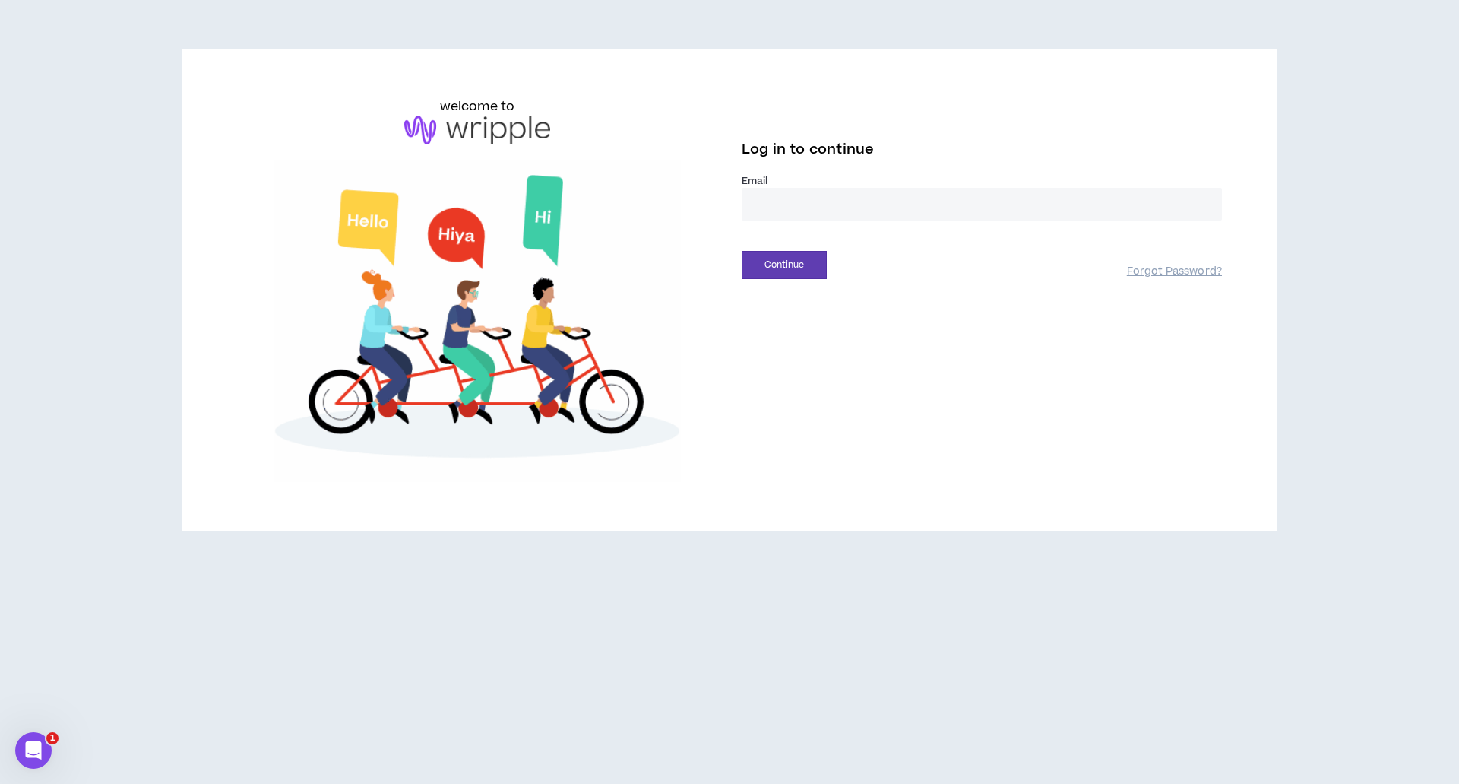
click at [770, 204] on input "email" at bounding box center [982, 204] width 480 height 33
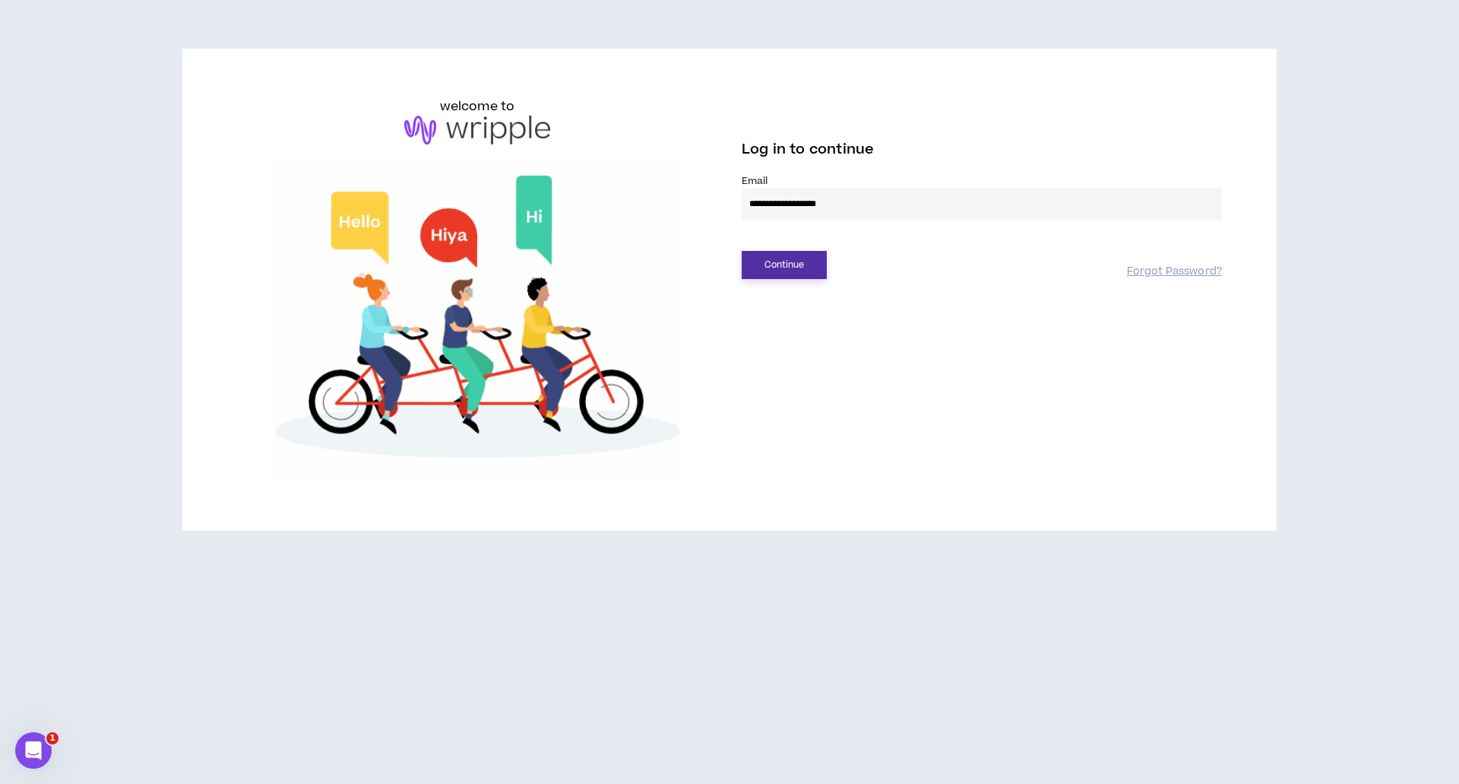
type input "**********"
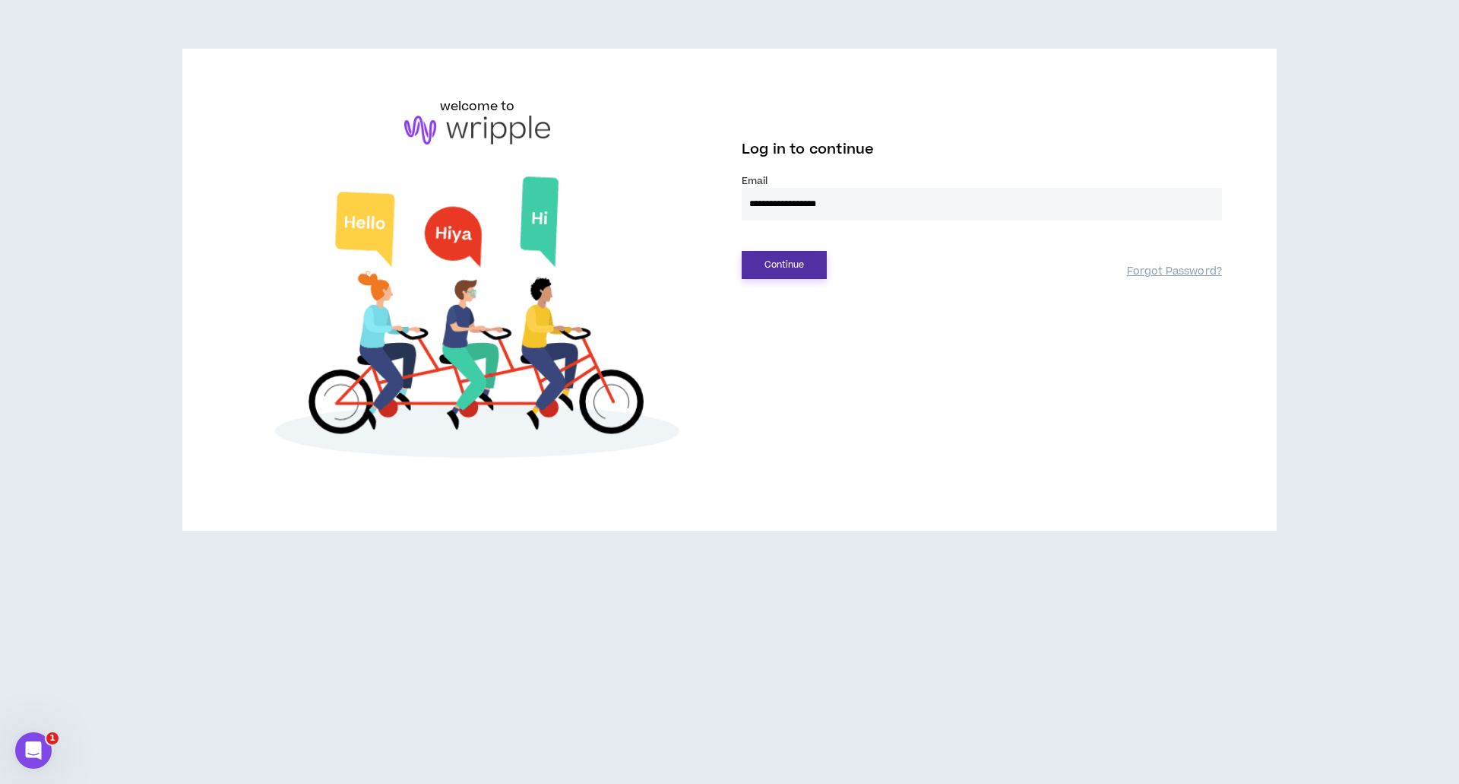
click at [784, 262] on button "Continue" at bounding box center [784, 265] width 85 height 28
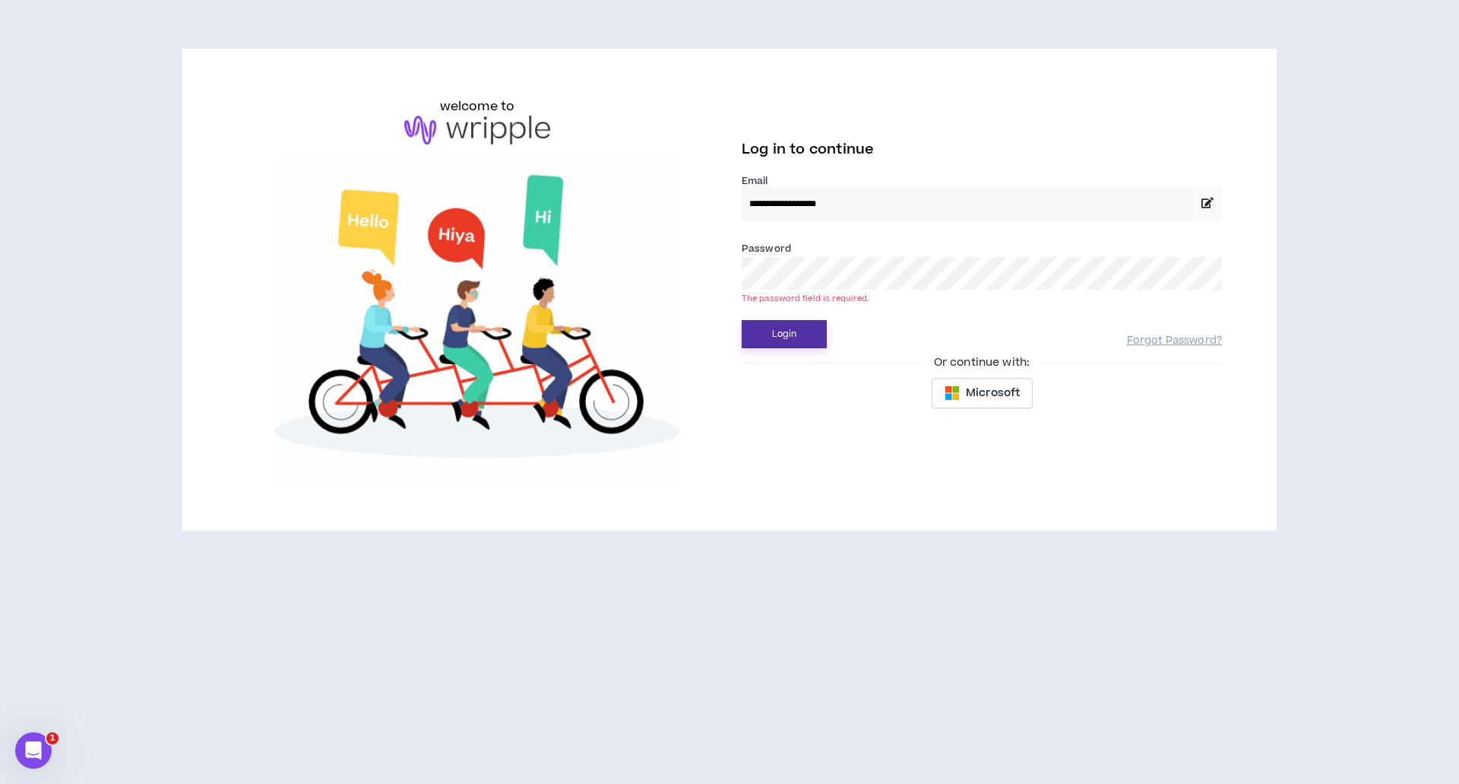
click at [782, 328] on button "Login" at bounding box center [784, 334] width 85 height 28
click at [776, 334] on button "Login" at bounding box center [784, 334] width 85 height 28
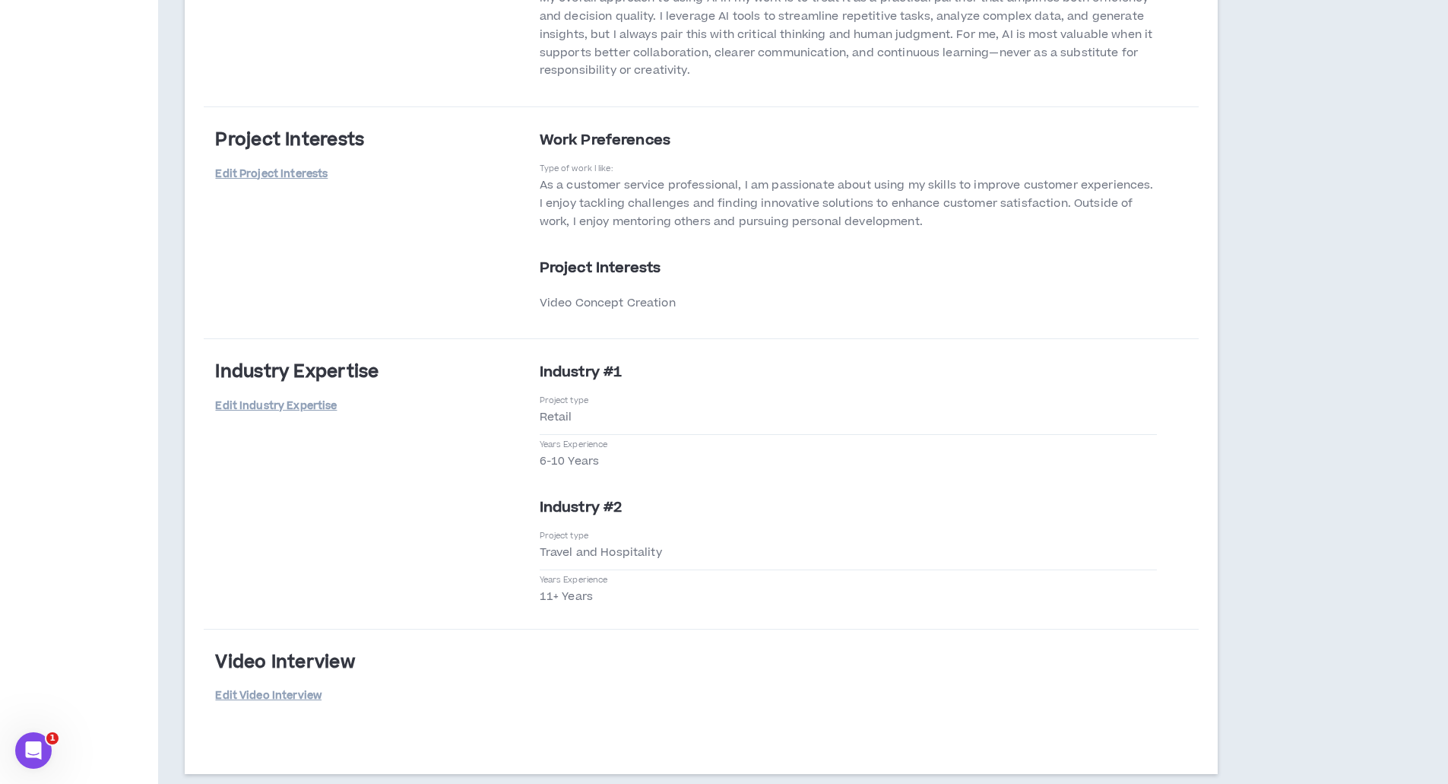
scroll to position [2656, 0]
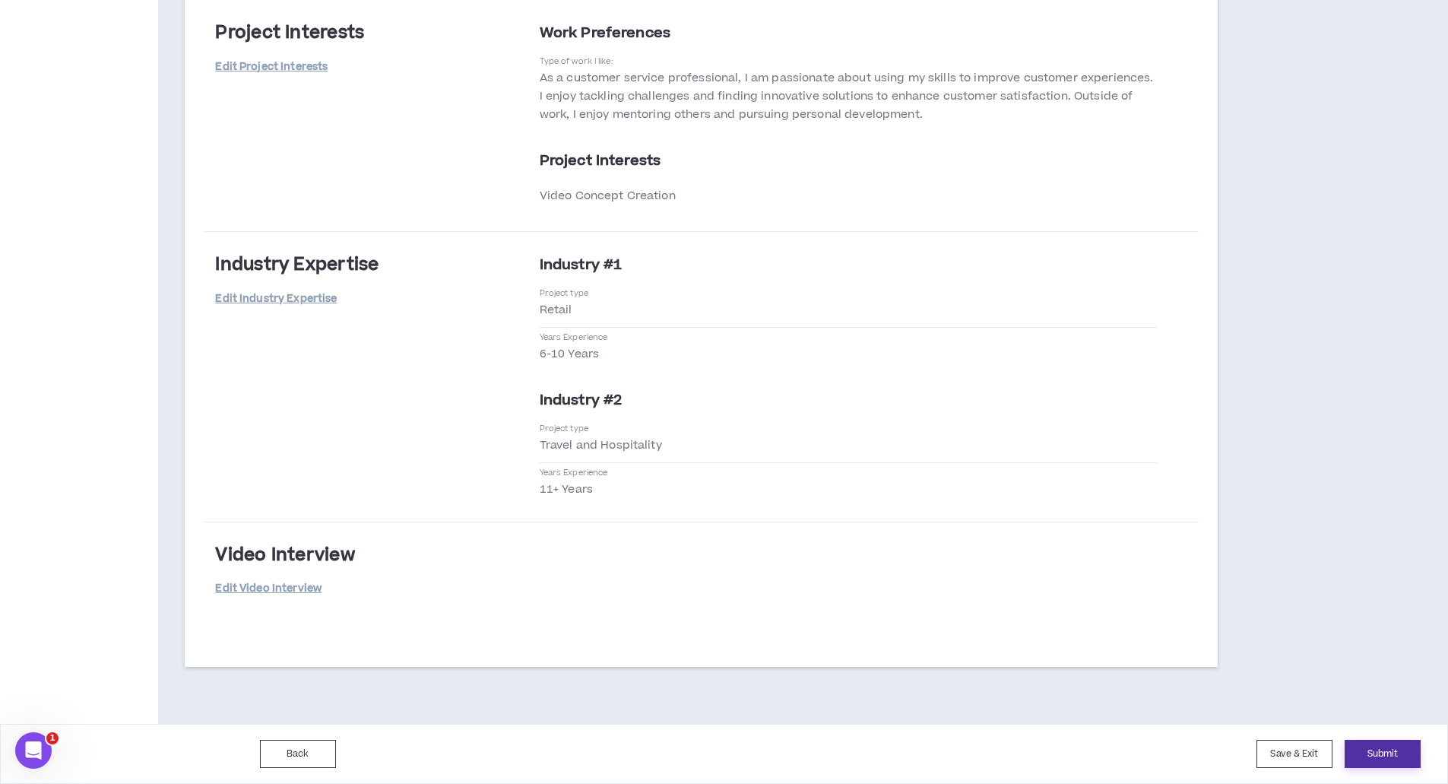
click at [1368, 753] on button "Submit" at bounding box center [1382, 753] width 76 height 28
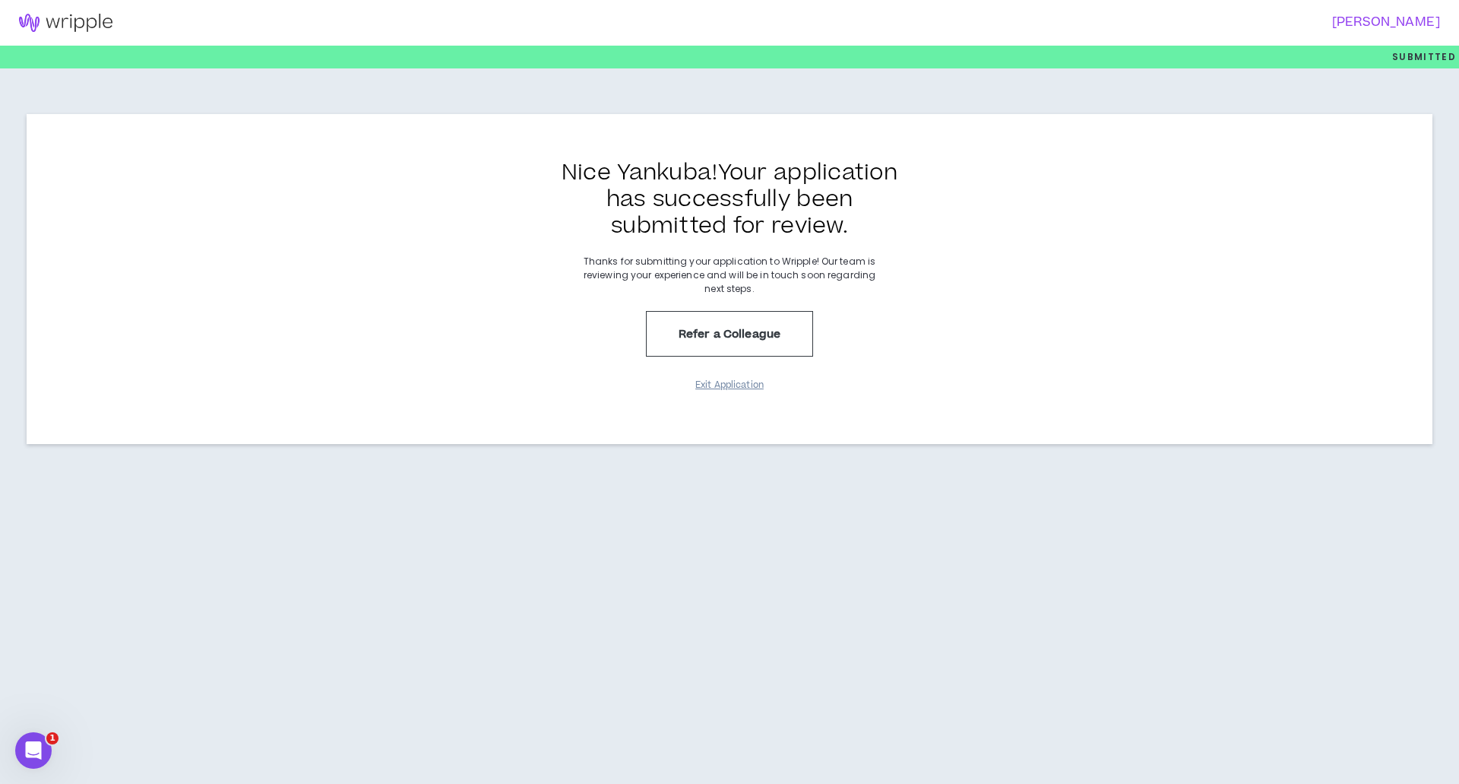
click at [727, 384] on button "Exit Application" at bounding box center [730, 385] width 76 height 27
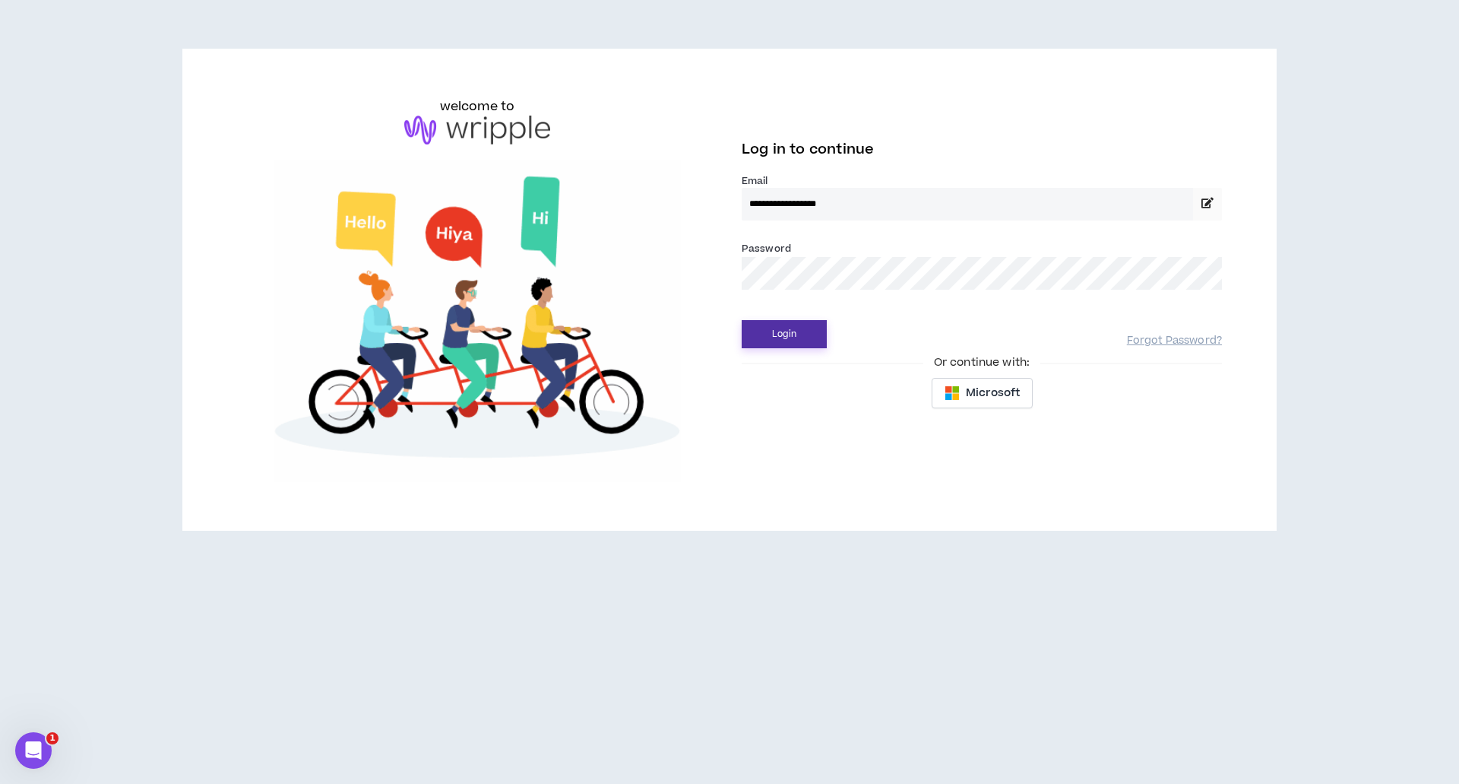
click at [793, 327] on button "Login" at bounding box center [784, 334] width 85 height 28
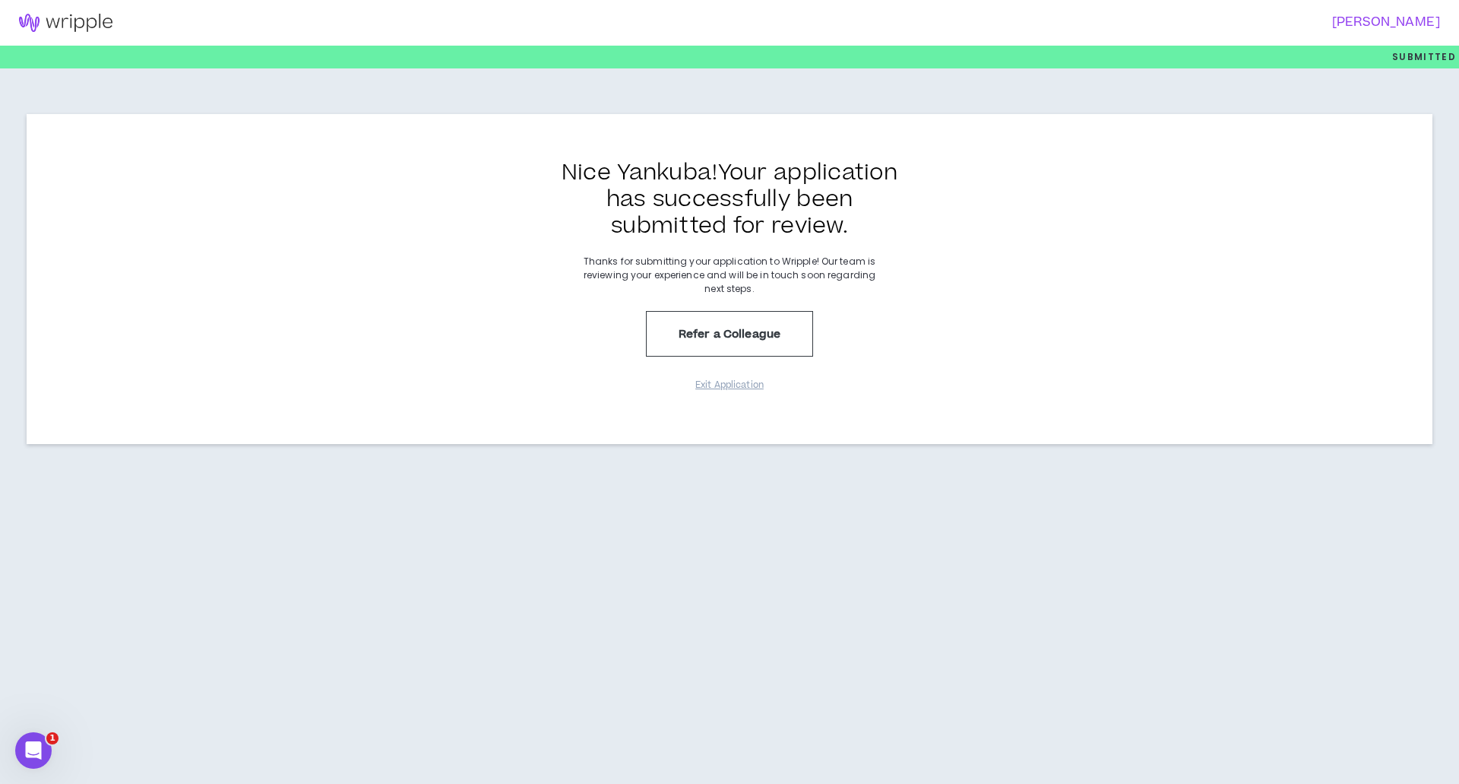
click at [750, 190] on h3 "Nice Yankuba ! Your application has successfully been submitted for review." at bounding box center [730, 200] width 342 height 80
click at [748, 336] on button "Refer a Colleague" at bounding box center [729, 334] width 167 height 46
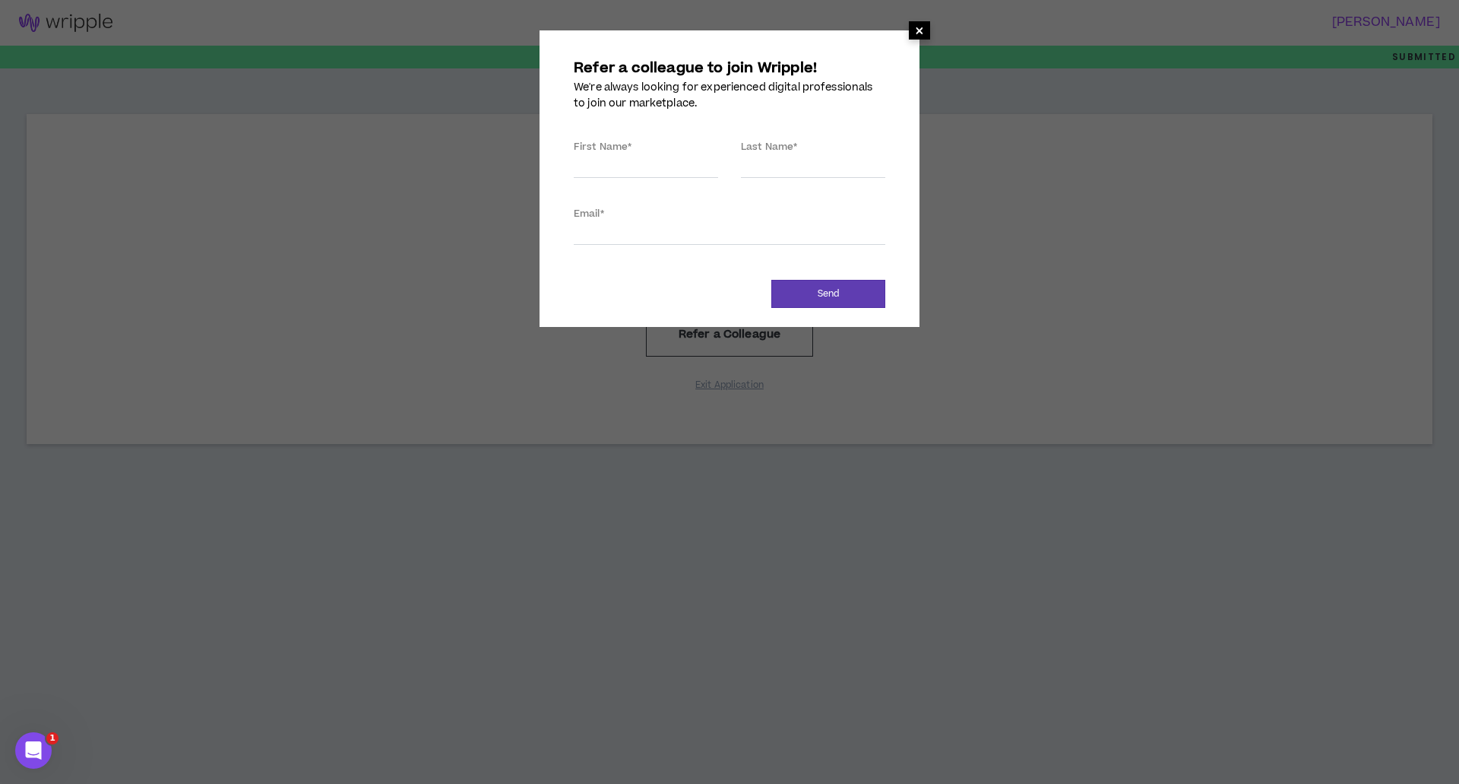
click at [918, 28] on span "×" at bounding box center [919, 30] width 9 height 18
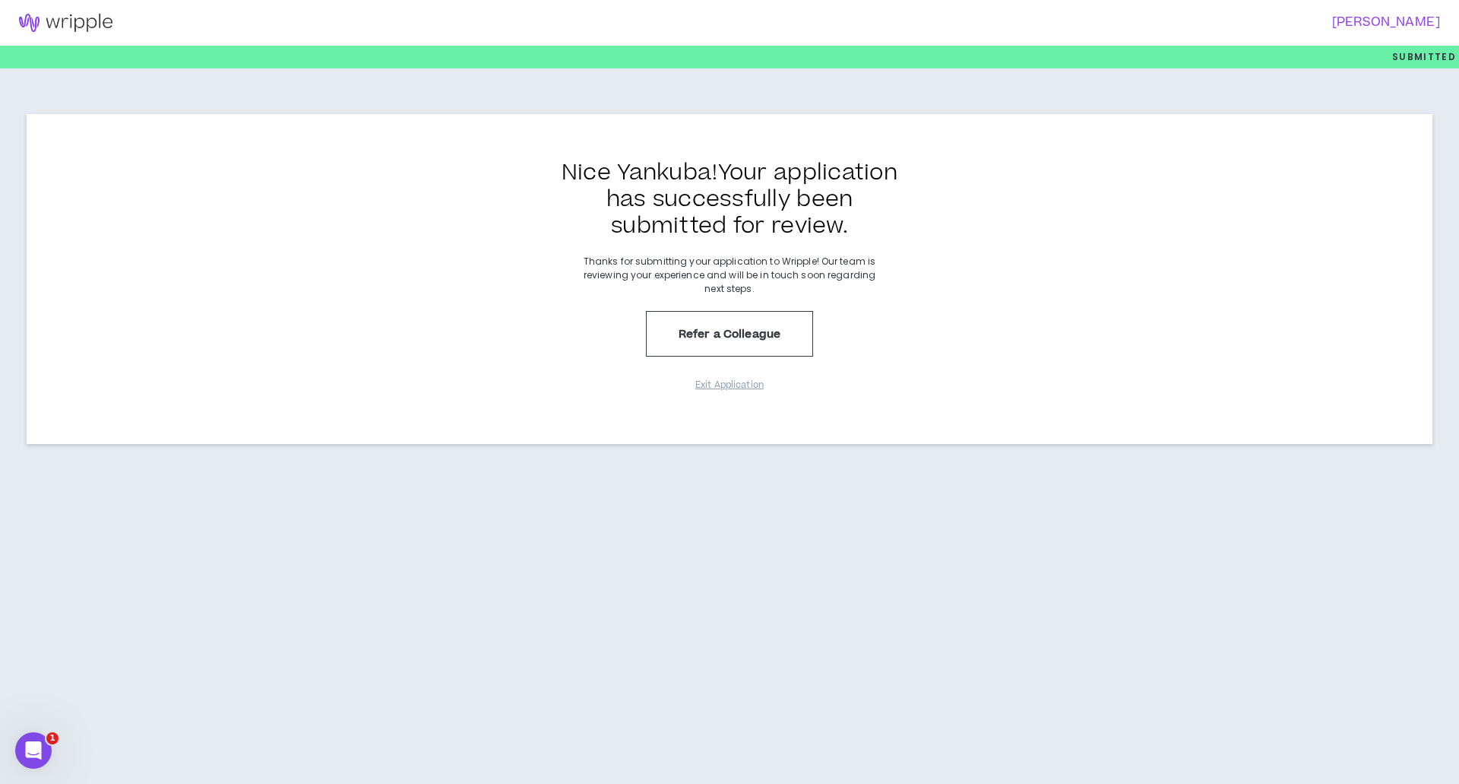
click at [79, 20] on img at bounding box center [65, 23] width 131 height 18
click at [76, 18] on img at bounding box center [65, 23] width 131 height 18
click at [749, 382] on button "Exit Application" at bounding box center [730, 385] width 76 height 27
